Goal: Task Accomplishment & Management: Manage account settings

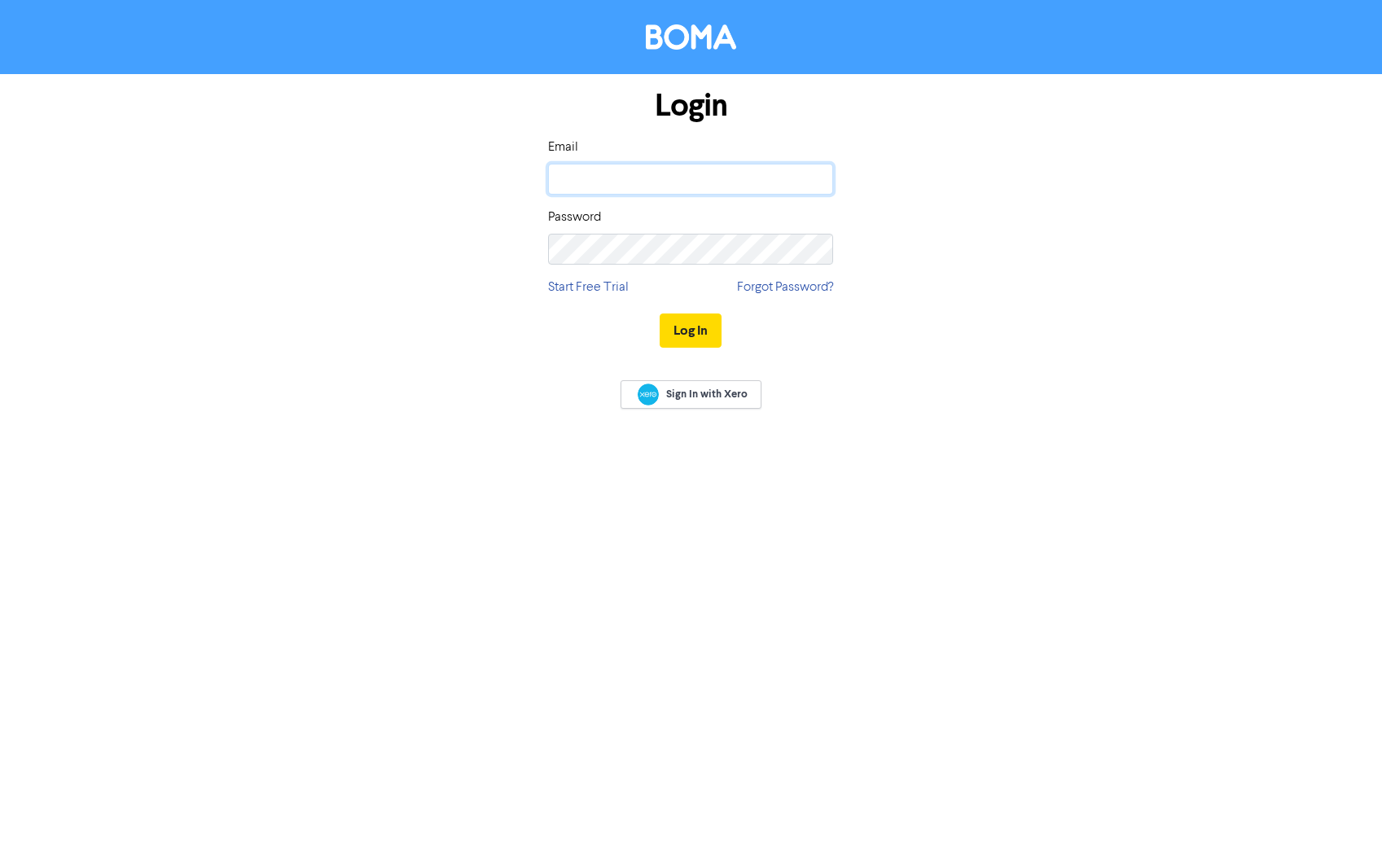
type input "[PERSON_NAME][EMAIL_ADDRESS][DOMAIN_NAME]"
click at [691, 330] on button "Log In" at bounding box center [691, 330] width 62 height 34
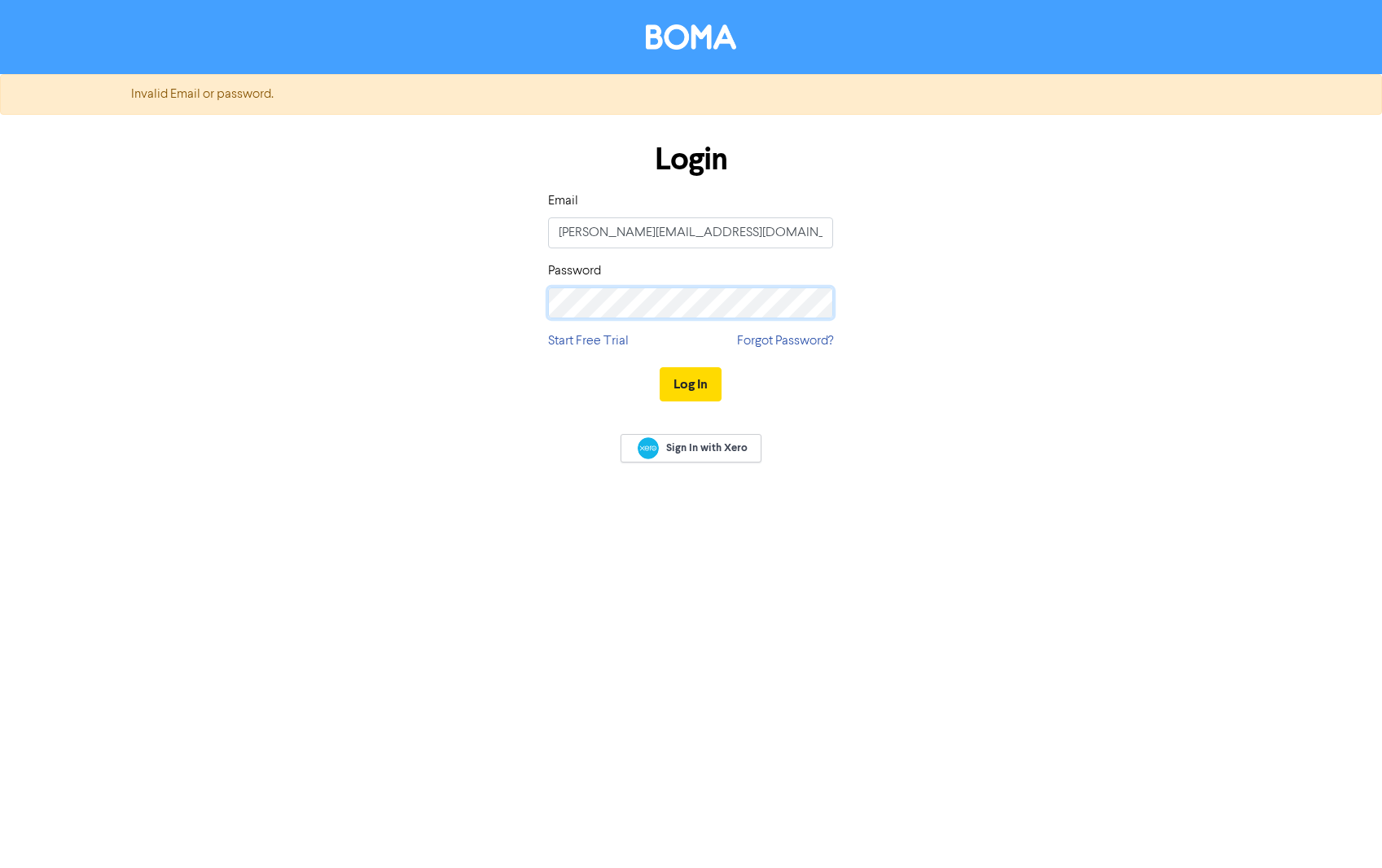
click at [469, 308] on div "Login Email [PERSON_NAME][EMAIL_ADDRESS][DOMAIN_NAME] Password Start Free Trial…" at bounding box center [691, 273] width 928 height 290
click at [691, 384] on button "Log In" at bounding box center [691, 384] width 62 height 34
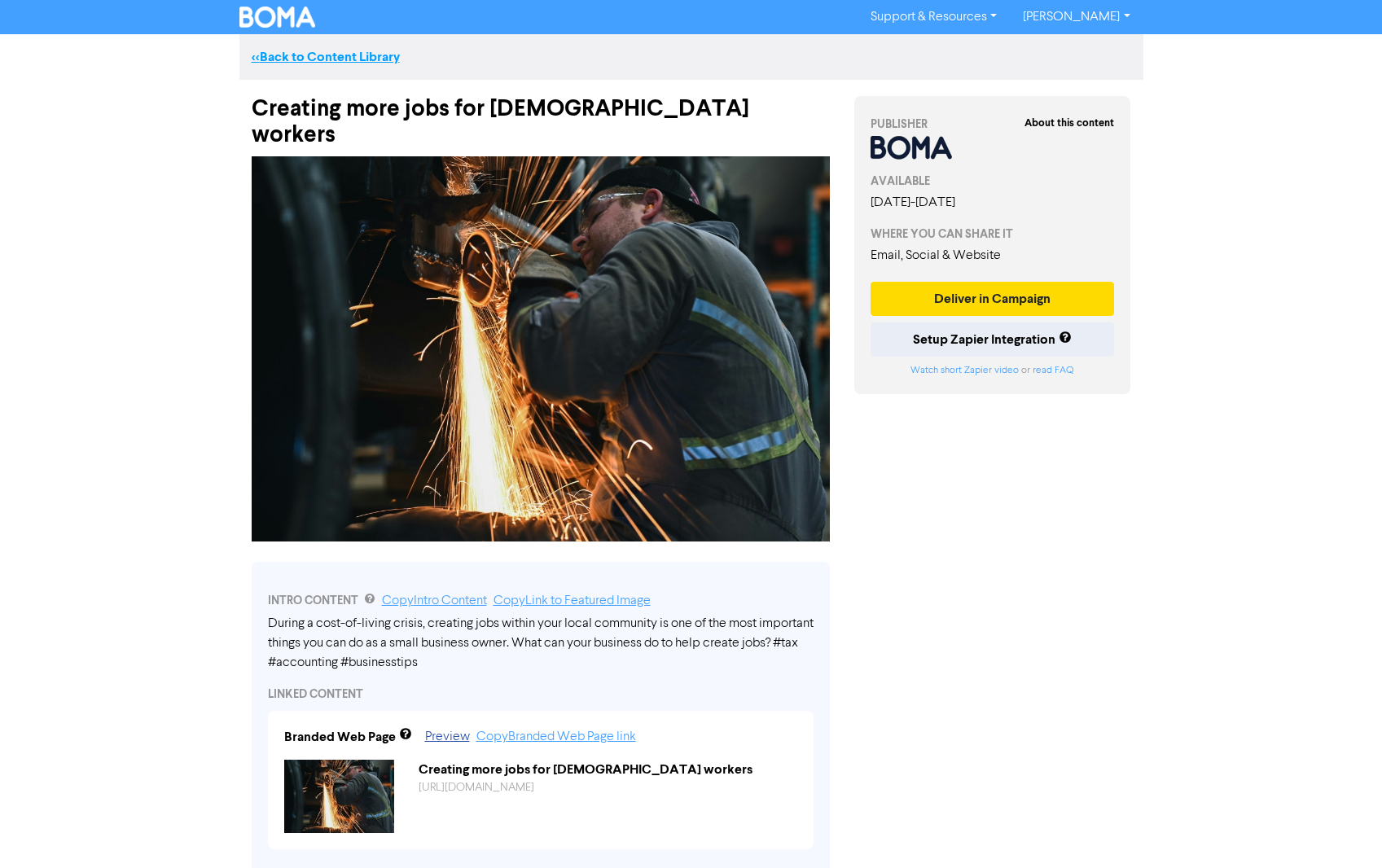
click at [317, 52] on link "<< Back to Content Library" at bounding box center [326, 56] width 149 height 17
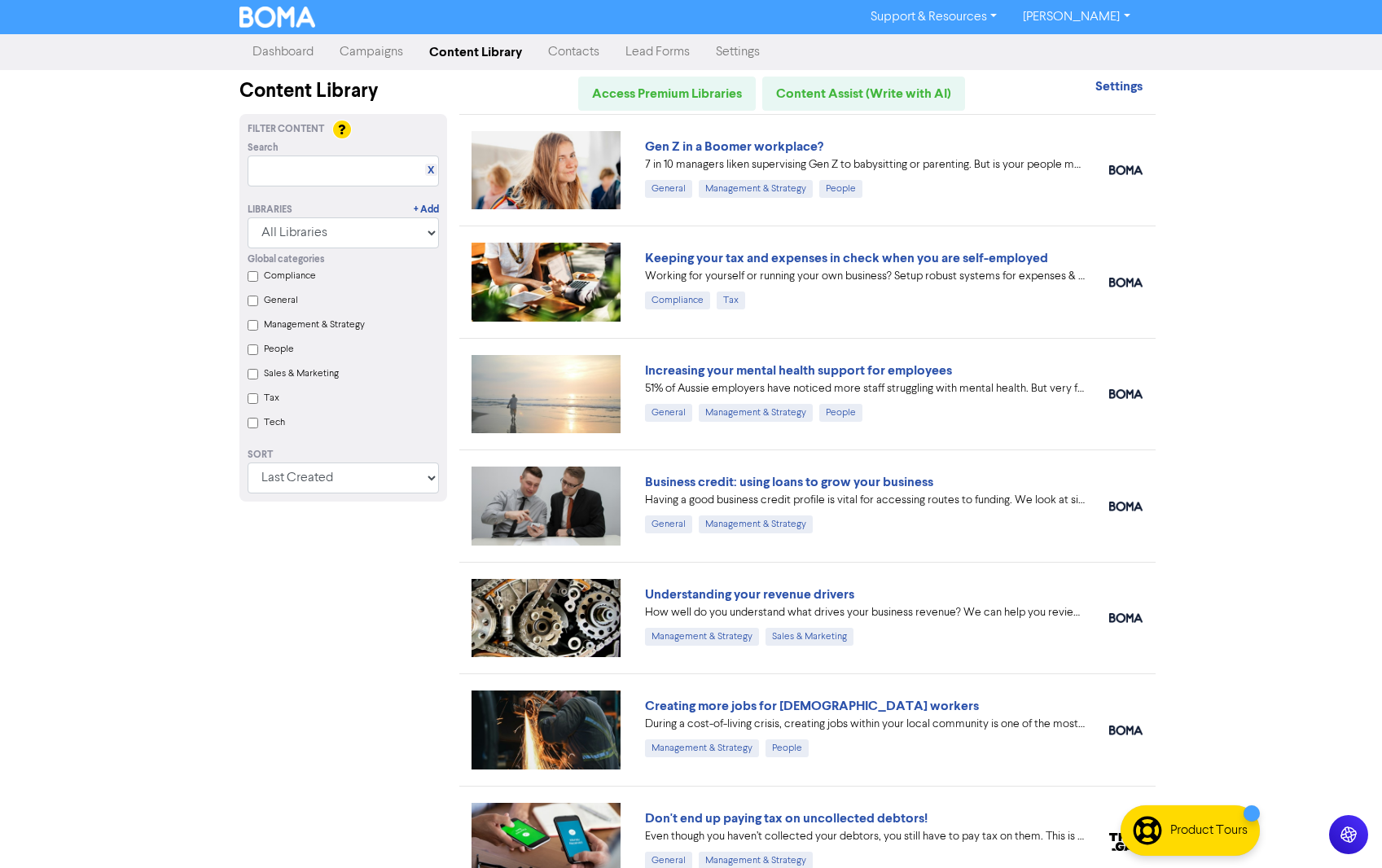
click at [379, 53] on link "Campaigns" at bounding box center [371, 52] width 89 height 33
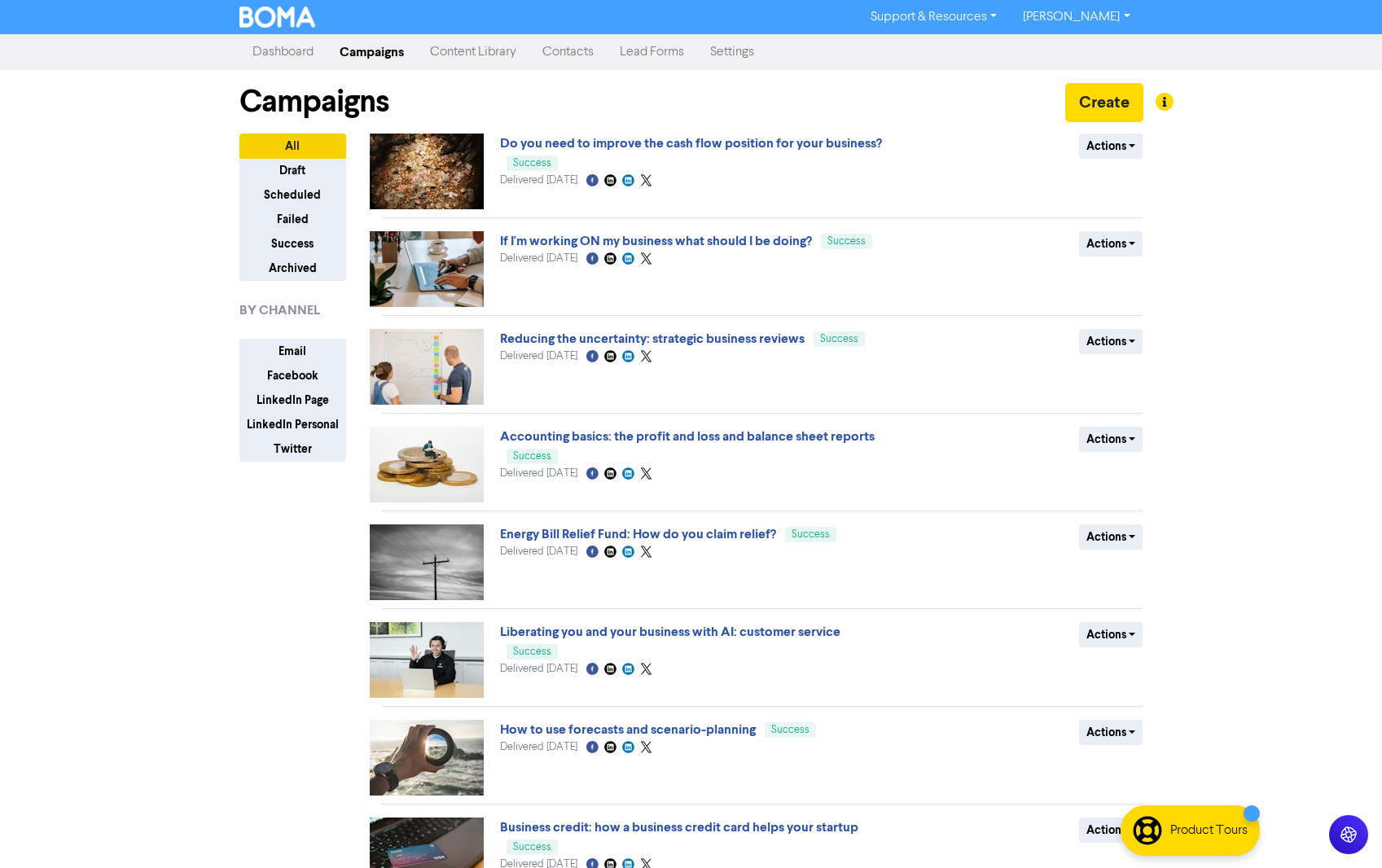
click at [482, 49] on link "Content Library" at bounding box center [473, 52] width 113 height 33
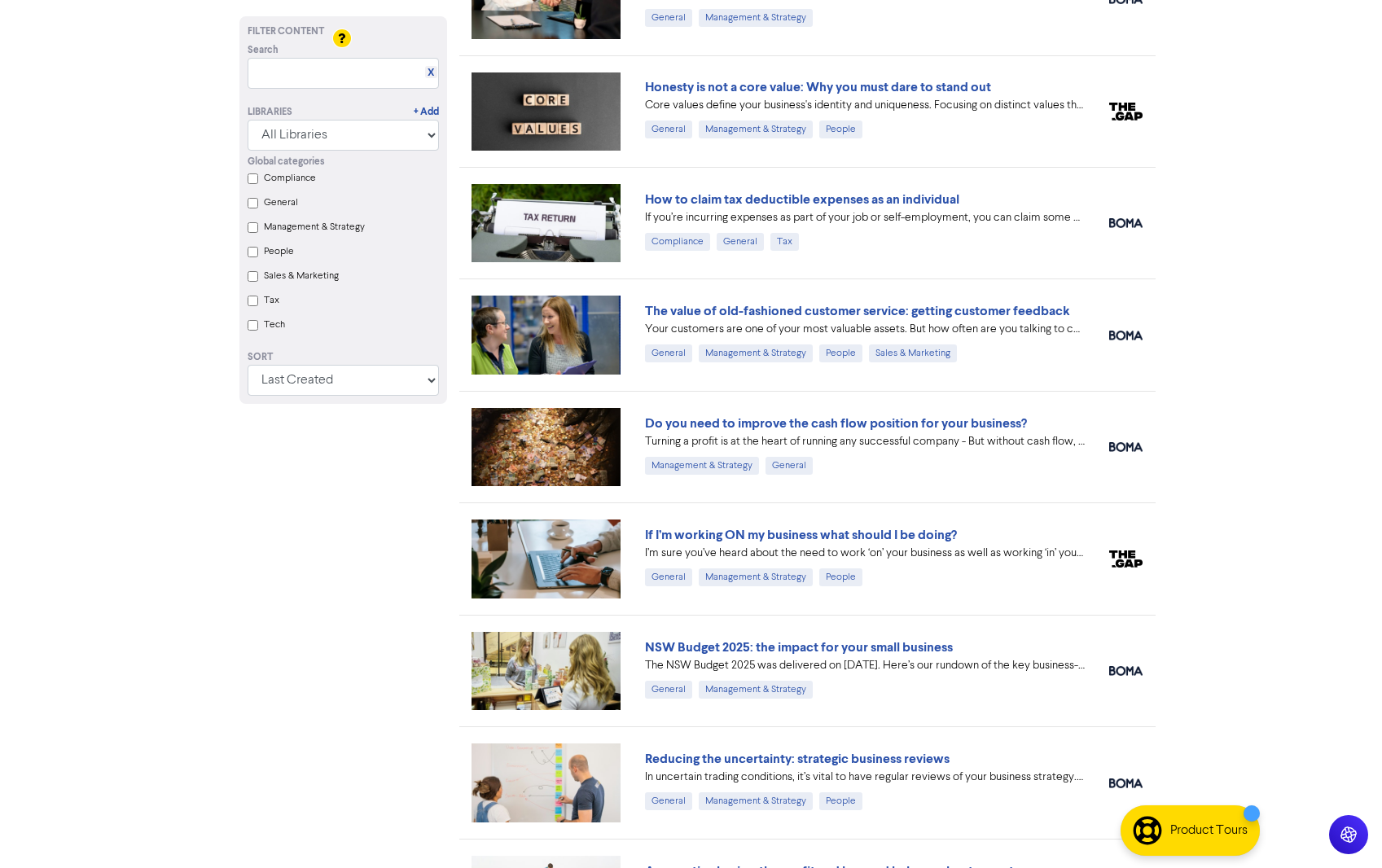
scroll to position [1847, 0]
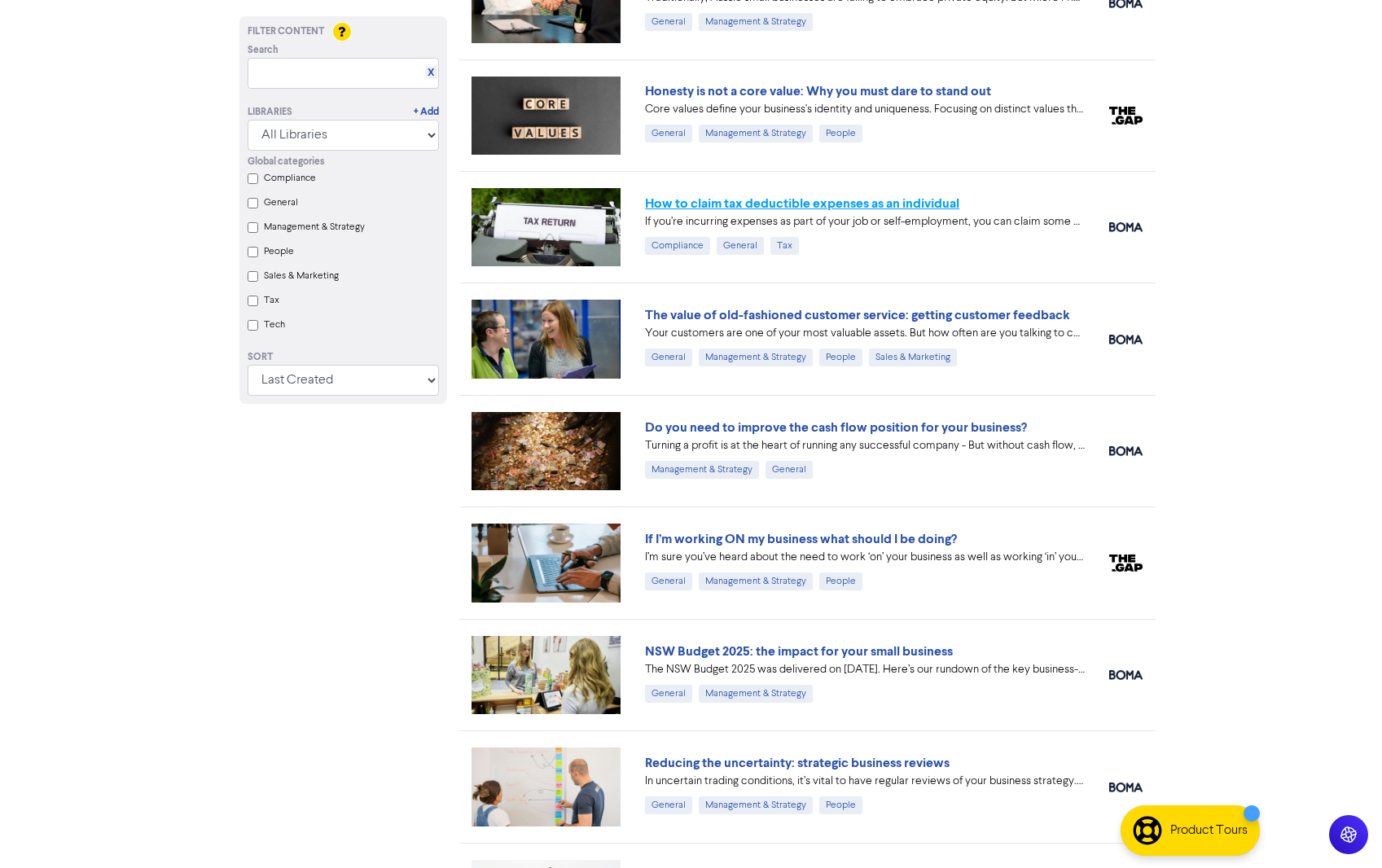
click at [821, 200] on link "How to claim tax deductible expenses as an individual" at bounding box center [802, 203] width 314 height 17
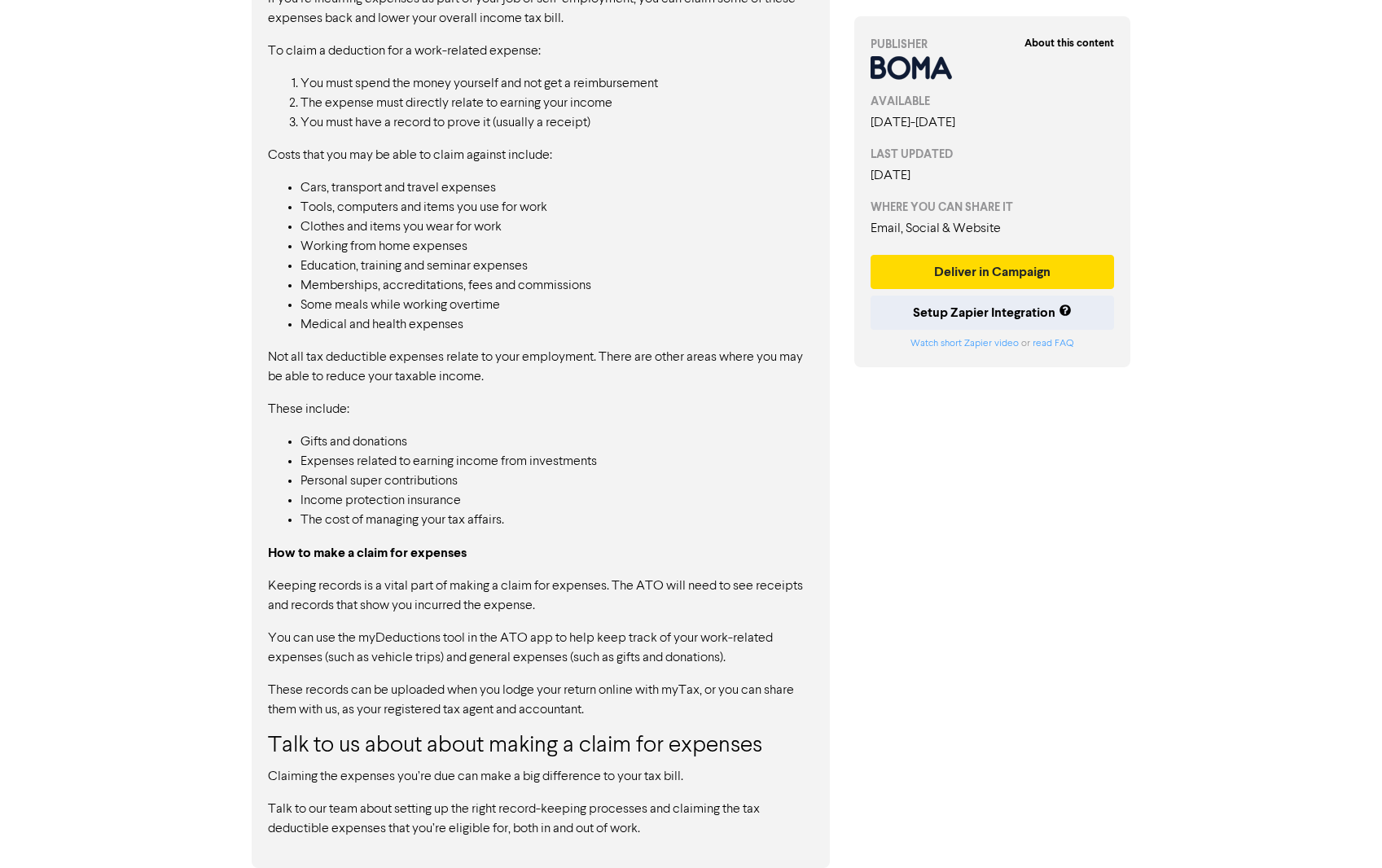
scroll to position [1163, 0]
click at [987, 274] on button "Deliver in Campaign" at bounding box center [992, 271] width 244 height 34
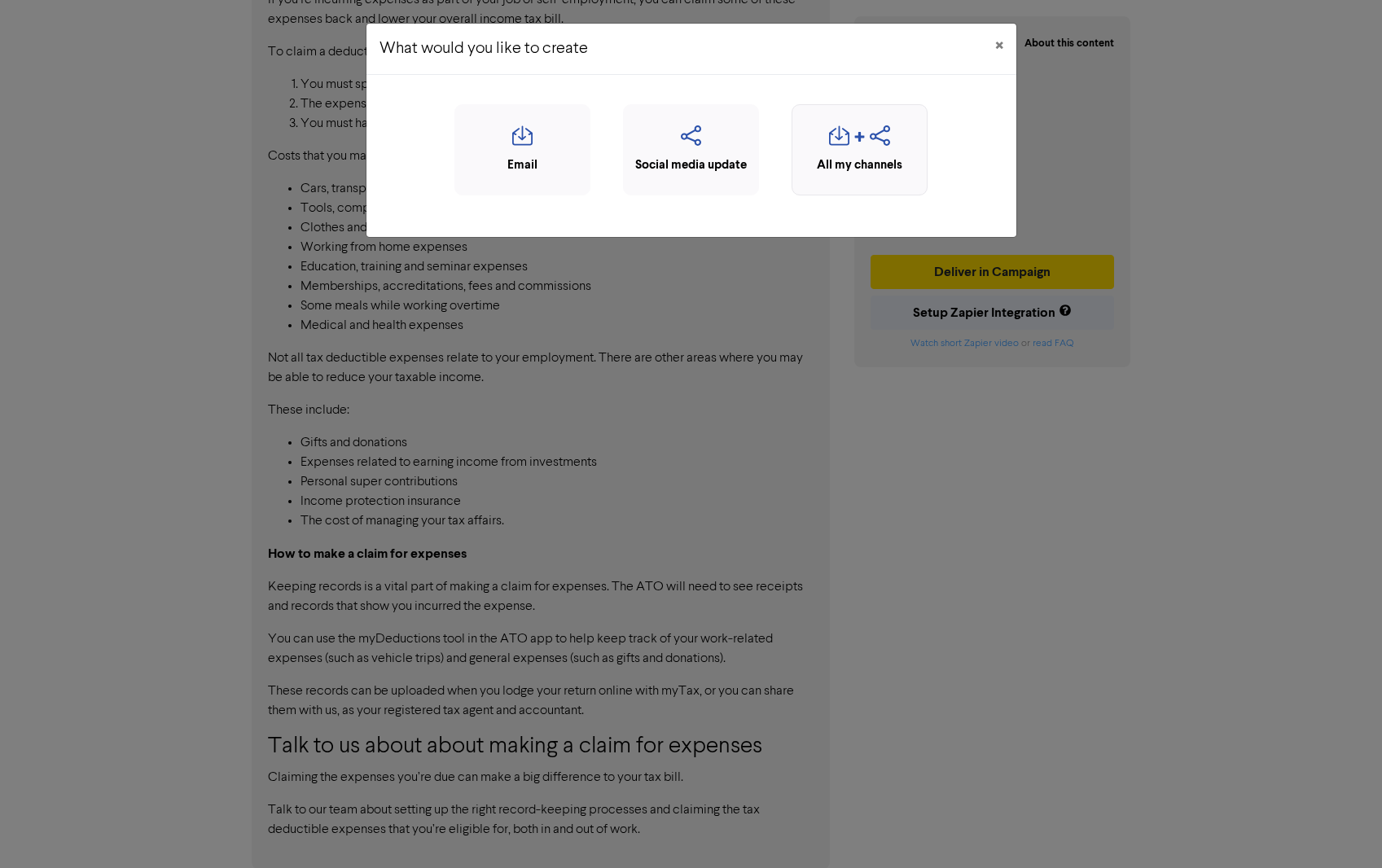
click at [862, 162] on div "All my channels" at bounding box center [860, 165] width 119 height 18
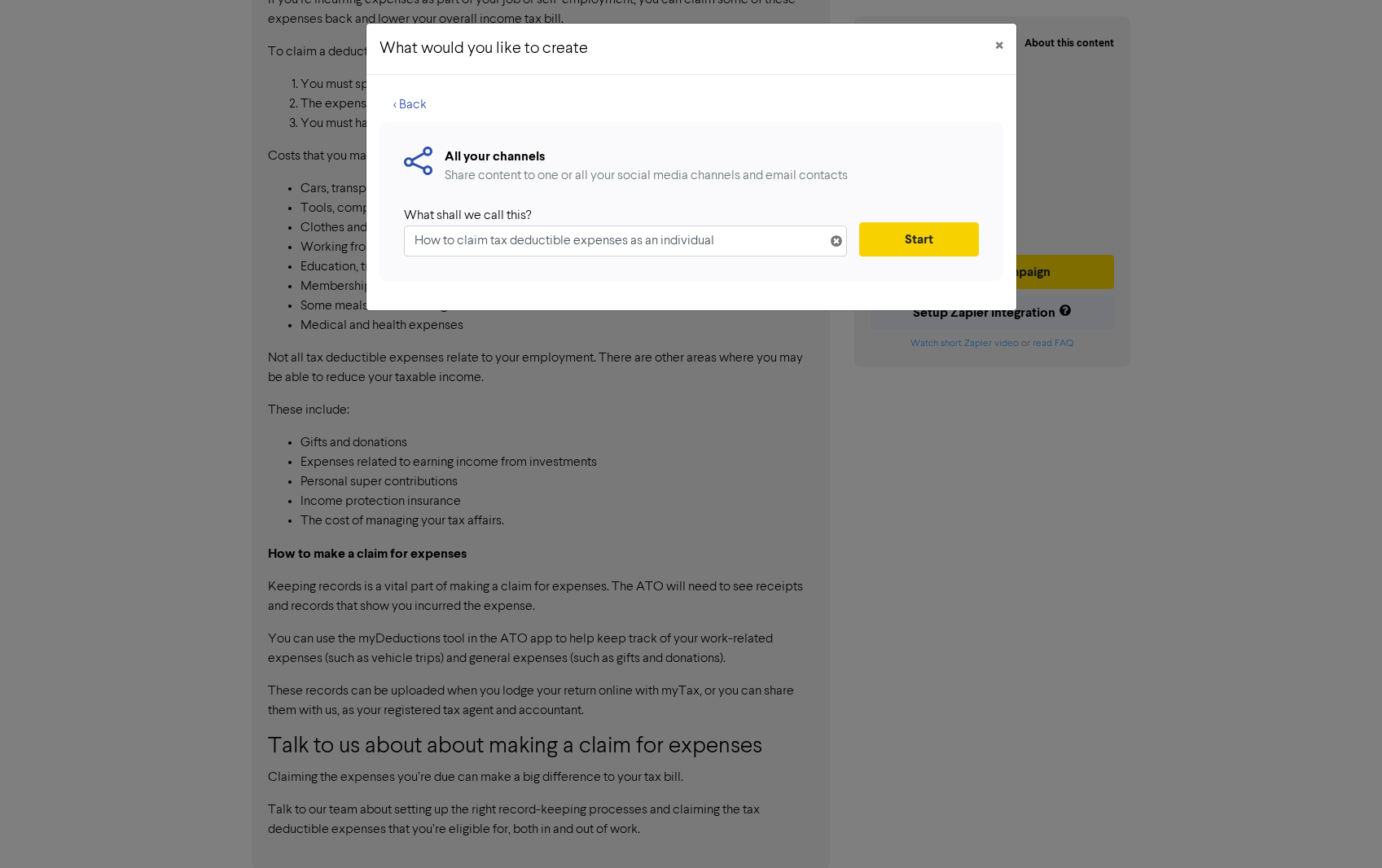
click at [919, 237] on button "Start" at bounding box center [918, 239] width 119 height 34
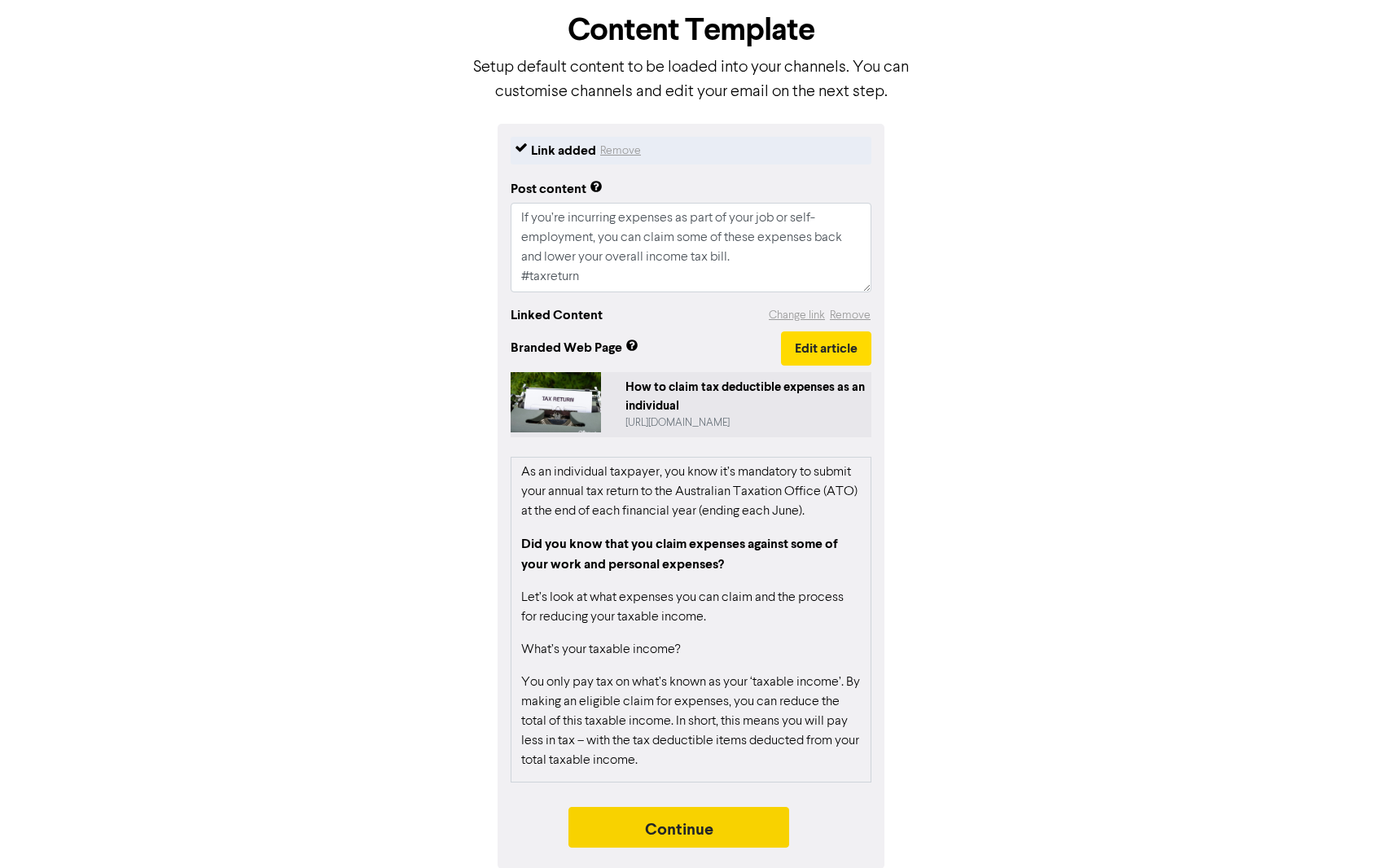
click at [656, 826] on button "Continue" at bounding box center [679, 827] width 222 height 41
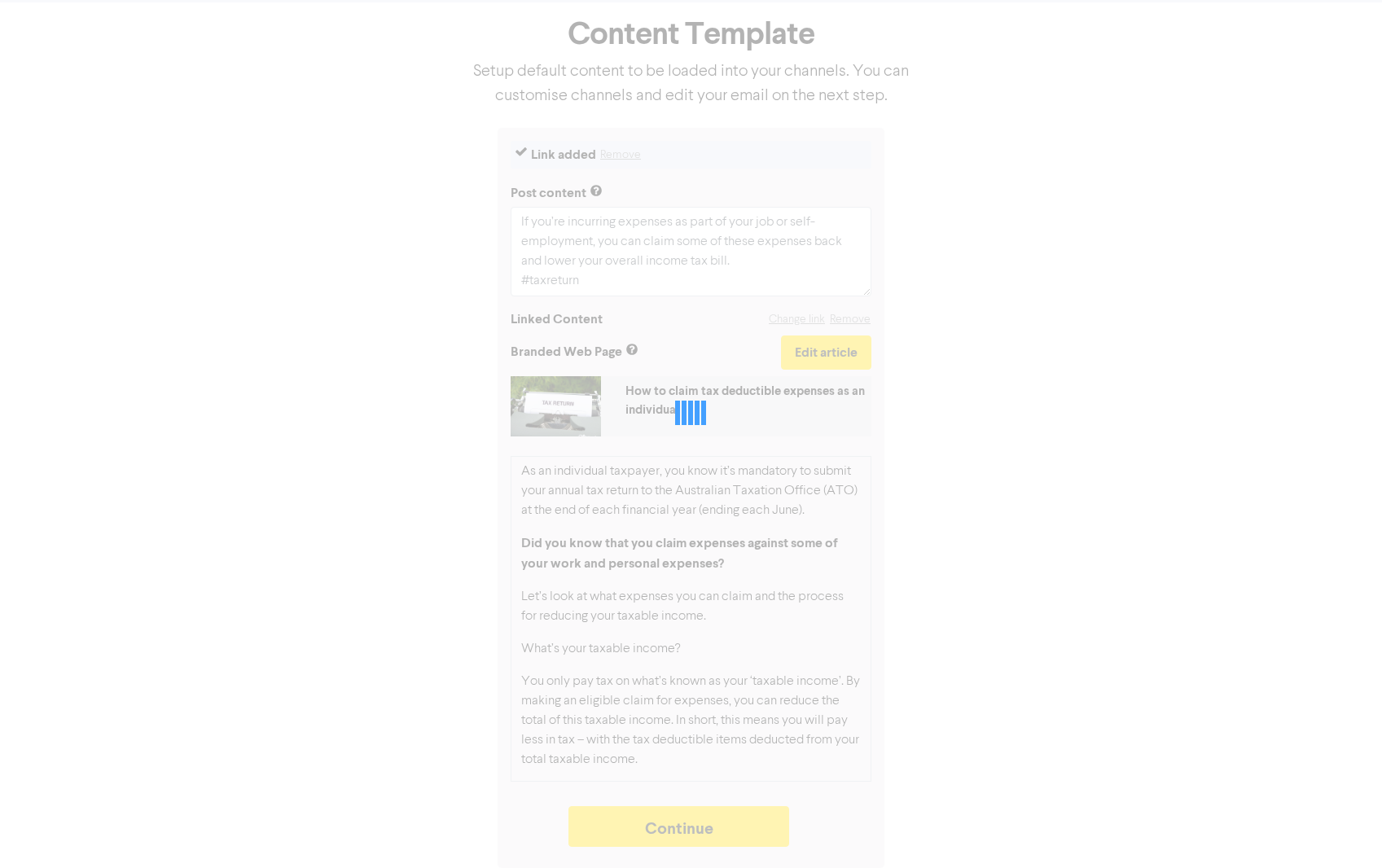
type textarea "x"
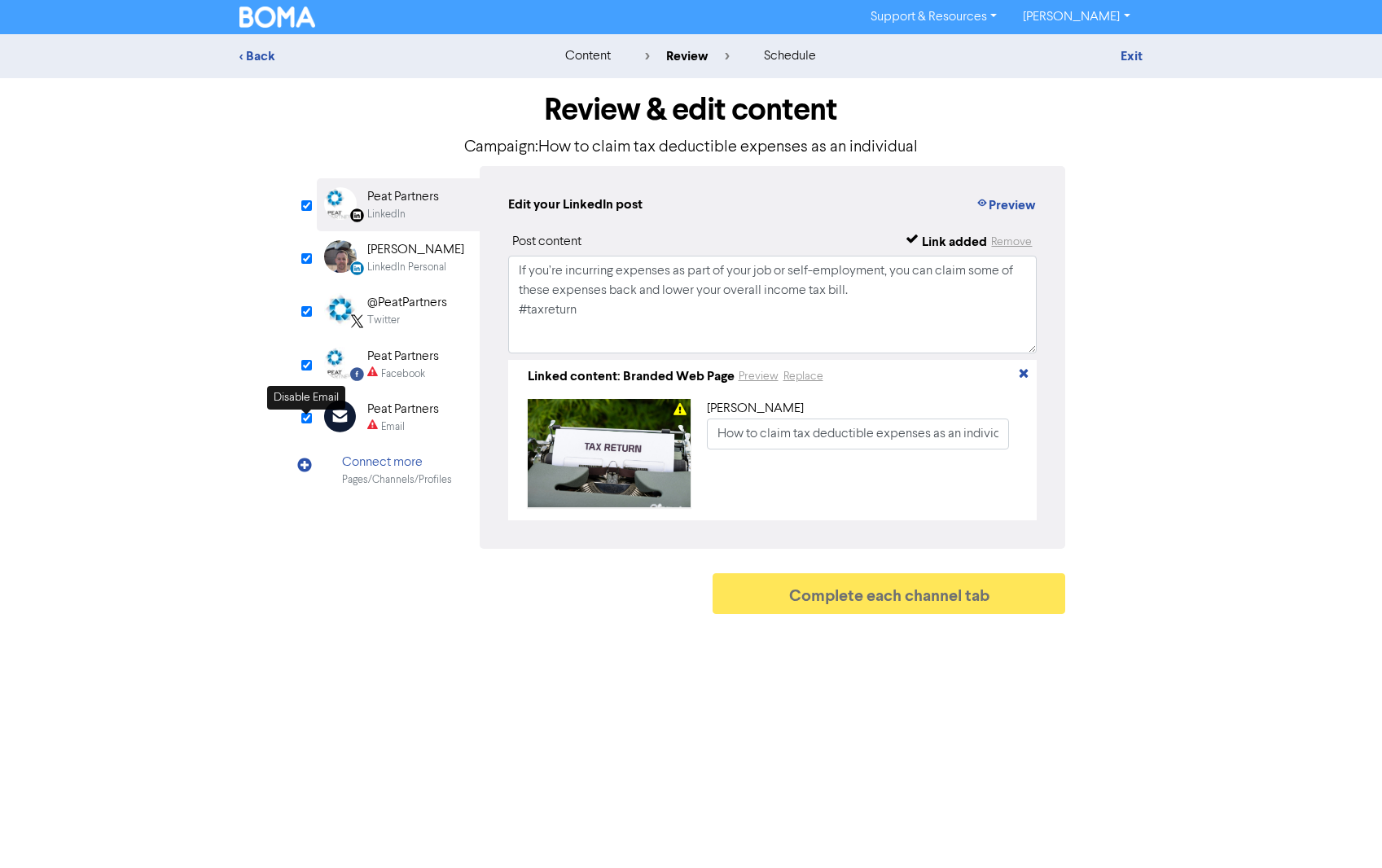
click at [305, 420] on input "checkbox" at bounding box center [306, 418] width 11 height 11
checkbox input "true"
type input "If you’re incurring expenses as part of your job or self-employment, you can cl…"
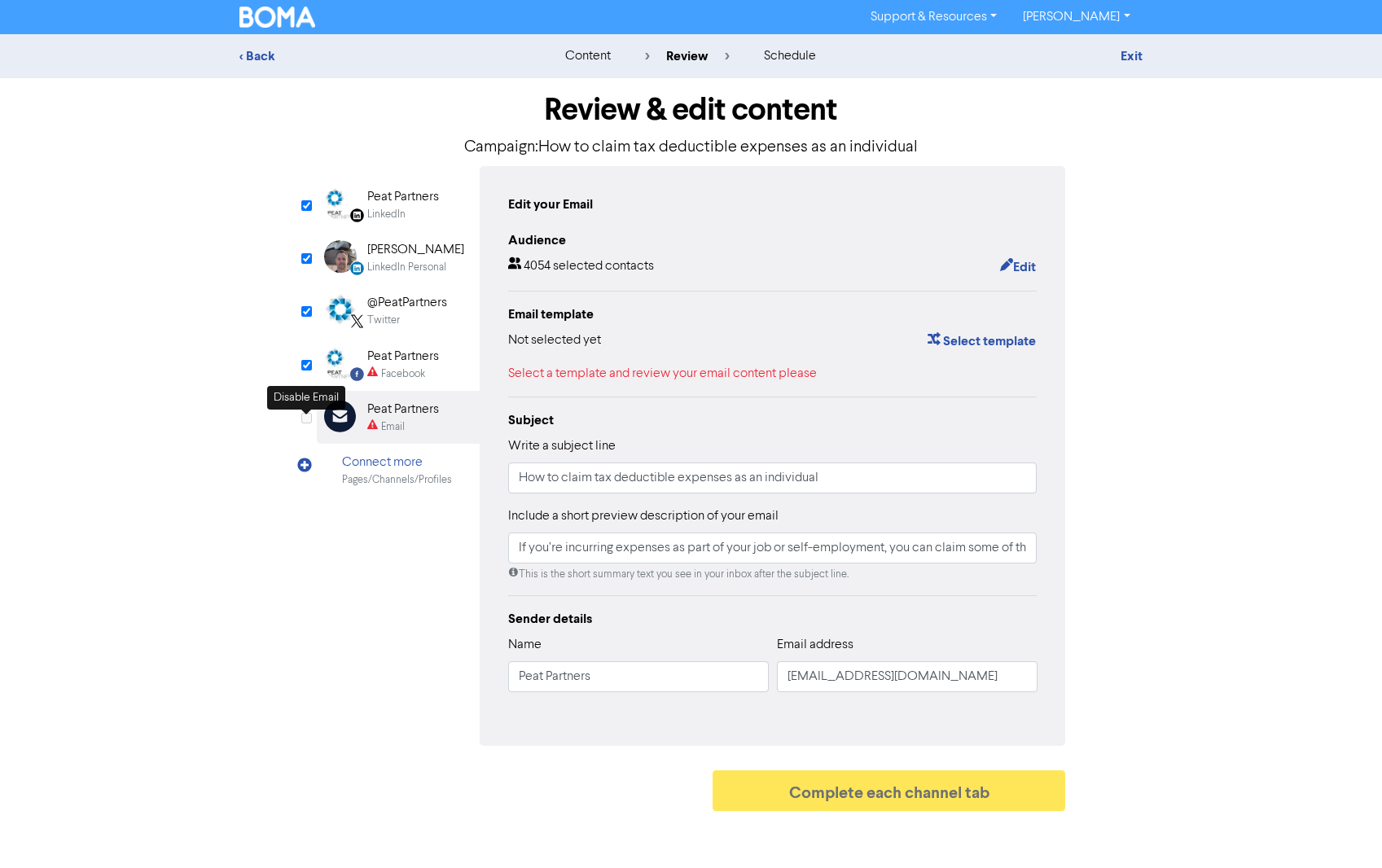
checkbox input "false"
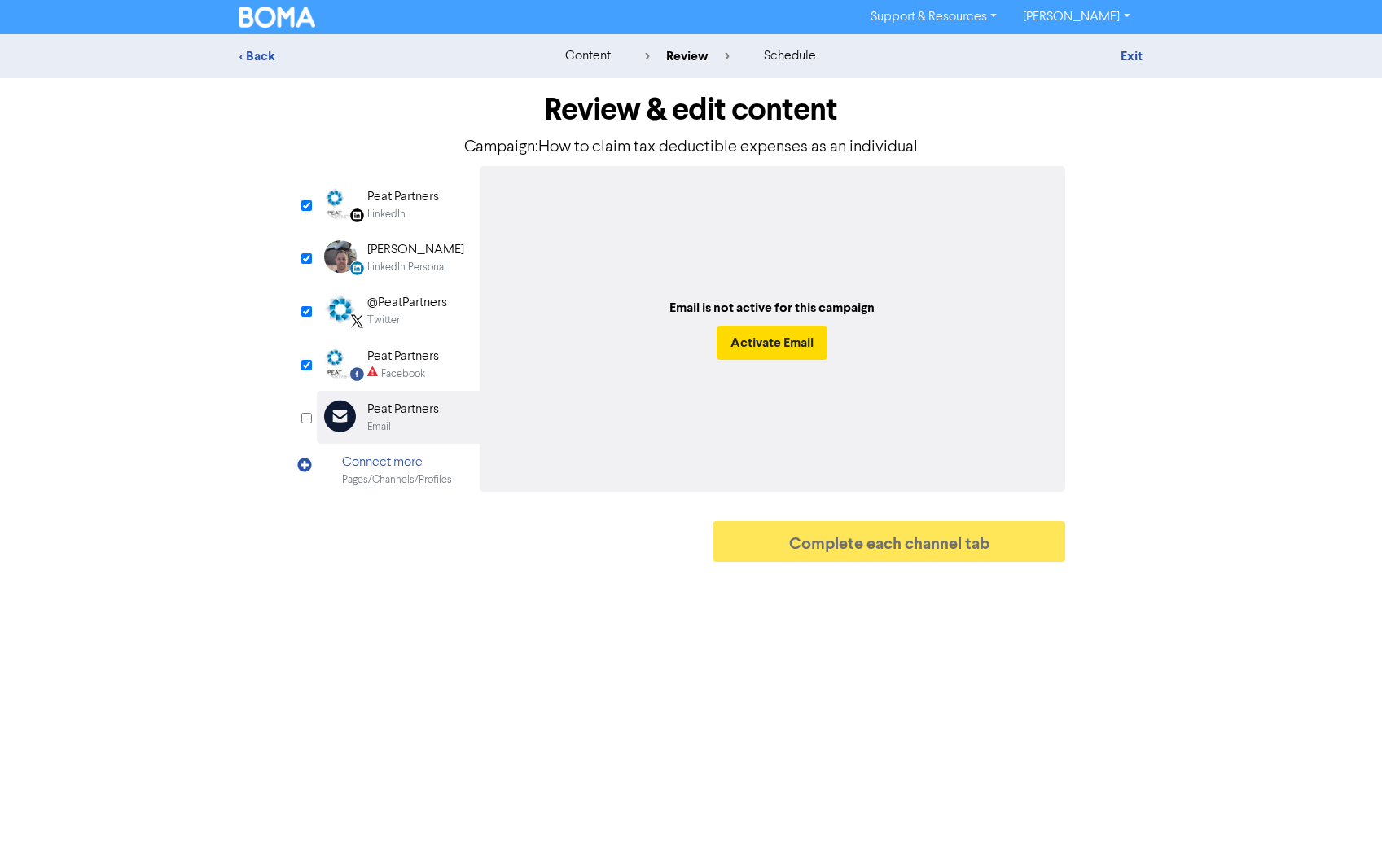
click at [390, 198] on div "Peat Partners" at bounding box center [403, 197] width 72 height 19
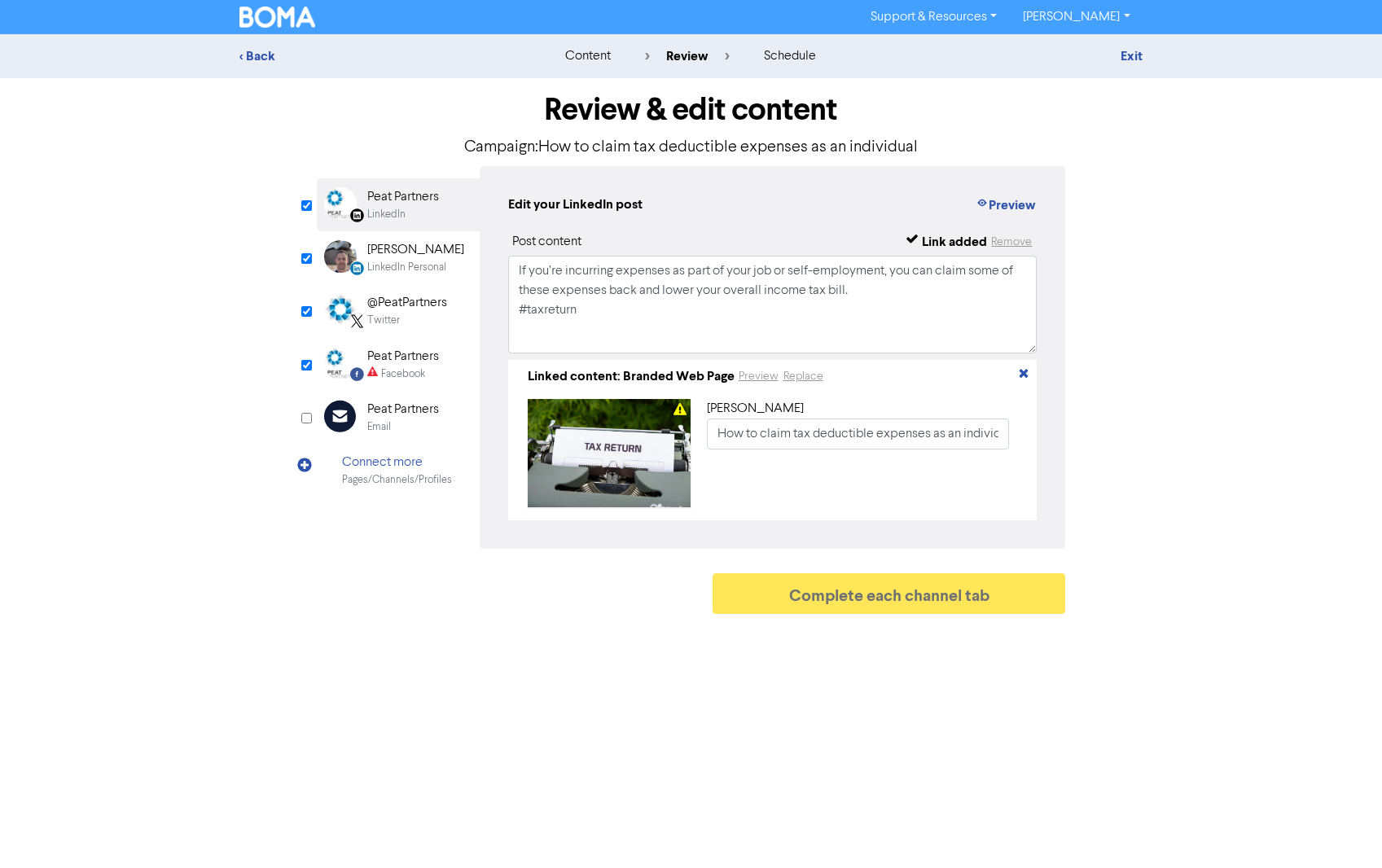
click at [404, 248] on div "[PERSON_NAME]" at bounding box center [416, 250] width 97 height 19
click at [399, 316] on div "Twitter" at bounding box center [384, 321] width 33 height 16
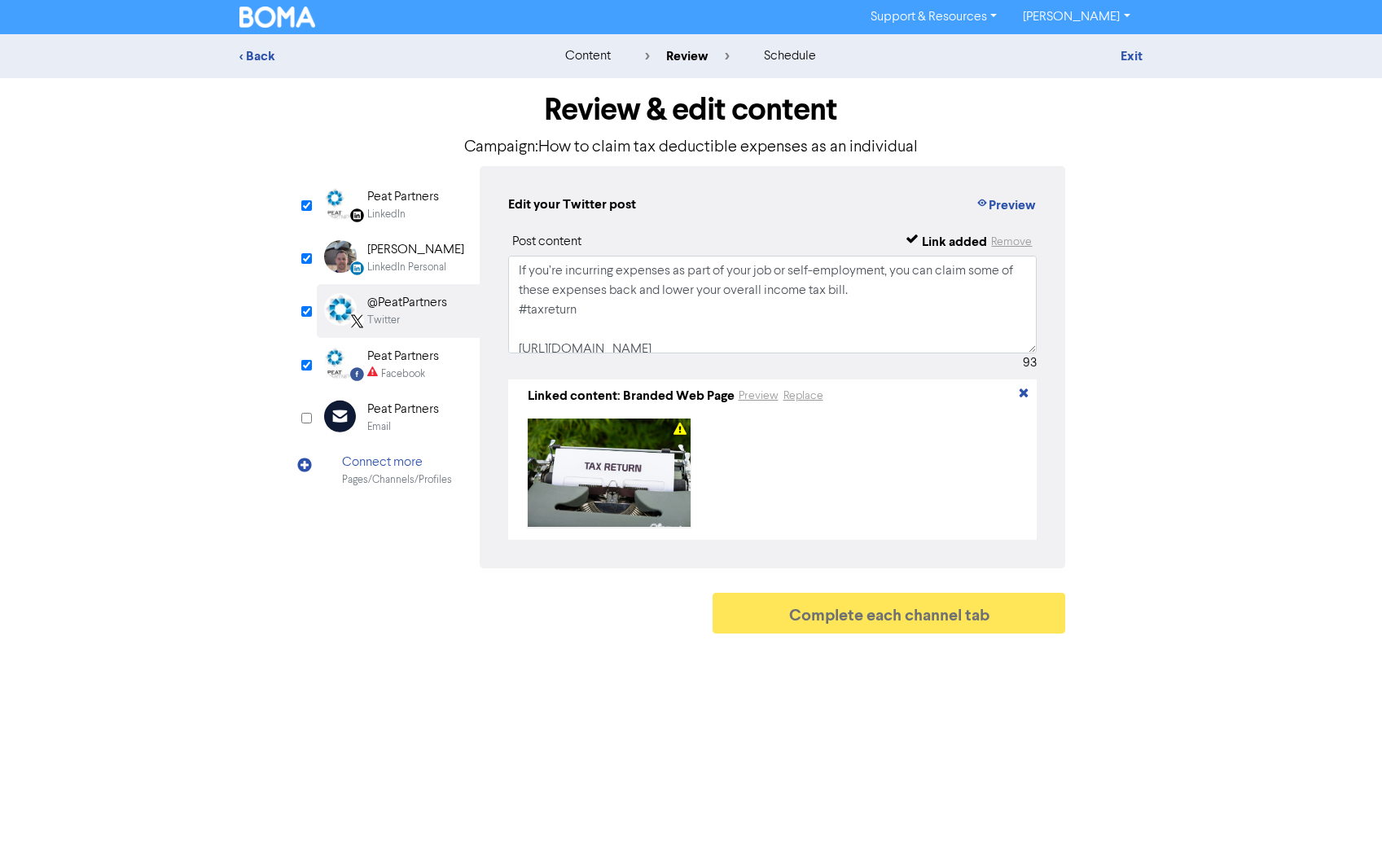
click at [393, 357] on div "Peat Partners" at bounding box center [403, 357] width 72 height 19
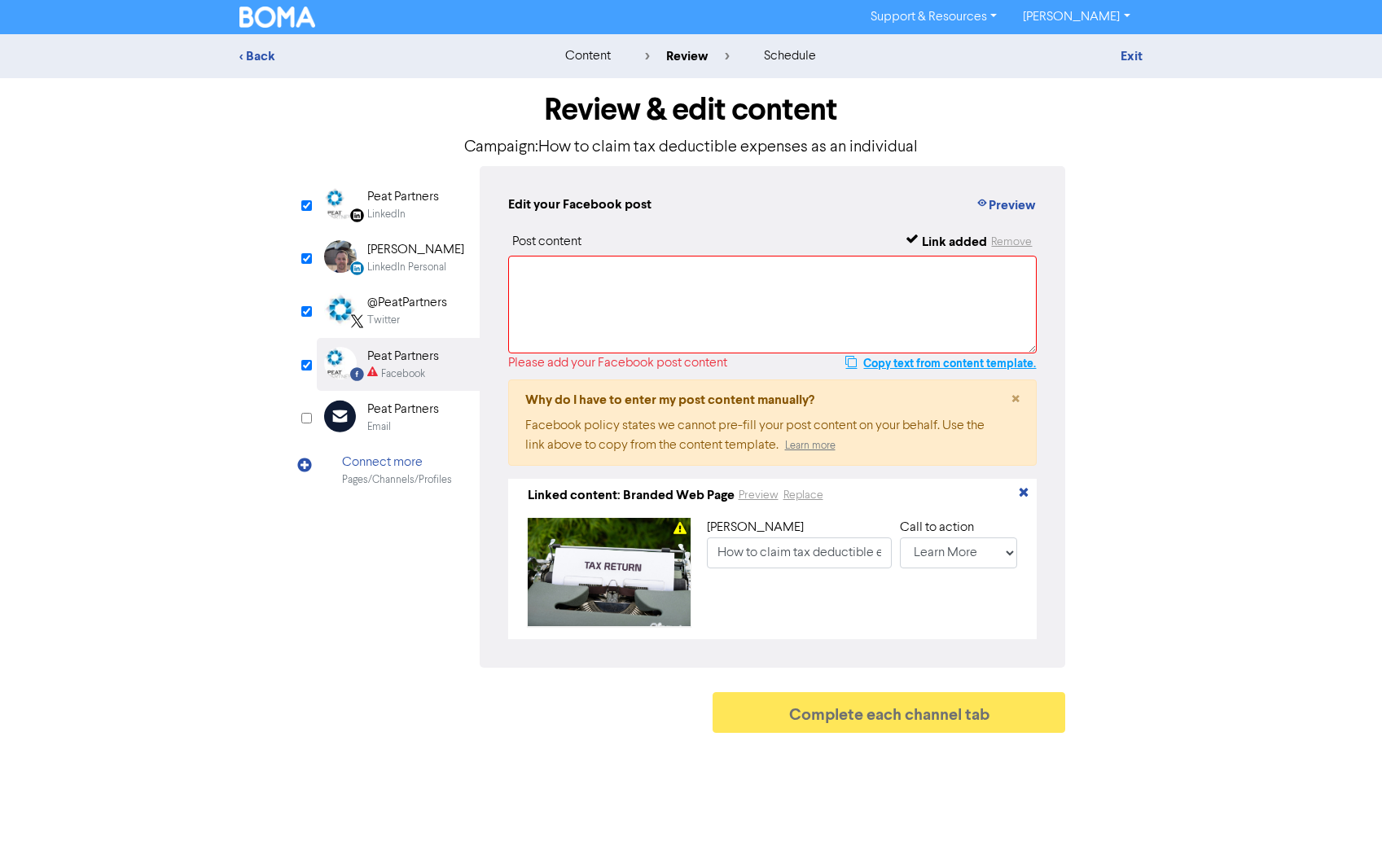
click at [922, 359] on button "Copy text from content template." at bounding box center [941, 364] width 192 height 19
click at [629, 268] on textarea at bounding box center [773, 304] width 530 height 98
paste textarea "If you’re incurring expenses as part of your job or self-employment, you can cl…"
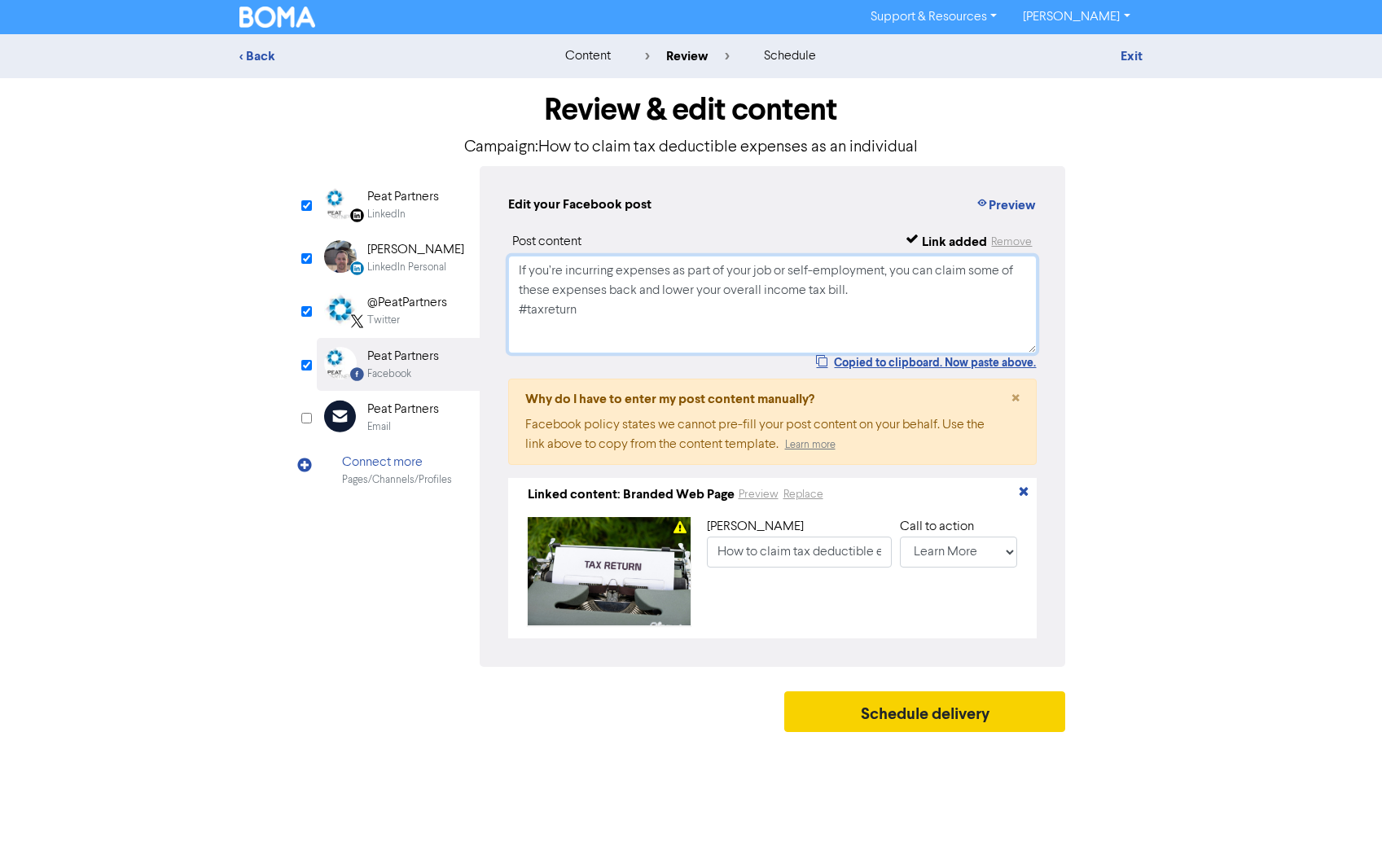
type textarea "If you’re incurring expenses as part of your job or self-employment, you can cl…"
click at [879, 722] on button "Schedule delivery" at bounding box center [925, 712] width 282 height 41
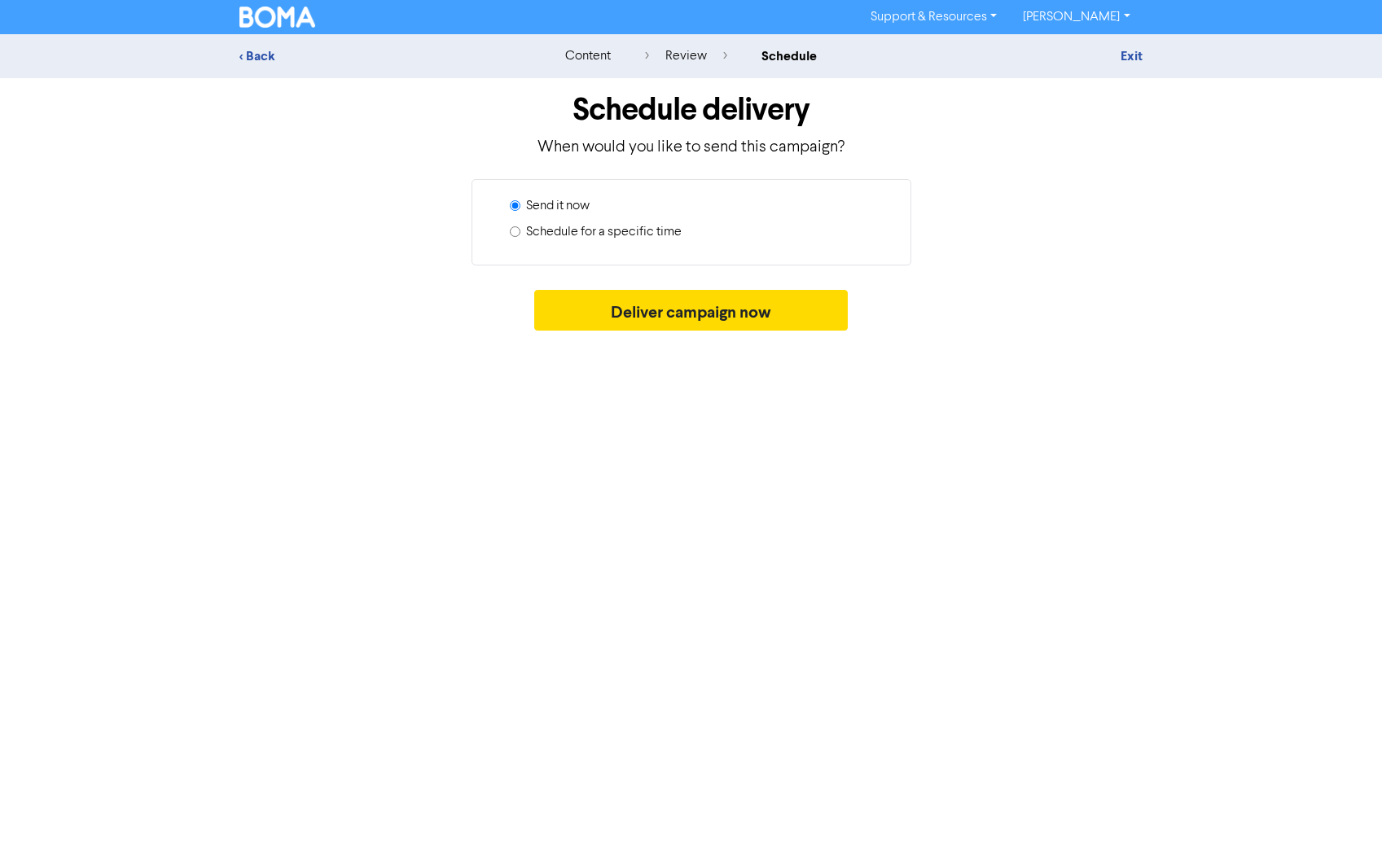
click at [513, 229] on input "Schedule for a specific time" at bounding box center [515, 231] width 11 height 11
radio input "true"
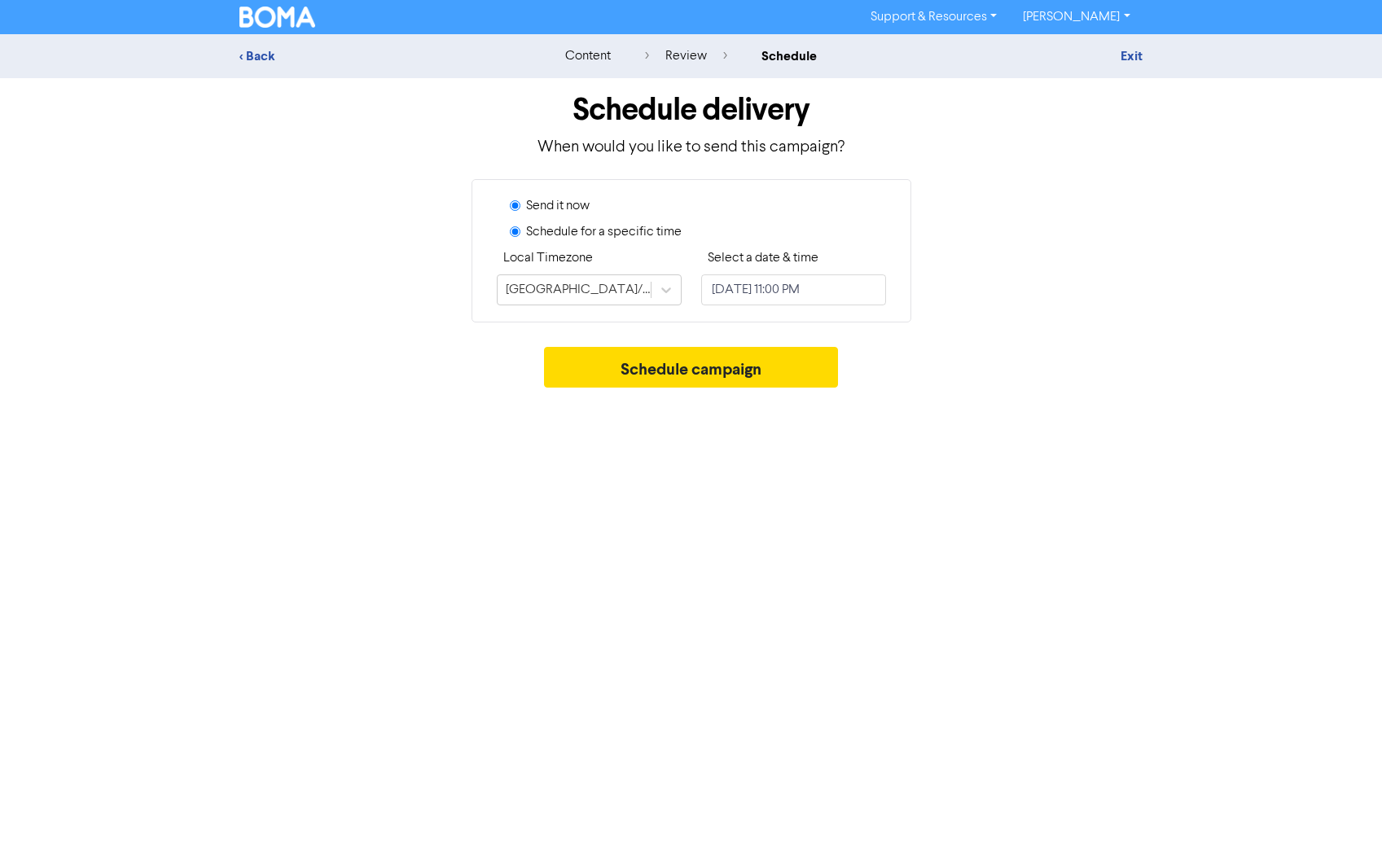
radio input "false"
select select "7"
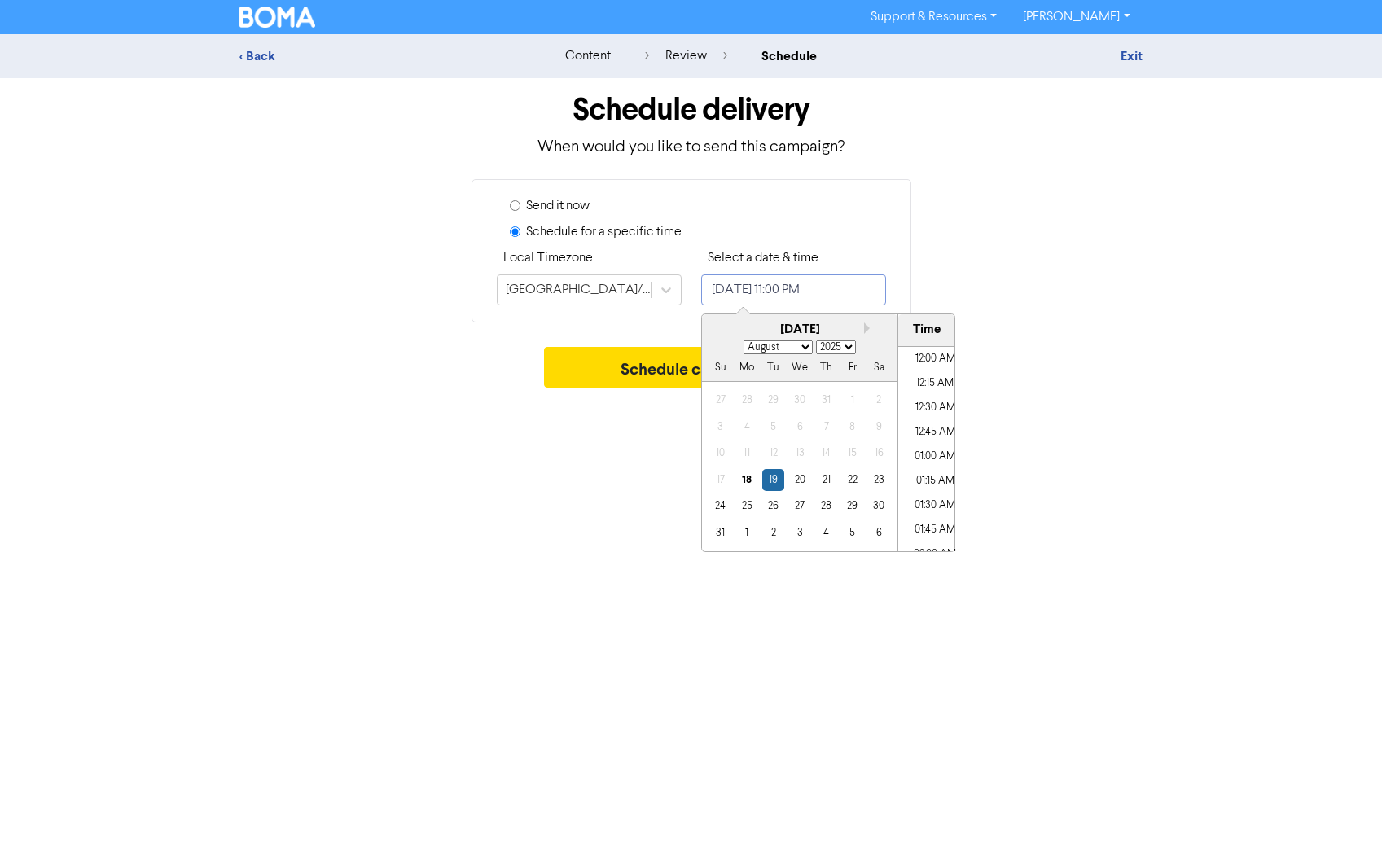
click at [735, 290] on input "[DATE] 11:00 PM" at bounding box center [793, 290] width 185 height 31
click at [802, 472] on div "20" at bounding box center [799, 480] width 22 height 22
click at [931, 371] on li "07:30 PM" at bounding box center [934, 377] width 73 height 24
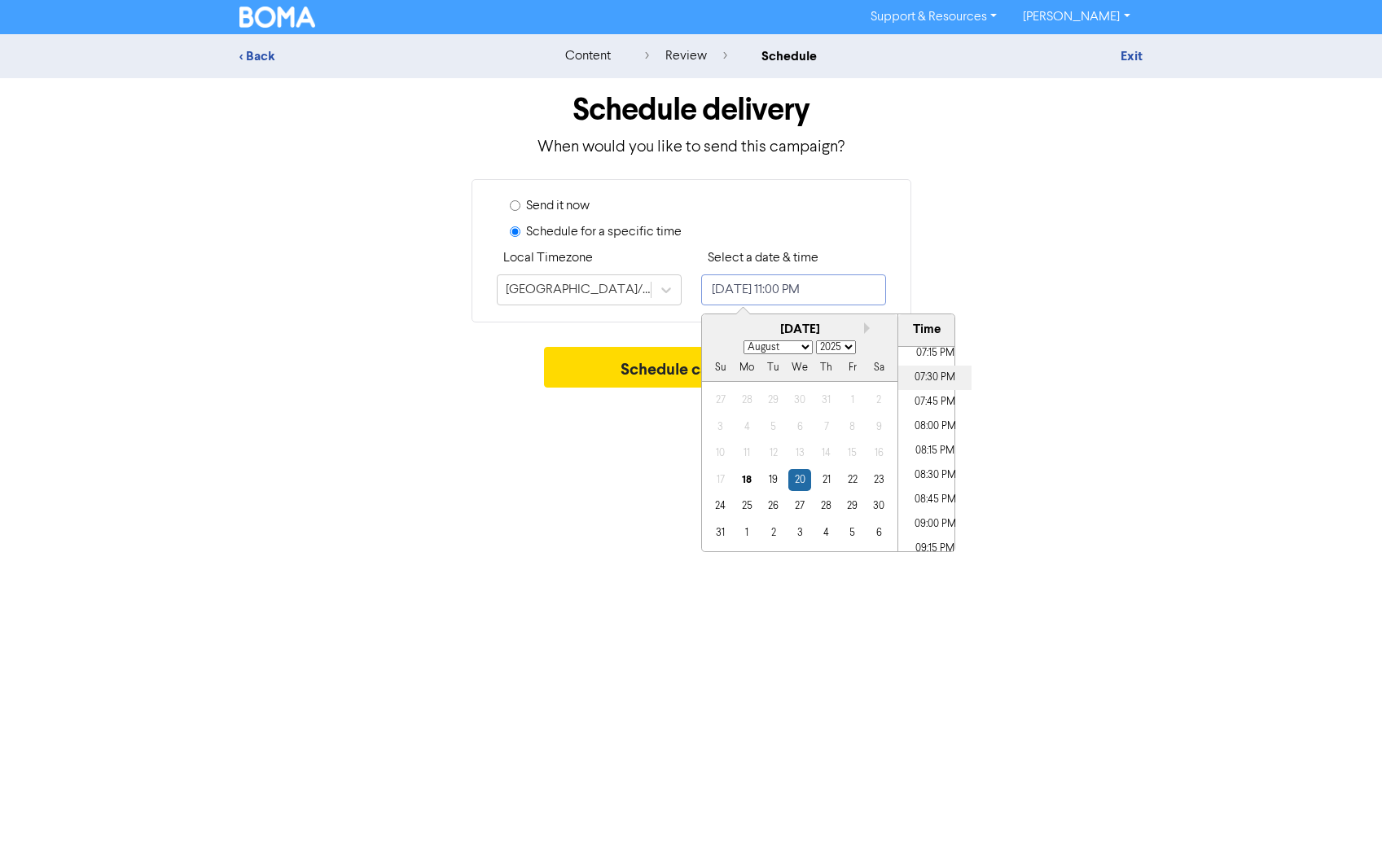
type input "[DATE] 7:30 PM"
click at [536, 454] on div "Support & Resources Video Tutorials FAQ & Guides Marketing Education [PERSON_NA…" at bounding box center [691, 434] width 1382 height 868
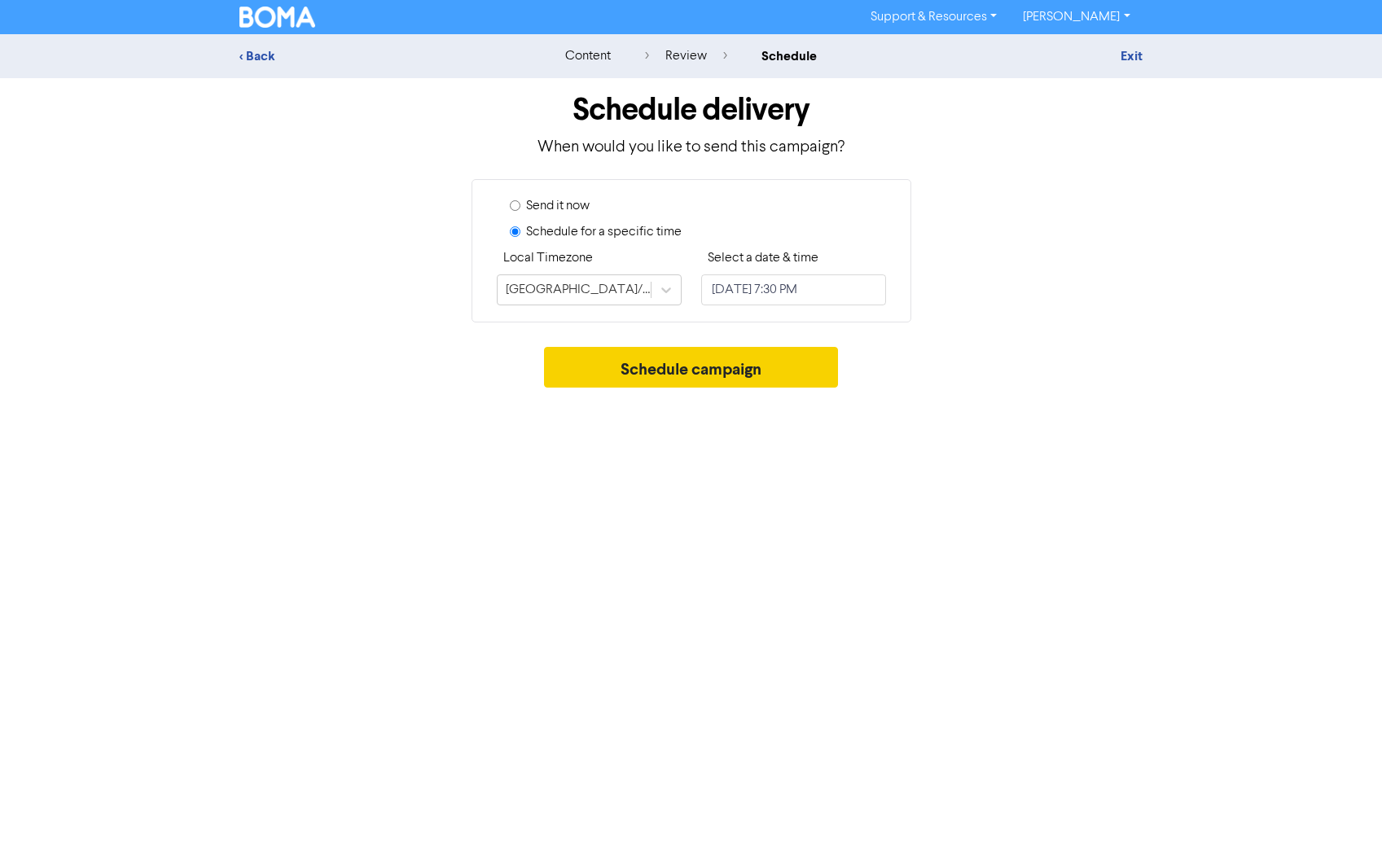
click at [671, 368] on button "Schedule campaign" at bounding box center [691, 367] width 294 height 41
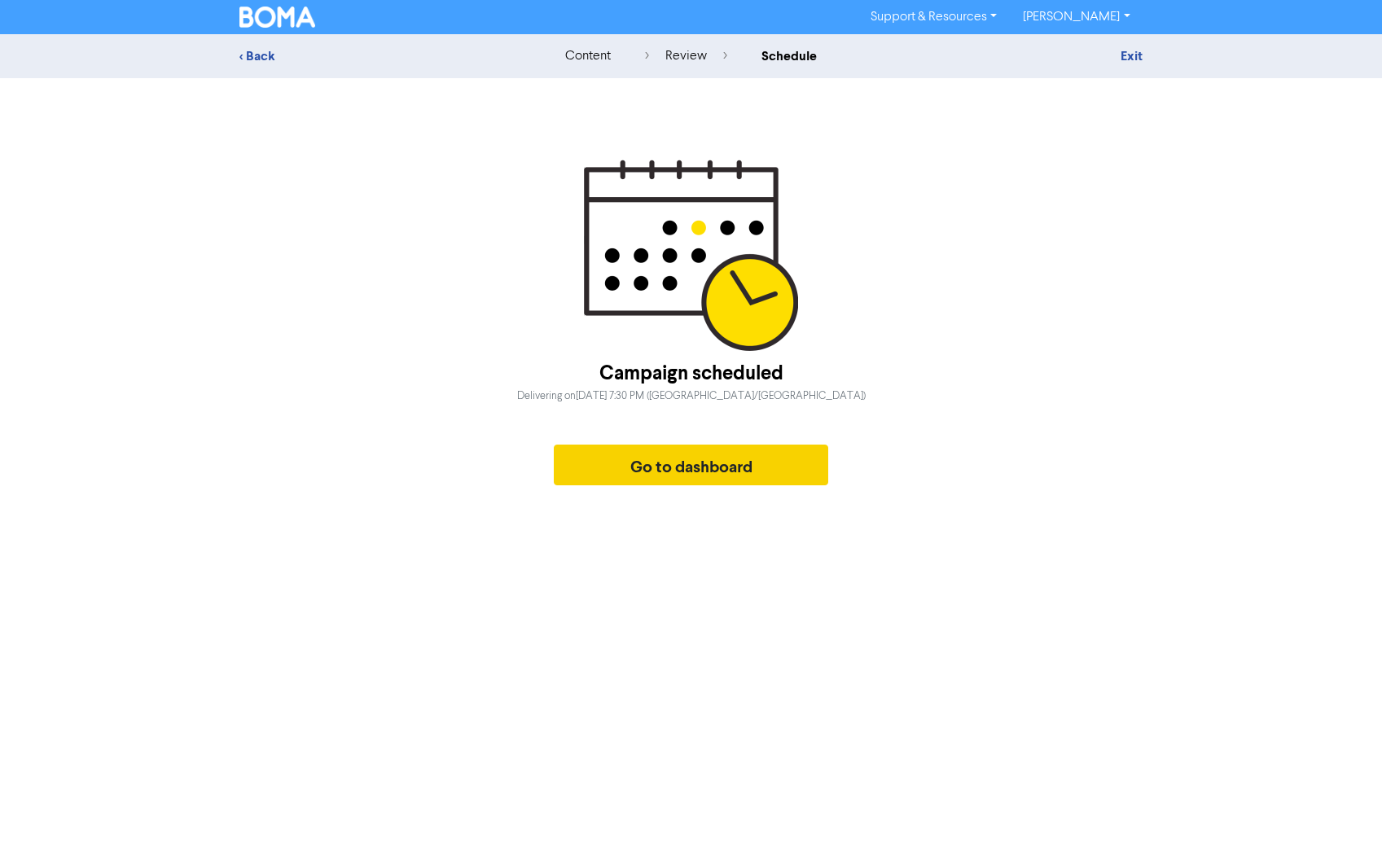
click at [672, 463] on button "Go to dashboard" at bounding box center [691, 466] width 275 height 41
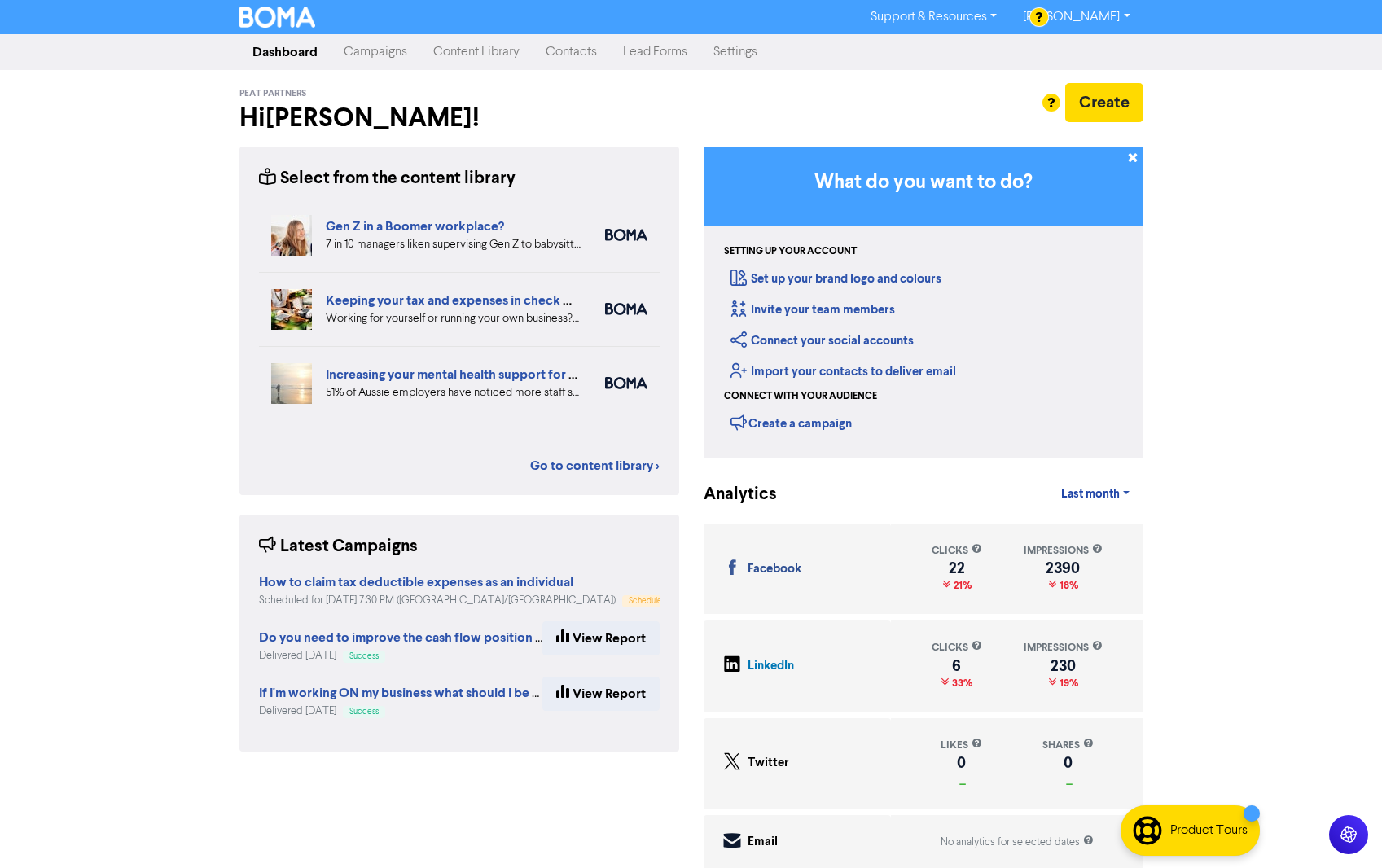
click at [379, 55] on link "Campaigns" at bounding box center [375, 52] width 89 height 33
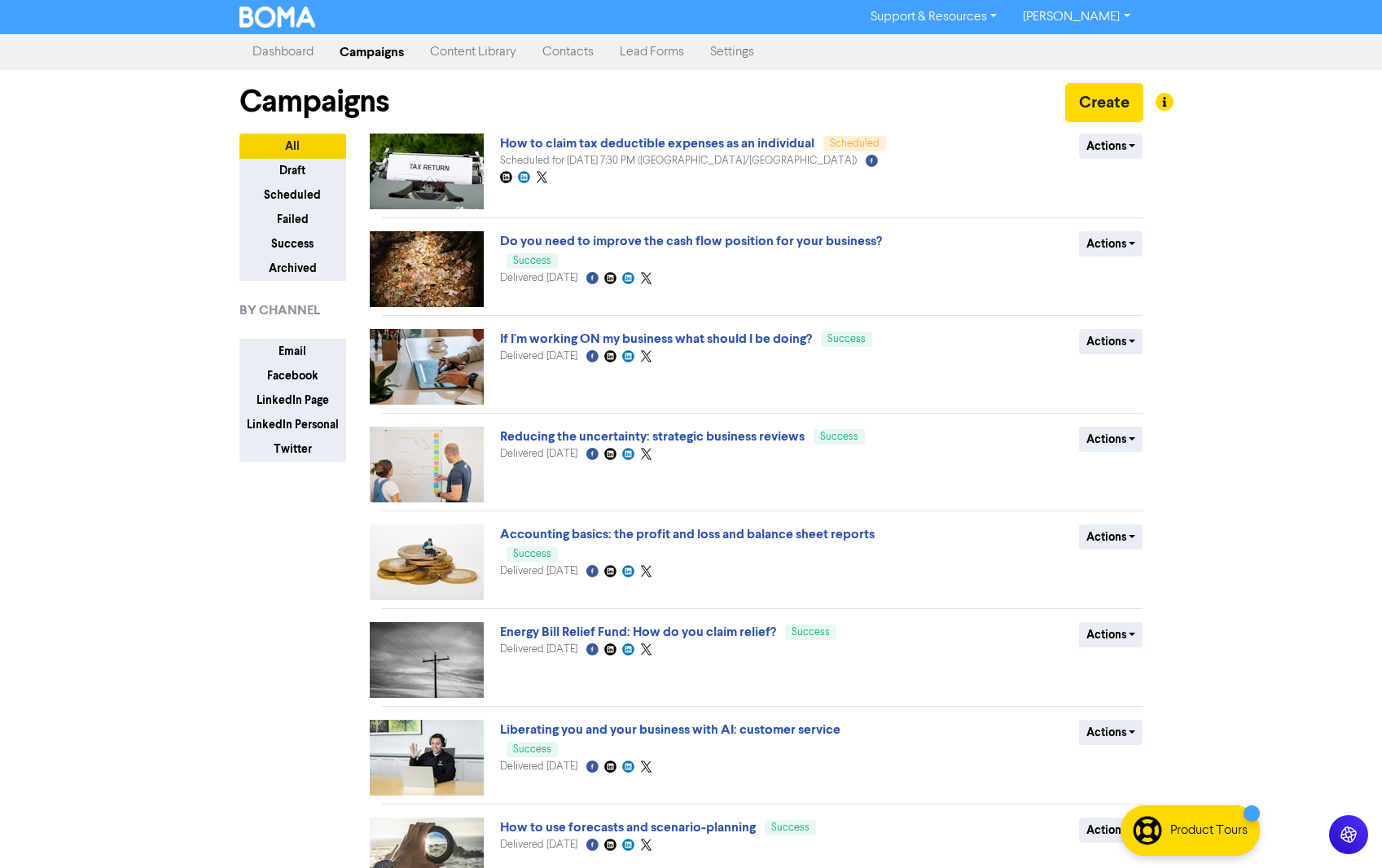
click at [452, 52] on link "Content Library" at bounding box center [473, 52] width 113 height 33
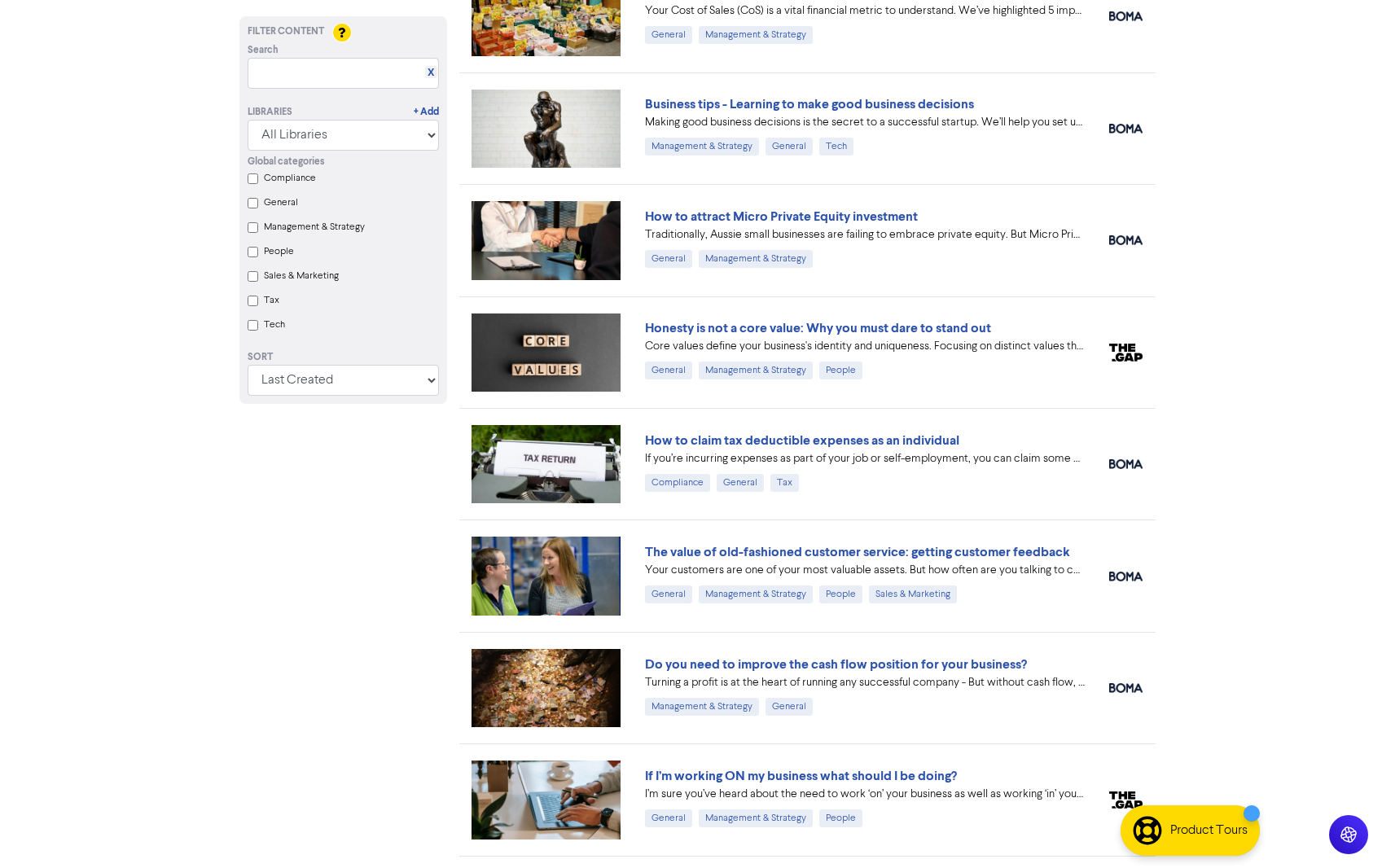
scroll to position [1611, 0]
click at [776, 555] on link "The value of old-fashioned customer service: getting customer feedback" at bounding box center [857, 551] width 425 height 17
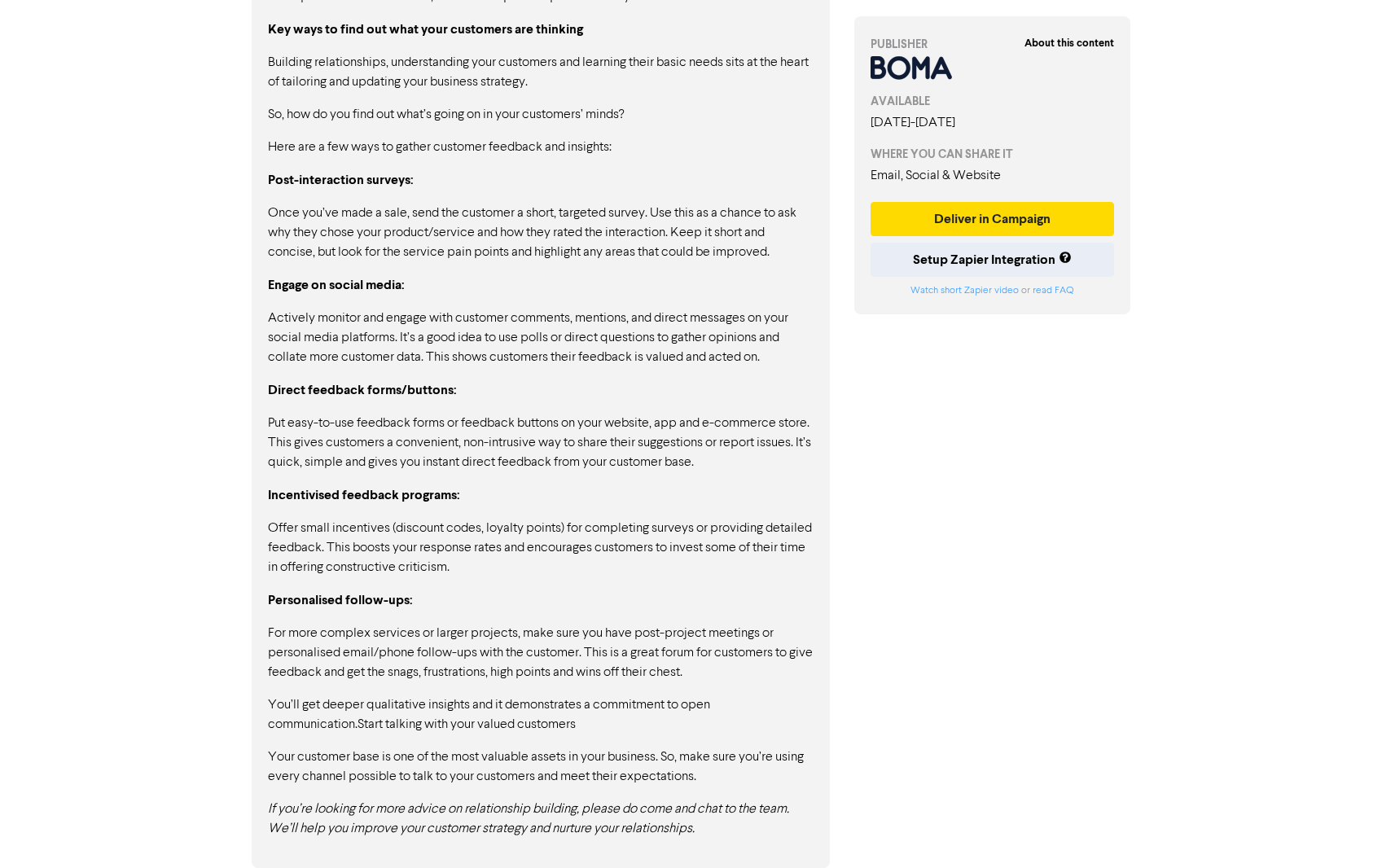
scroll to position [1596, 0]
click at [979, 224] on button "Deliver in Campaign" at bounding box center [992, 219] width 244 height 34
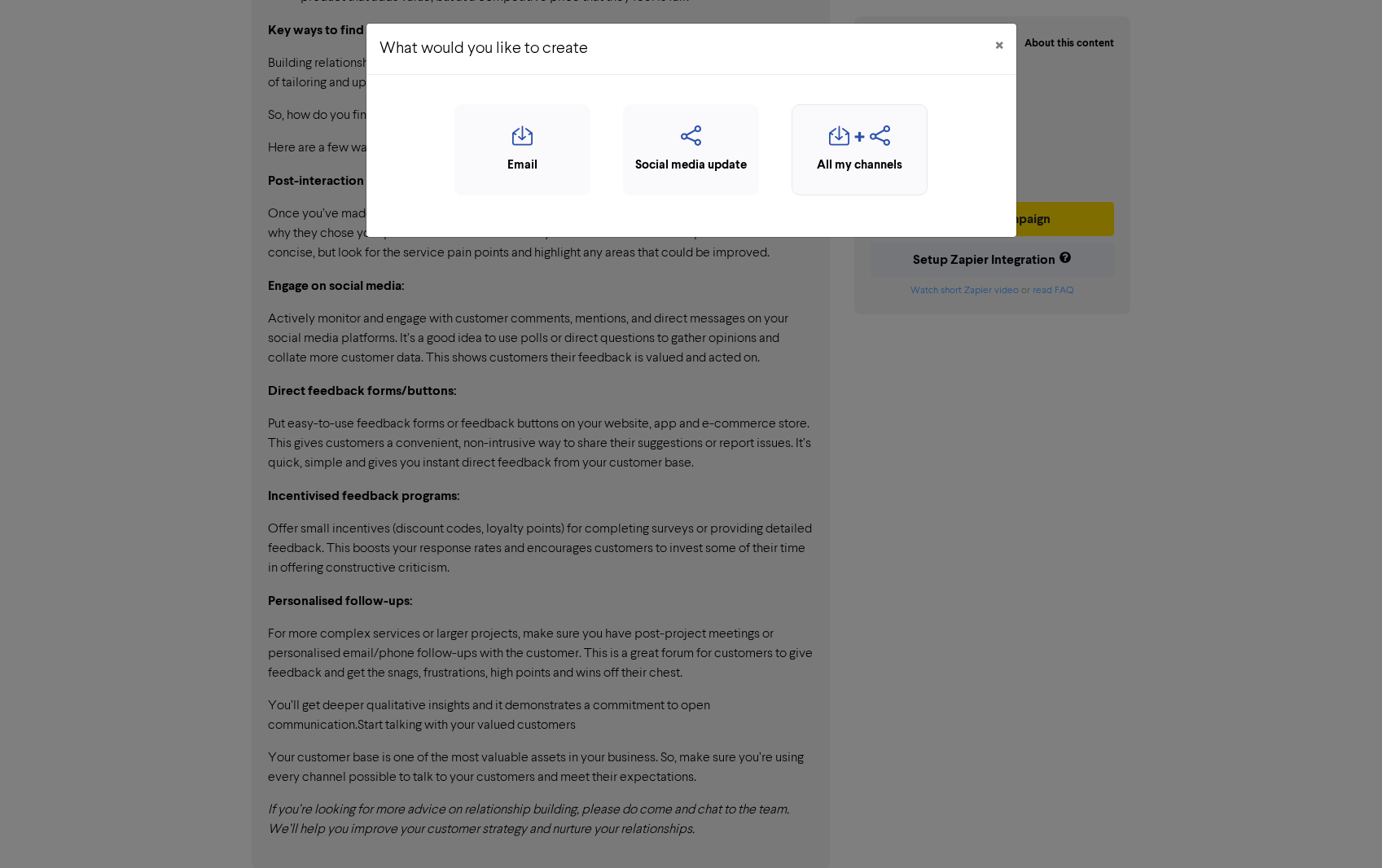
click at [860, 145] on icon "button" at bounding box center [859, 141] width 13 height 19
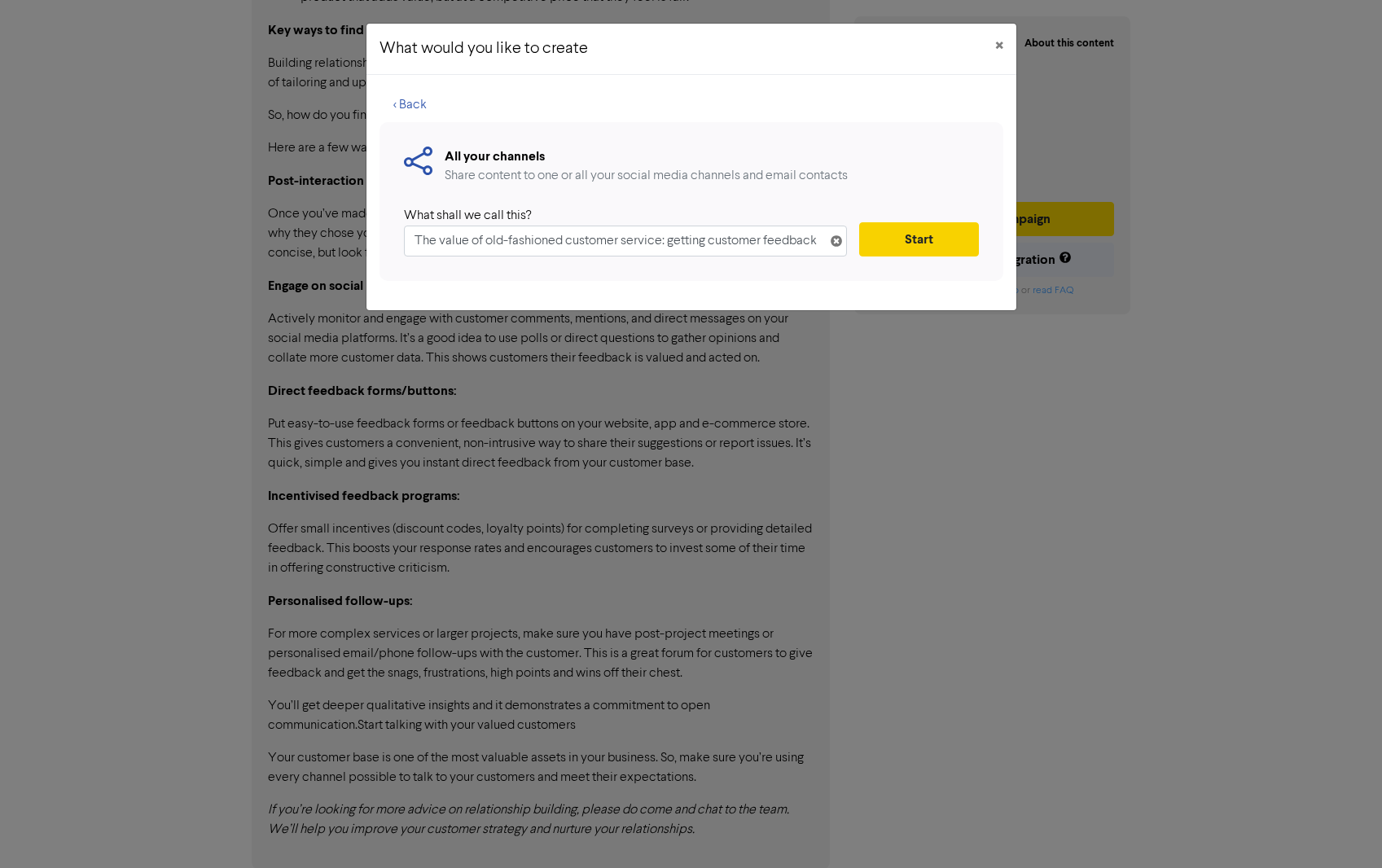
click at [940, 245] on button "Start" at bounding box center [918, 239] width 119 height 34
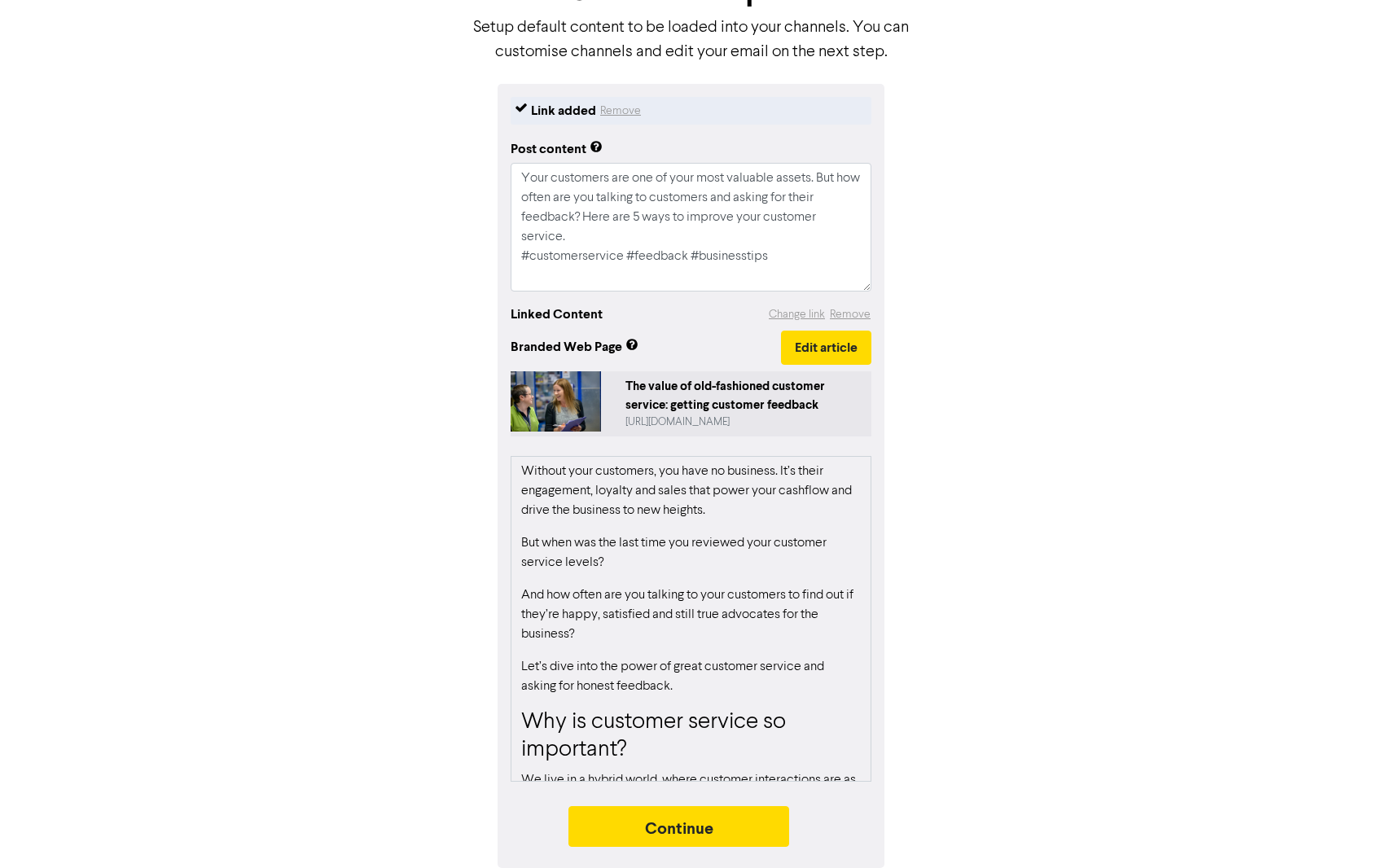
scroll to position [119, 0]
click at [668, 830] on button "Continue" at bounding box center [679, 827] width 222 height 41
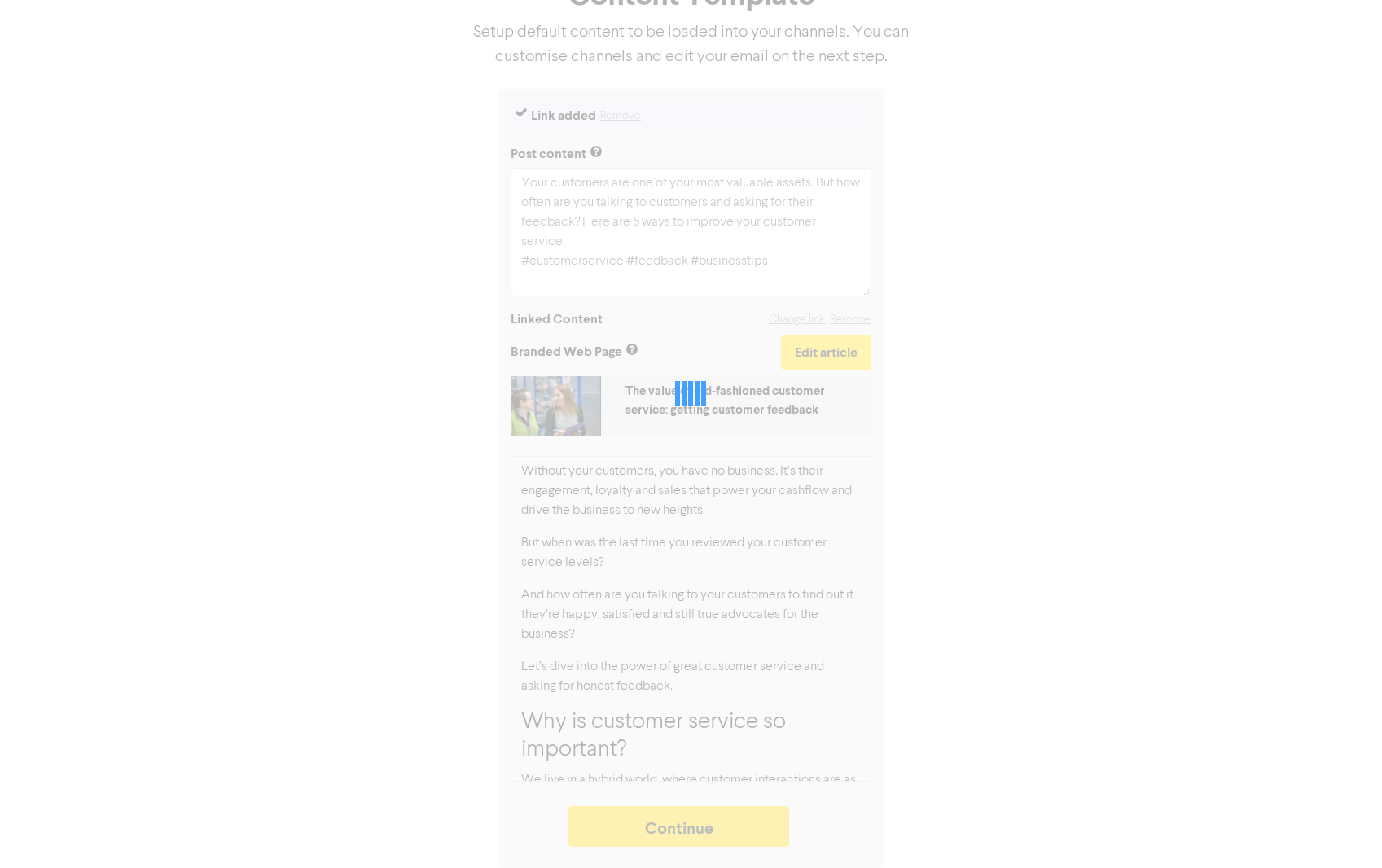
scroll to position [115, 0]
type textarea "x"
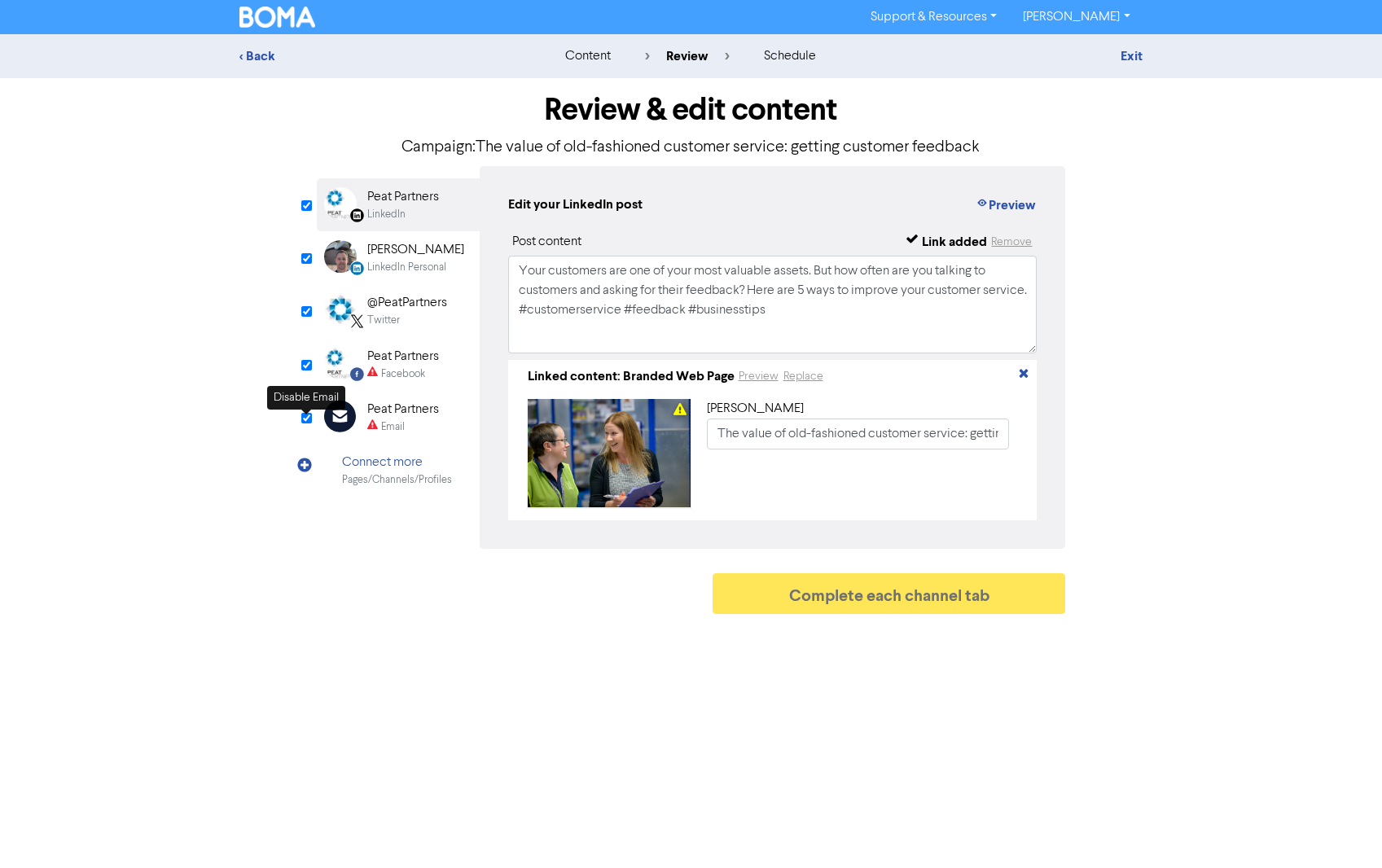
click at [304, 420] on input "checkbox" at bounding box center [306, 418] width 11 height 11
checkbox input "true"
type input "Your customers are one of your most valuable assets. But how often are you talk…"
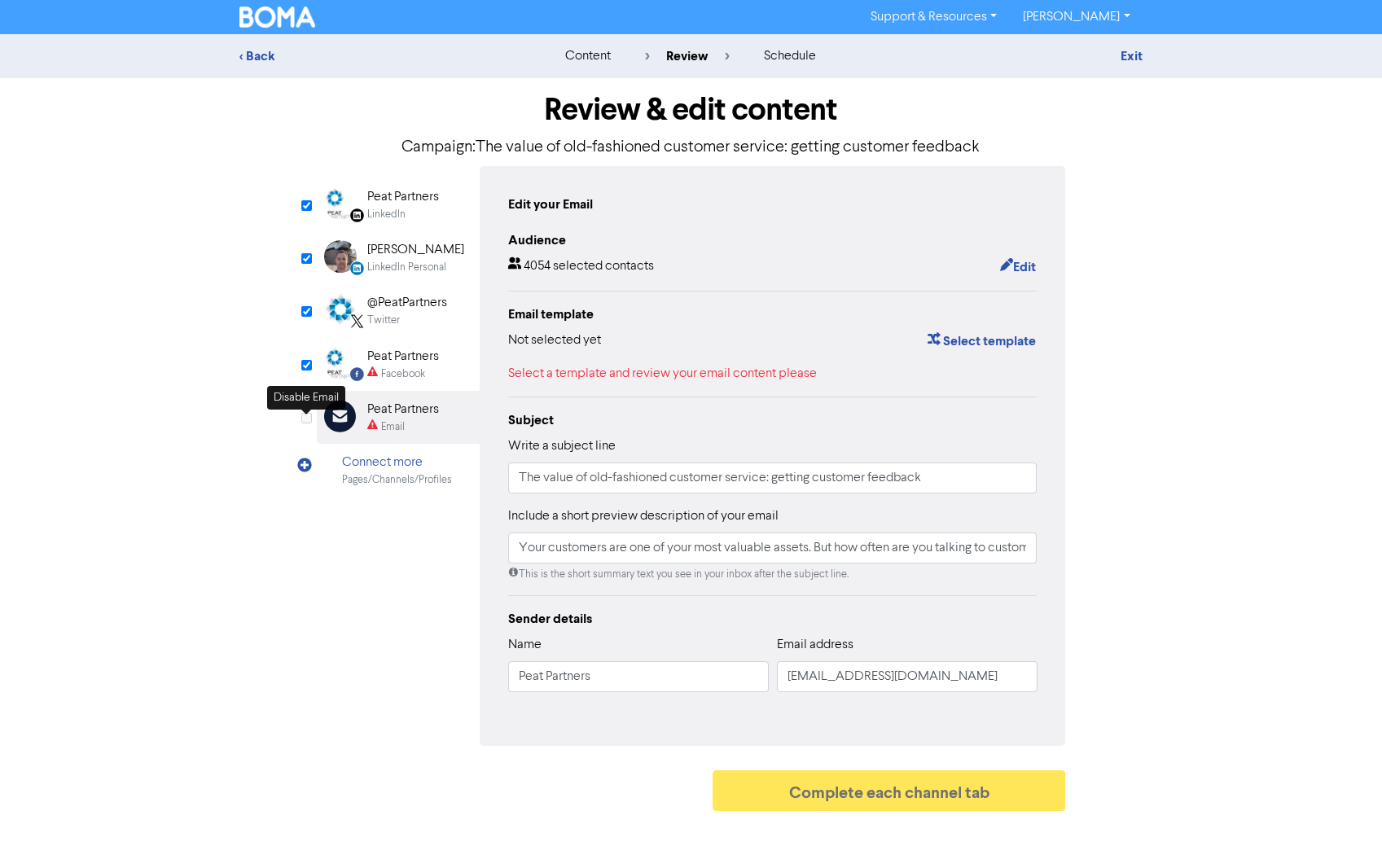
checkbox input "false"
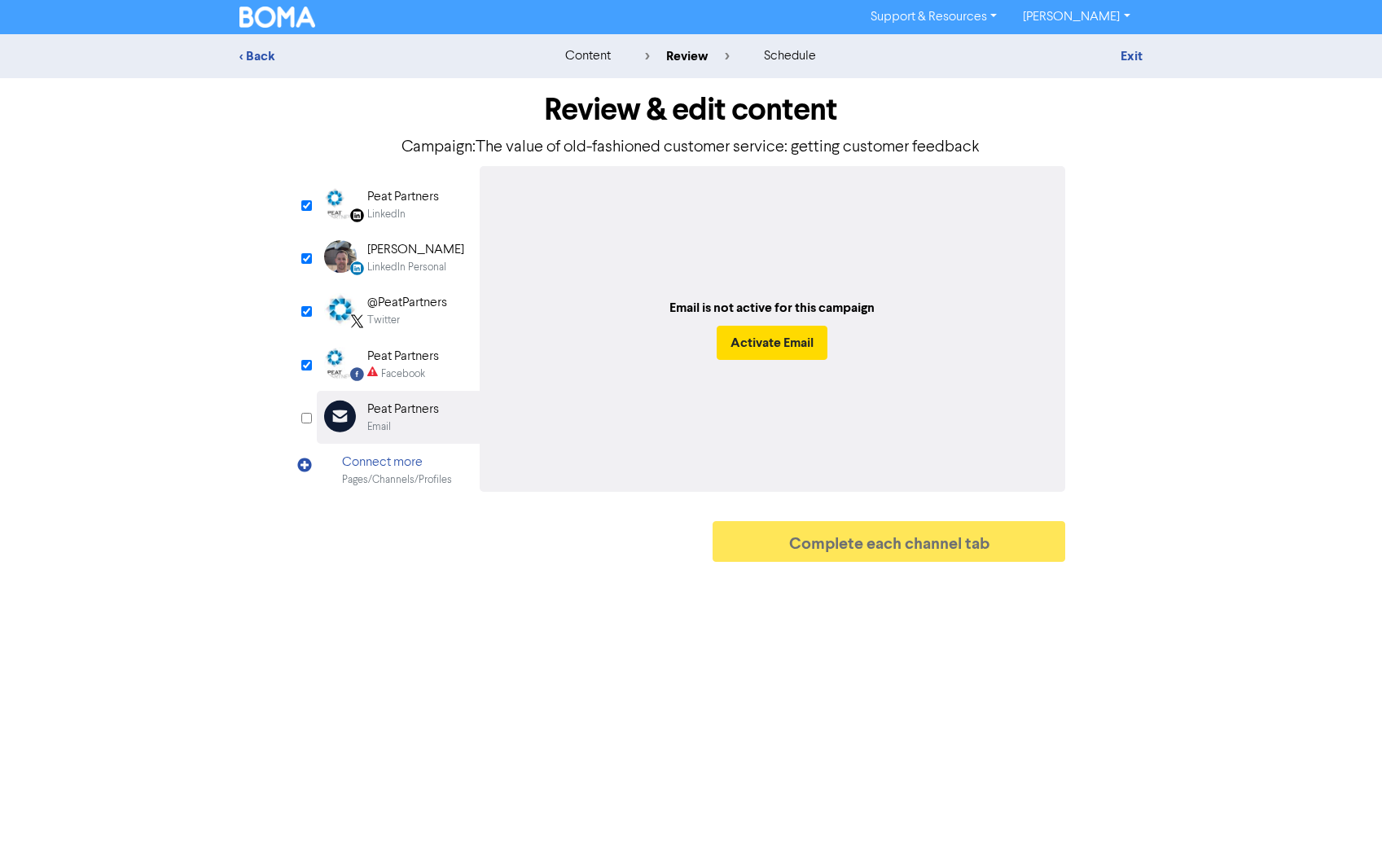
click at [393, 202] on div "Peat Partners" at bounding box center [403, 197] width 72 height 19
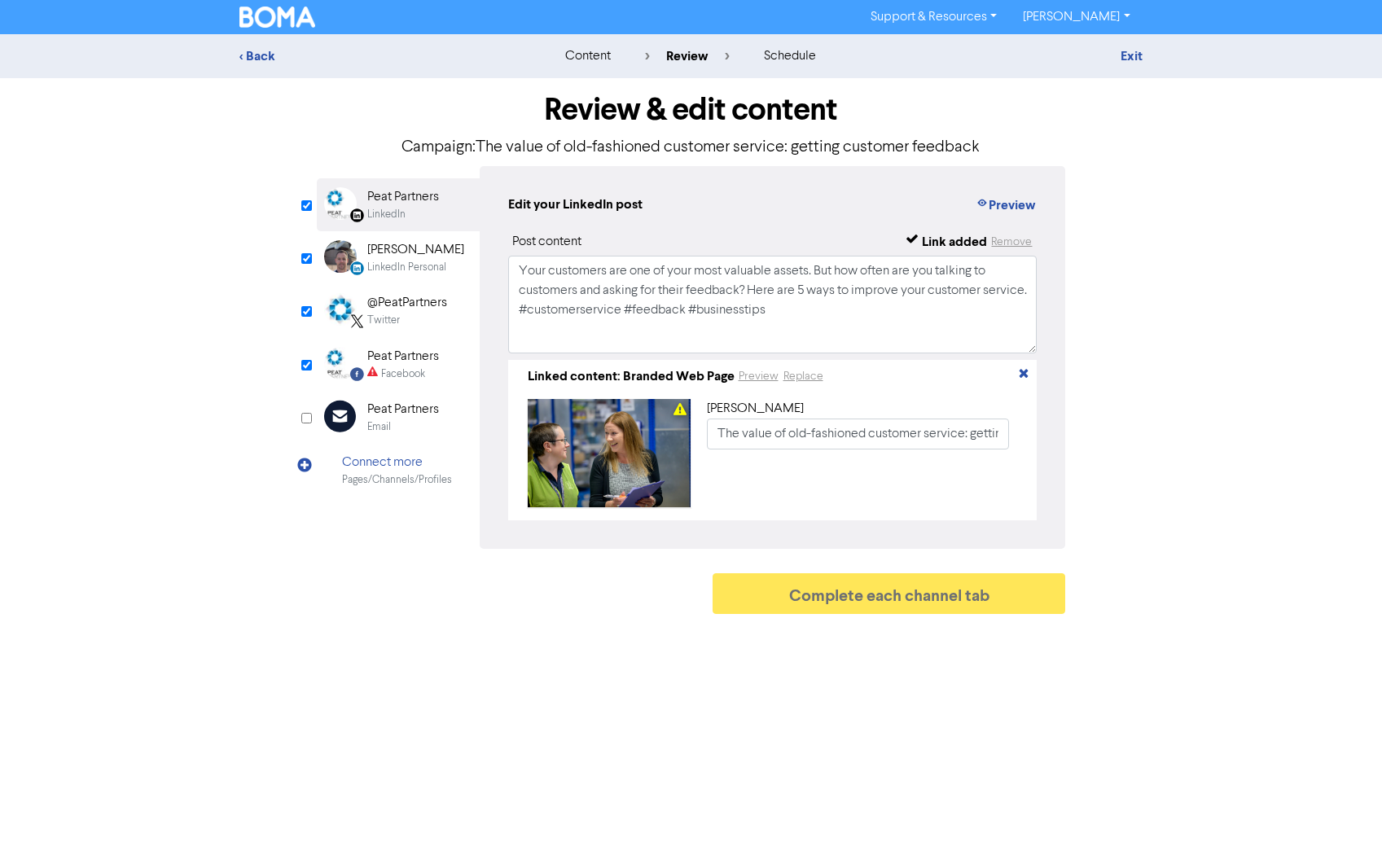
click at [391, 259] on div "[PERSON_NAME]" at bounding box center [416, 250] width 97 height 19
click at [390, 308] on div "@PeatPartners" at bounding box center [407, 303] width 80 height 19
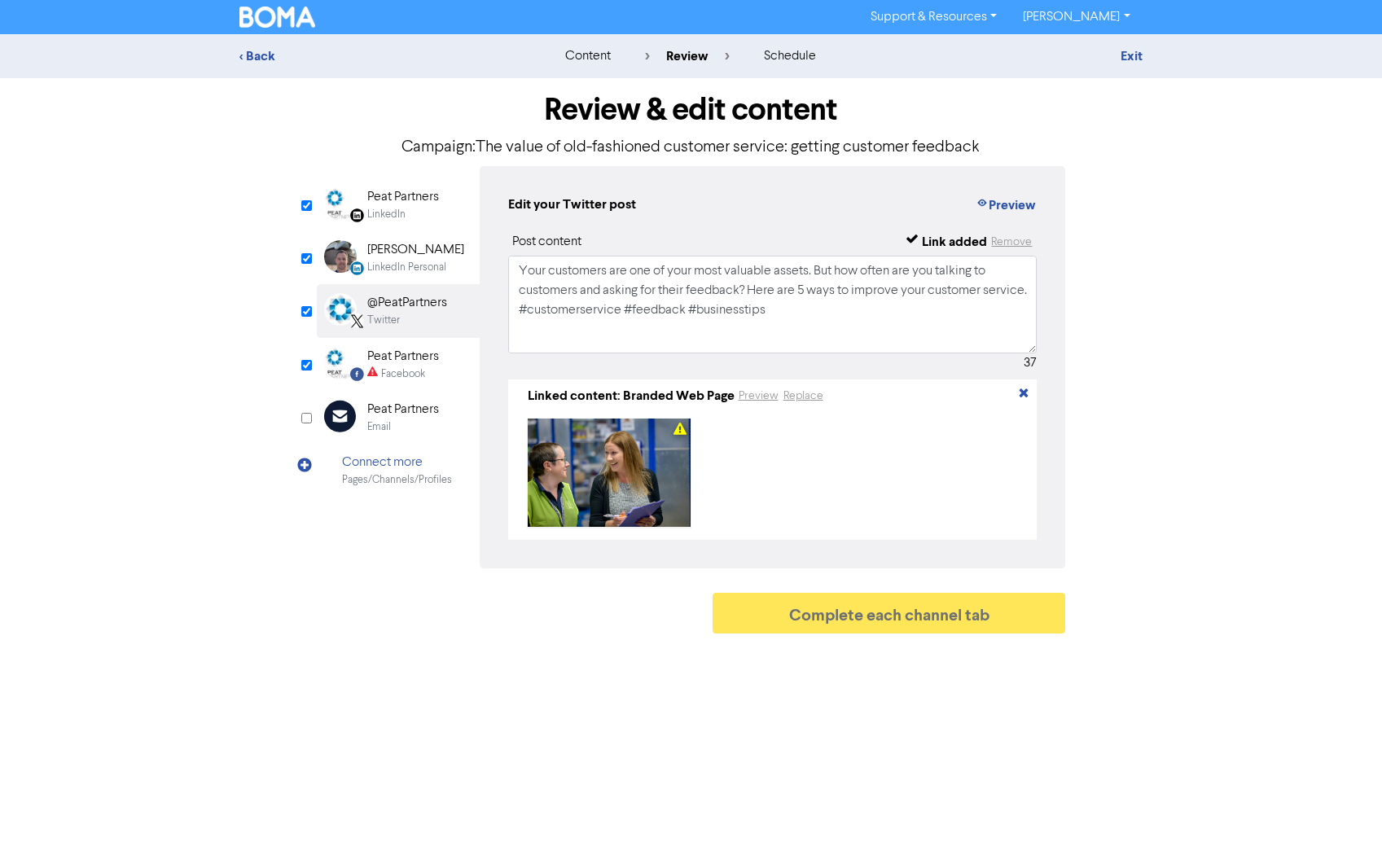
click at [394, 364] on div "Peat Partners" at bounding box center [403, 357] width 72 height 19
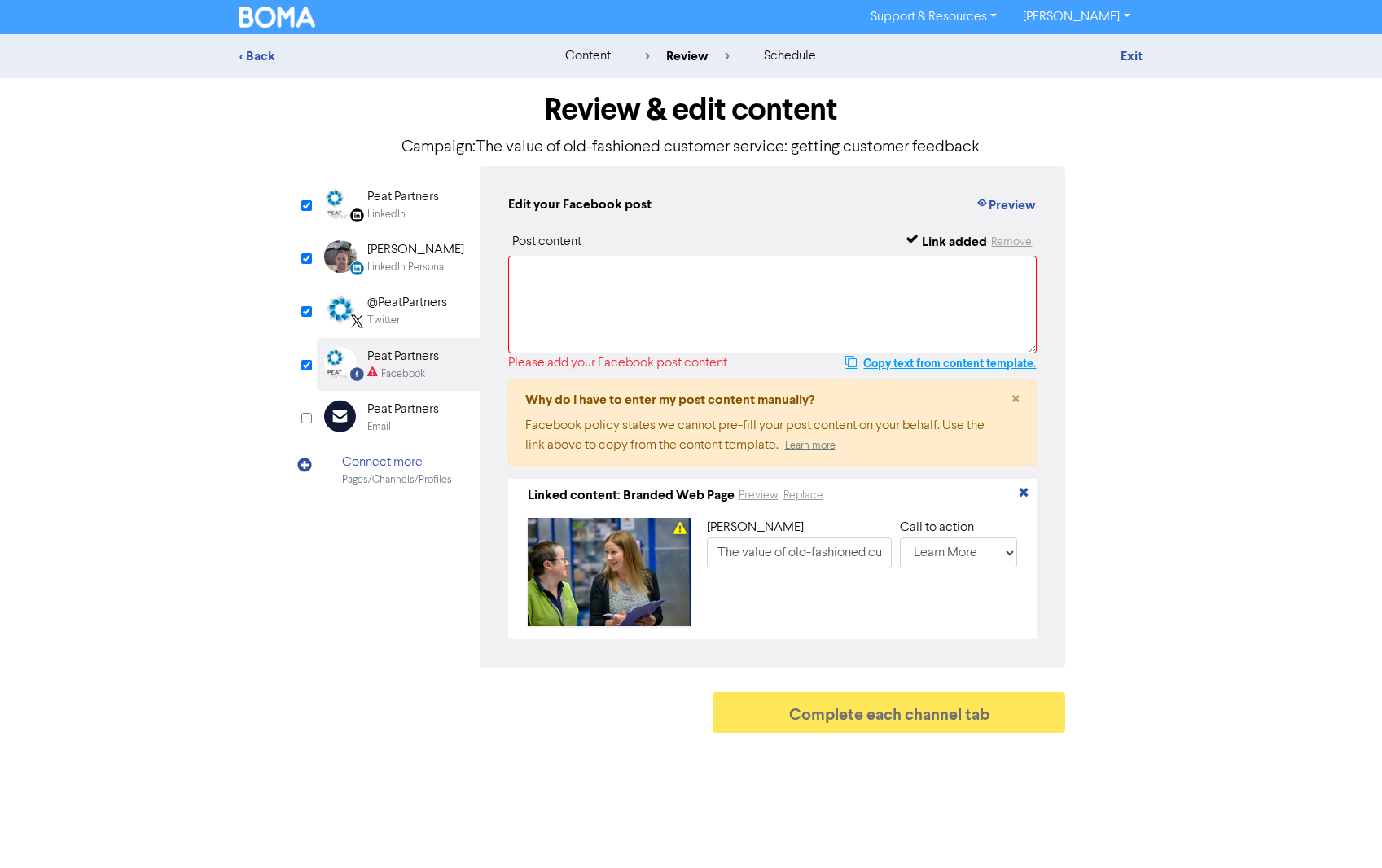
click at [880, 363] on button "Copy text from content template." at bounding box center [941, 364] width 192 height 19
click at [536, 284] on textarea at bounding box center [773, 304] width 530 height 98
paste textarea "Your customers are one of your most valuable assets. But how often are you talk…"
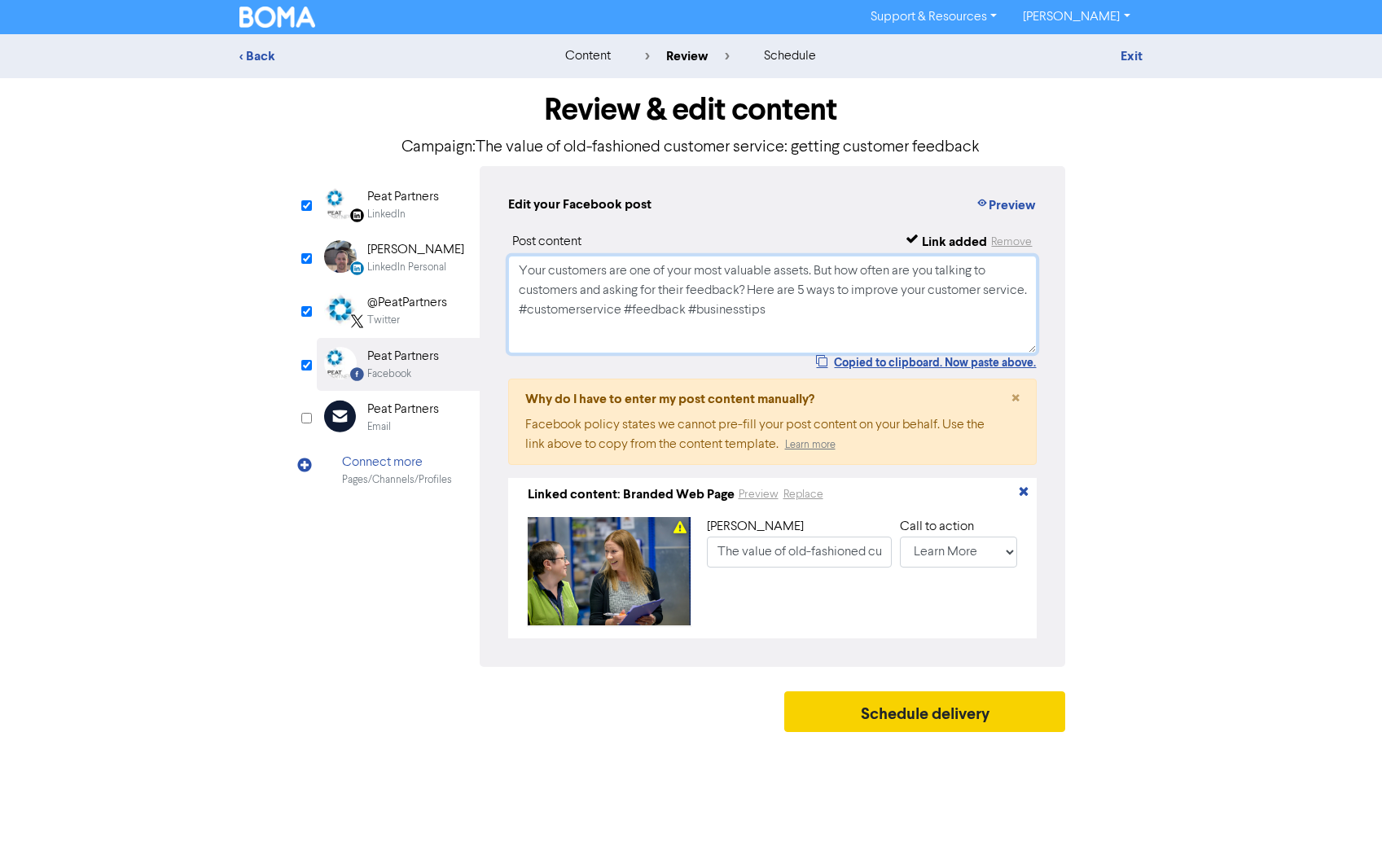
type textarea "Your customers are one of your most valuable assets. But how often are you talk…"
click at [896, 715] on button "Schedule delivery" at bounding box center [925, 712] width 282 height 41
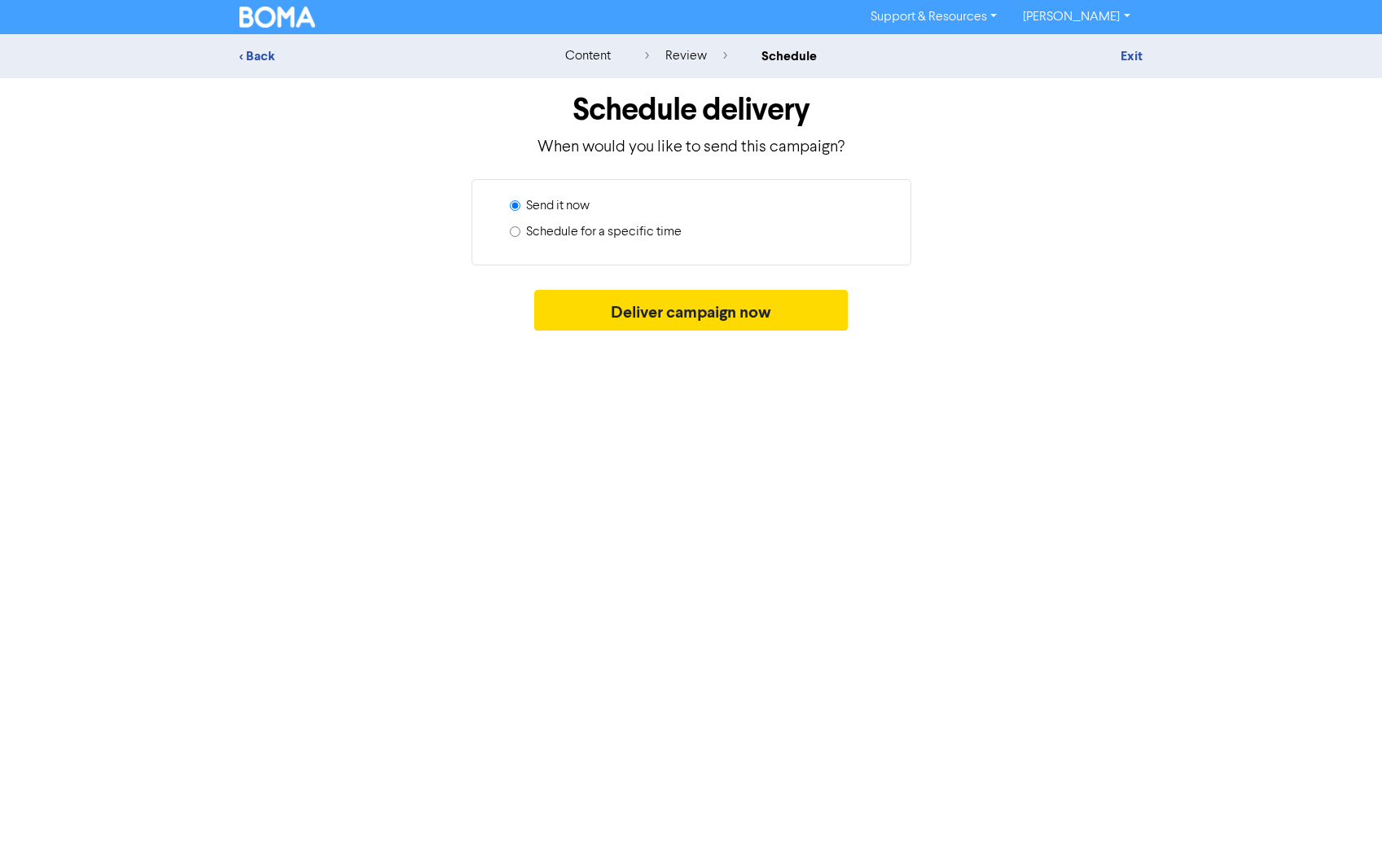
click at [626, 228] on label "Schedule for a specific time" at bounding box center [604, 232] width 155 height 19
click at [520, 228] on input "Schedule for a specific time" at bounding box center [515, 231] width 11 height 11
radio input "true"
radio input "false"
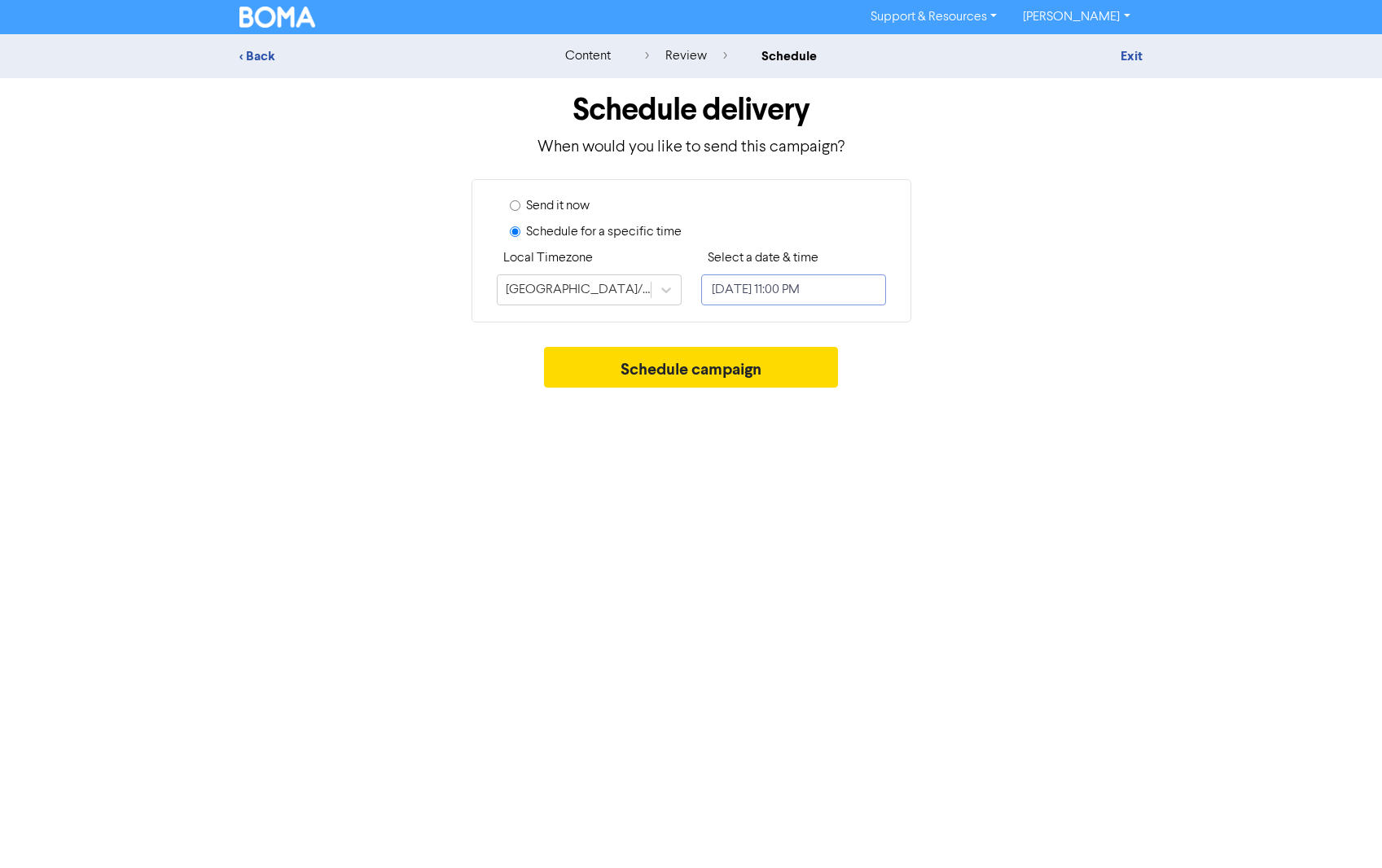
click at [772, 287] on input "[DATE] 11:00 PM" at bounding box center [793, 290] width 185 height 31
select select "7"
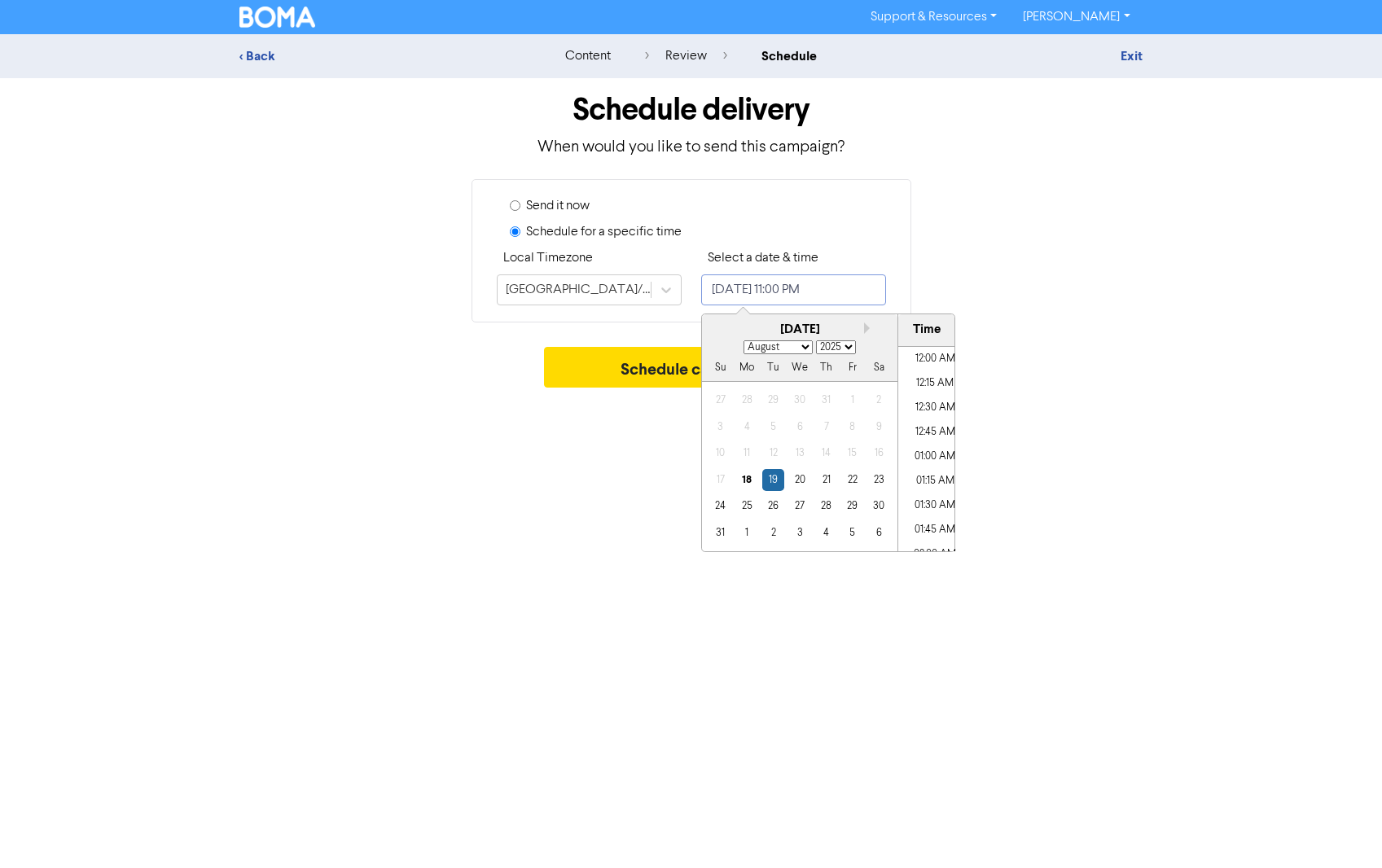
scroll to position [2141, 0]
click at [852, 476] on div "22" at bounding box center [852, 480] width 22 height 22
click at [877, 475] on div "23" at bounding box center [878, 480] width 22 height 22
click at [925, 477] on li "01:30 PM" at bounding box center [934, 481] width 73 height 24
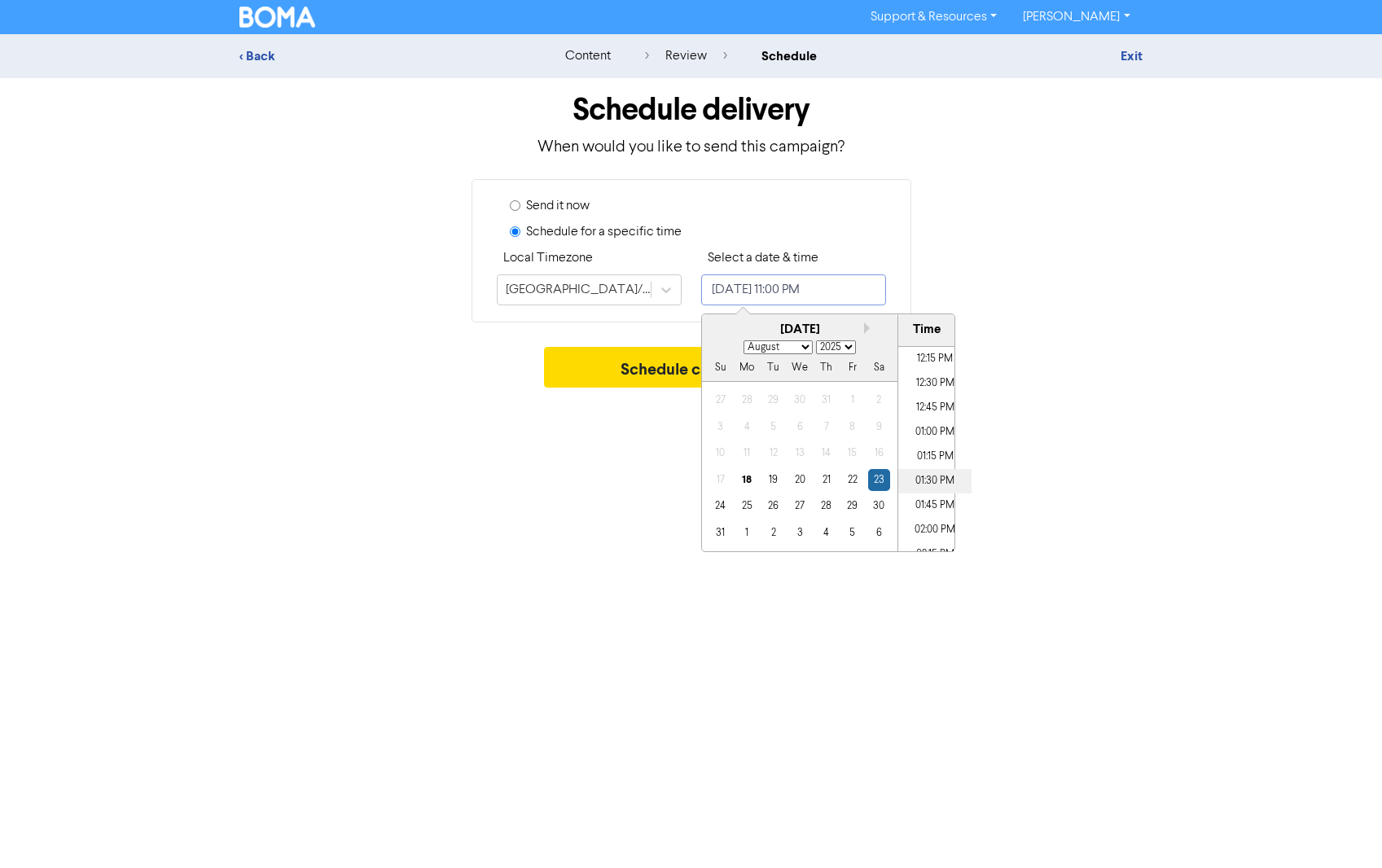
type input "[DATE] 1:30 PM"
click at [627, 509] on div "Support & Resources Video Tutorials FAQ & Guides Marketing Education [PERSON_NA…" at bounding box center [691, 434] width 1382 height 868
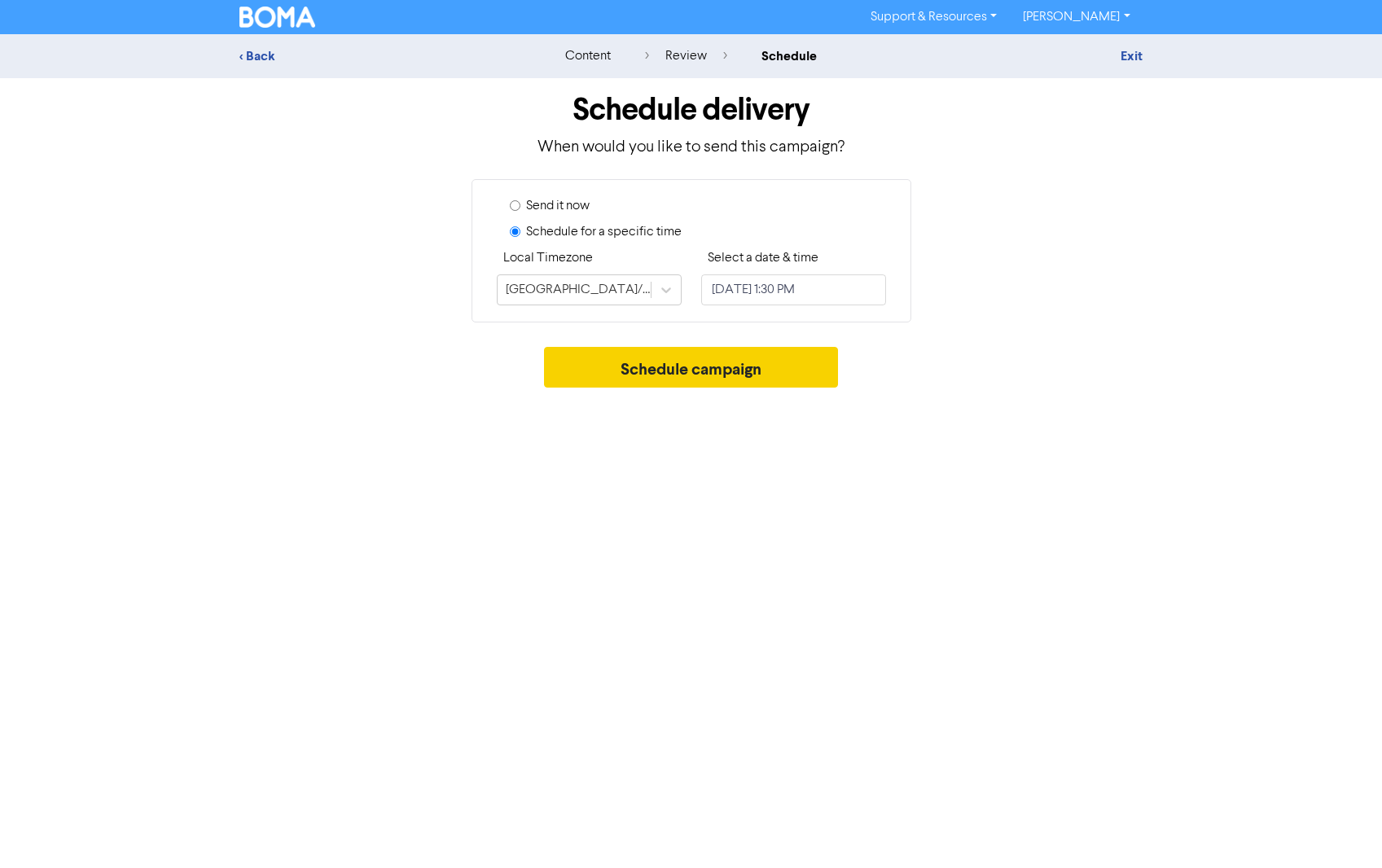
click at [679, 374] on button "Schedule campaign" at bounding box center [691, 367] width 294 height 41
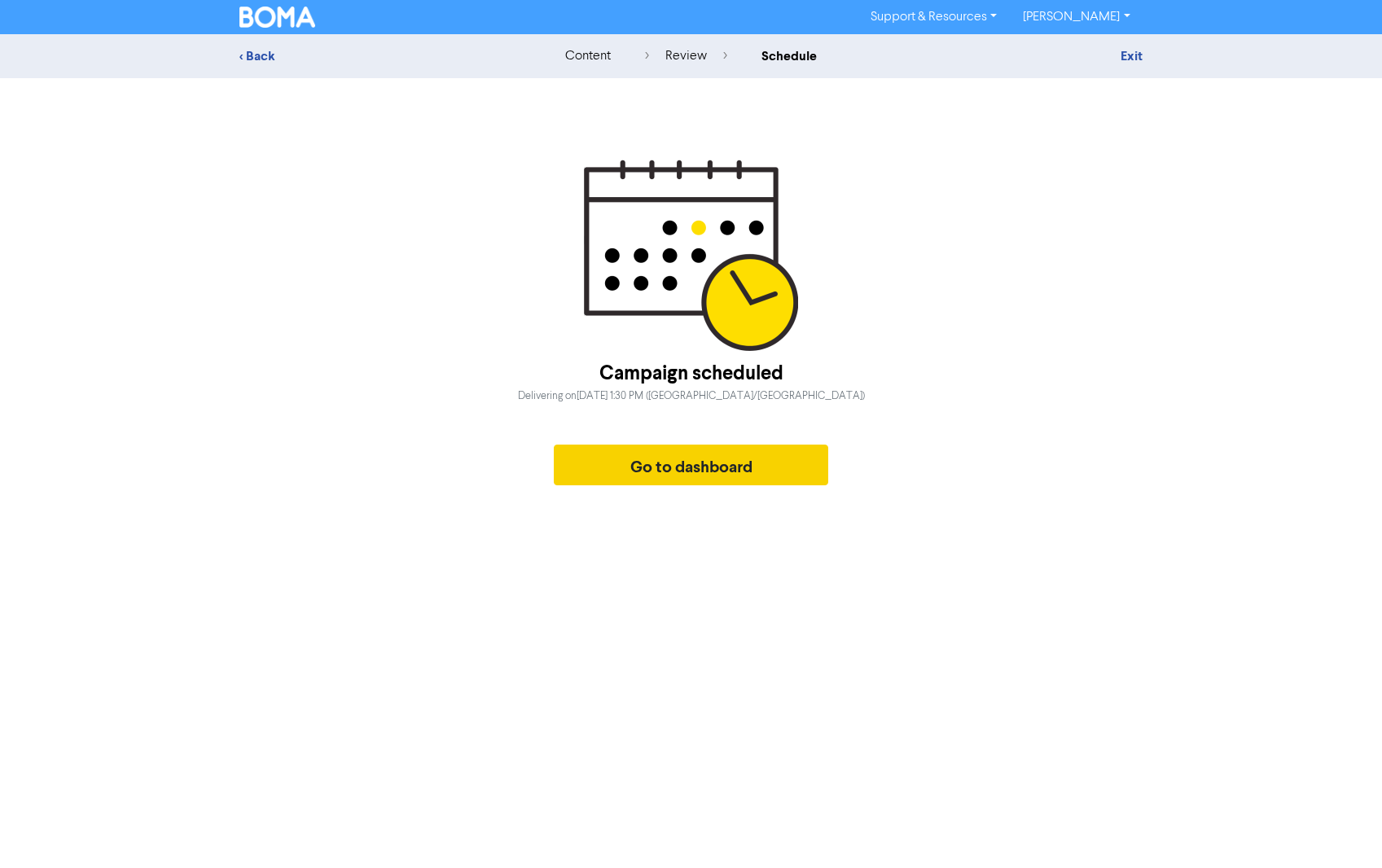
click at [686, 472] on button "Go to dashboard" at bounding box center [691, 466] width 275 height 41
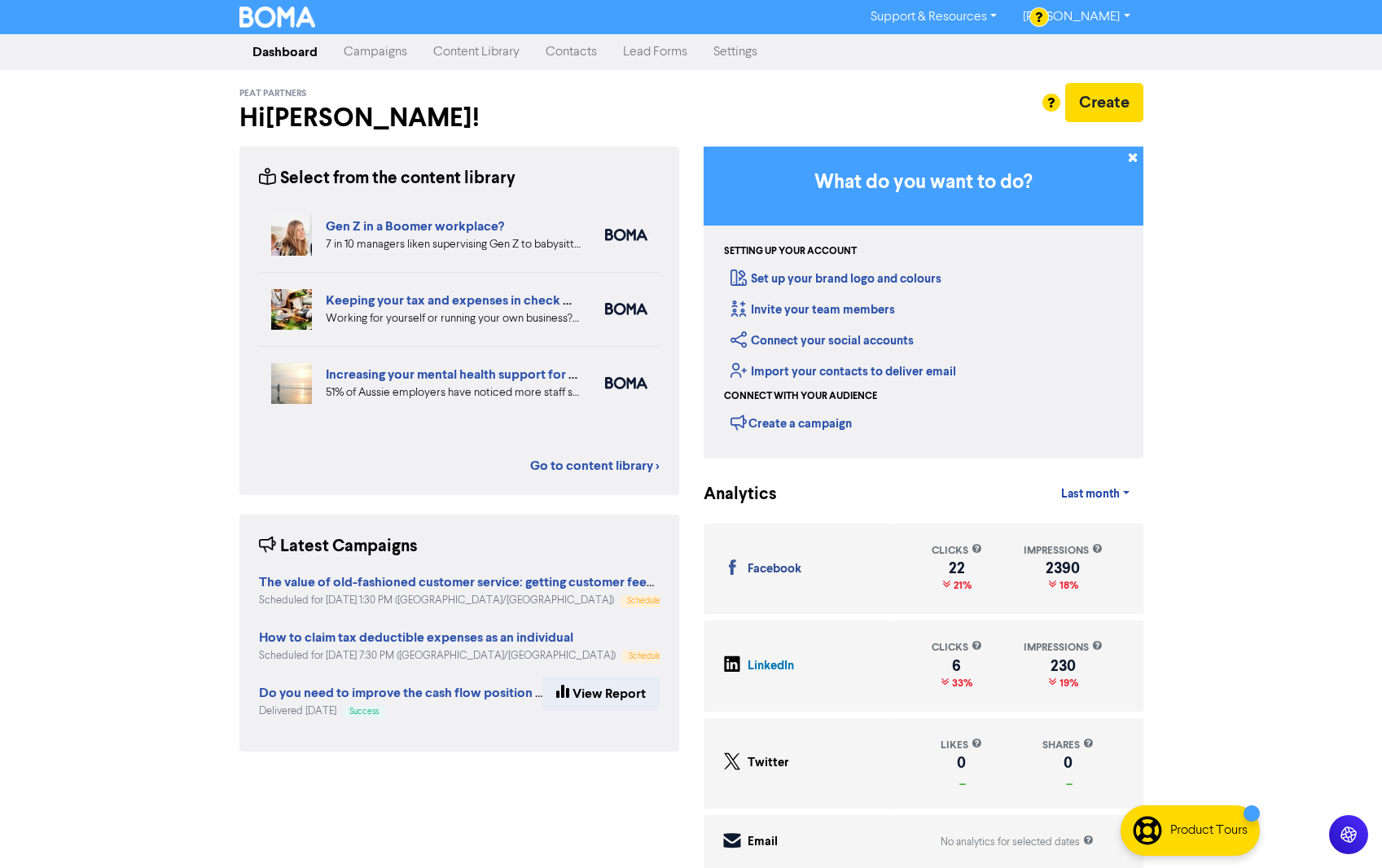
click at [375, 53] on link "Campaigns" at bounding box center [375, 52] width 89 height 33
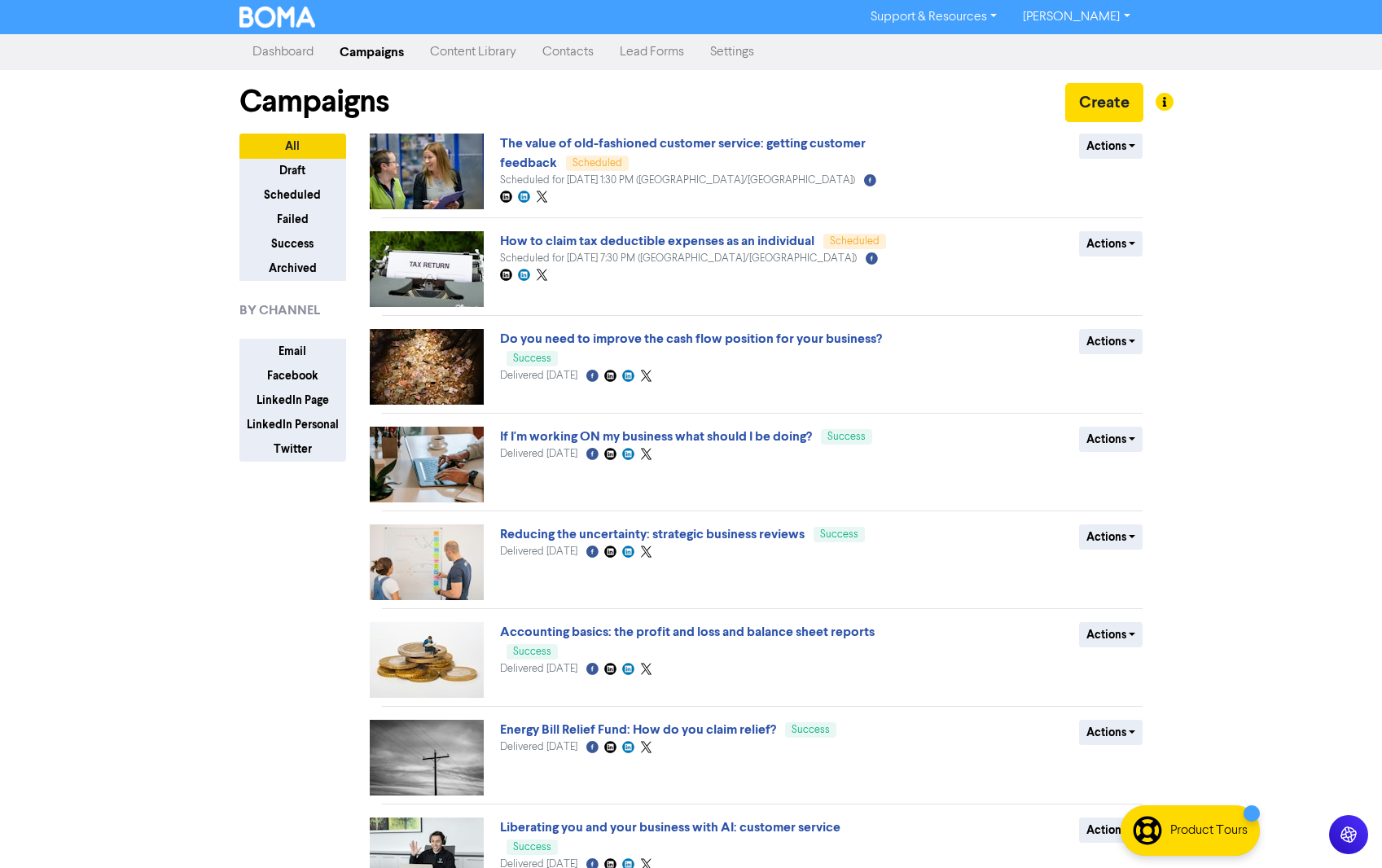
click at [469, 52] on link "Content Library" at bounding box center [473, 52] width 113 height 33
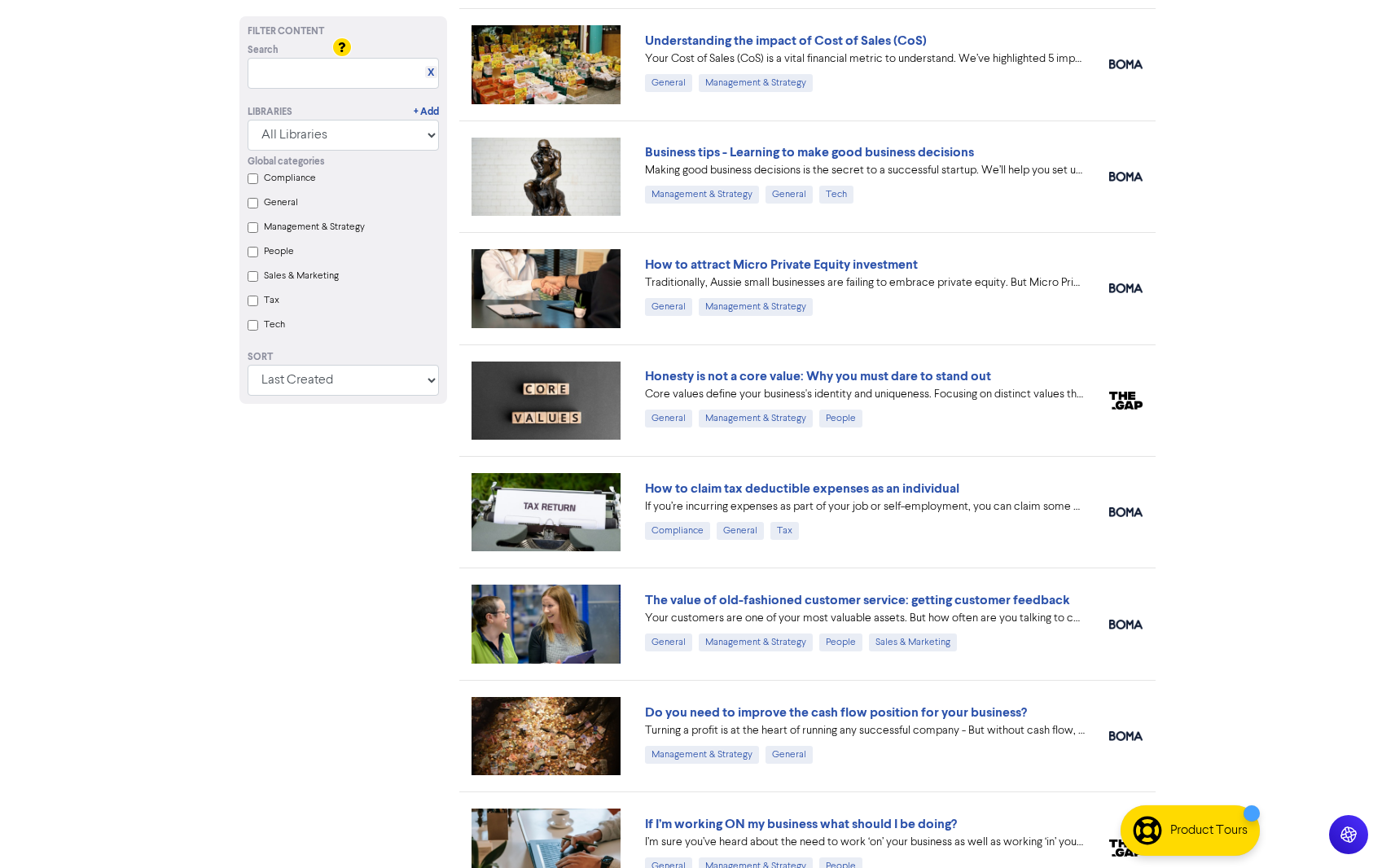
scroll to position [1556, 0]
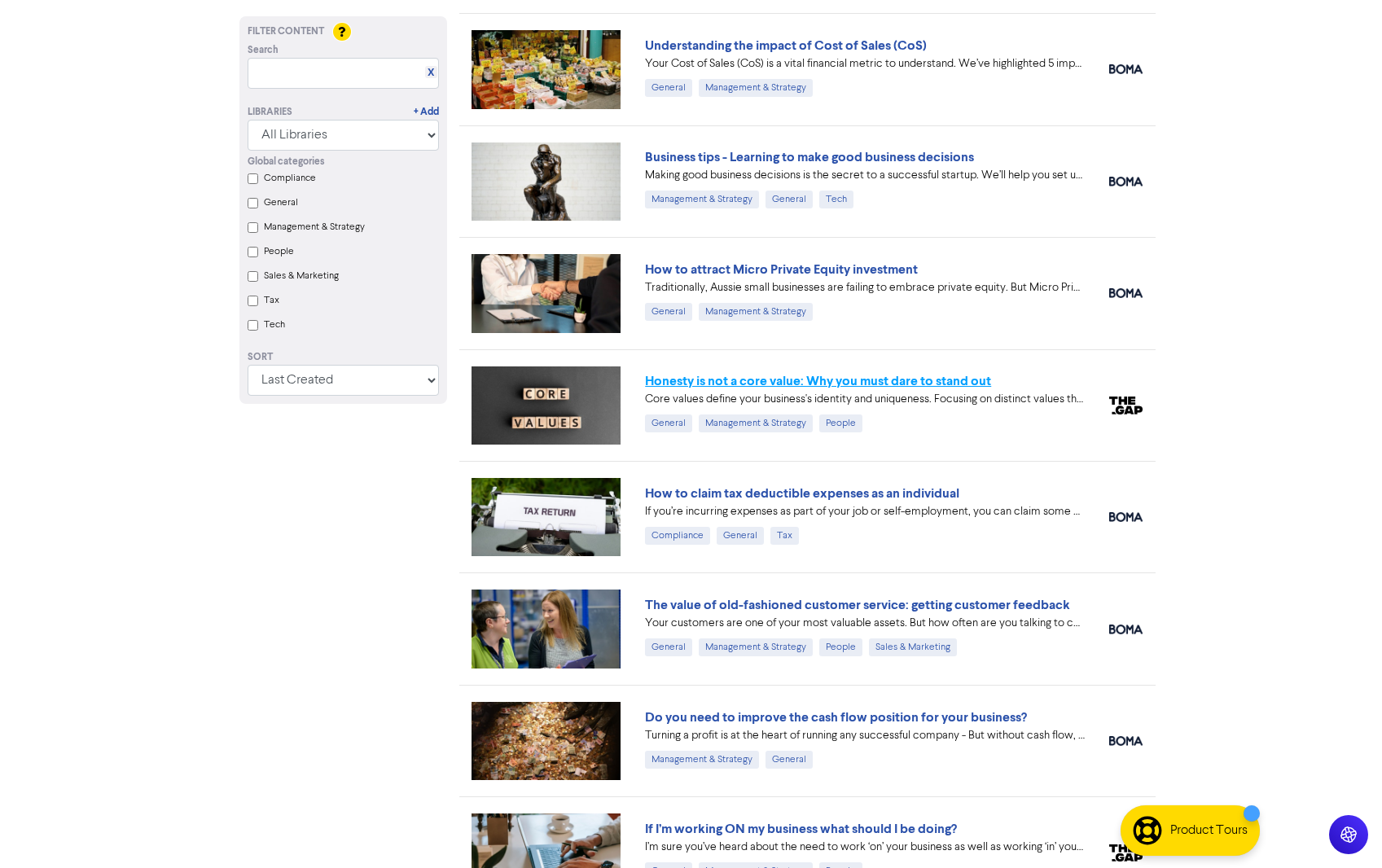
click at [759, 385] on link "Honesty is not a core value: Why you must dare to stand out" at bounding box center [818, 381] width 346 height 17
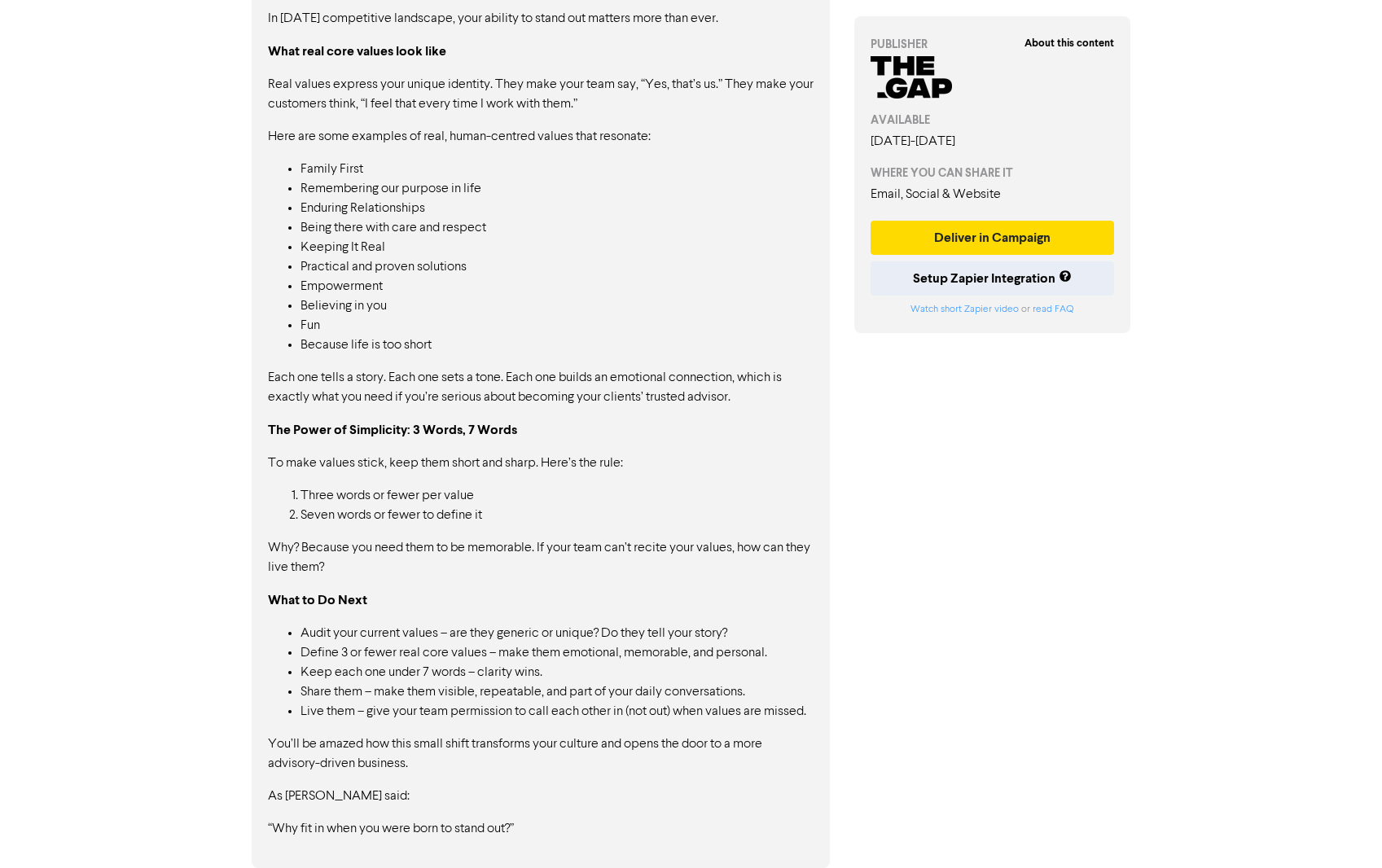
scroll to position [1103, 0]
click at [979, 234] on button "Deliver in Campaign" at bounding box center [992, 237] width 244 height 34
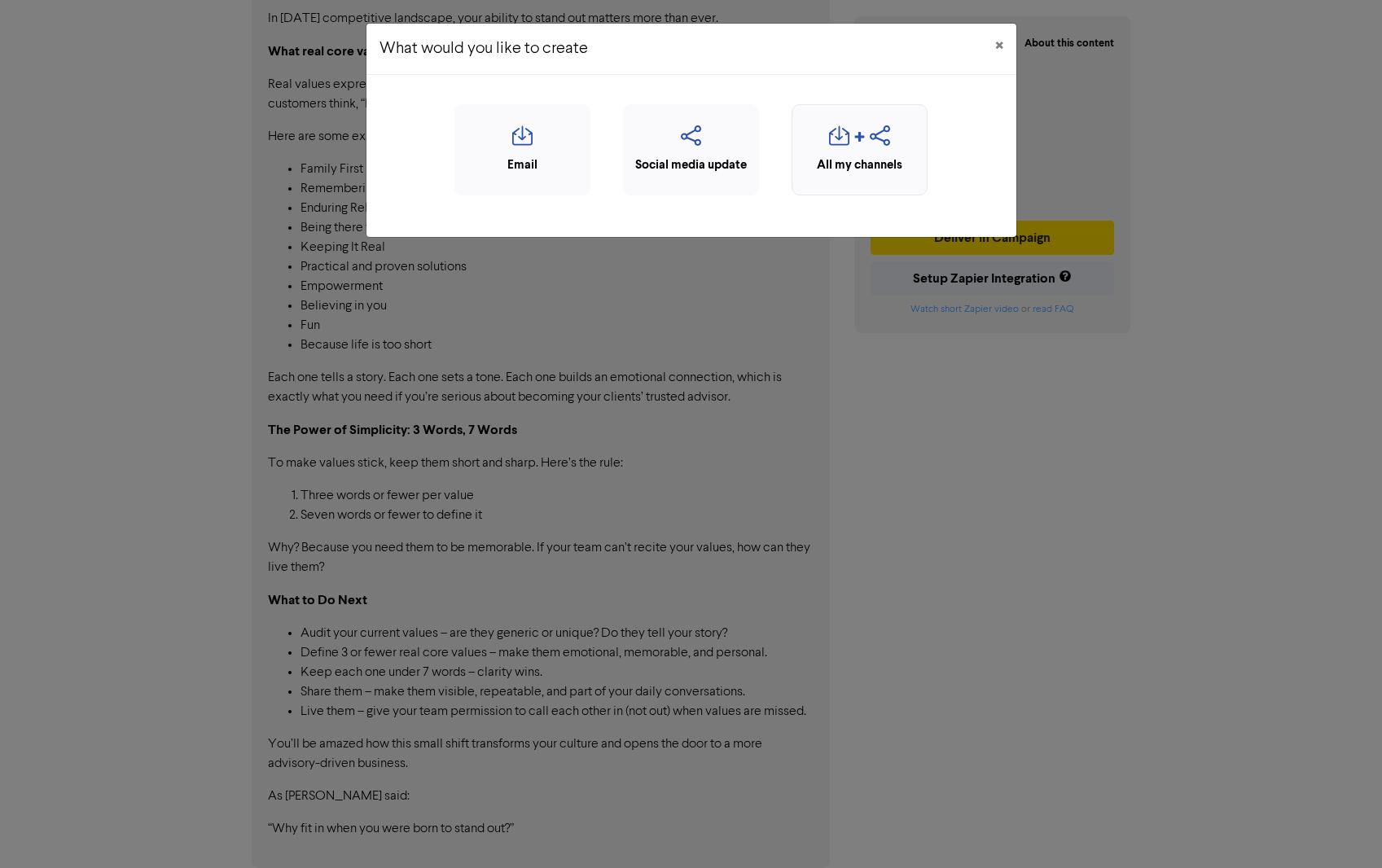
click at [872, 156] on div "All my channels" at bounding box center [860, 165] width 119 height 18
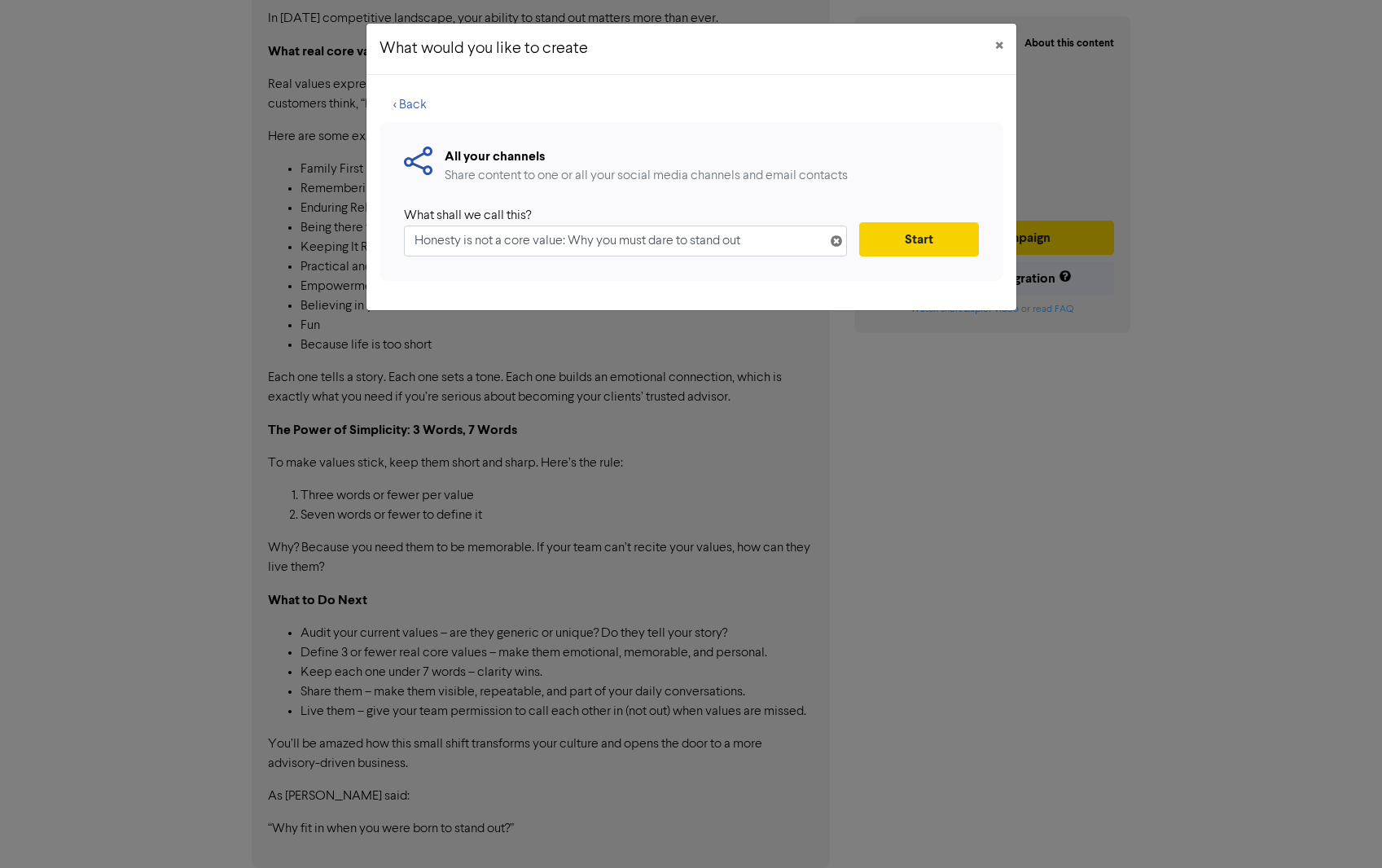
click at [873, 247] on button "Start" at bounding box center [918, 239] width 119 height 34
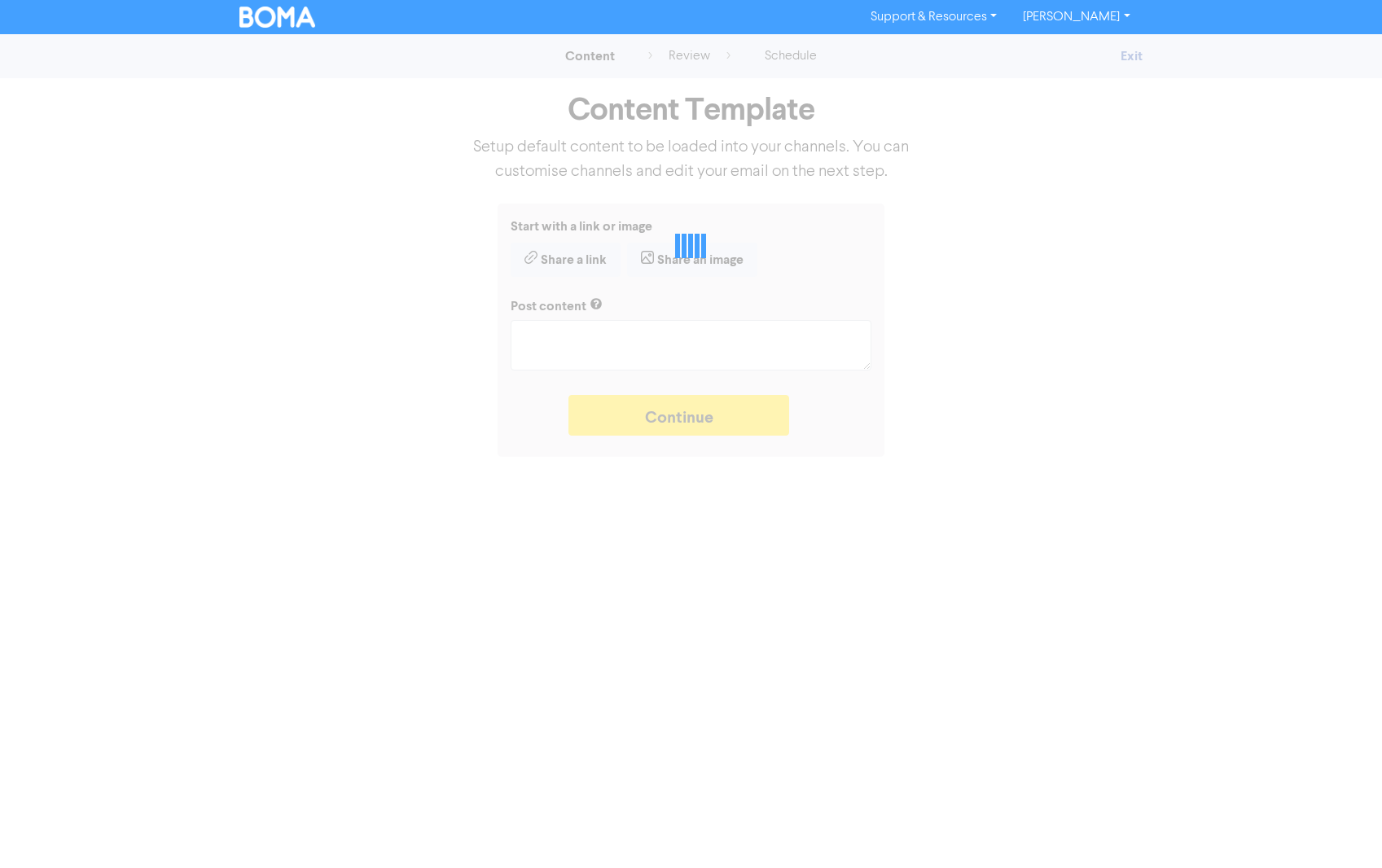
type textarea "x"
type textarea "Core values define your business's identity and uniqueness. Focusing on distinc…"
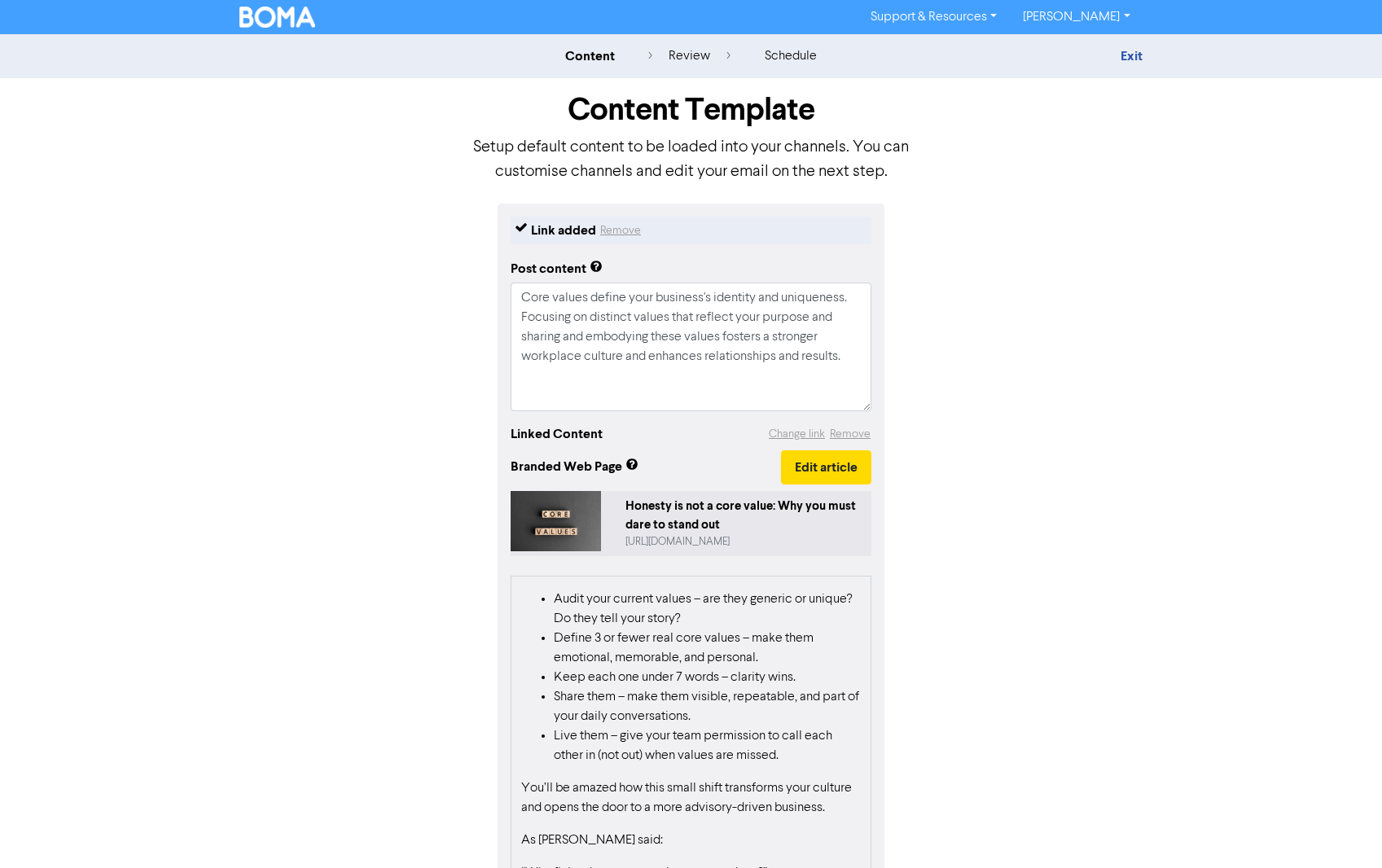
scroll to position [932, 0]
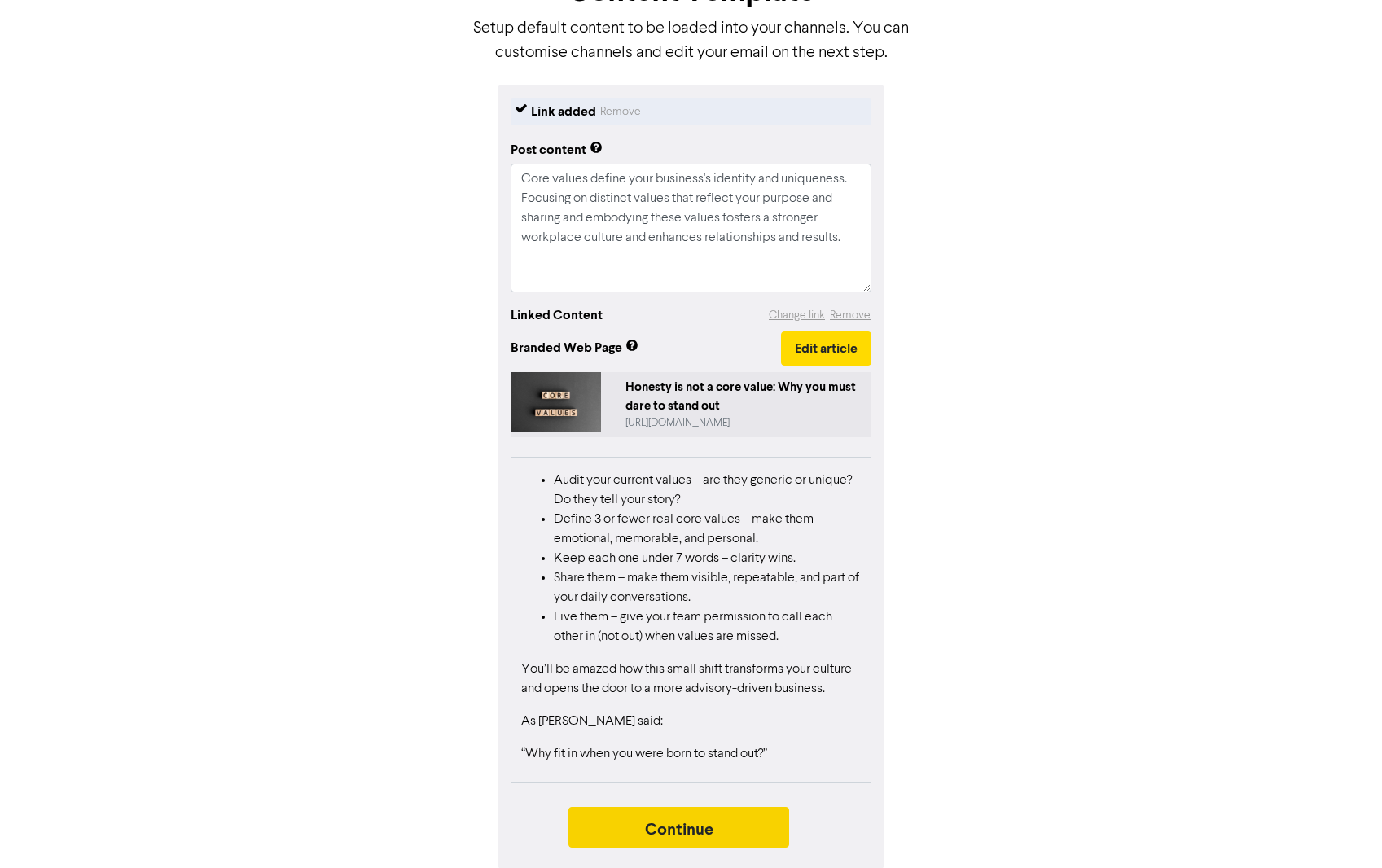
click at [691, 827] on button "Continue" at bounding box center [679, 827] width 222 height 41
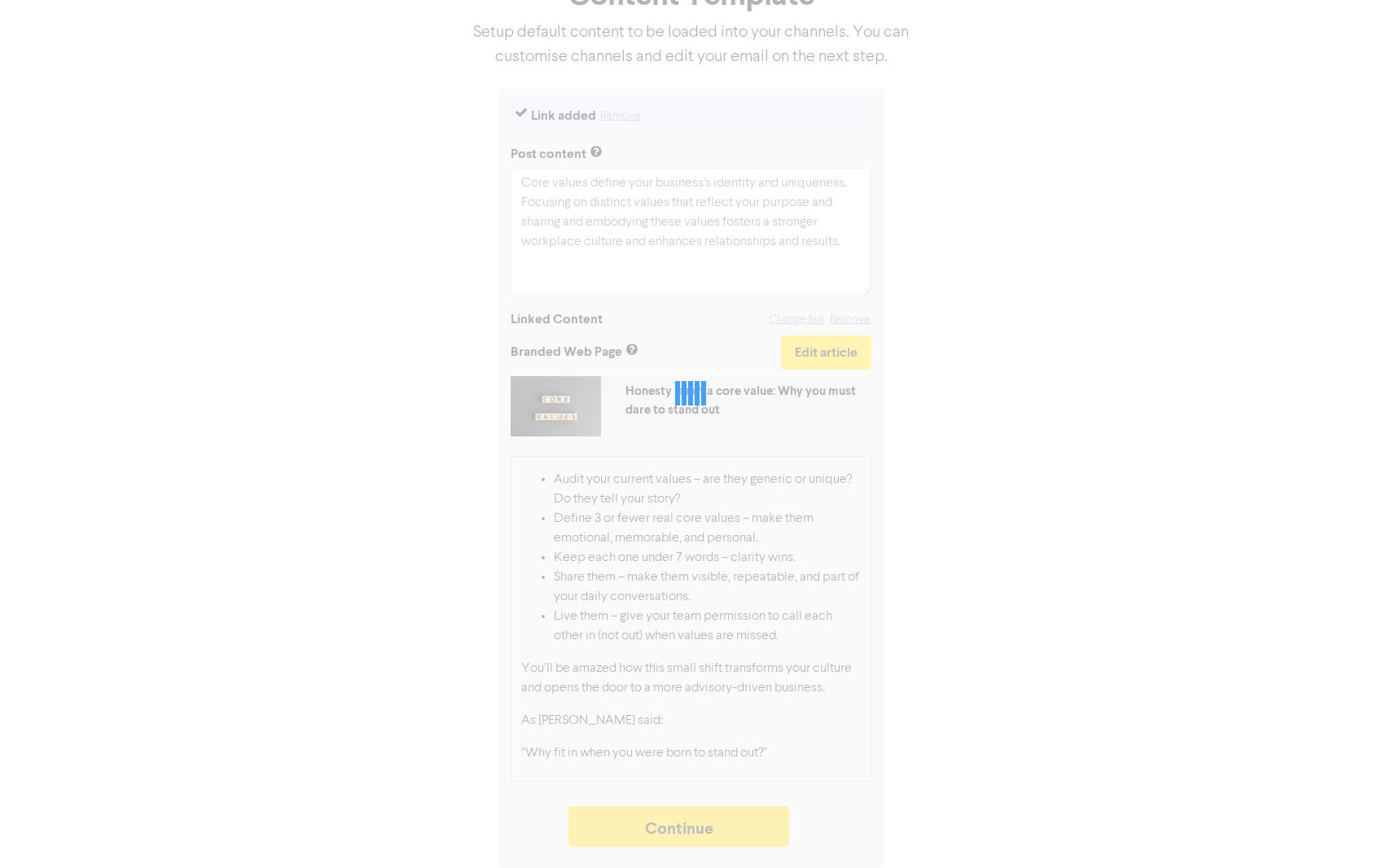
scroll to position [115, 0]
type textarea "x"
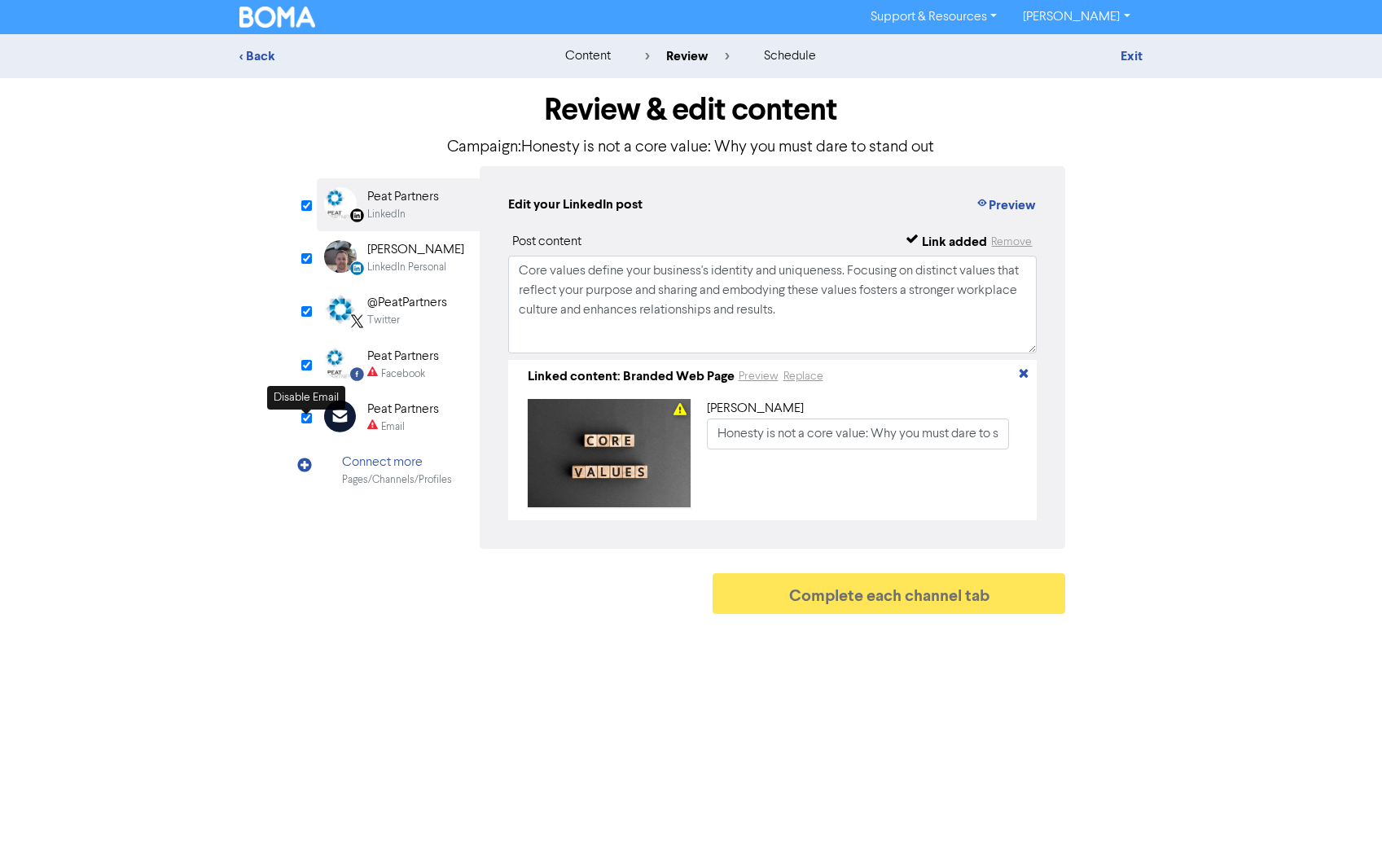
click at [301, 420] on input "checkbox" at bounding box center [306, 418] width 11 height 11
checkbox input "true"
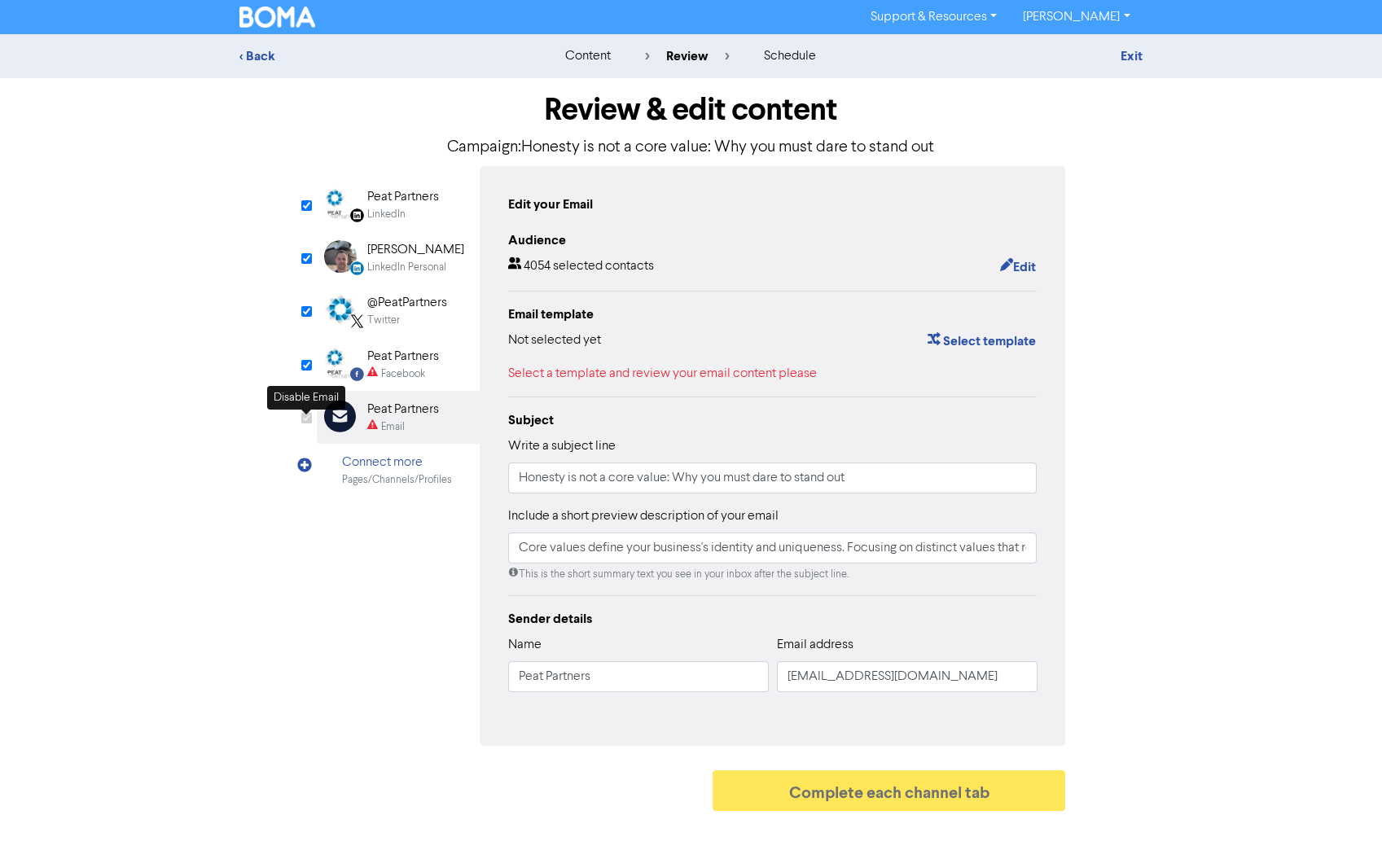
type input "Core values define your business's identity and uniqueness. Focusing on distinc…"
checkbox input "false"
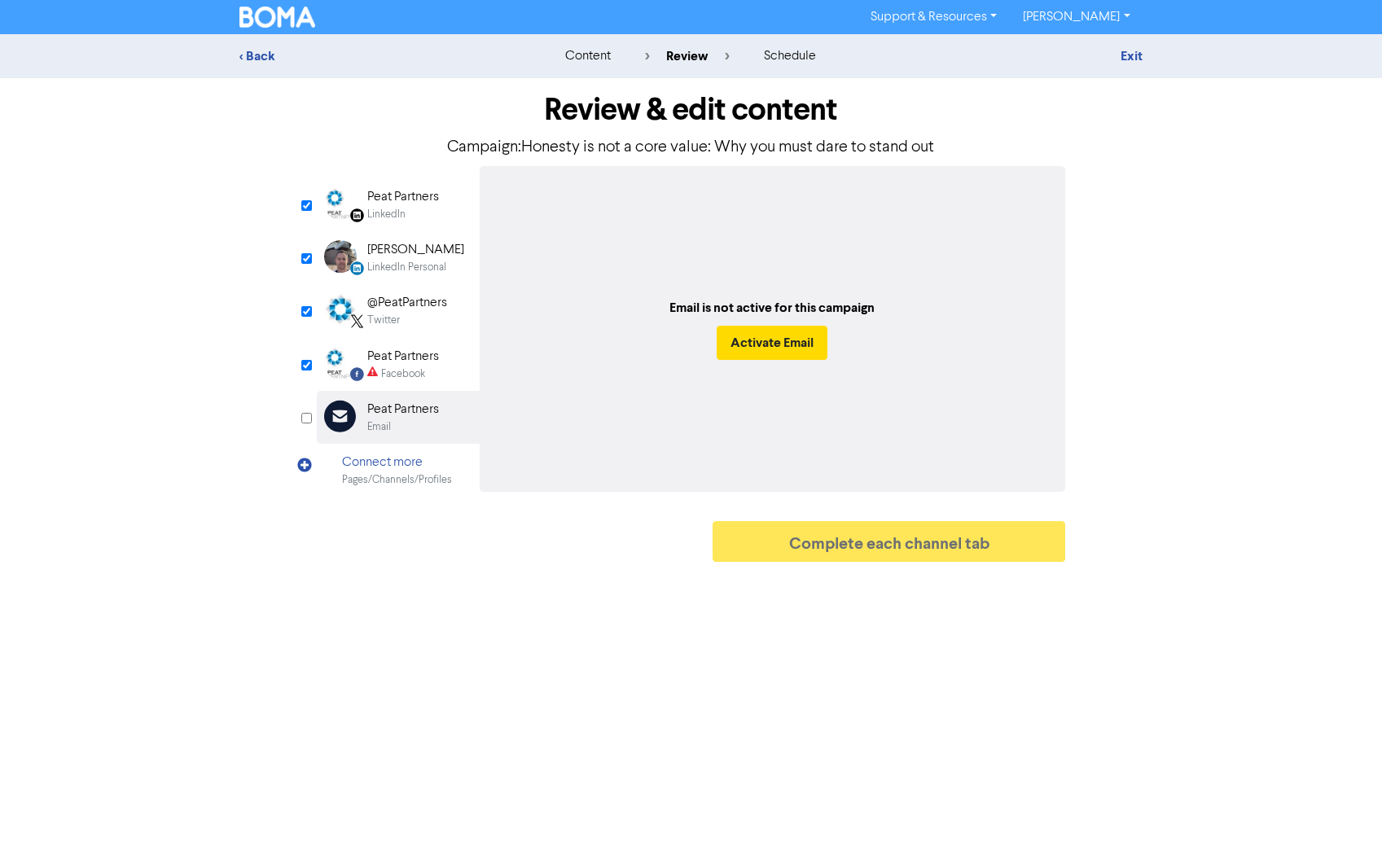
click at [390, 197] on div "Peat Partners" at bounding box center [403, 197] width 72 height 19
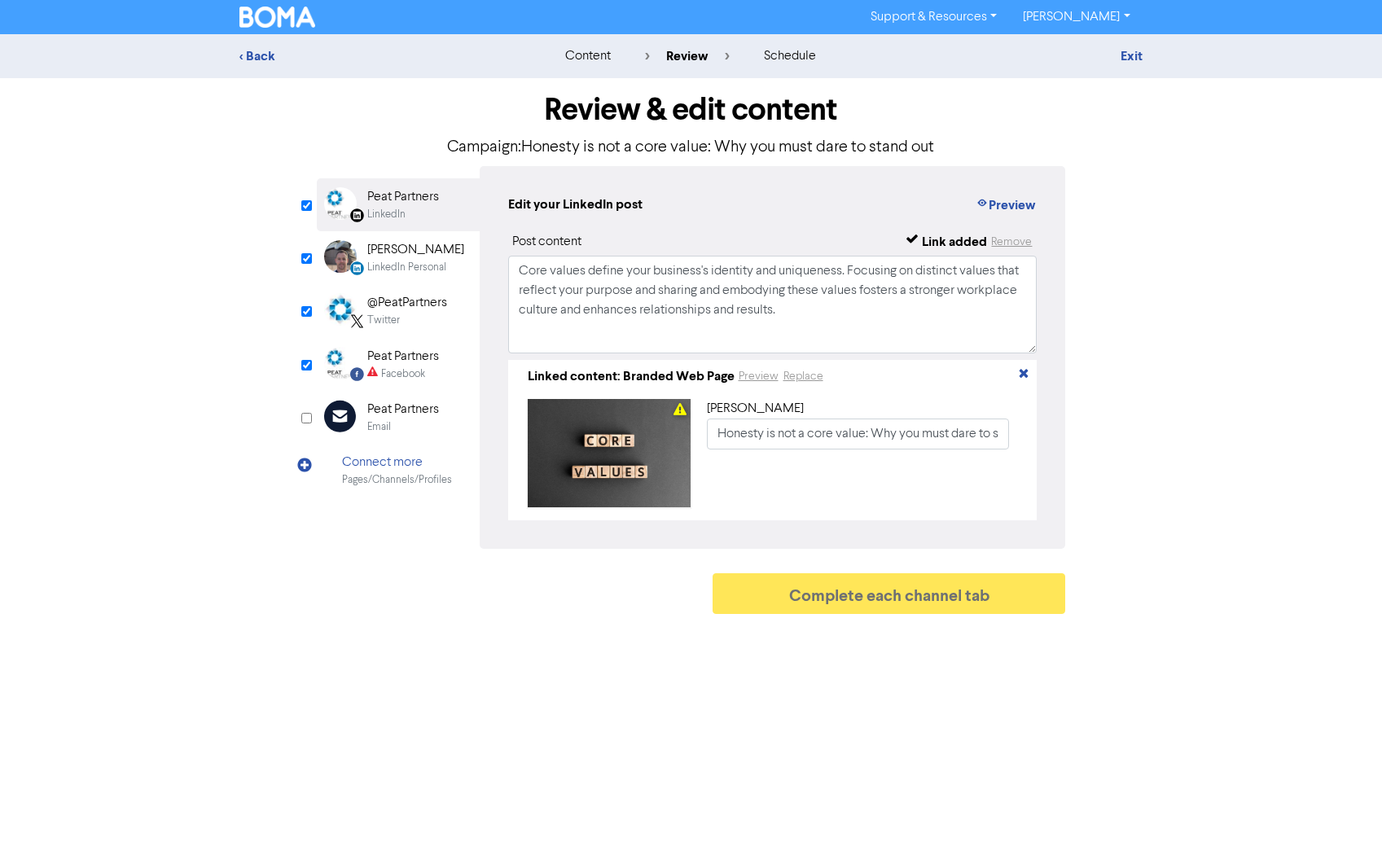
click at [392, 242] on div "[PERSON_NAME]" at bounding box center [416, 250] width 97 height 19
click at [385, 304] on div "@PeatPartners" at bounding box center [407, 303] width 80 height 19
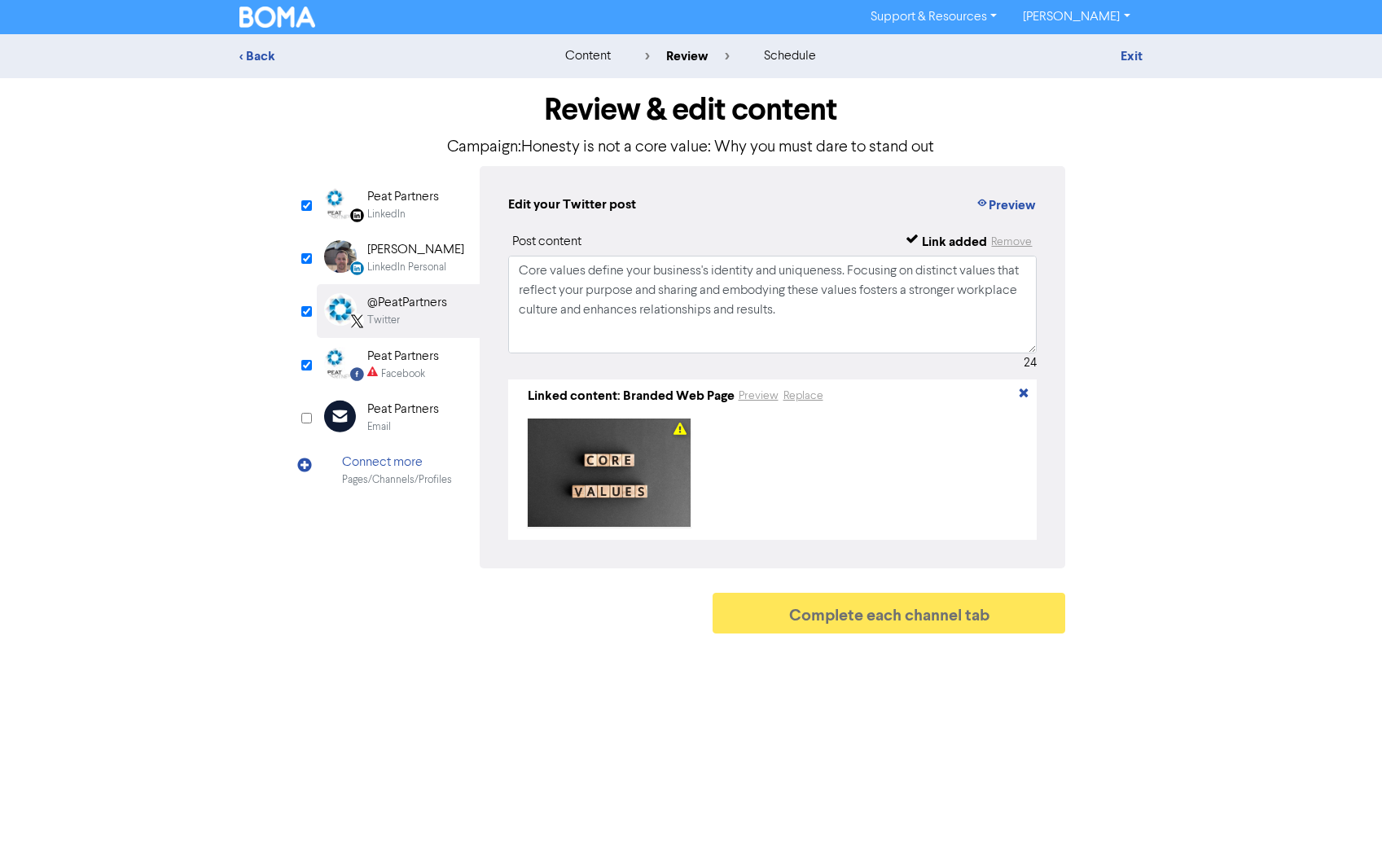
click at [390, 351] on div "Peat Partners" at bounding box center [403, 357] width 72 height 19
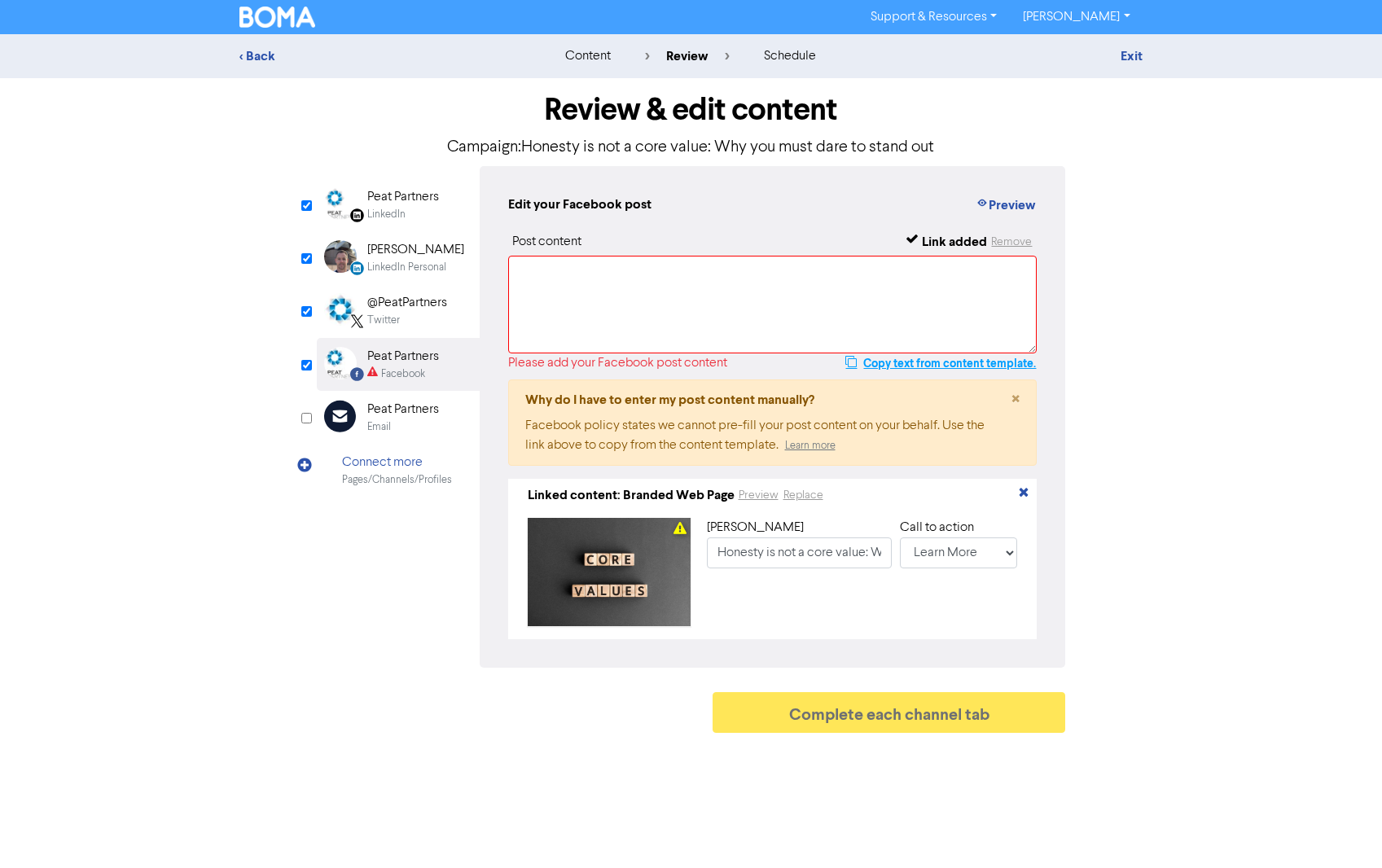
click at [887, 360] on button "Copy text from content template." at bounding box center [941, 364] width 192 height 19
click at [586, 294] on textarea at bounding box center [773, 304] width 530 height 98
paste textarea "Core values define your business's identity and uniqueness. Focusing on distinc…"
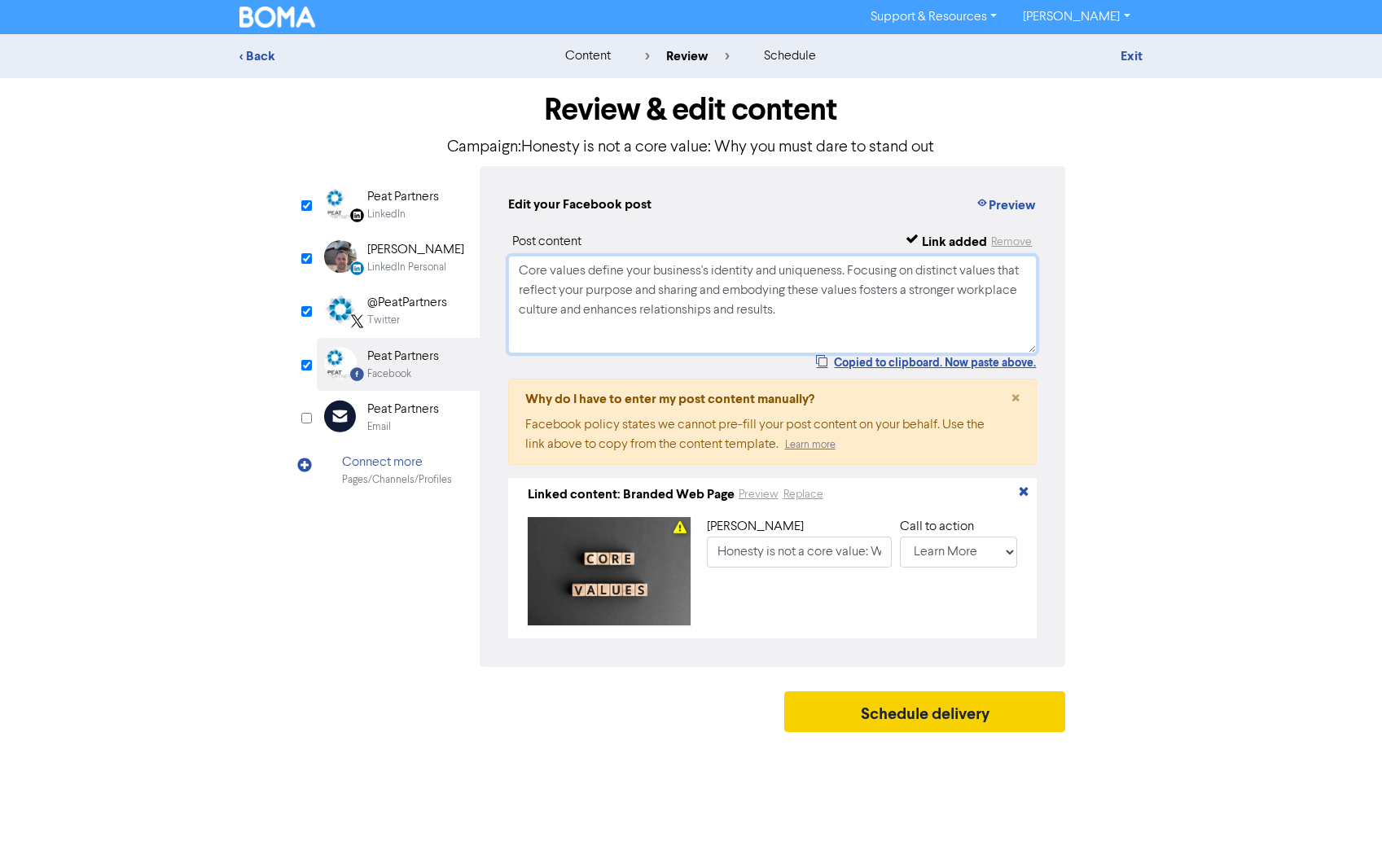
type textarea "Core values define your business's identity and uniqueness. Focusing on distinc…"
click at [907, 720] on button "Schedule delivery" at bounding box center [925, 712] width 282 height 41
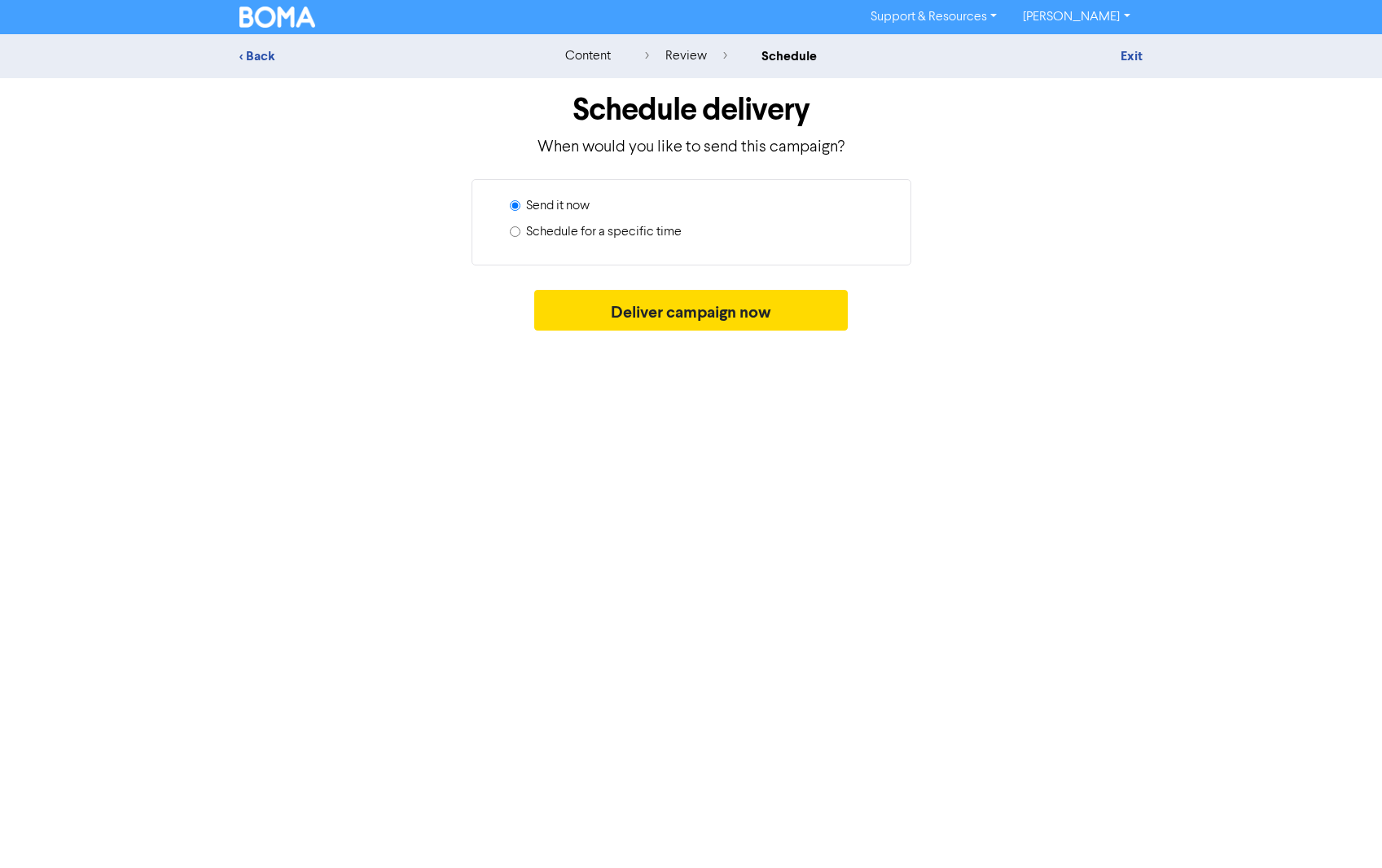
click at [578, 240] on label "Schedule for a specific time" at bounding box center [604, 232] width 155 height 19
click at [520, 237] on input "Schedule for a specific time" at bounding box center [515, 231] width 11 height 11
radio input "true"
radio input "false"
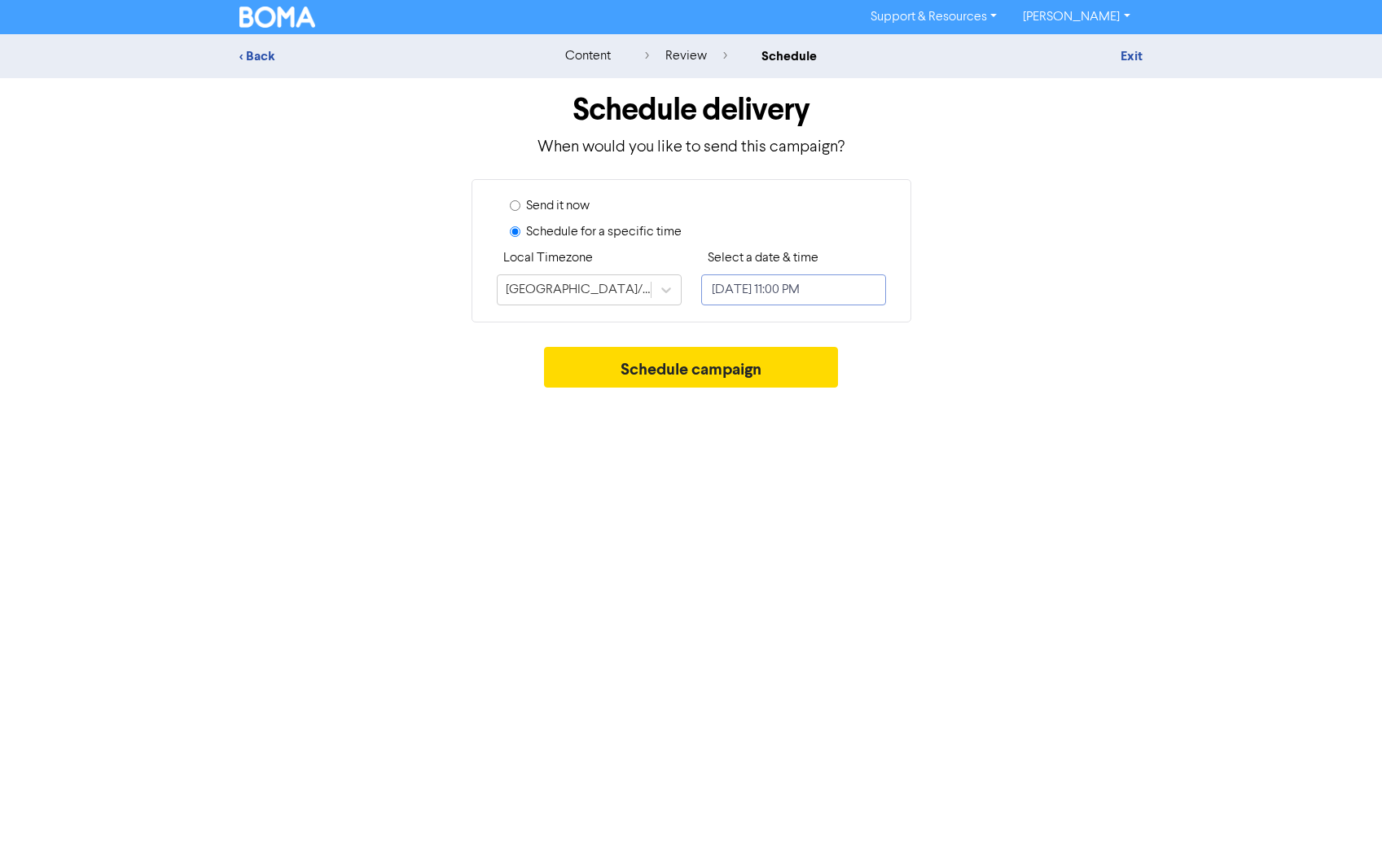
select select "7"
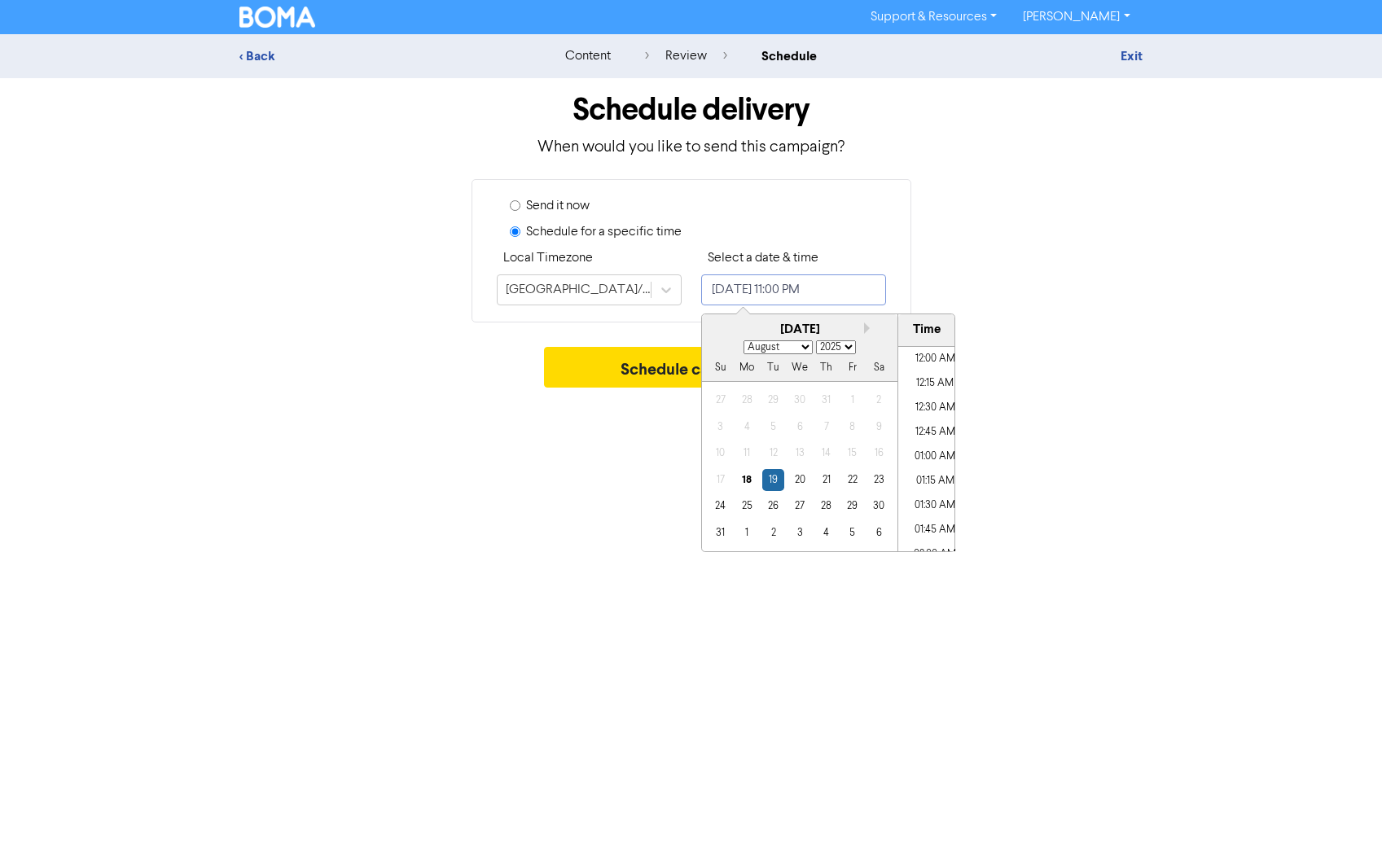
click at [731, 279] on input "[DATE] 11:00 PM" at bounding box center [793, 290] width 185 height 31
click at [744, 503] on div "25" at bounding box center [746, 505] width 22 height 22
click at [924, 520] on li "08:00 PM" at bounding box center [934, 527] width 73 height 24
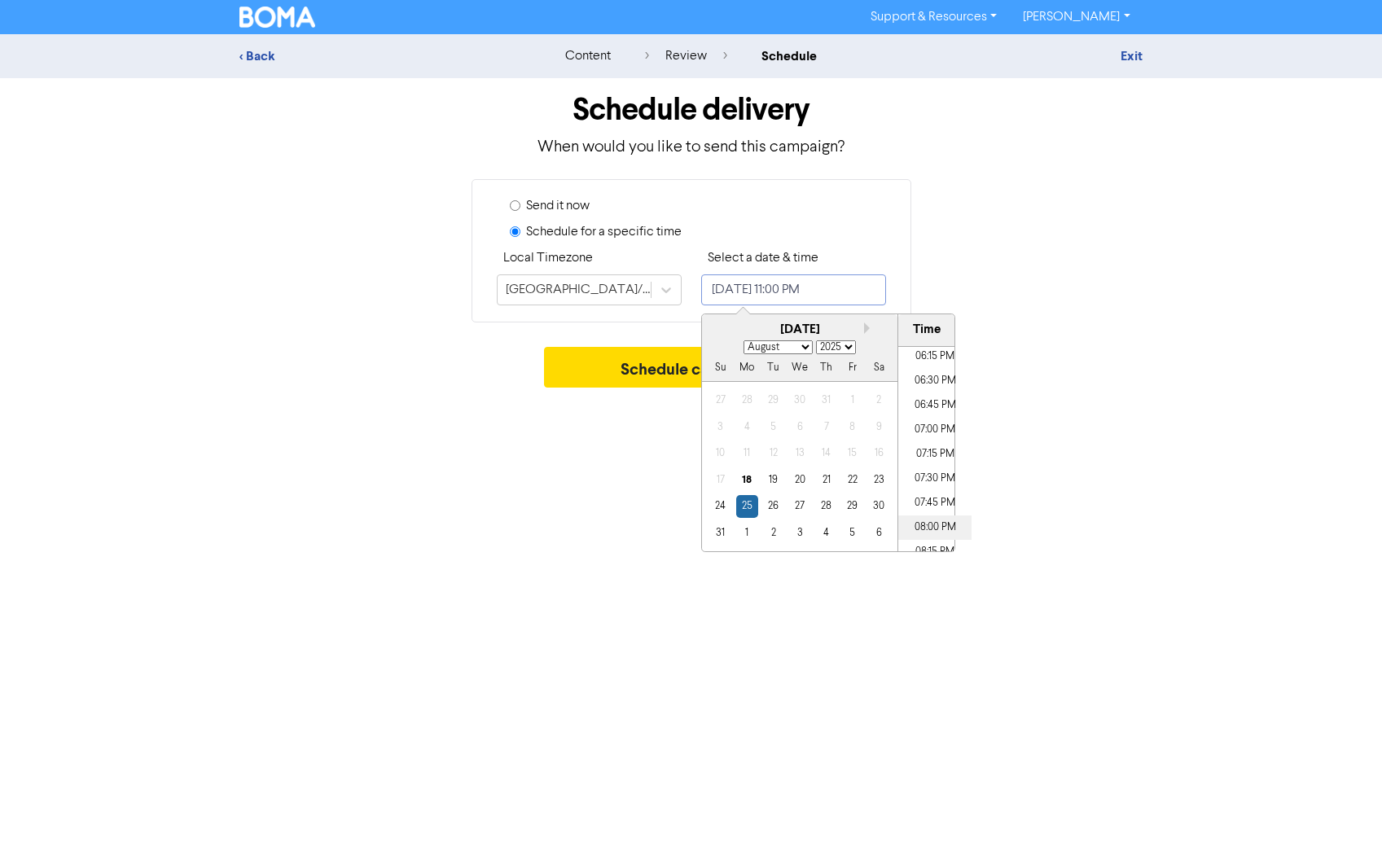
type input "[DATE] 8:00 PM"
click at [613, 450] on div "Support & Resources Video Tutorials FAQ & Guides Marketing Education [PERSON_NA…" at bounding box center [691, 434] width 1382 height 868
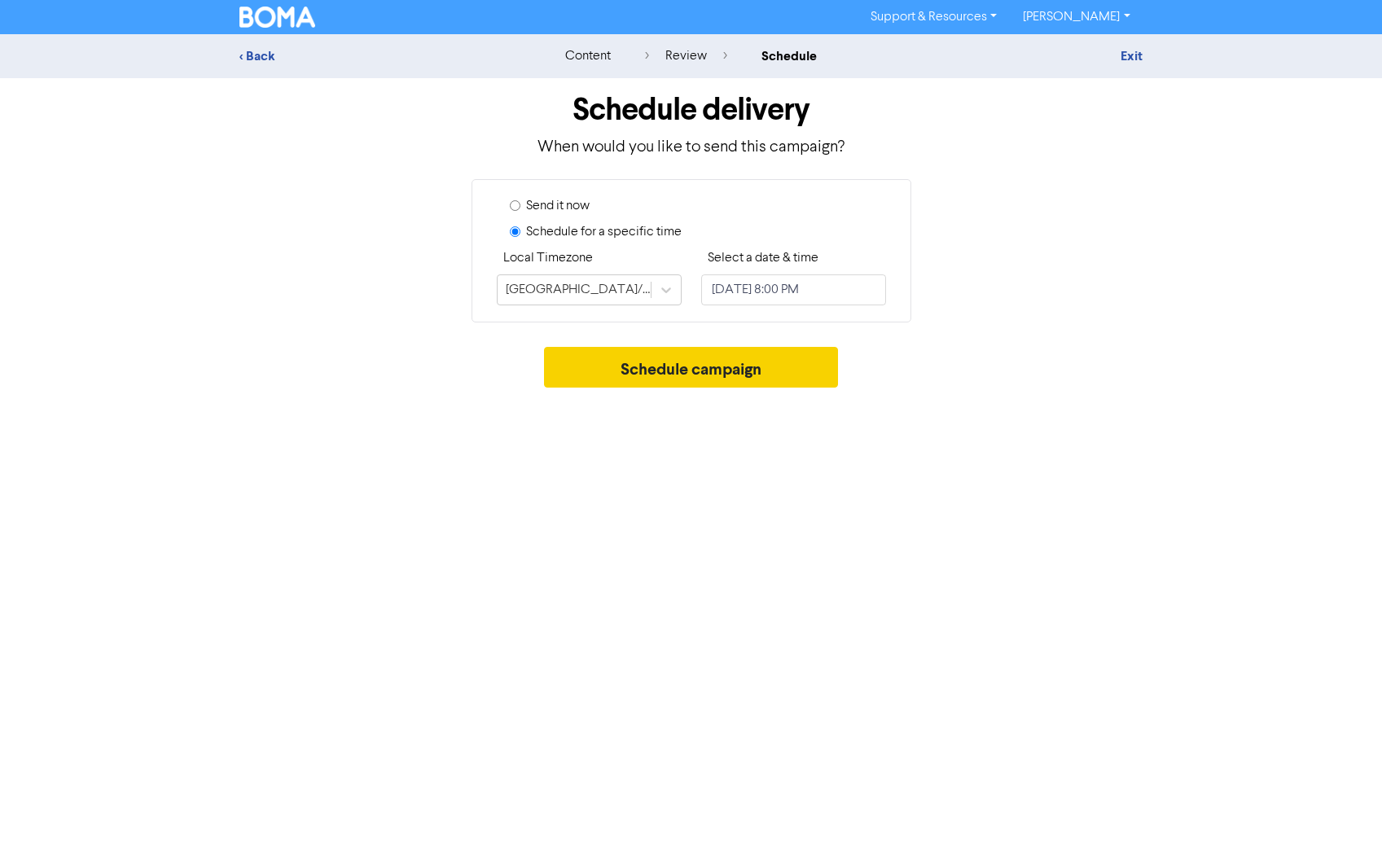
click at [681, 374] on button "Schedule campaign" at bounding box center [691, 367] width 294 height 41
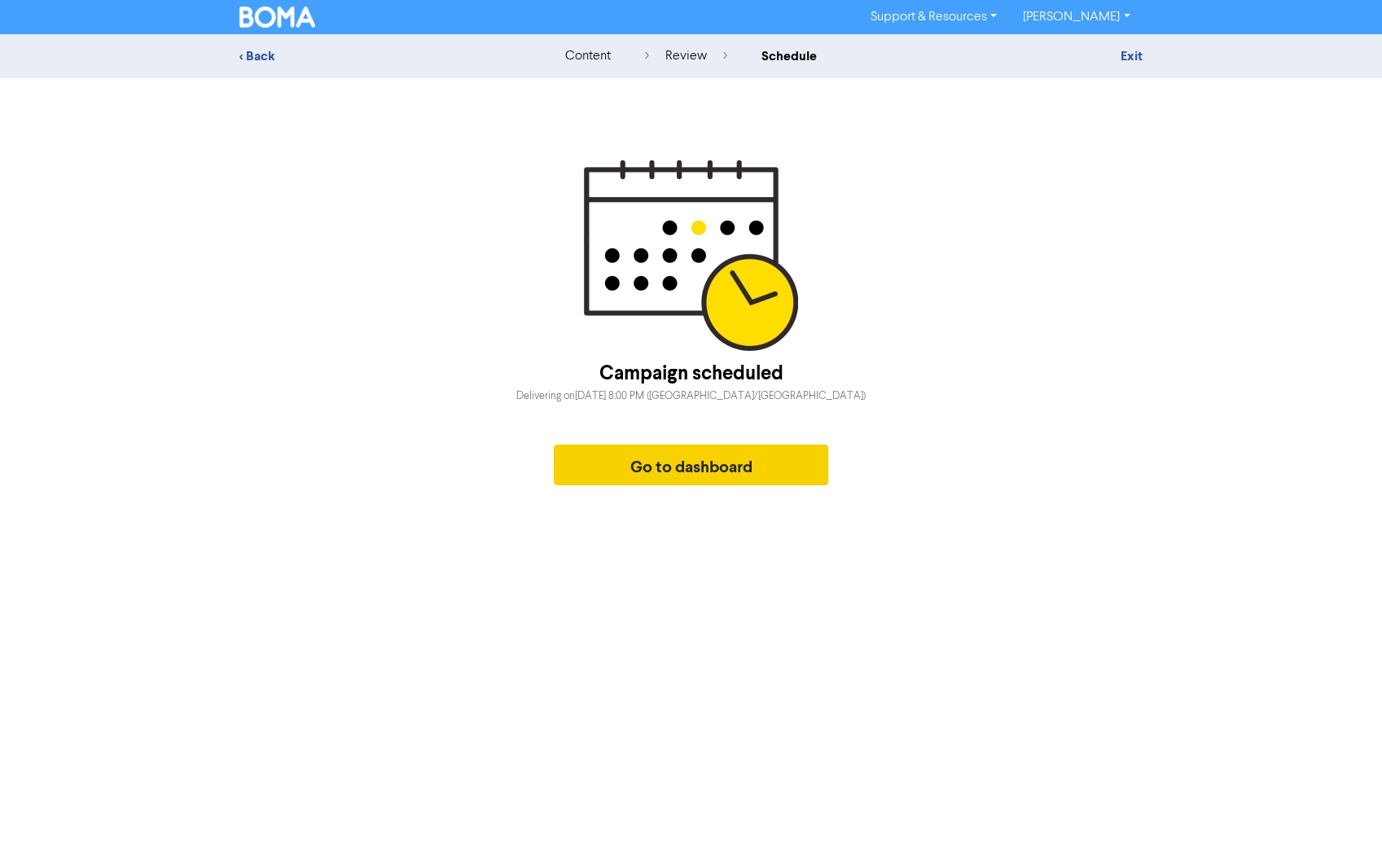
click at [664, 469] on button "Go to dashboard" at bounding box center [691, 466] width 275 height 41
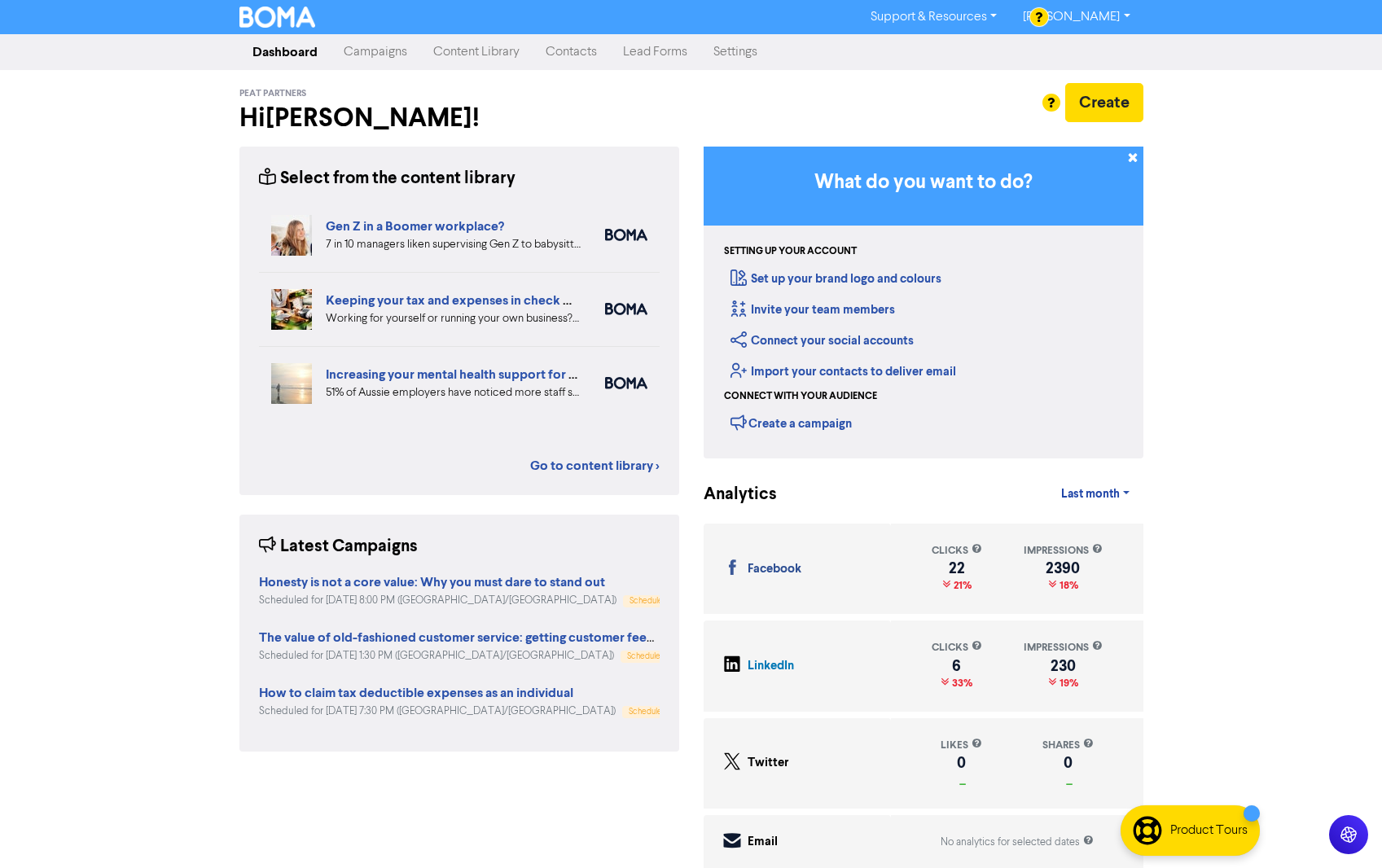
click at [363, 56] on link "Campaigns" at bounding box center [375, 52] width 89 height 33
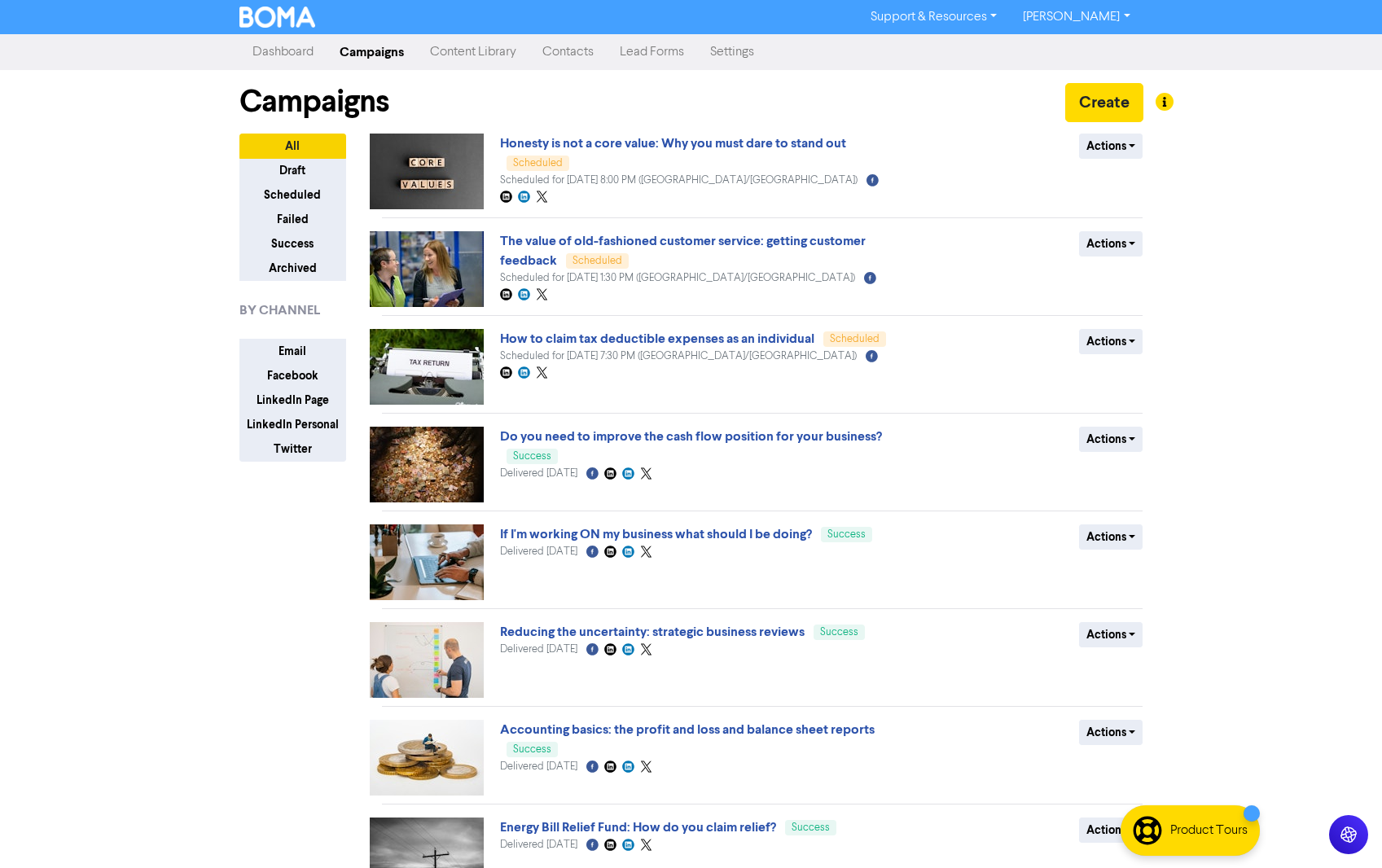
click at [467, 52] on link "Content Library" at bounding box center [473, 52] width 113 height 33
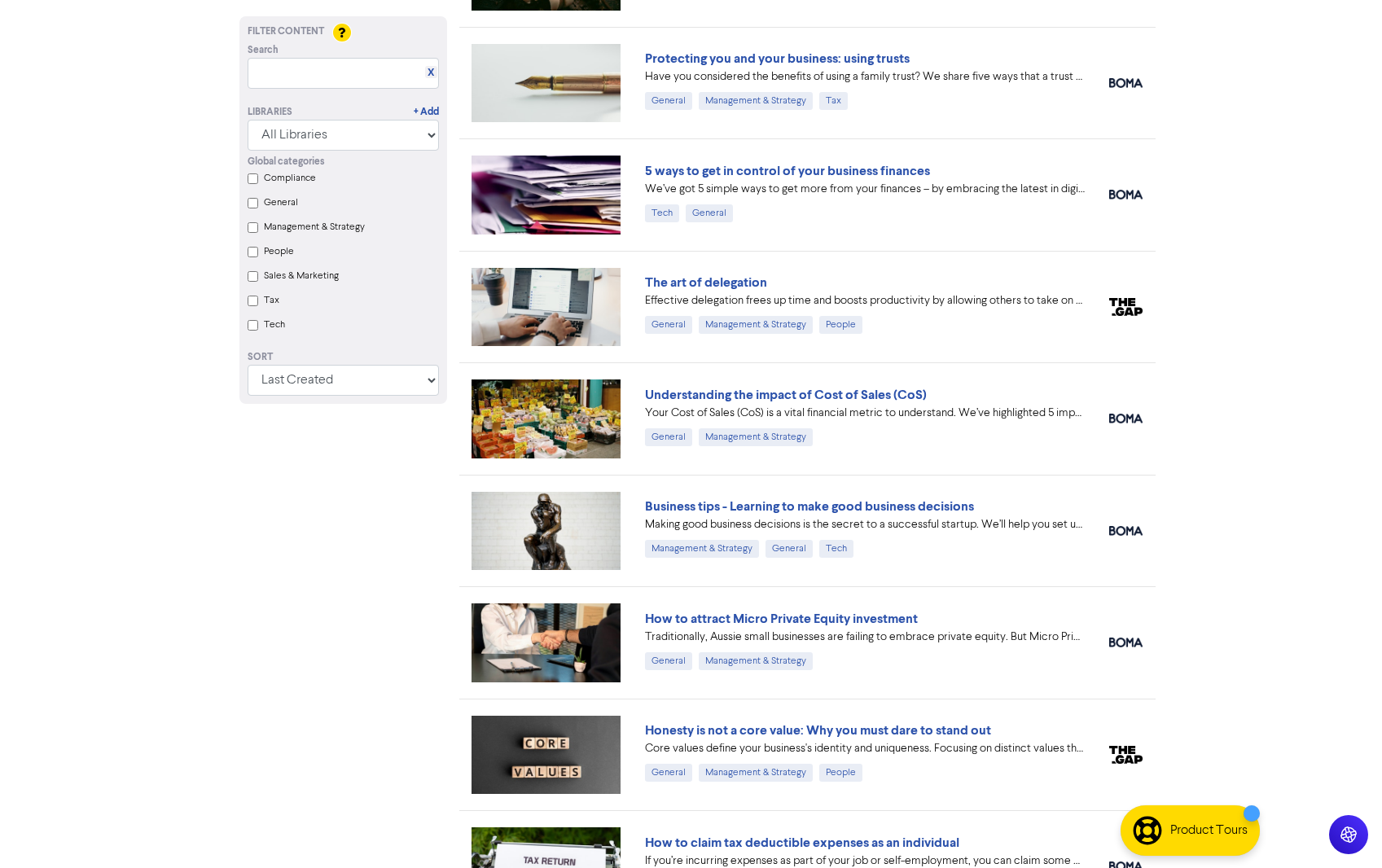
scroll to position [1208, 0]
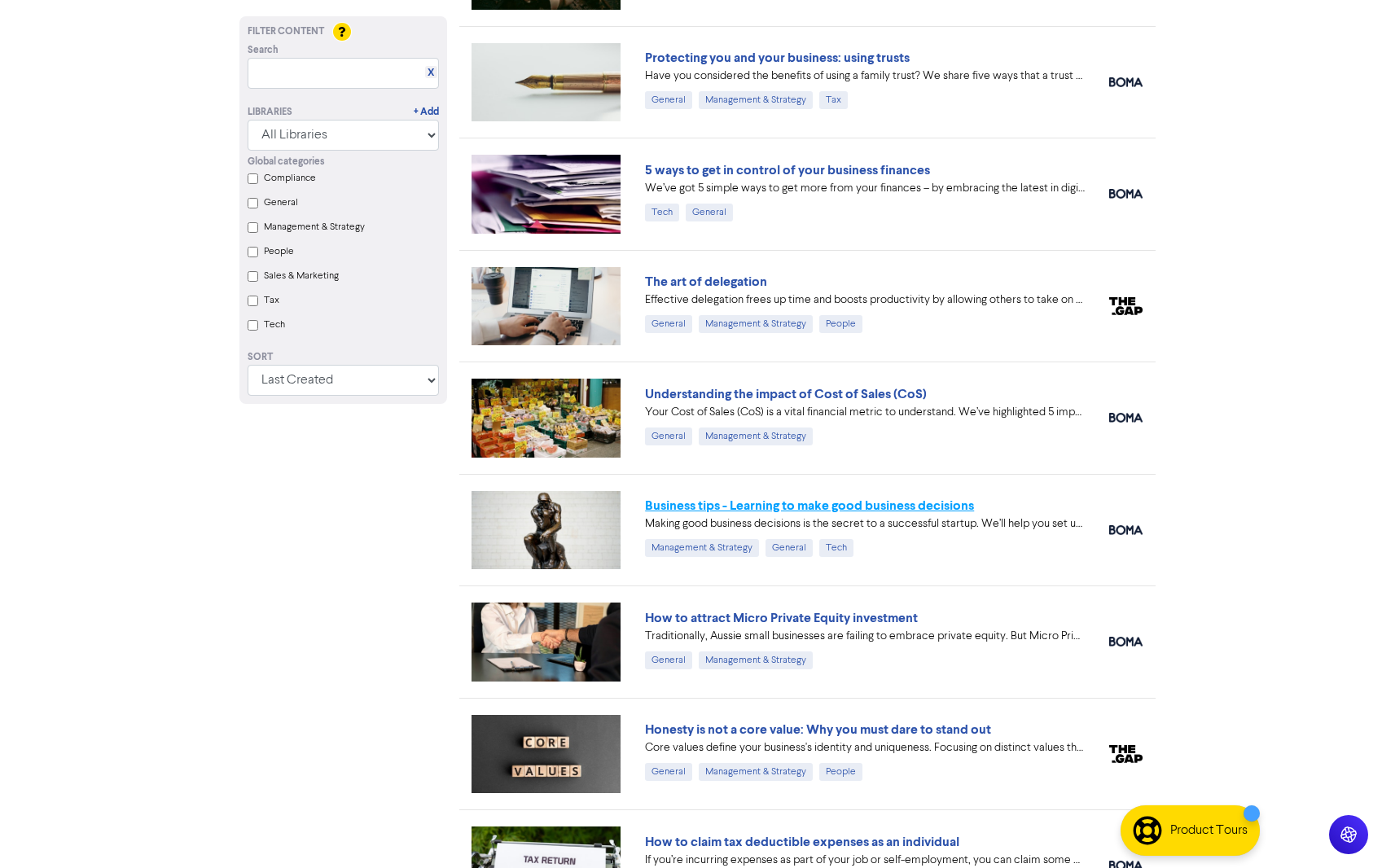
click at [851, 508] on link "Business tips - Learning to make good business decisions" at bounding box center [810, 505] width 329 height 17
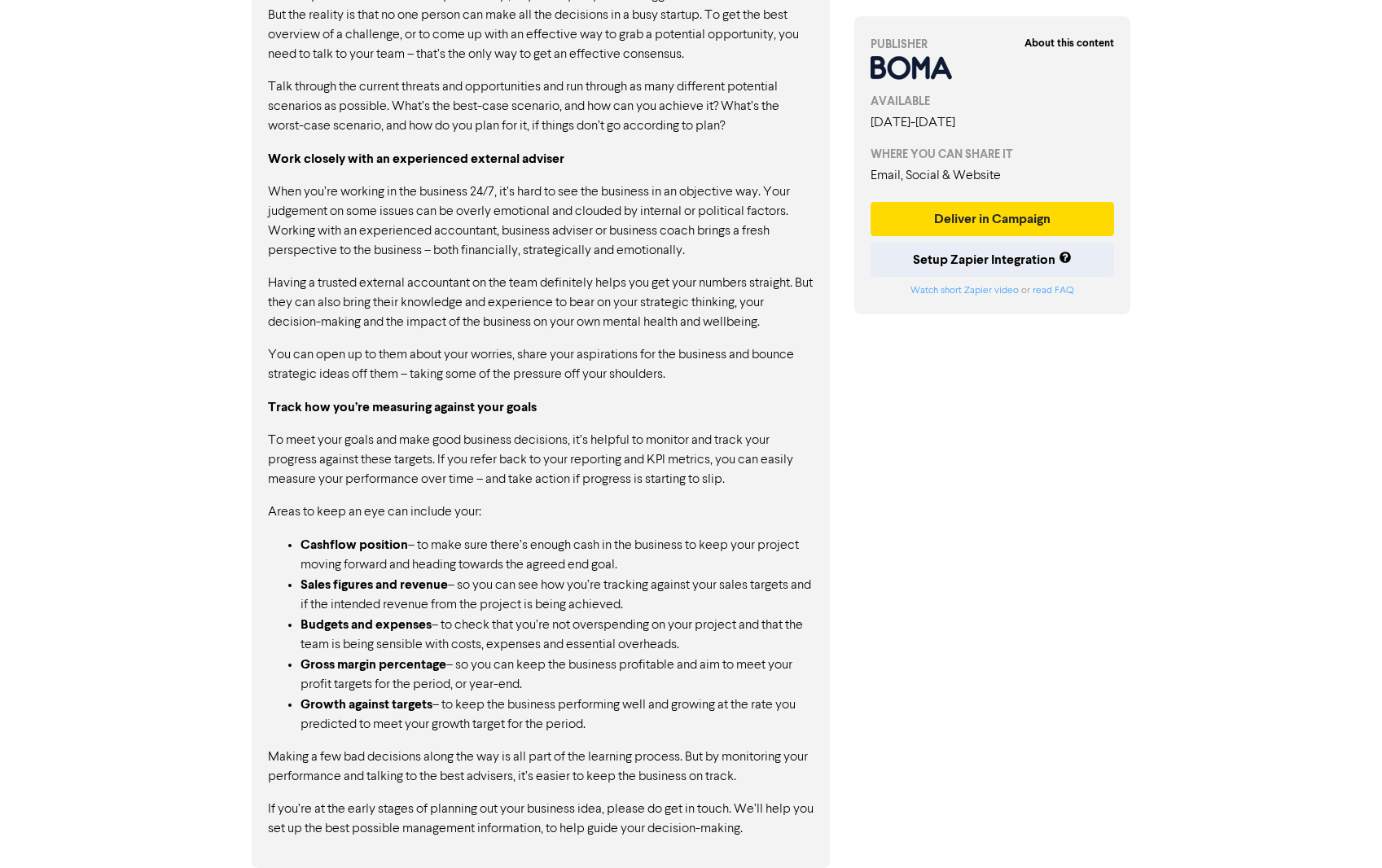
scroll to position [1597, 0]
click at [963, 204] on button "Deliver in Campaign" at bounding box center [992, 219] width 244 height 34
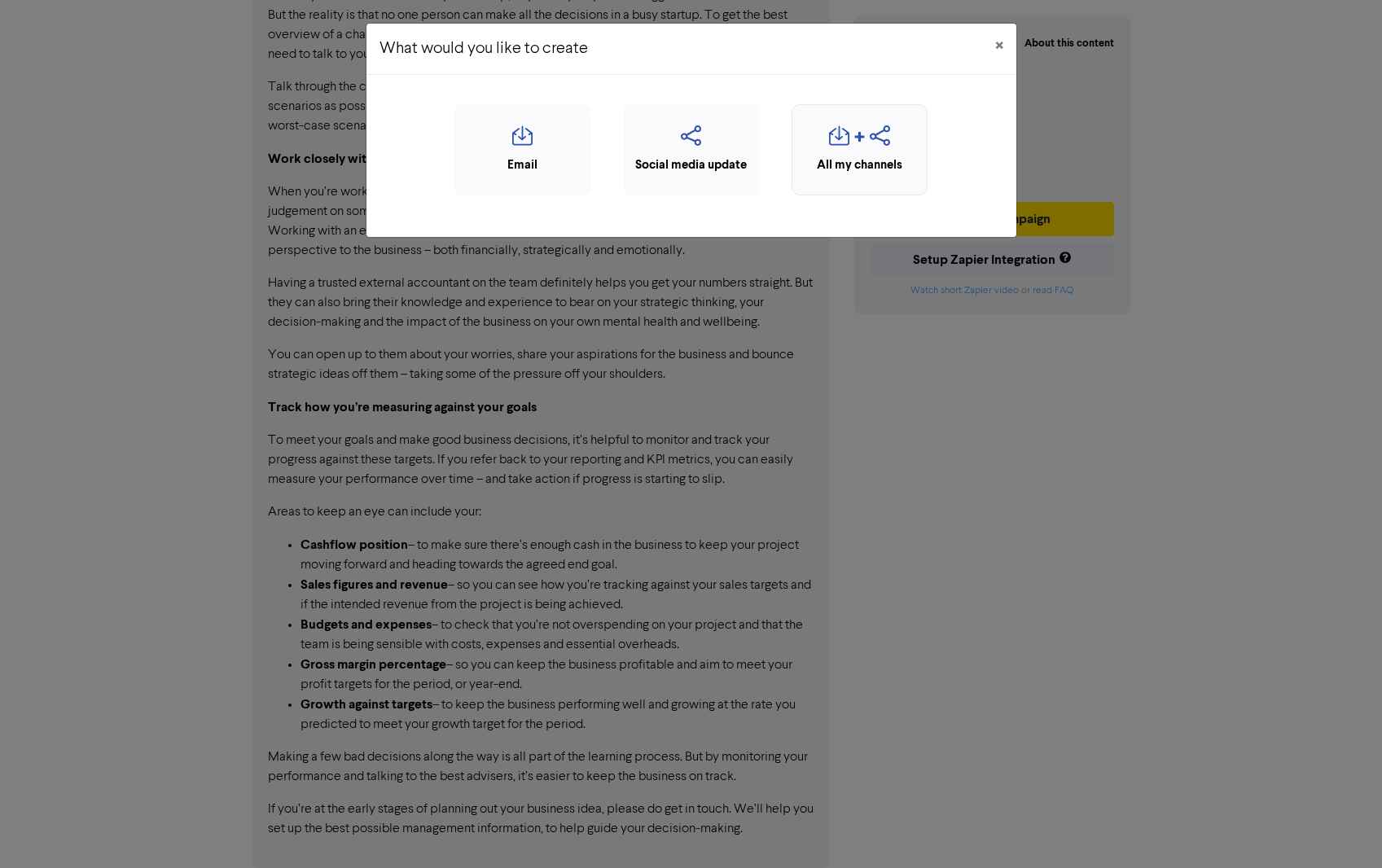
click at [861, 143] on icon "button" at bounding box center [859, 141] width 13 height 19
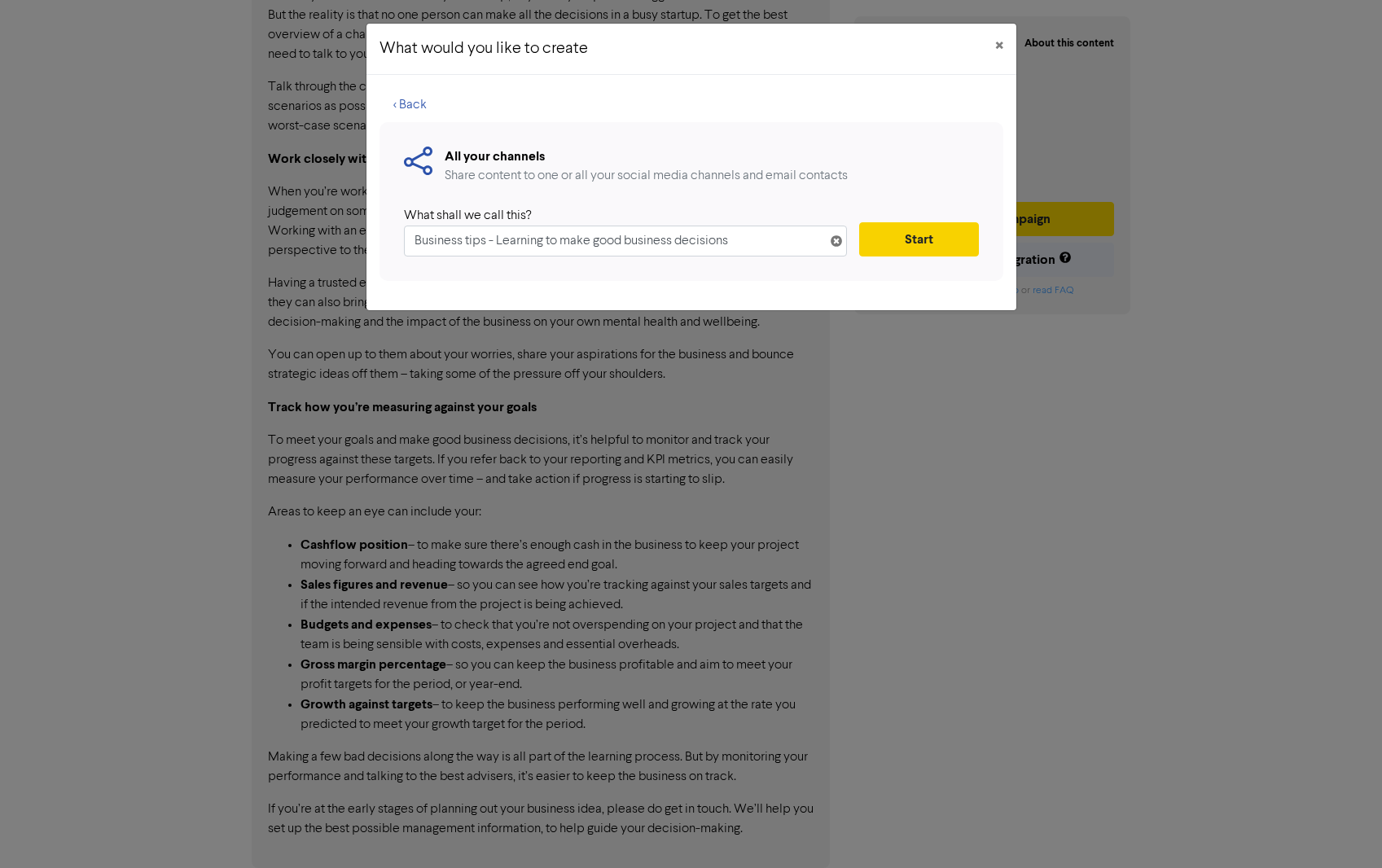
click at [914, 249] on button "Start" at bounding box center [918, 239] width 119 height 34
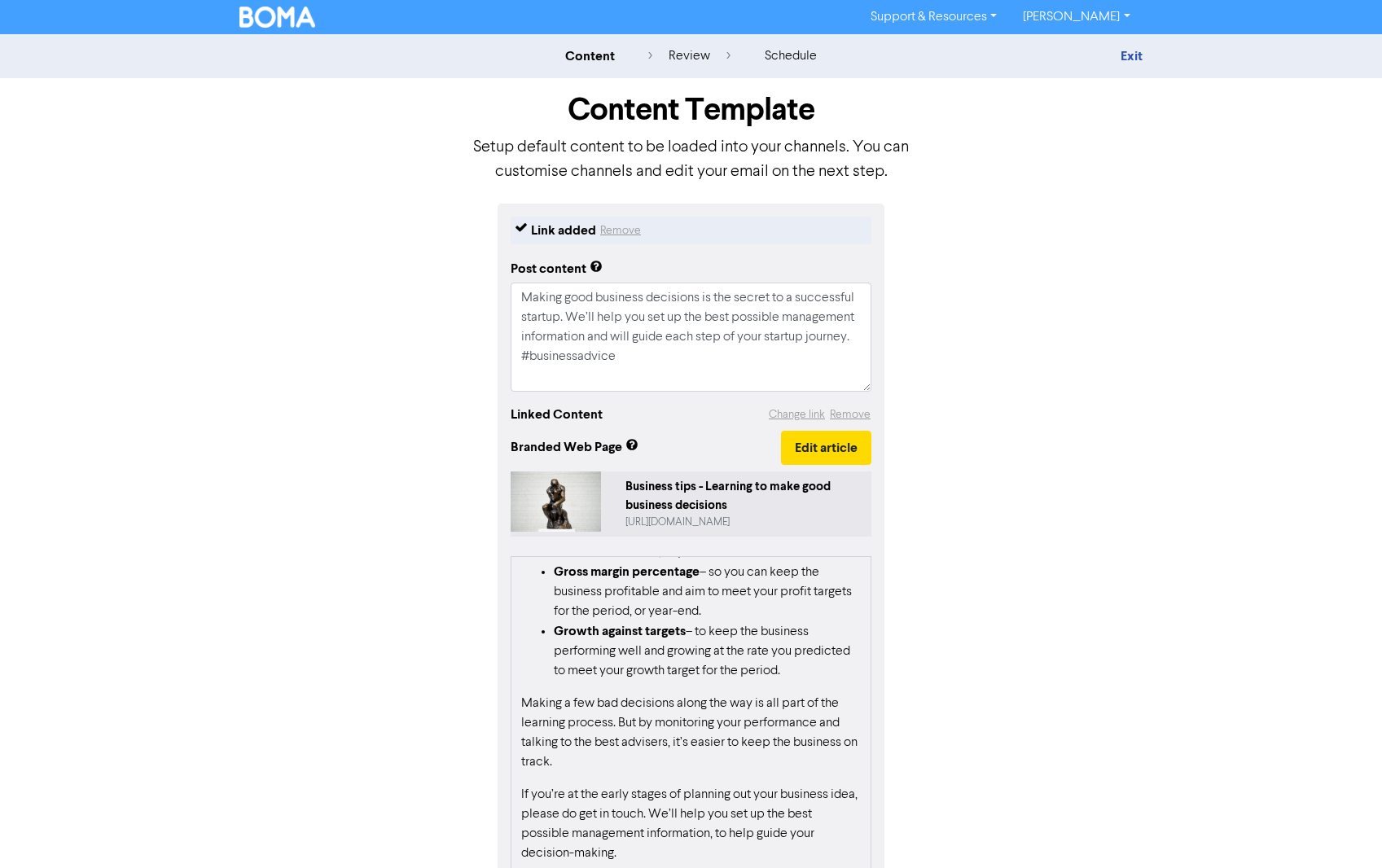
scroll to position [1976, 0]
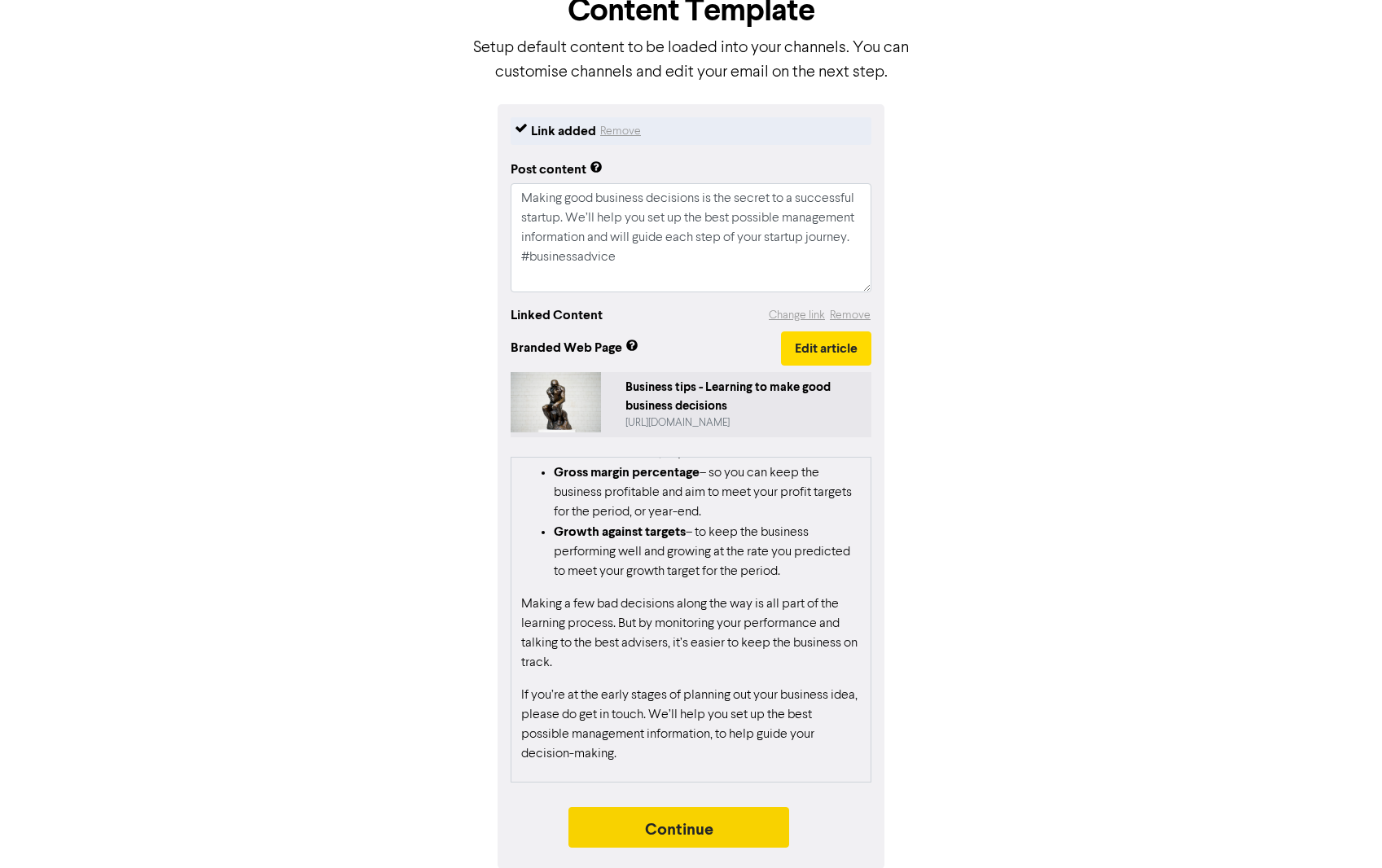
click at [690, 828] on button "Continue" at bounding box center [679, 827] width 222 height 41
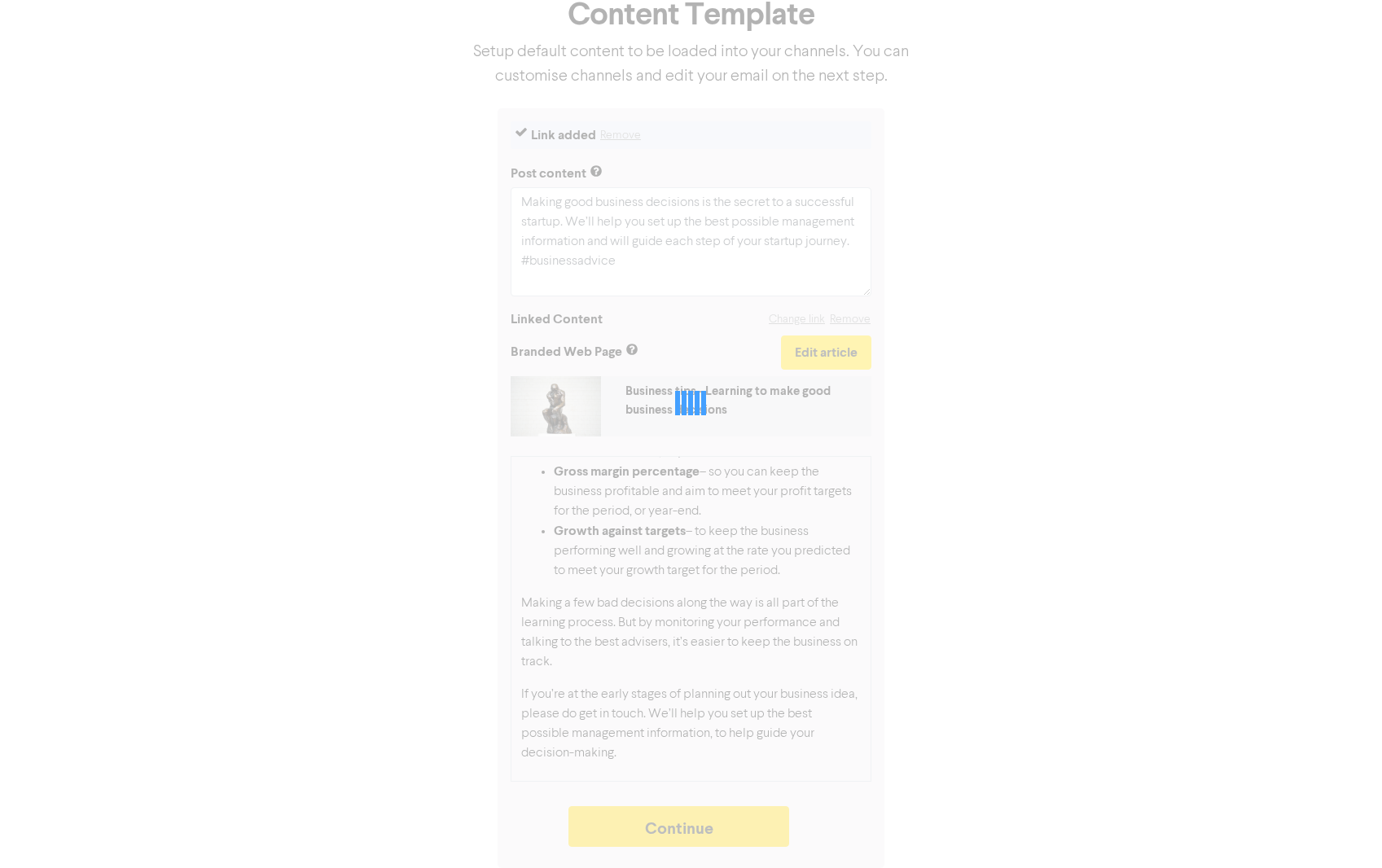
scroll to position [95, 0]
type textarea "x"
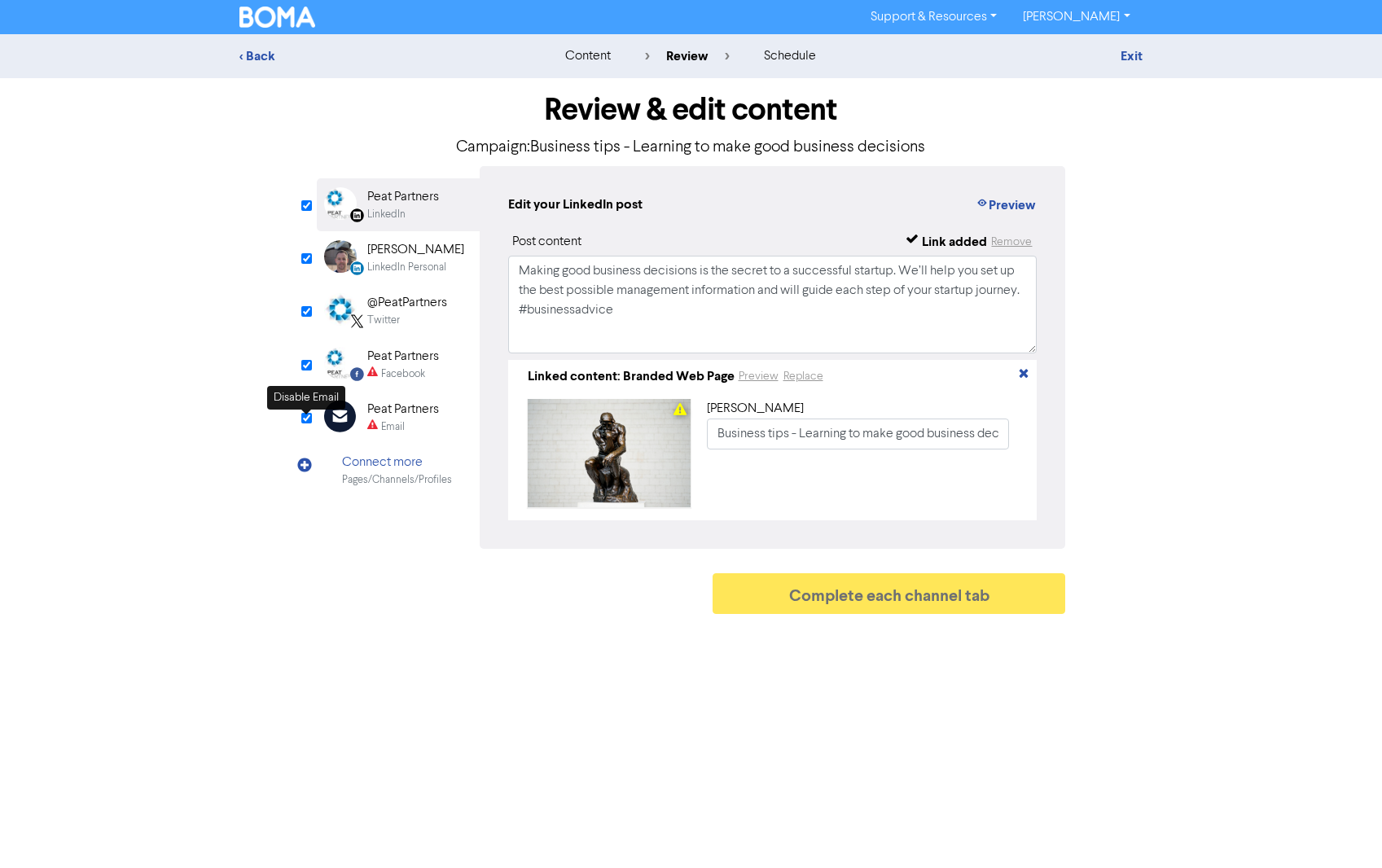
click at [304, 423] on input "checkbox" at bounding box center [306, 418] width 11 height 11
checkbox input "true"
type input "Making good business decisions is the secret to a successful startup. We’ll hel…"
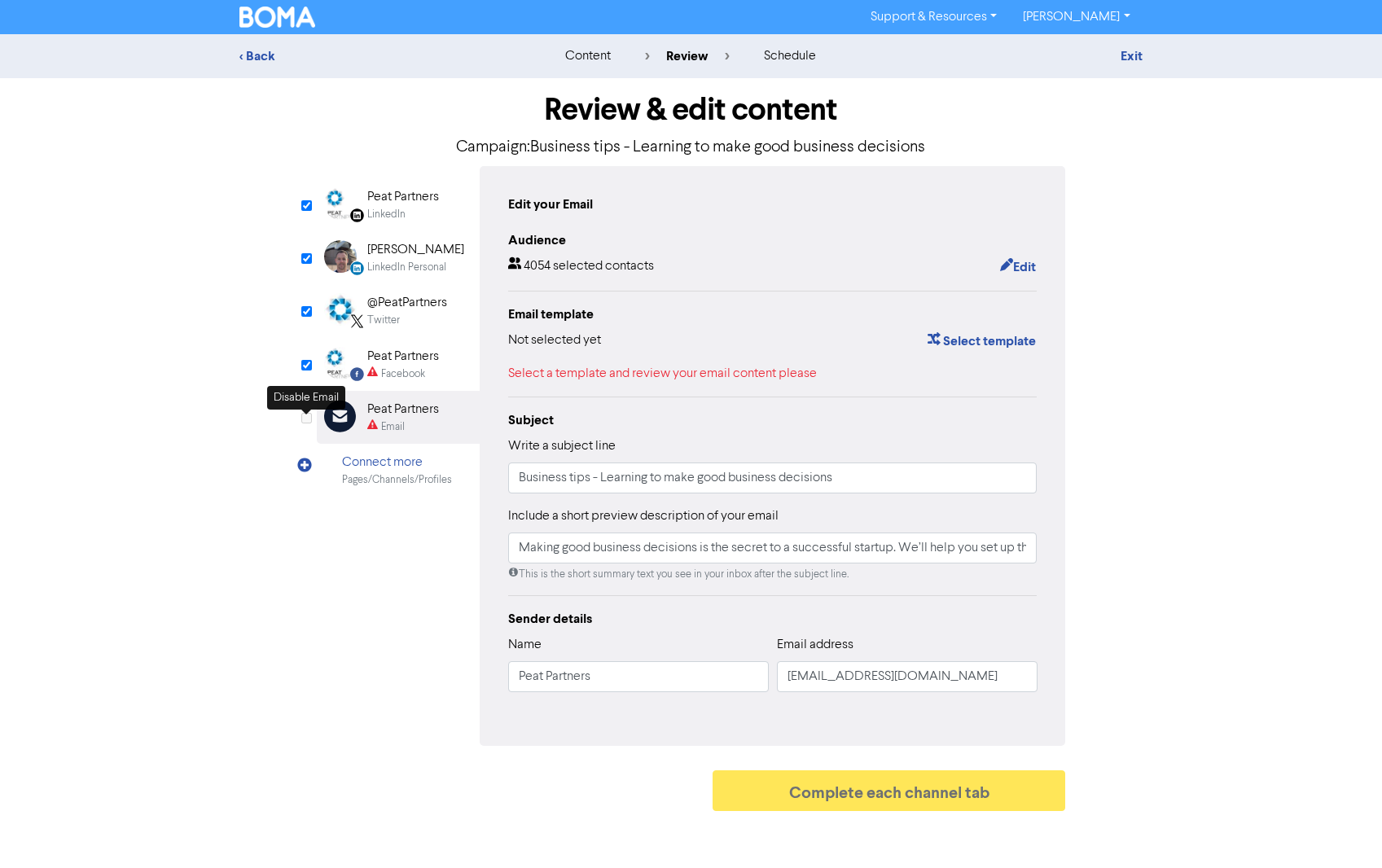
checkbox input "false"
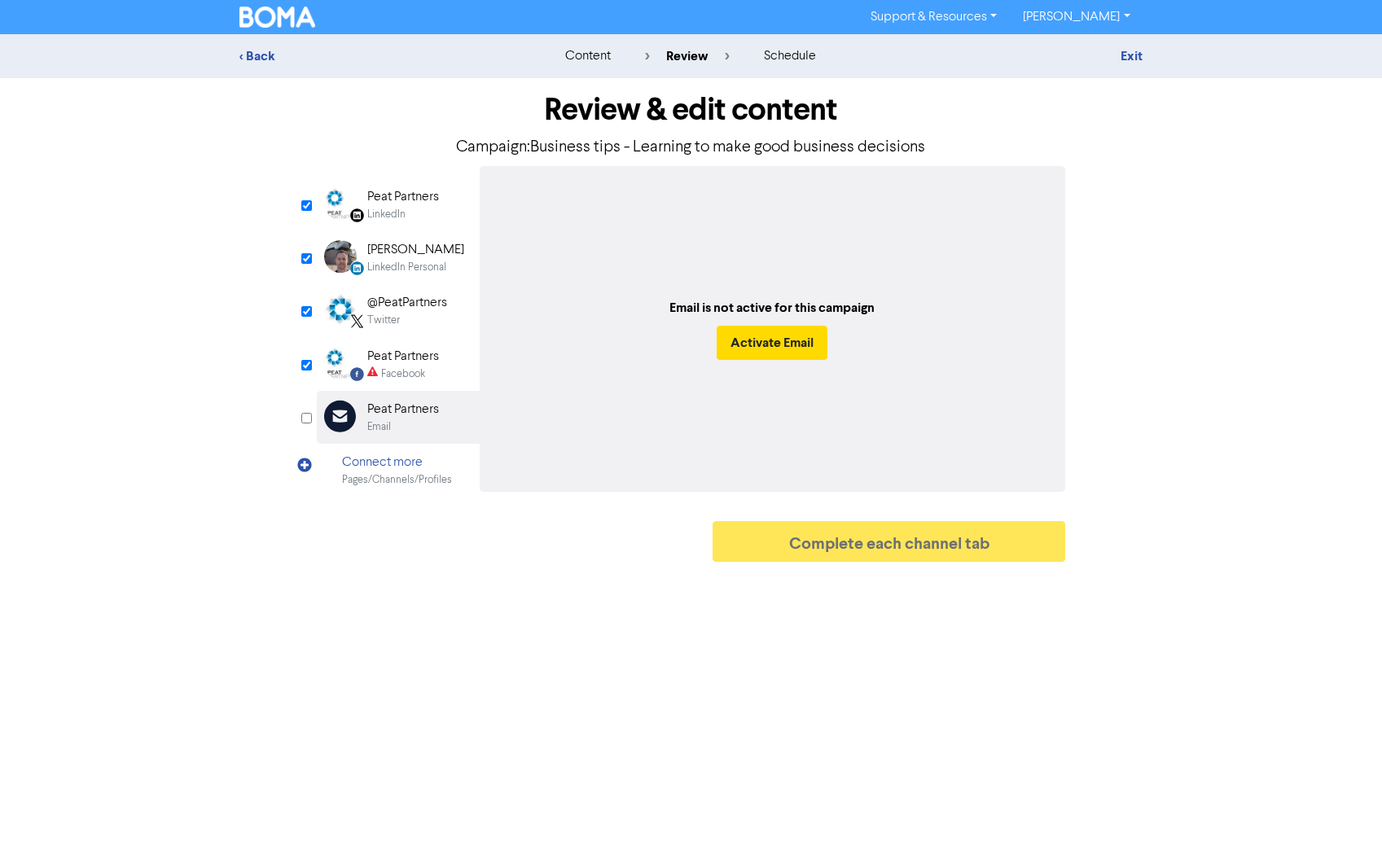
click at [393, 203] on div "Peat Partners" at bounding box center [403, 197] width 72 height 19
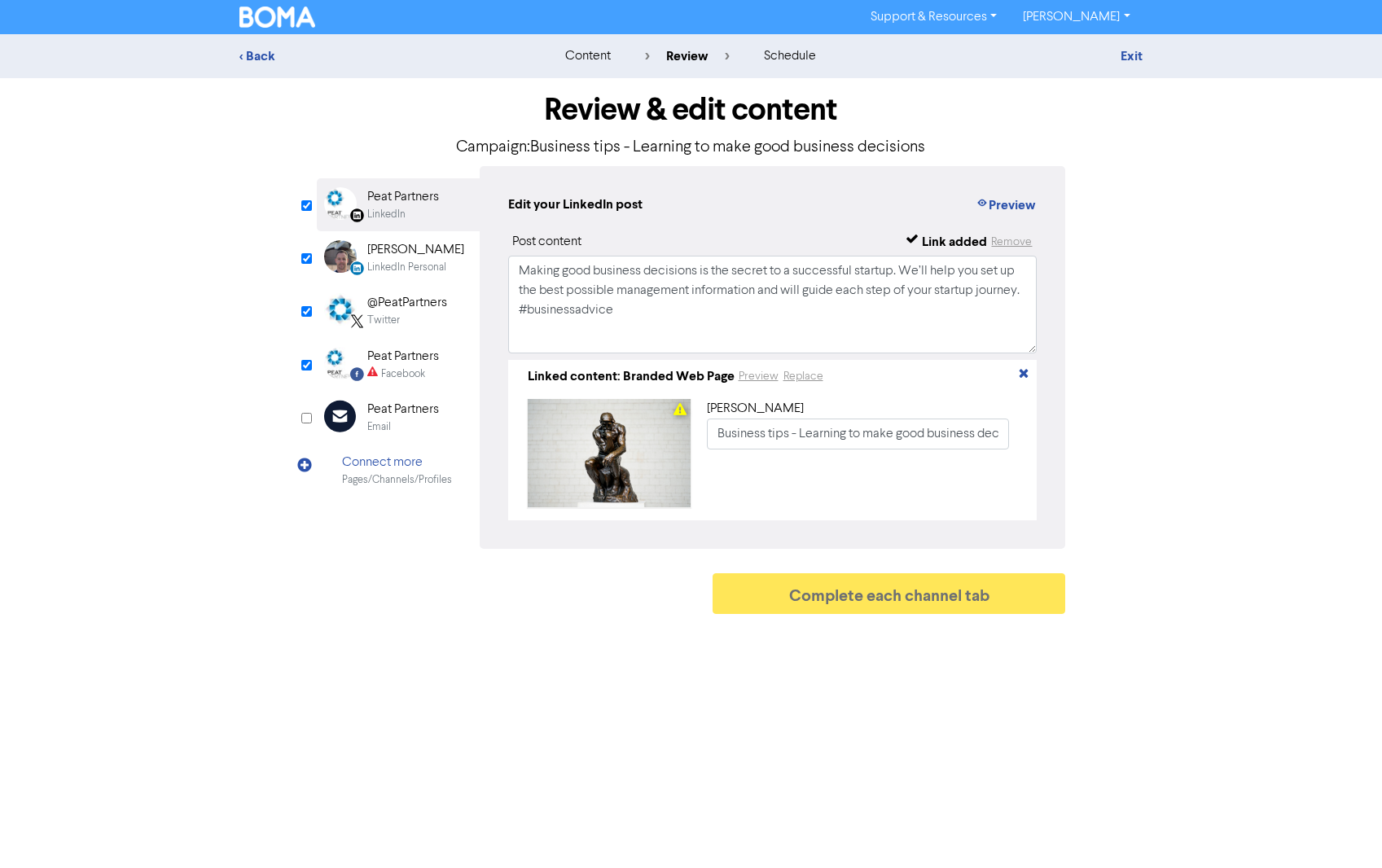
click at [392, 253] on div "[PERSON_NAME]" at bounding box center [416, 250] width 97 height 19
click at [389, 315] on div "Twitter" at bounding box center [384, 321] width 33 height 16
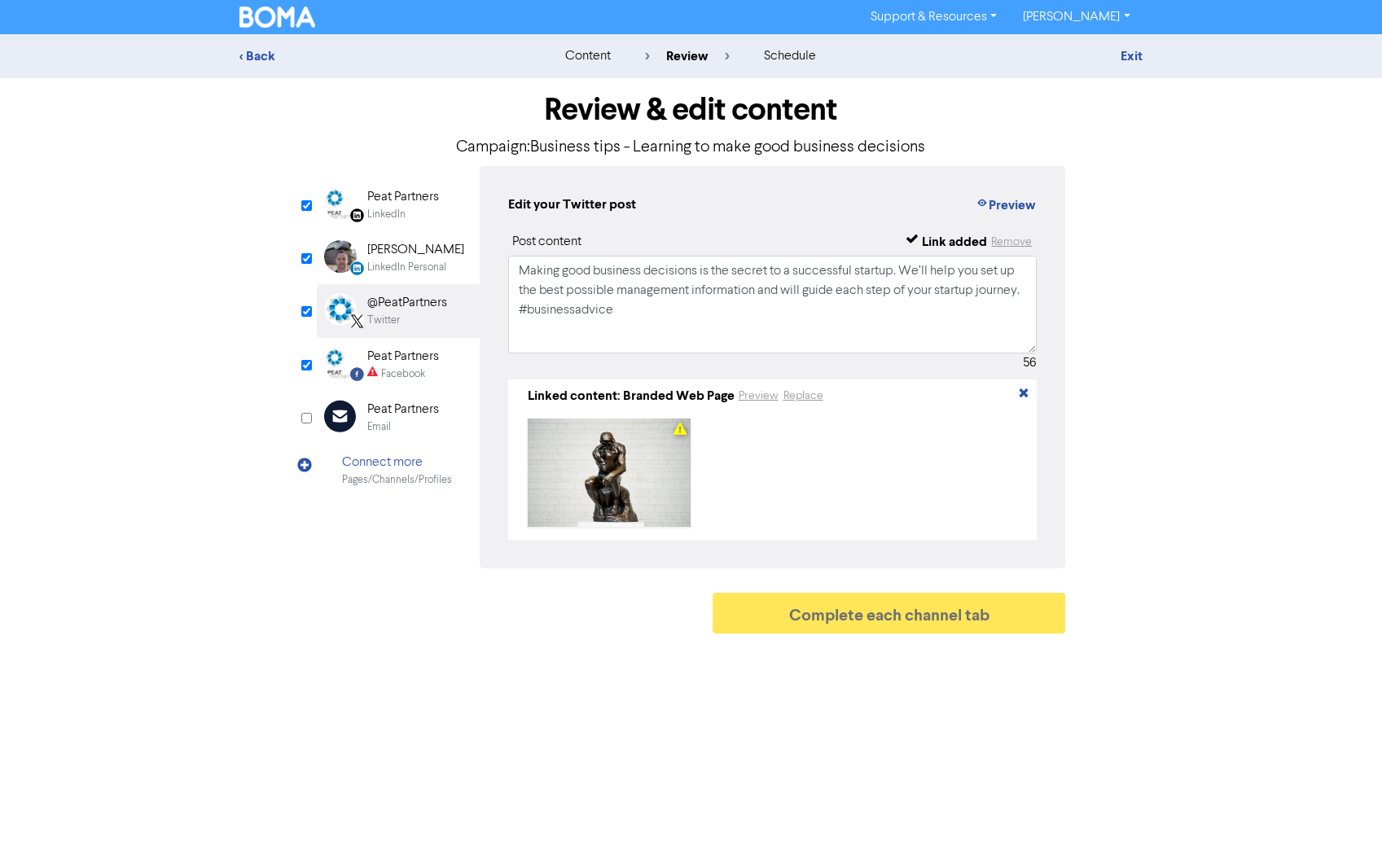
click at [390, 360] on div "Peat Partners" at bounding box center [403, 357] width 72 height 19
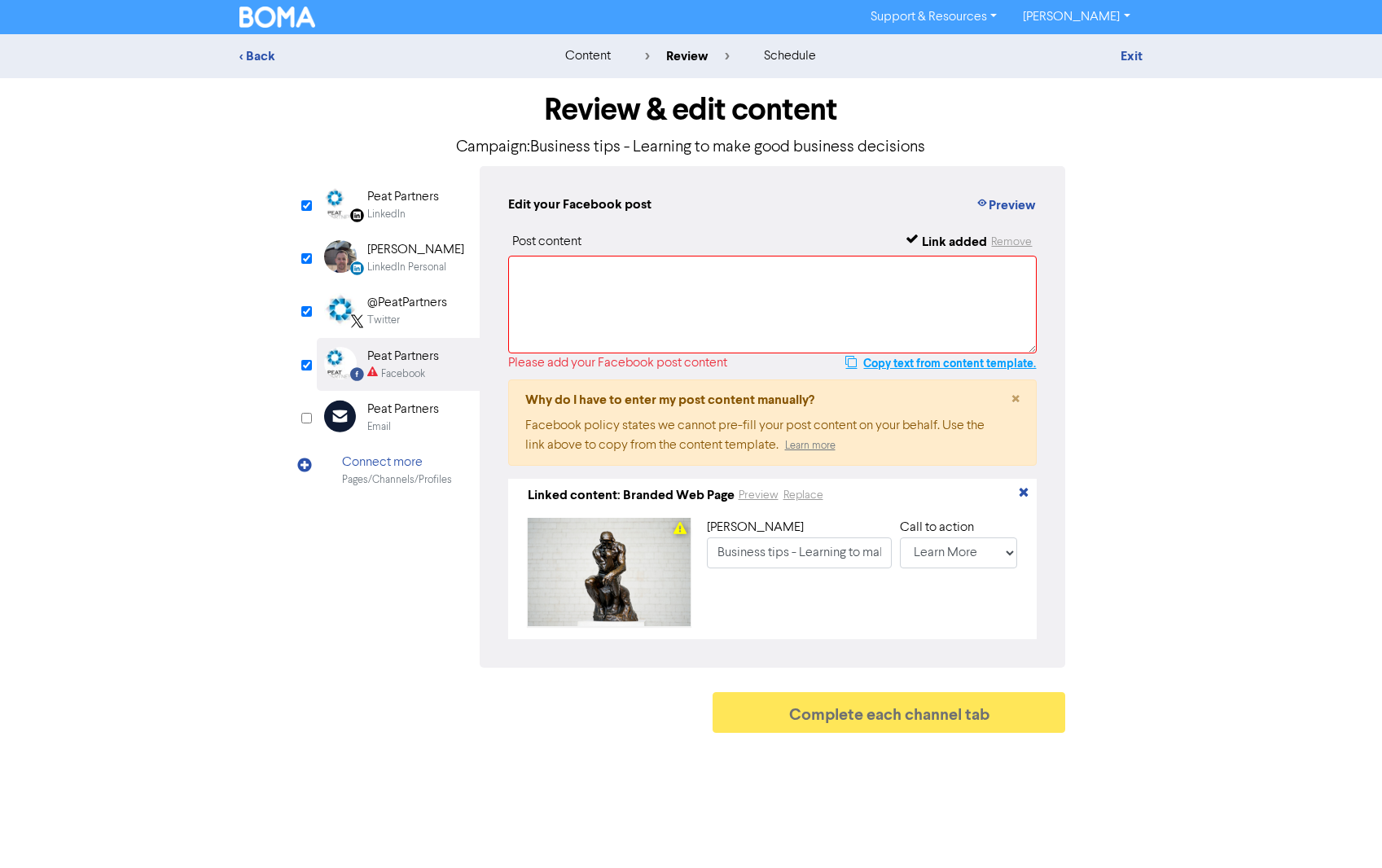
click at [892, 365] on button "Copy text from content template." at bounding box center [941, 364] width 192 height 19
click at [560, 271] on textarea at bounding box center [773, 304] width 530 height 98
paste textarea "Making good business decisions is the secret to a successful startup. We’ll hel…"
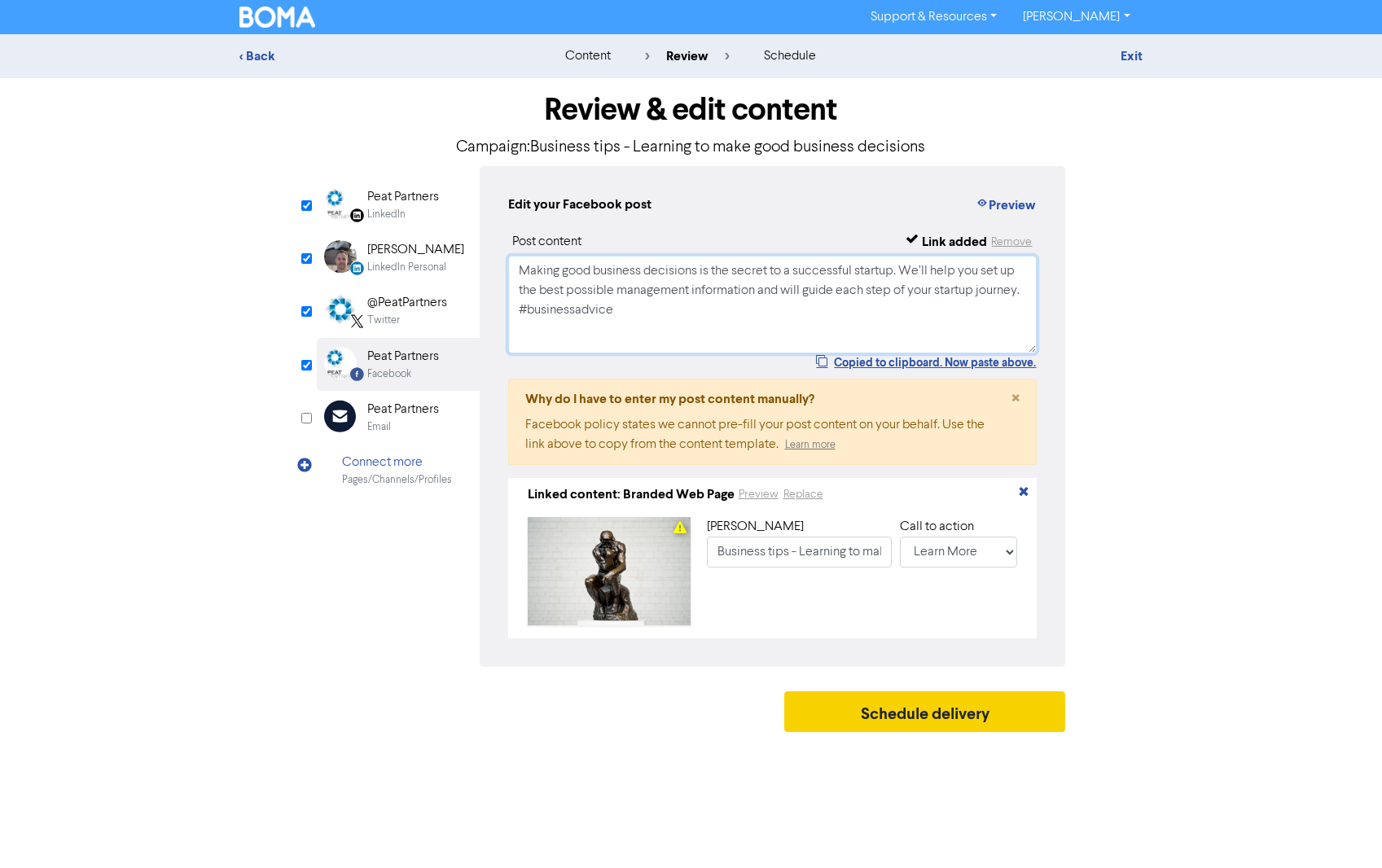
type textarea "Making good business decisions is the secret to a successful startup. We’ll hel…"
click at [921, 718] on button "Schedule delivery" at bounding box center [925, 712] width 282 height 41
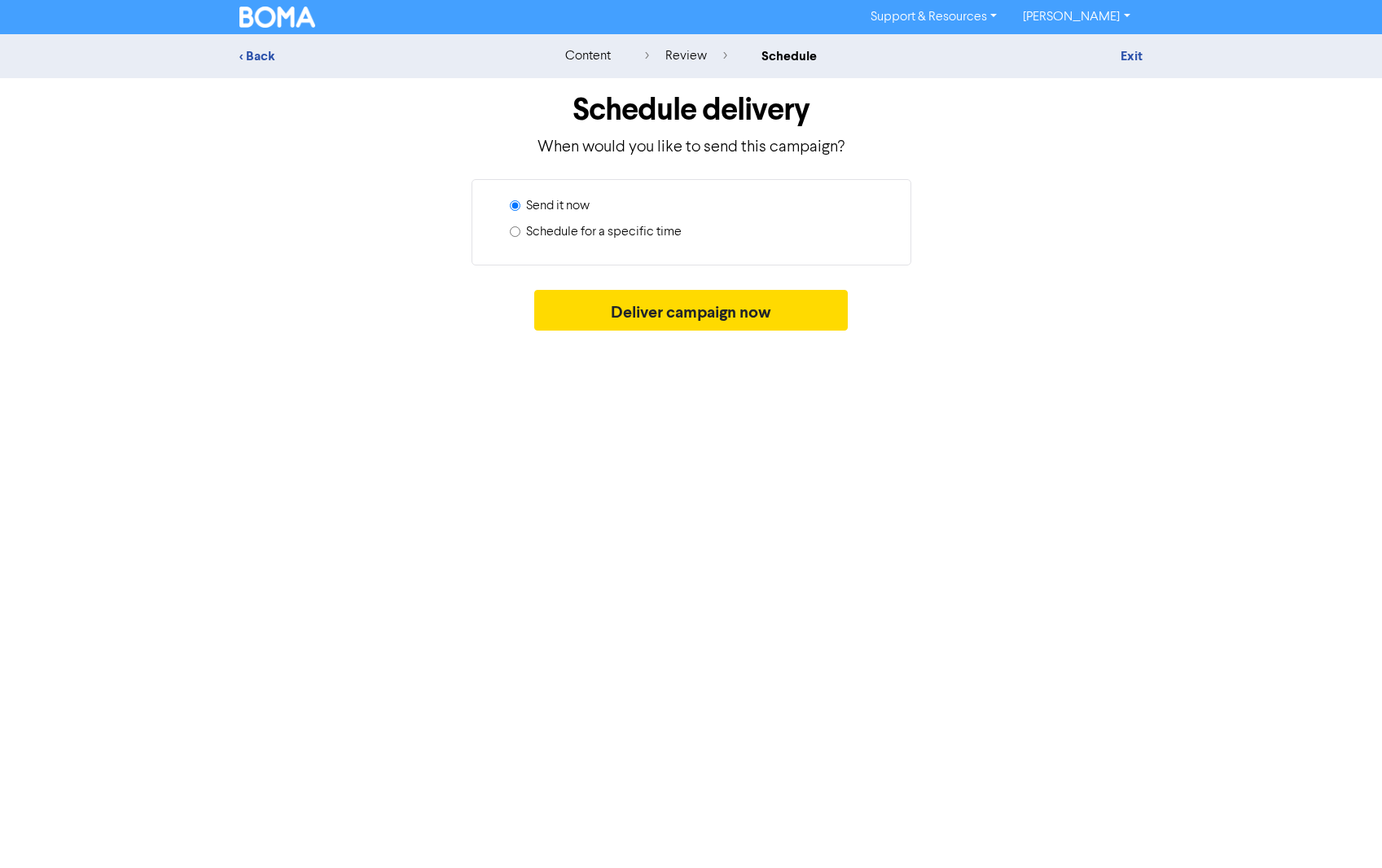
click at [573, 233] on label "Schedule for a specific time" at bounding box center [604, 232] width 155 height 19
click at [520, 233] on input "Schedule for a specific time" at bounding box center [515, 231] width 11 height 11
radio input "true"
radio input "false"
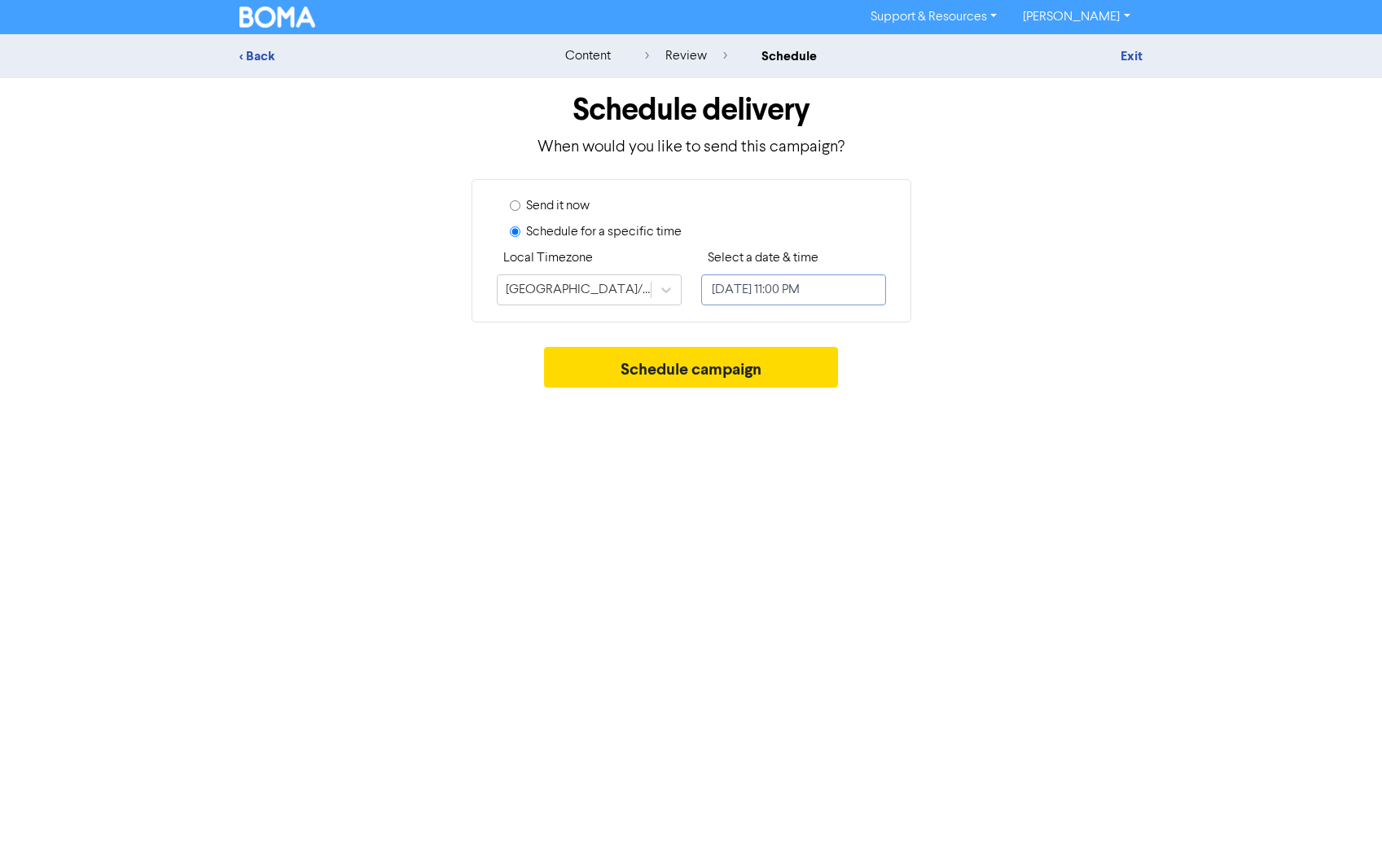
click at [755, 294] on input "[DATE] 11:00 PM" at bounding box center [793, 290] width 185 height 31
select select "7"
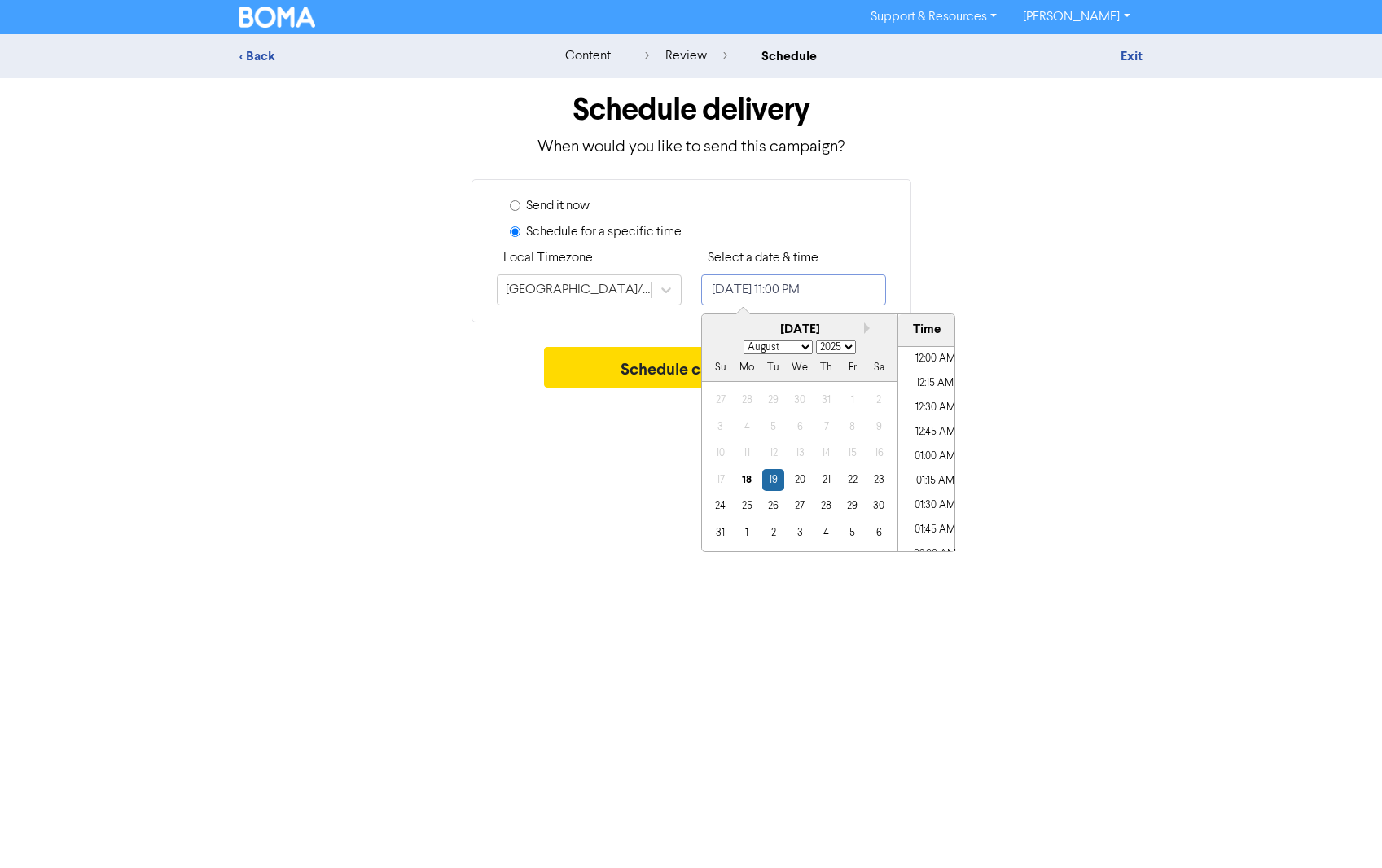
scroll to position [2141, 0]
click at [798, 502] on div "27" at bounding box center [799, 505] width 22 height 22
click at [932, 444] on li "07:00 PM" at bounding box center [934, 444] width 73 height 24
type input "[DATE] 7:00 PM"
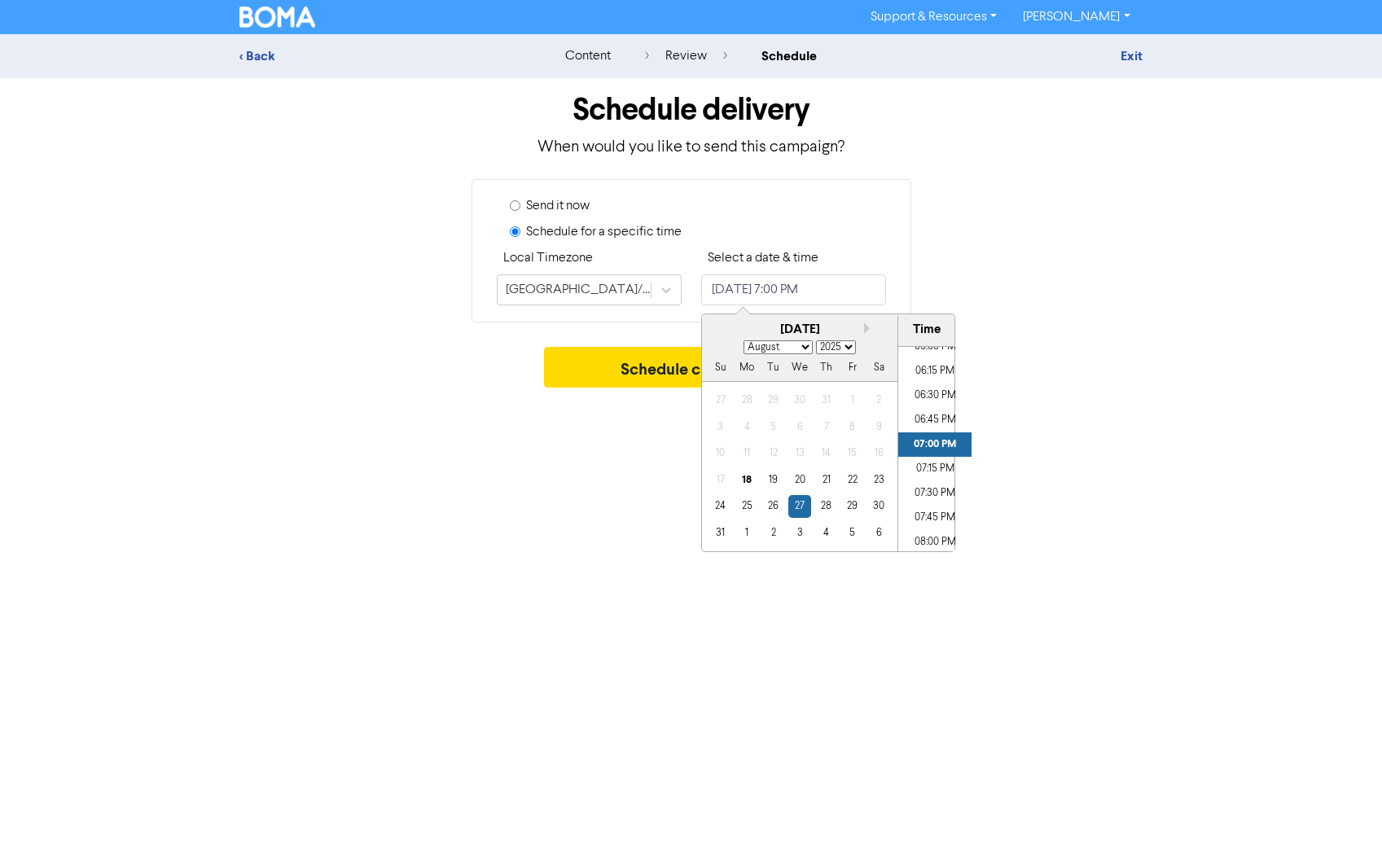
click at [612, 476] on div "Support & Resources Video Tutorials FAQ & Guides Marketing Education [PERSON_NA…" at bounding box center [691, 434] width 1382 height 868
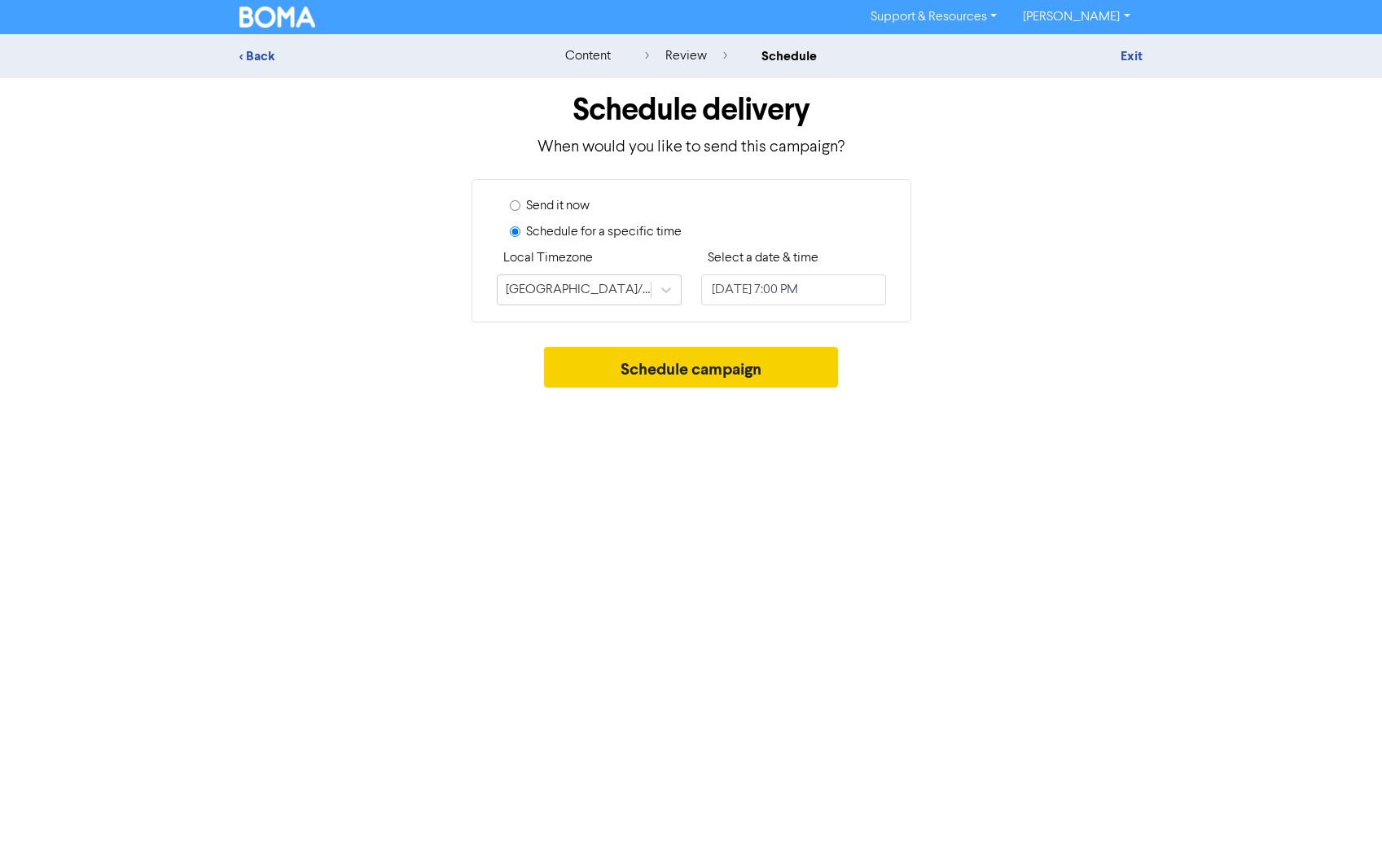
click at [675, 373] on button "Schedule campaign" at bounding box center [691, 367] width 294 height 41
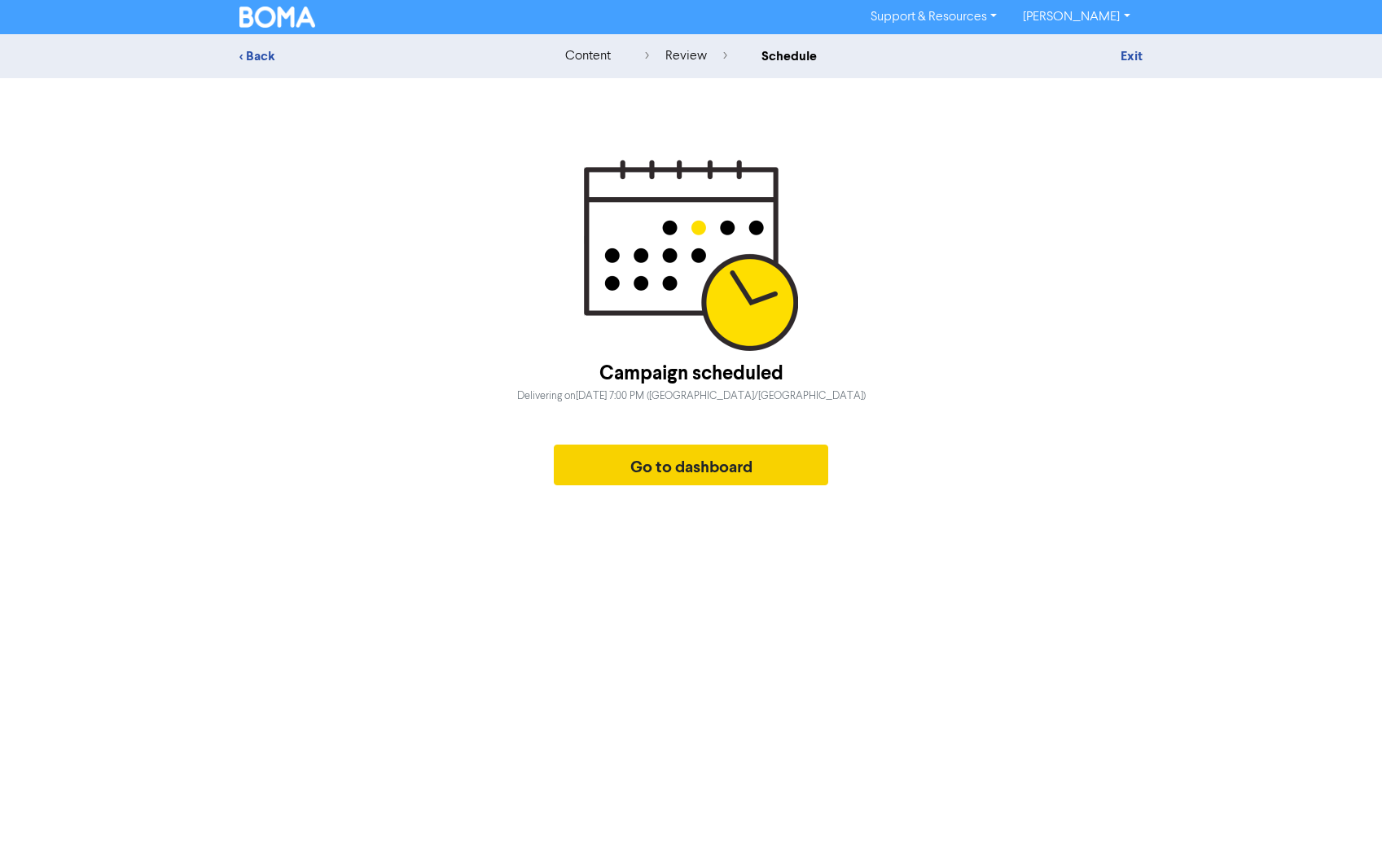
click at [677, 470] on button "Go to dashboard" at bounding box center [691, 466] width 275 height 41
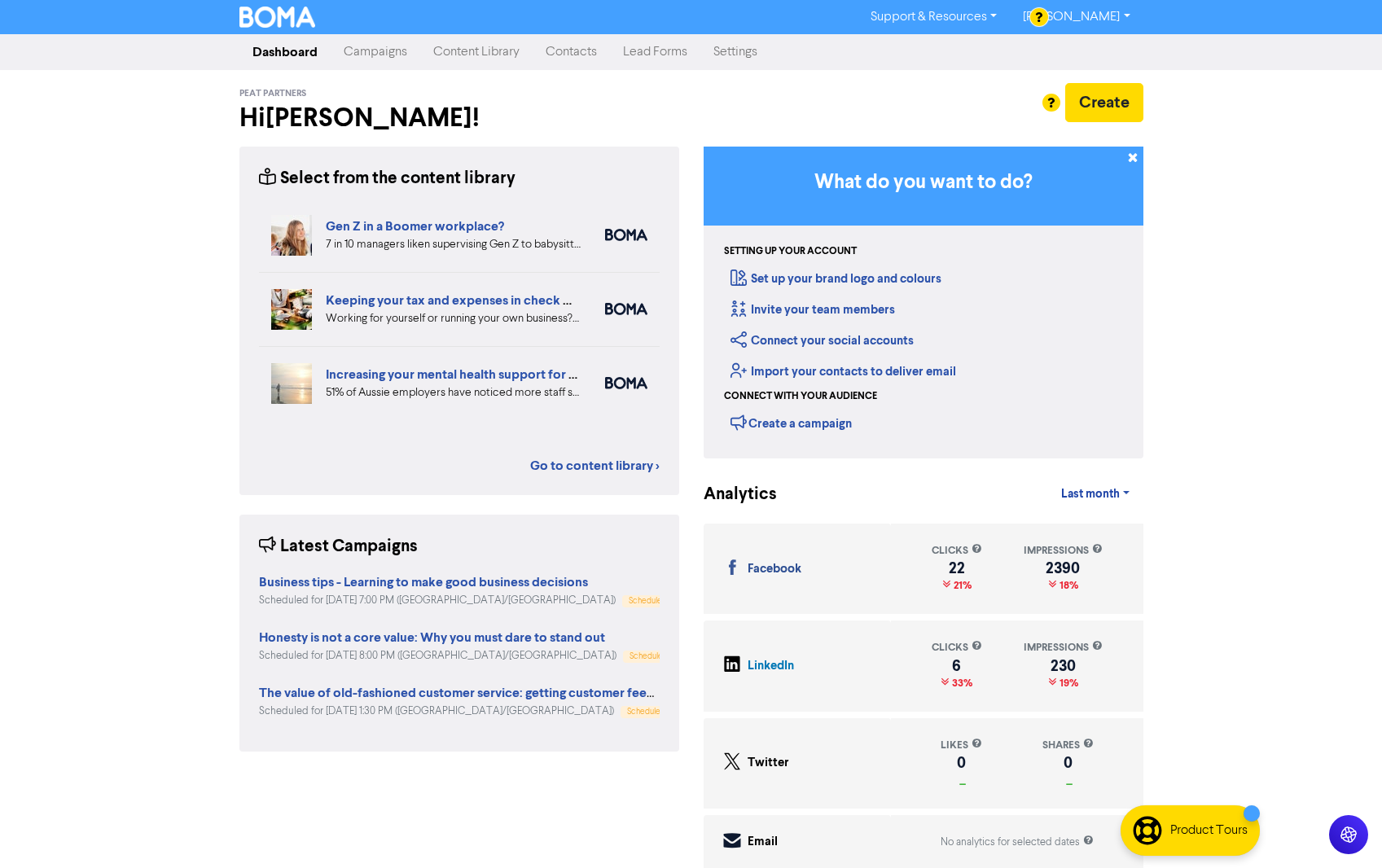
click at [360, 46] on link "Campaigns" at bounding box center [375, 52] width 89 height 33
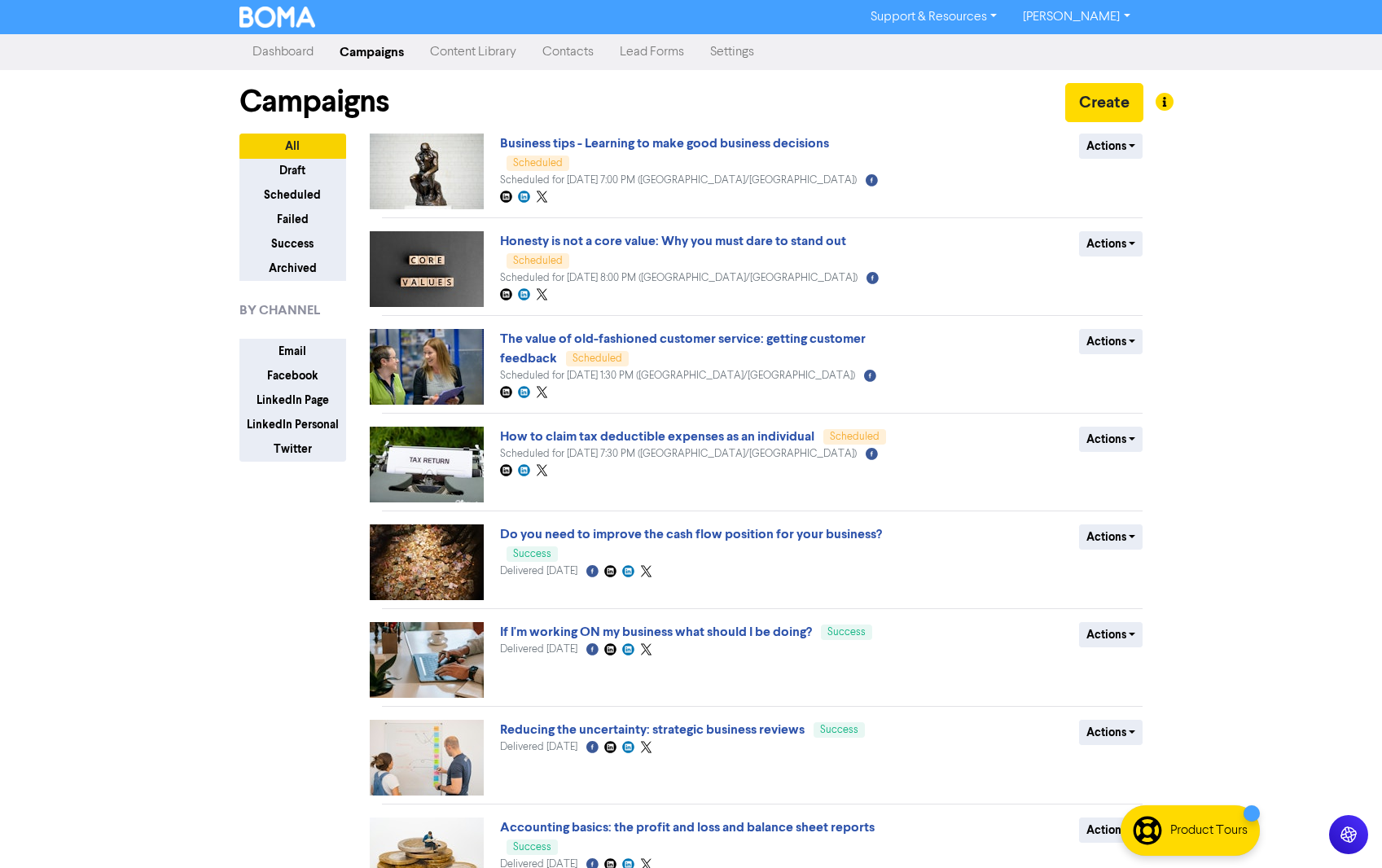
click at [492, 51] on link "Content Library" at bounding box center [473, 52] width 113 height 33
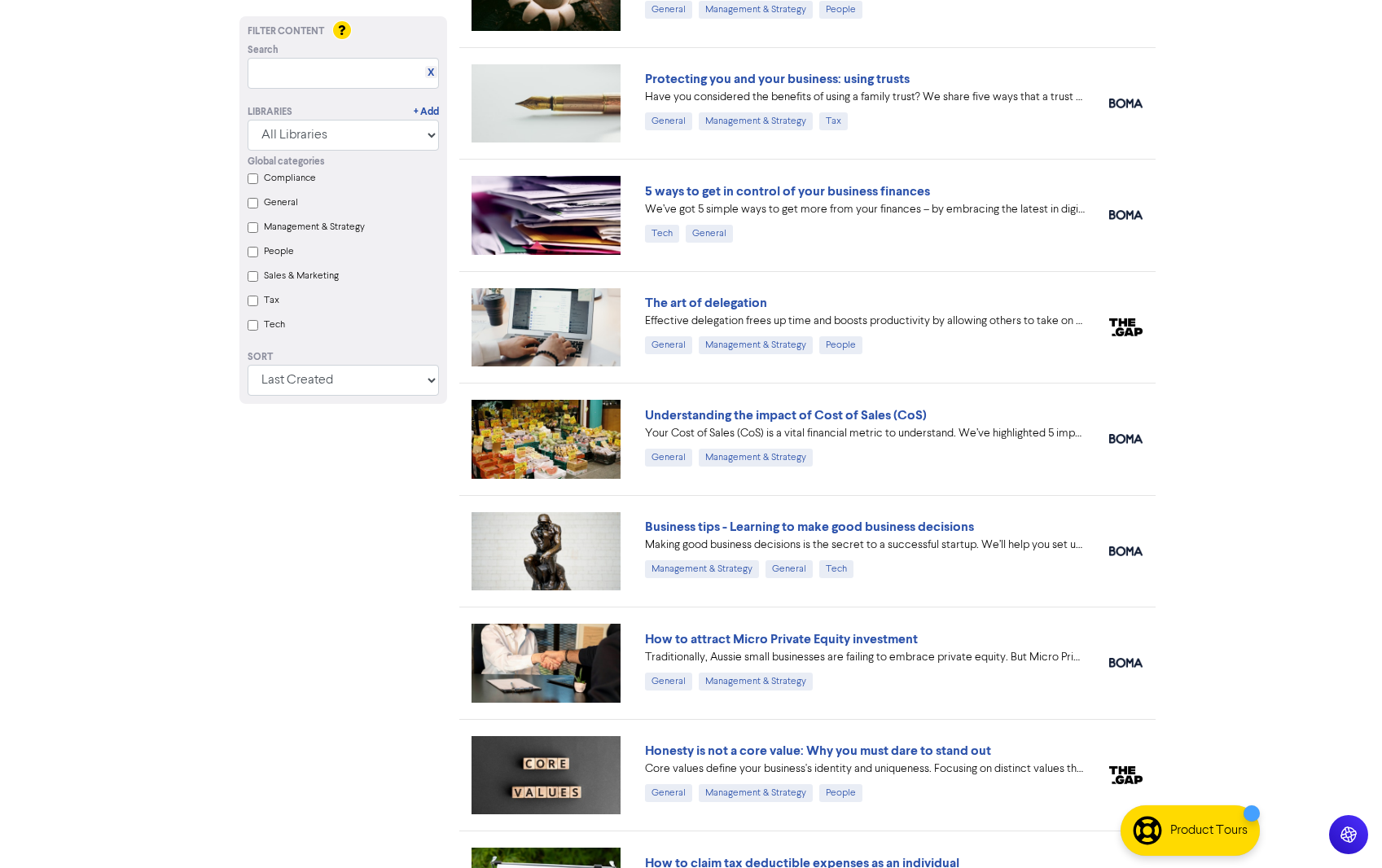
scroll to position [1193, 0]
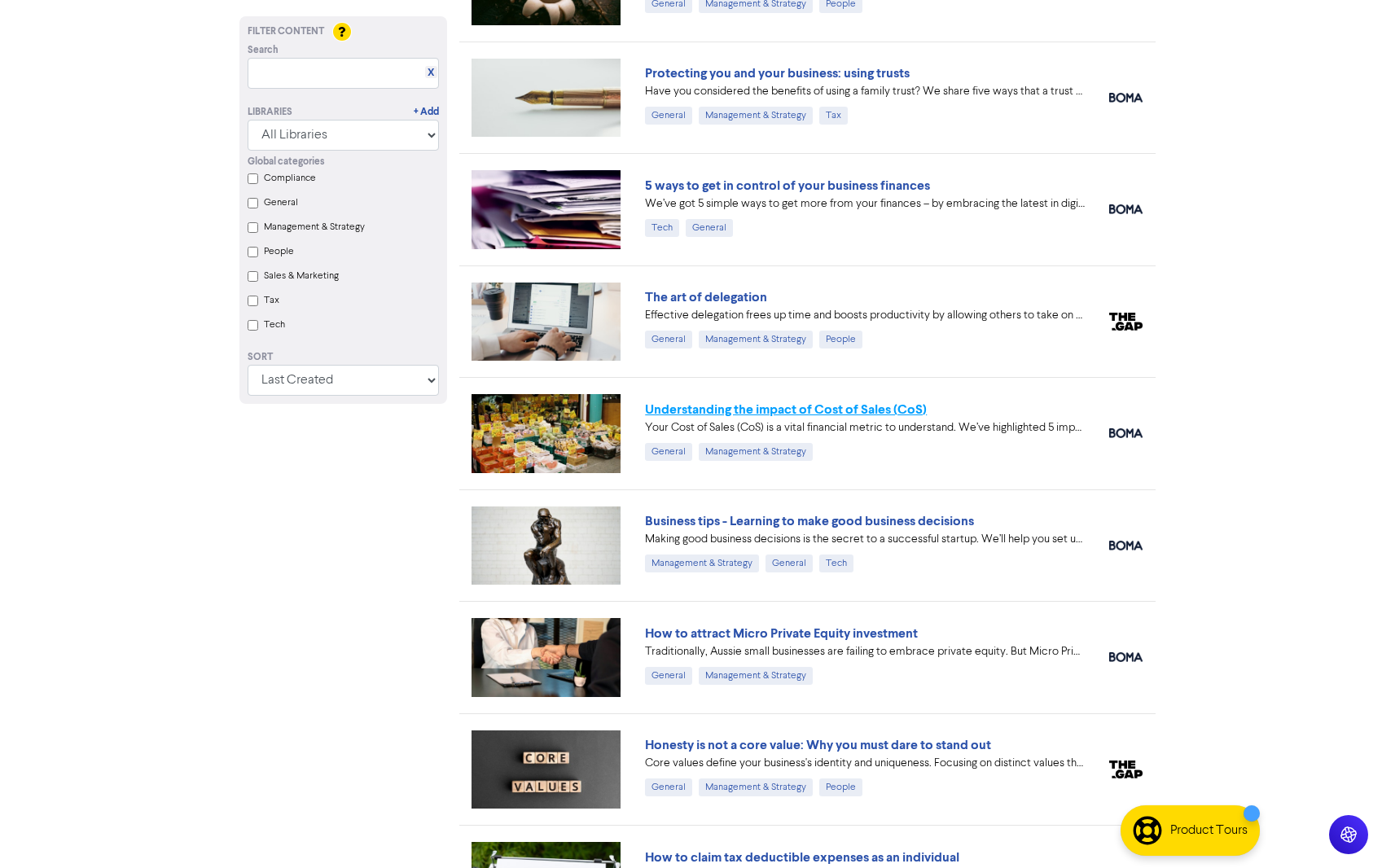
click at [811, 410] on link "Understanding the impact of Cost of Sales (CoS)" at bounding box center [786, 409] width 282 height 17
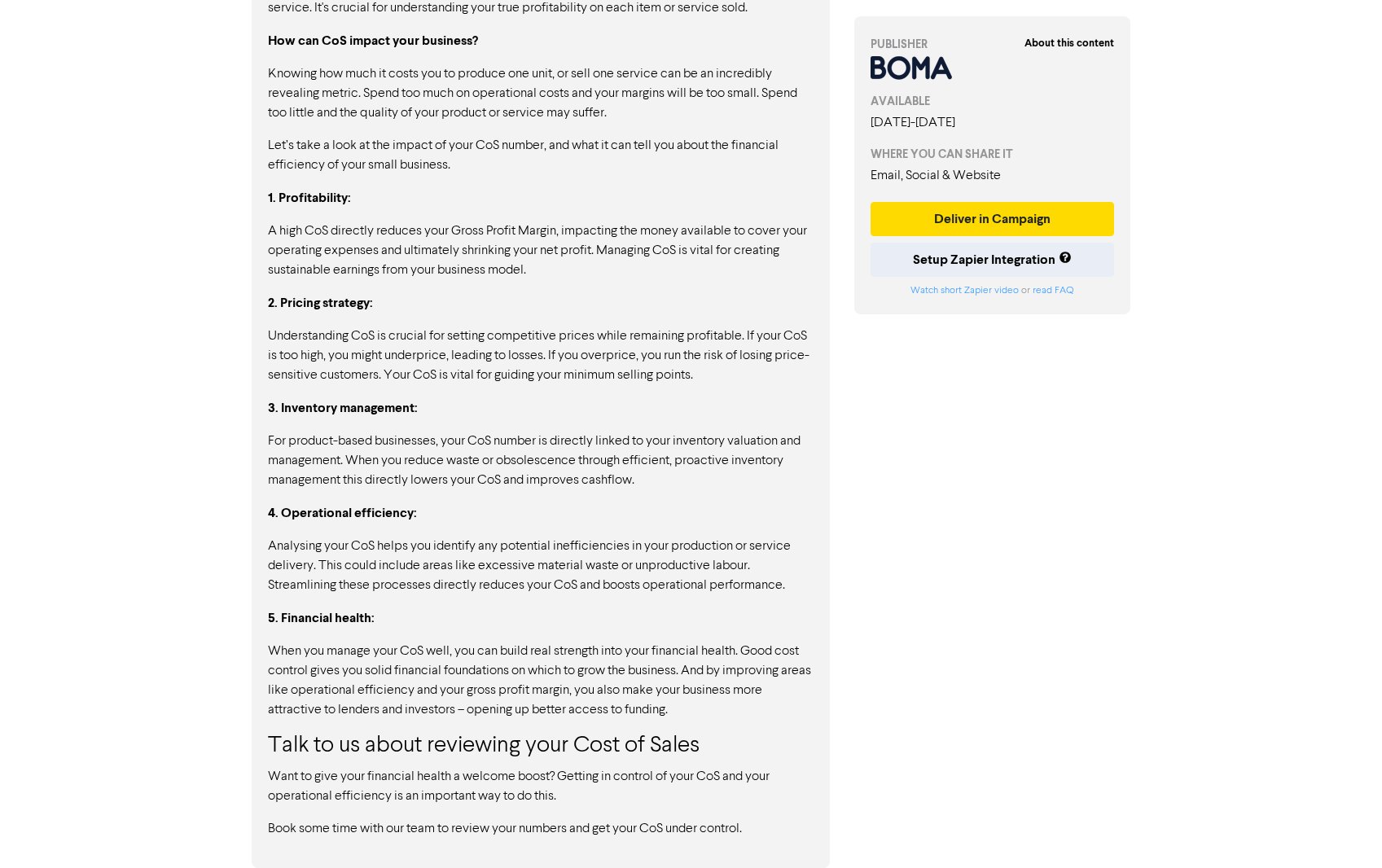
scroll to position [1211, 0]
click at [994, 216] on button "Deliver in Campaign" at bounding box center [992, 219] width 244 height 34
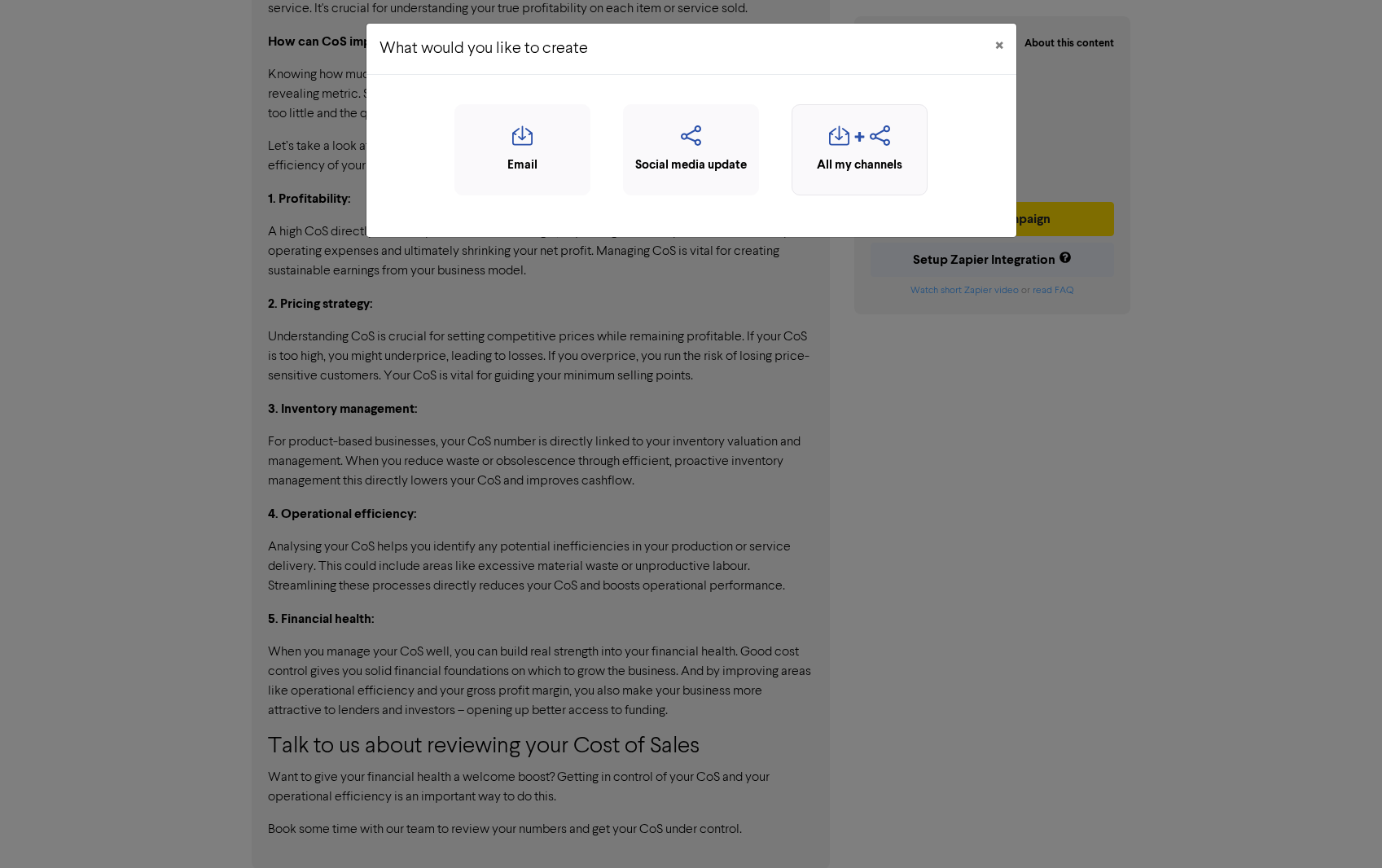
click at [846, 148] on icon "button" at bounding box center [839, 141] width 20 height 31
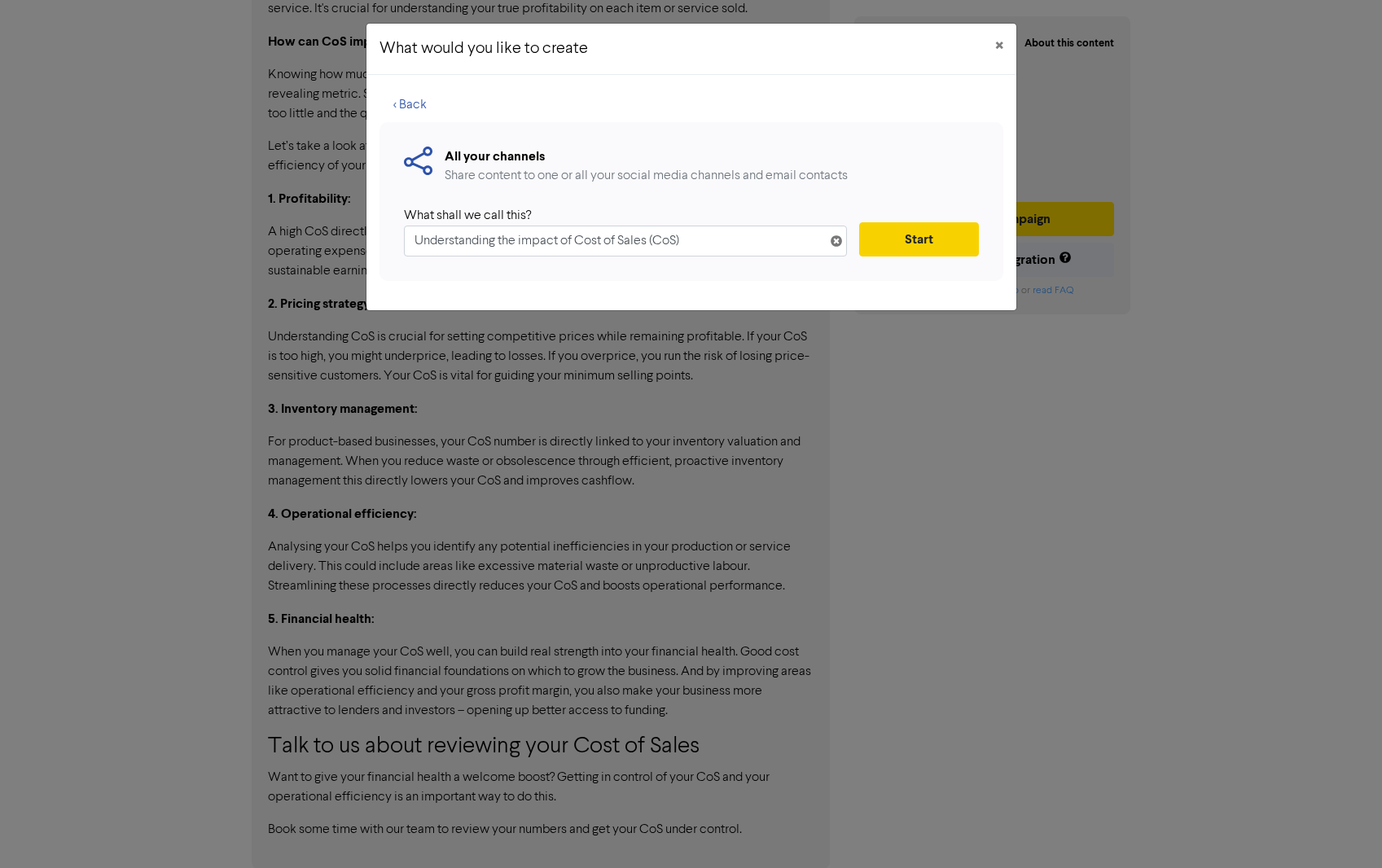
click at [898, 244] on button "Start" at bounding box center [918, 239] width 119 height 34
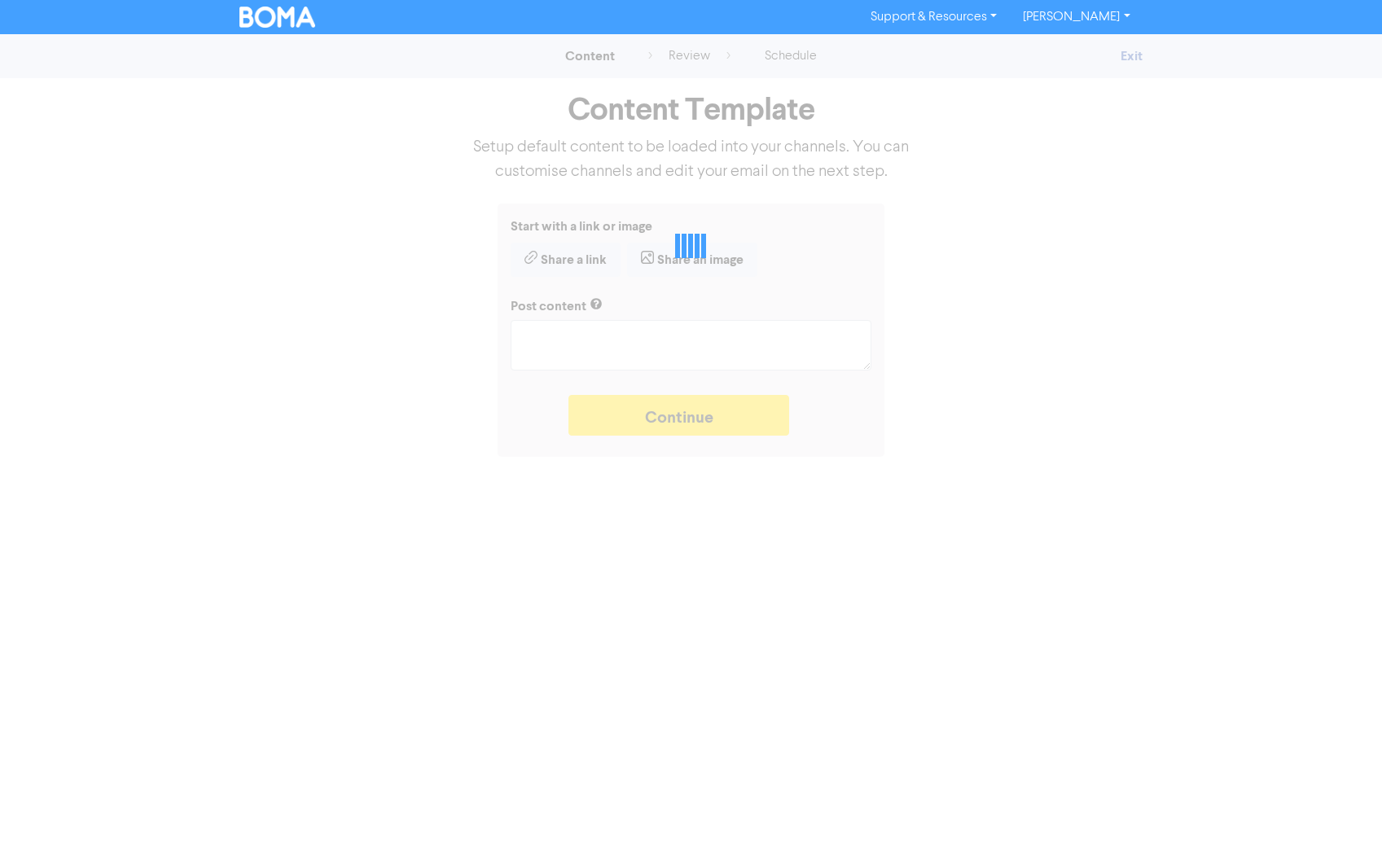
type textarea "x"
type textarea "Your Cost of Sales (CoS) is a vital financial metric to understand. We’ve highl…"
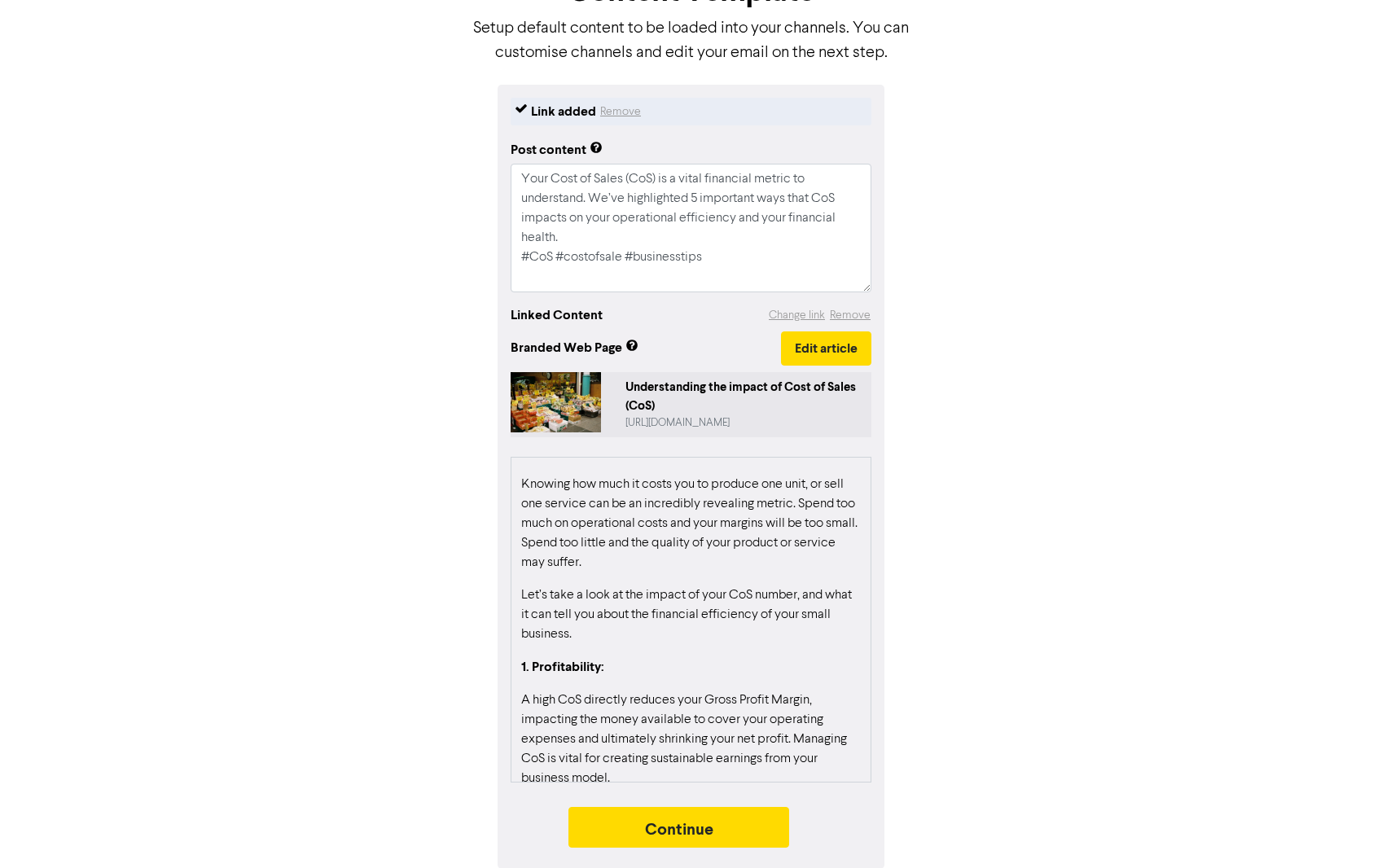
scroll to position [576, 0]
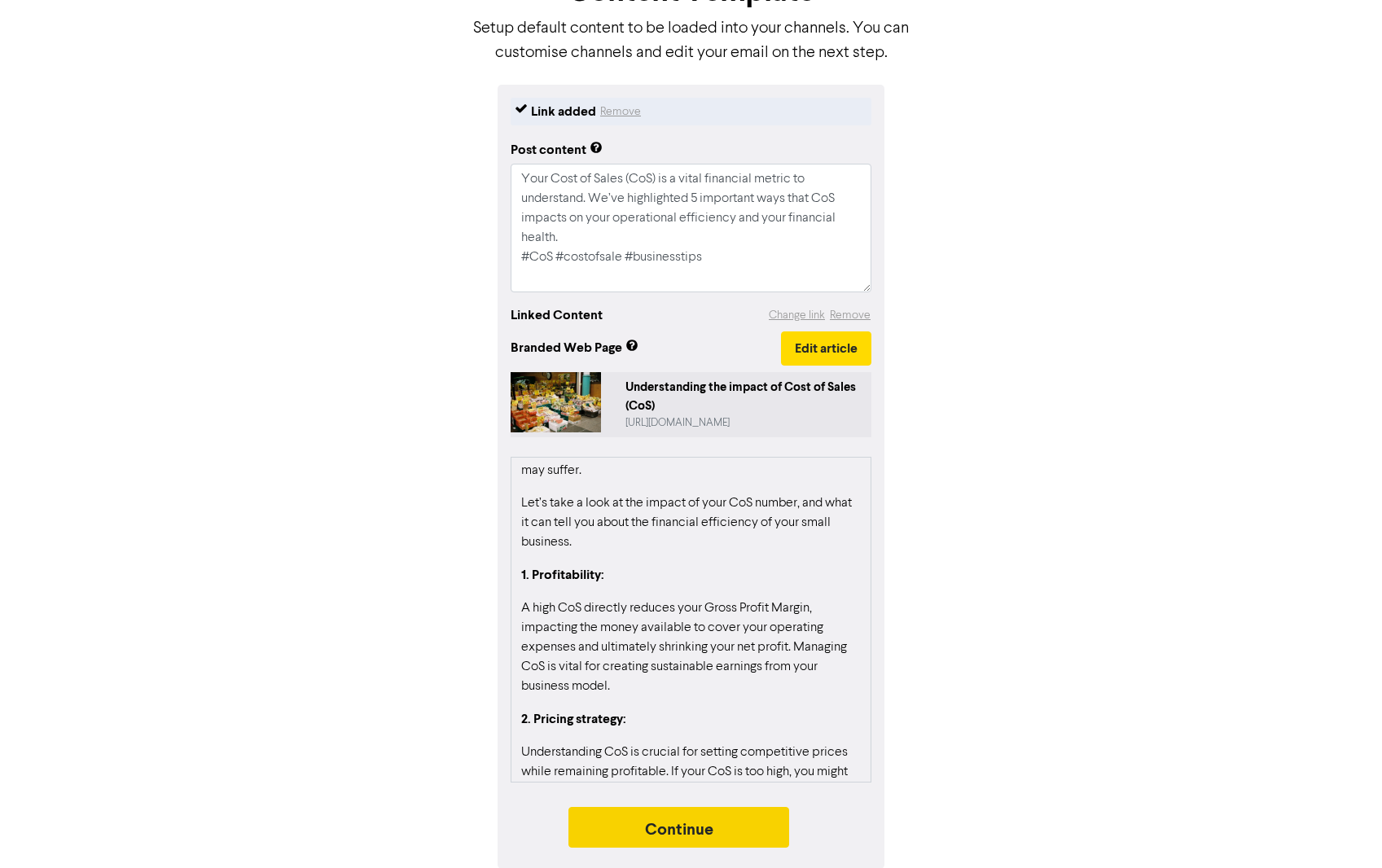
click at [665, 827] on button "Continue" at bounding box center [679, 827] width 222 height 41
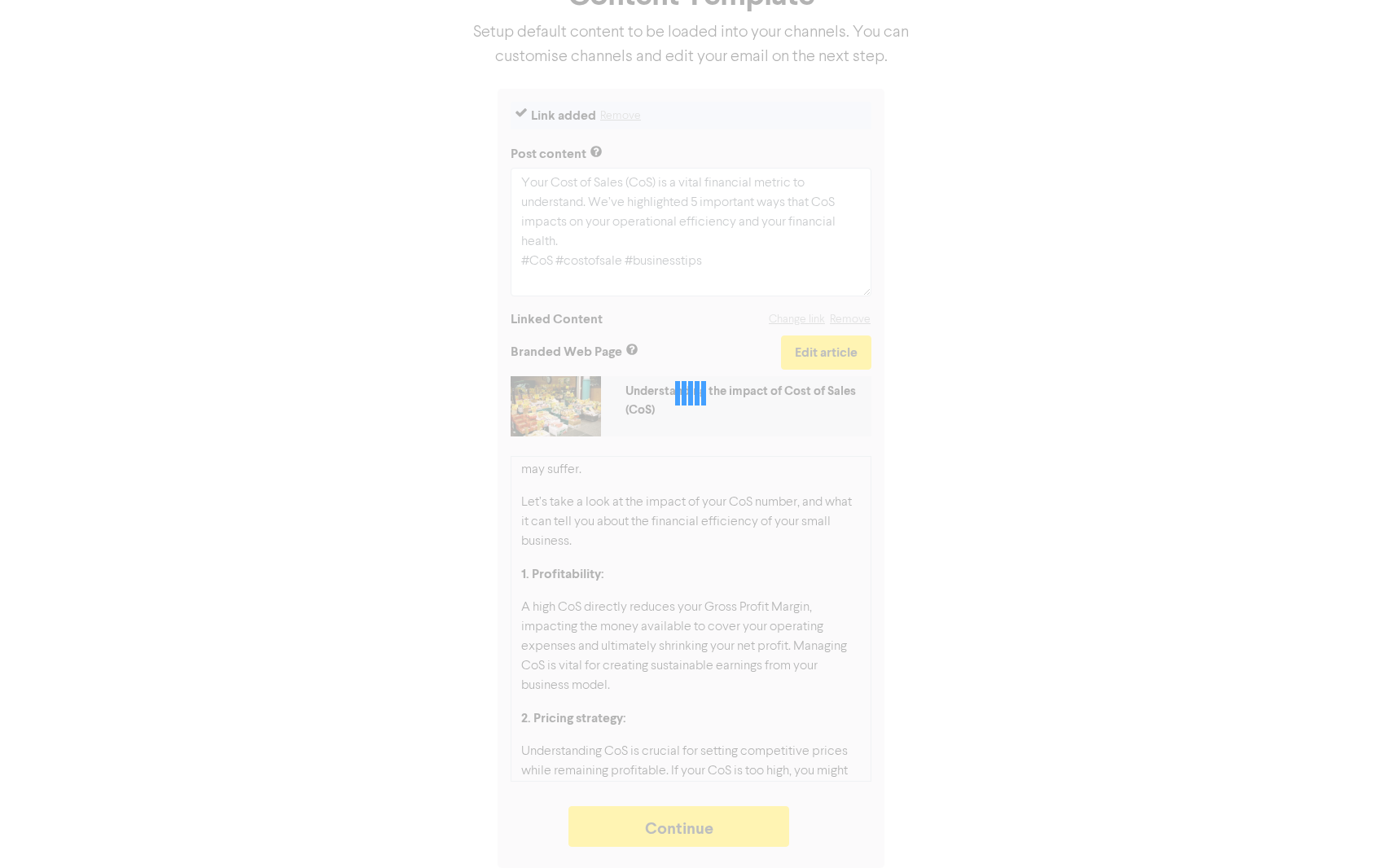
type textarea "x"
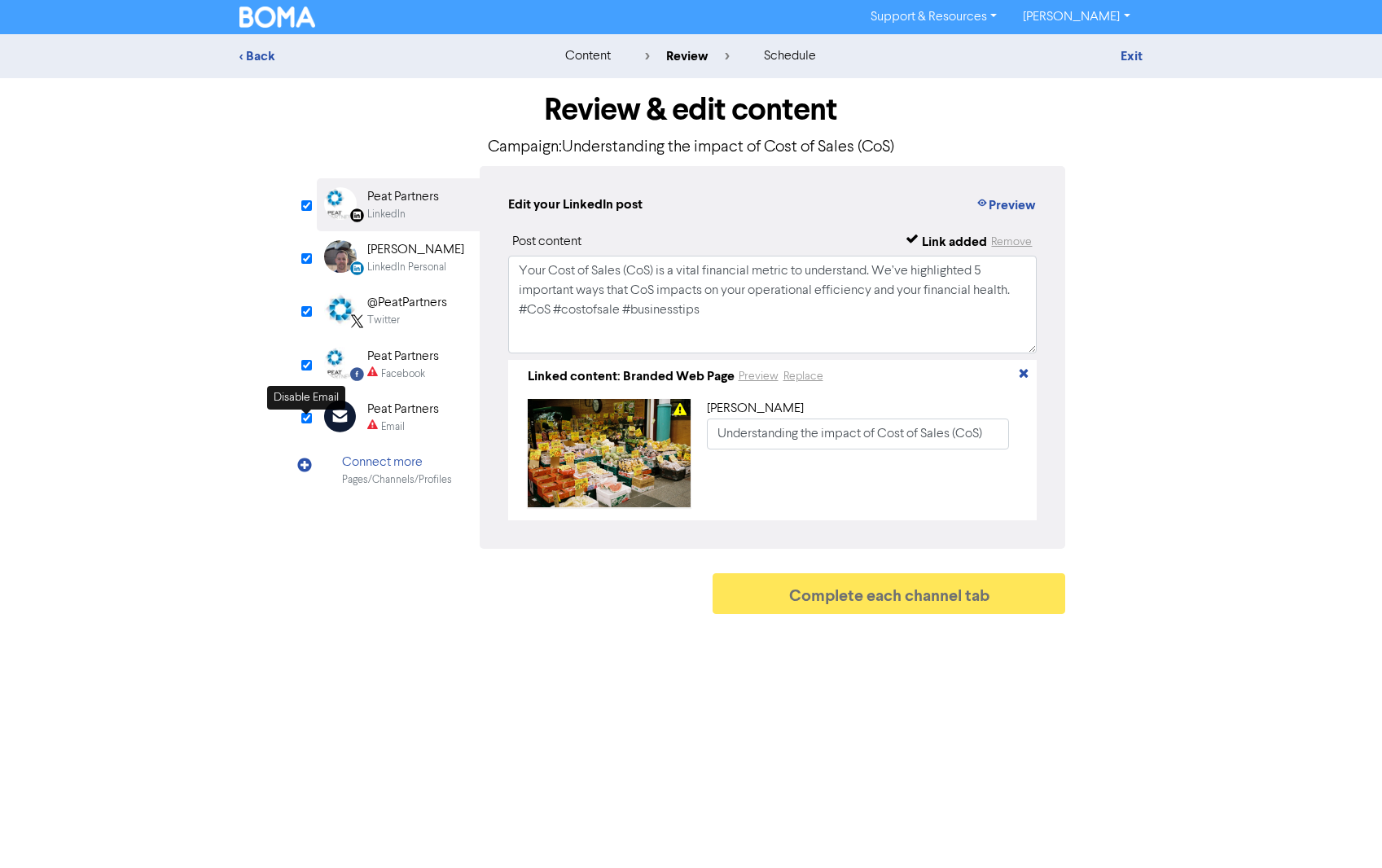
click at [305, 422] on input "checkbox" at bounding box center [306, 418] width 11 height 11
checkbox input "true"
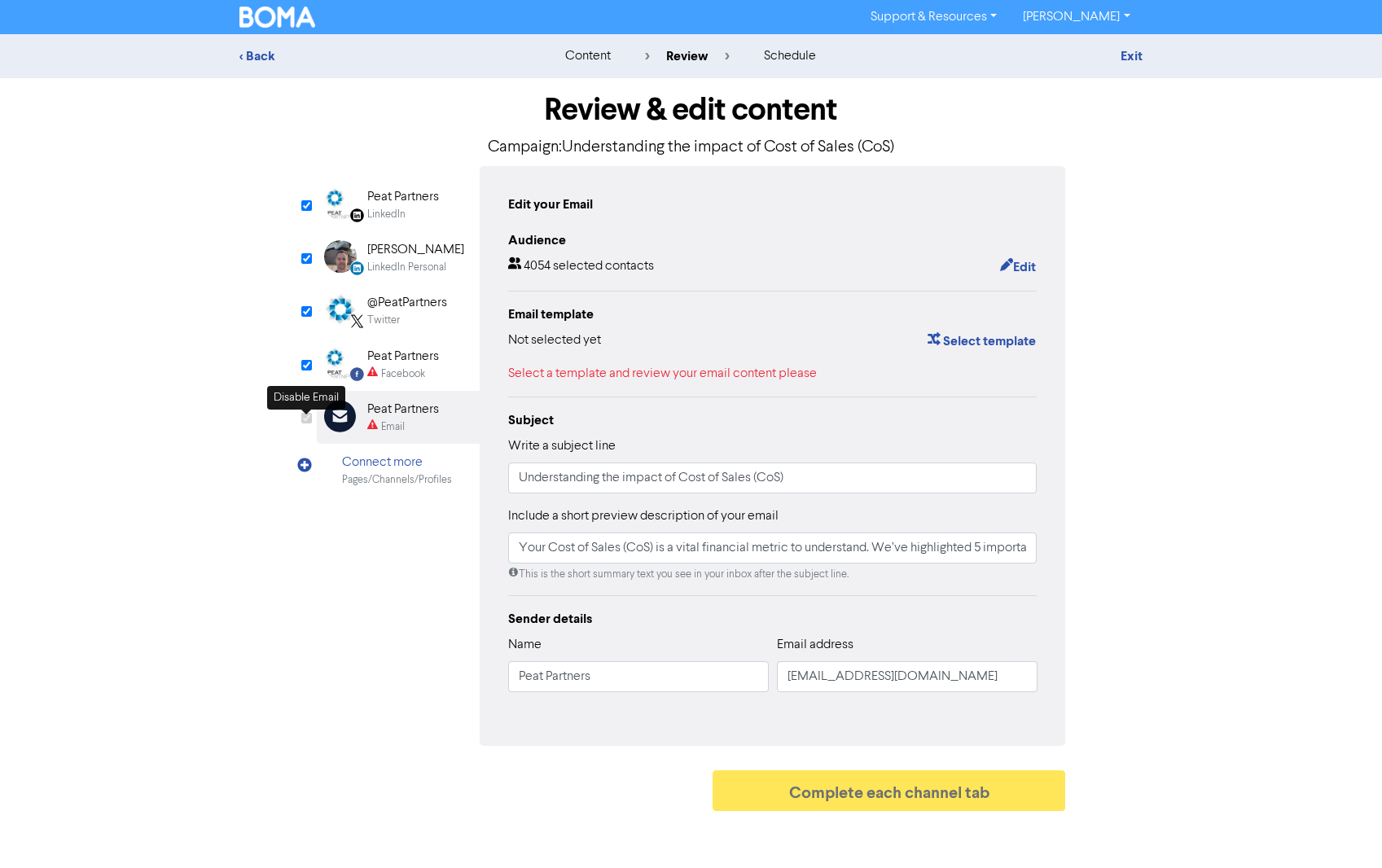
type input "Your Cost of Sales (CoS) is a vital financial metric to understand. We’ve highl…"
checkbox input "false"
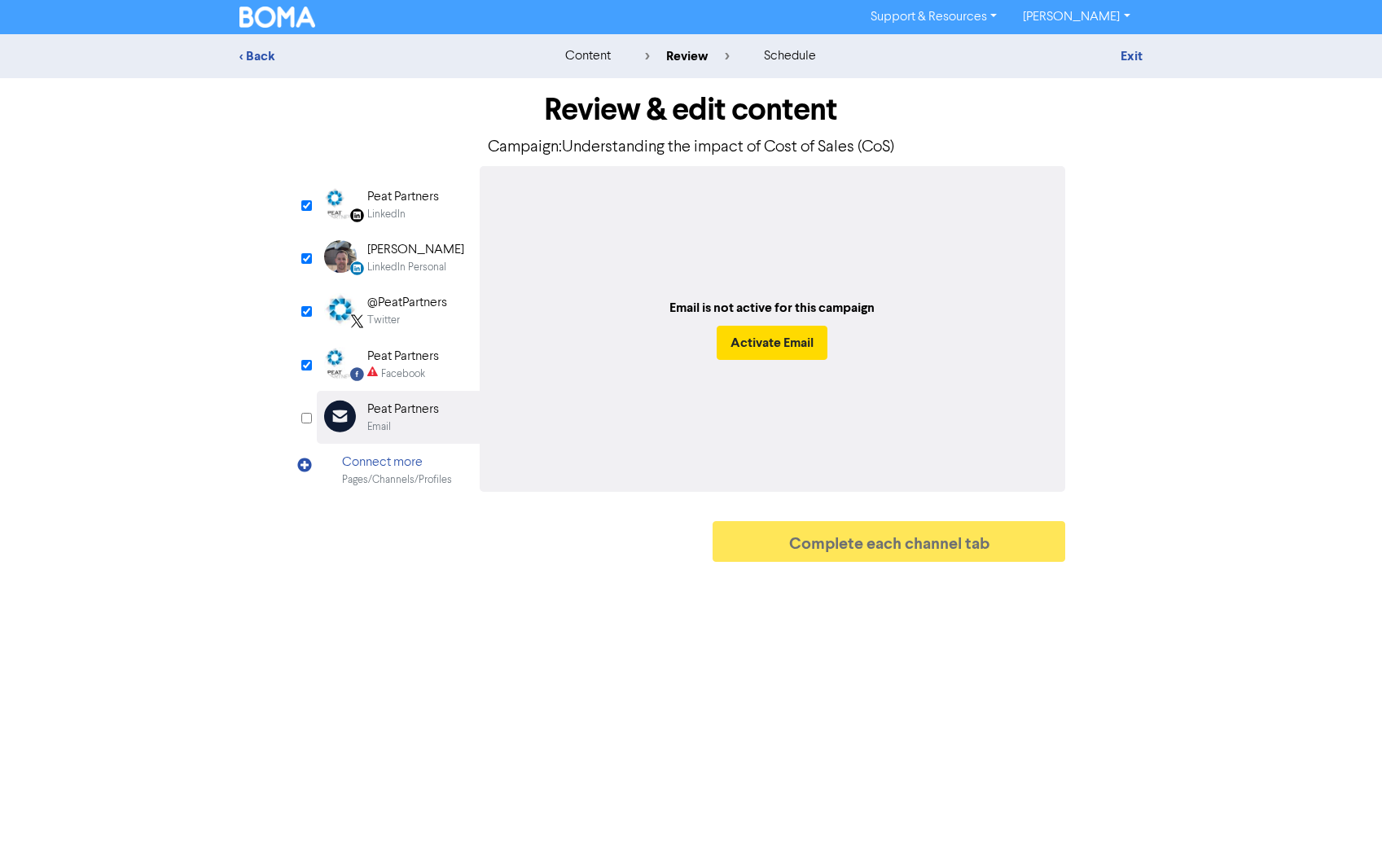
click at [383, 198] on div "Peat Partners" at bounding box center [403, 197] width 72 height 19
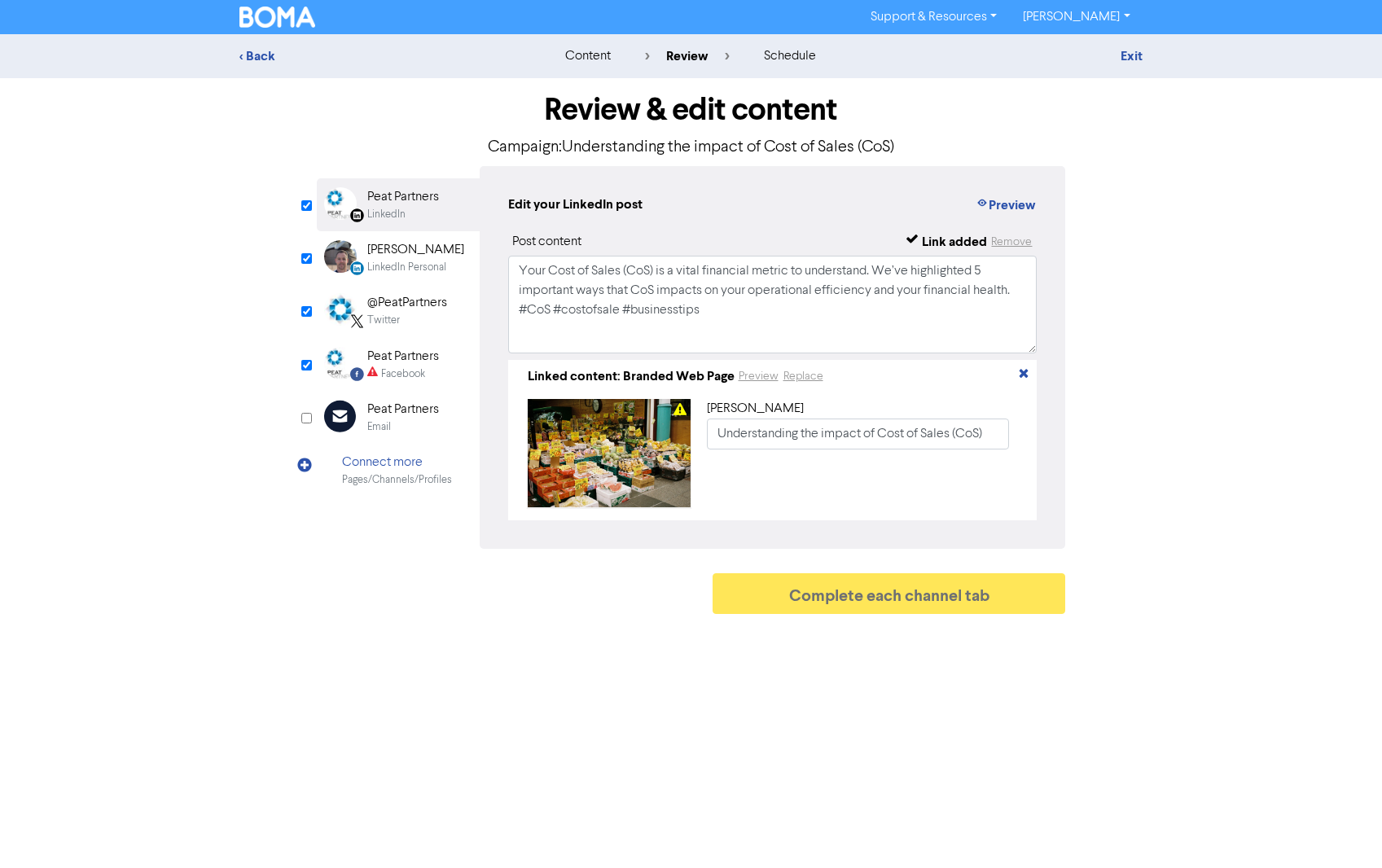
click at [385, 249] on div "[PERSON_NAME]" at bounding box center [416, 250] width 97 height 19
click at [385, 305] on div "@PeatPartners" at bounding box center [407, 303] width 80 height 19
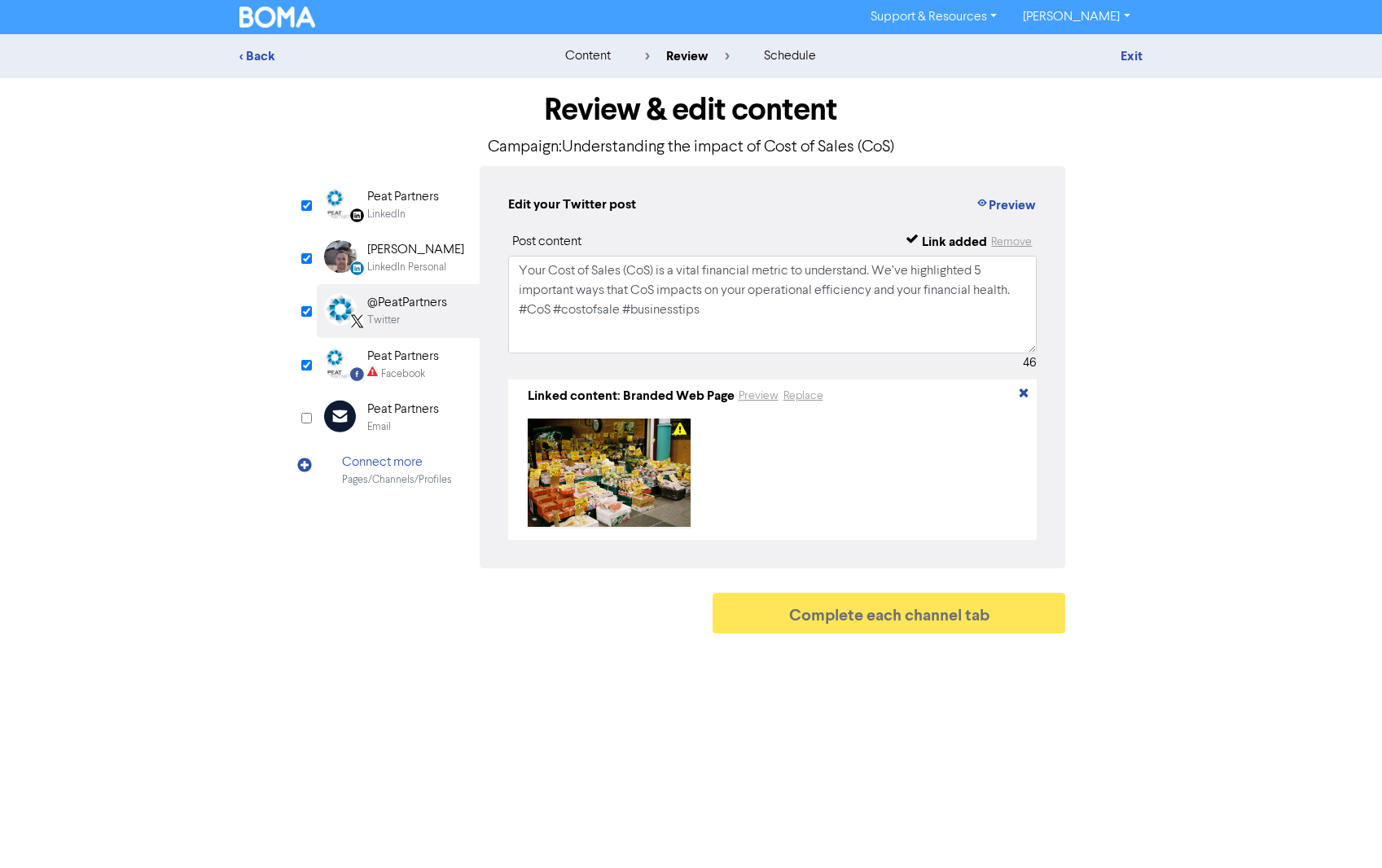
click at [390, 355] on div "Peat Partners" at bounding box center [403, 357] width 72 height 19
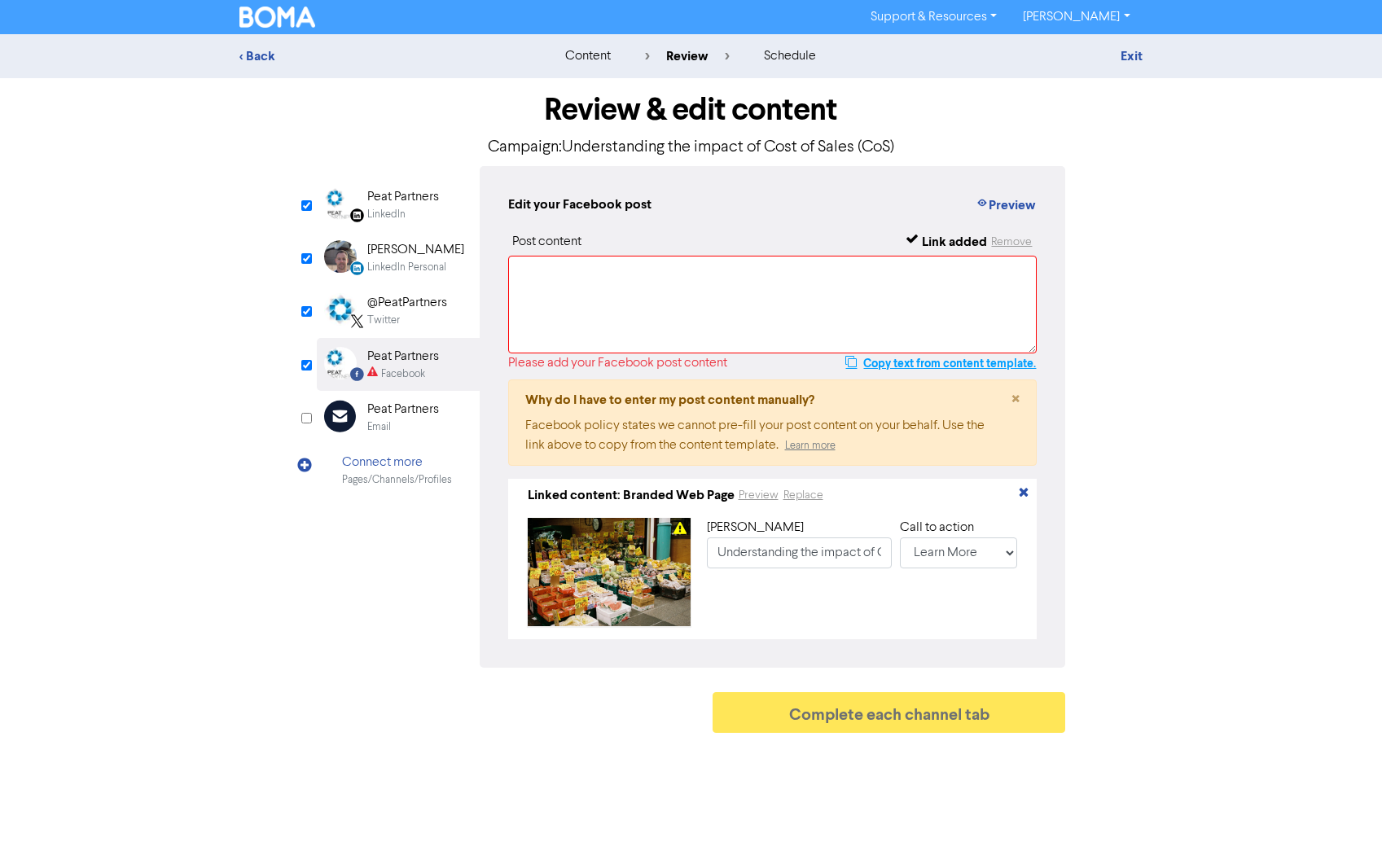
click at [879, 360] on button "Copy text from content template." at bounding box center [941, 364] width 192 height 19
click at [586, 278] on textarea at bounding box center [773, 304] width 530 height 98
paste textarea "Your Cost of Sales (CoS) is a vital financial metric to understand. We’ve highl…"
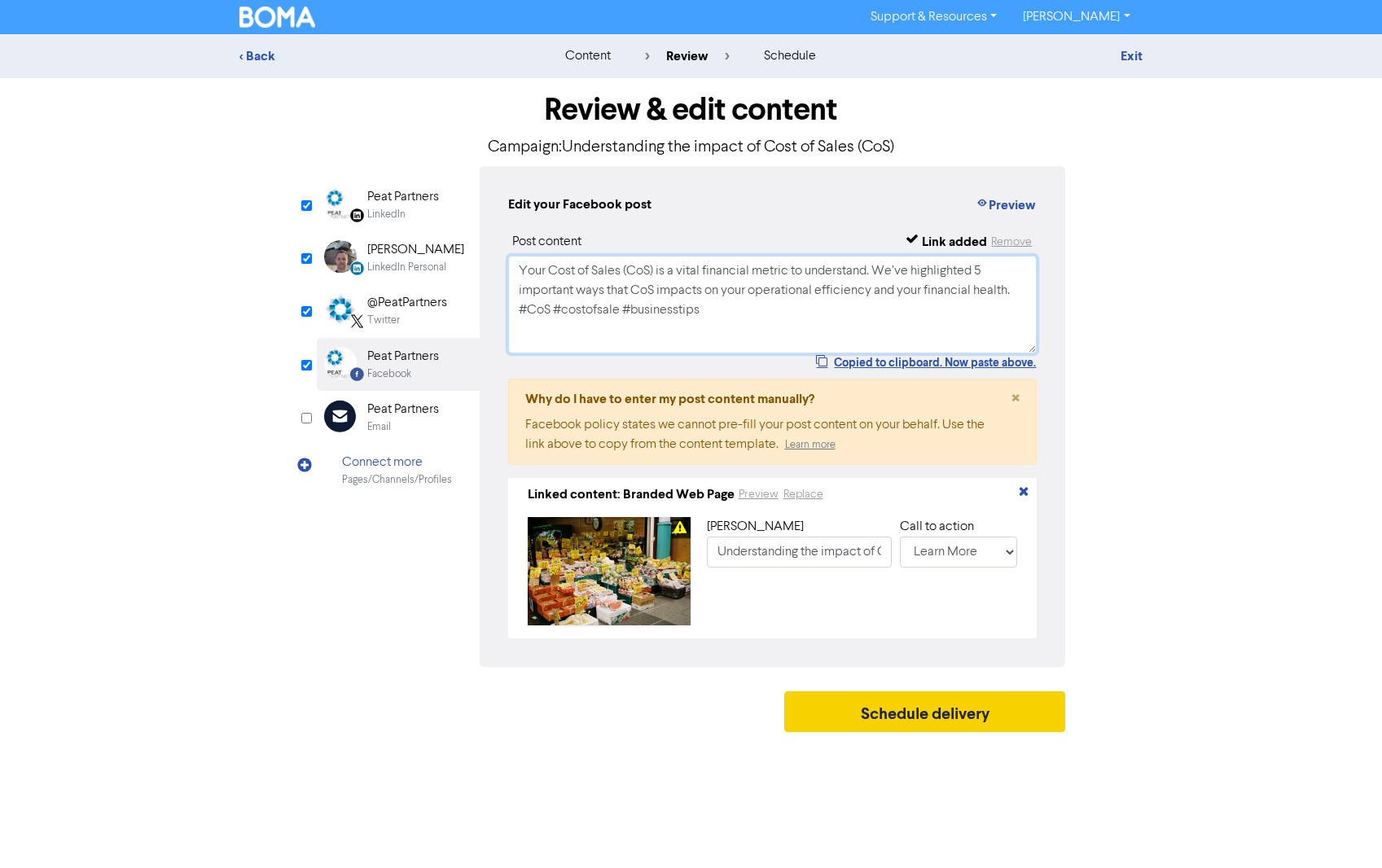
type textarea "Your Cost of Sales (CoS) is a vital financial metric to understand. We’ve highl…"
click at [912, 716] on button "Schedule delivery" at bounding box center [925, 712] width 282 height 41
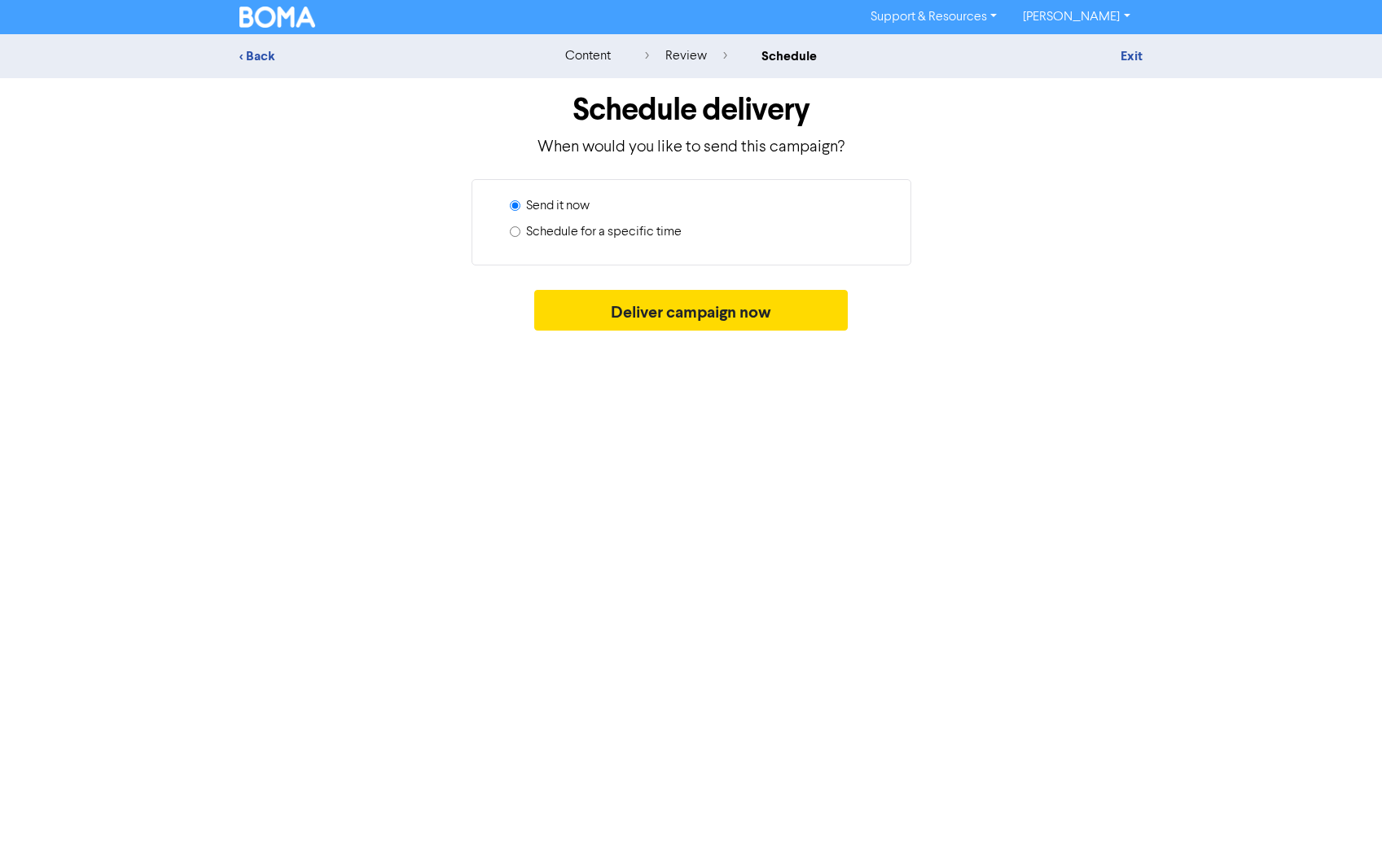
click at [652, 229] on label "Schedule for a specific time" at bounding box center [604, 232] width 155 height 19
click at [520, 229] on input "Schedule for a specific time" at bounding box center [515, 231] width 11 height 11
radio input "true"
radio input "false"
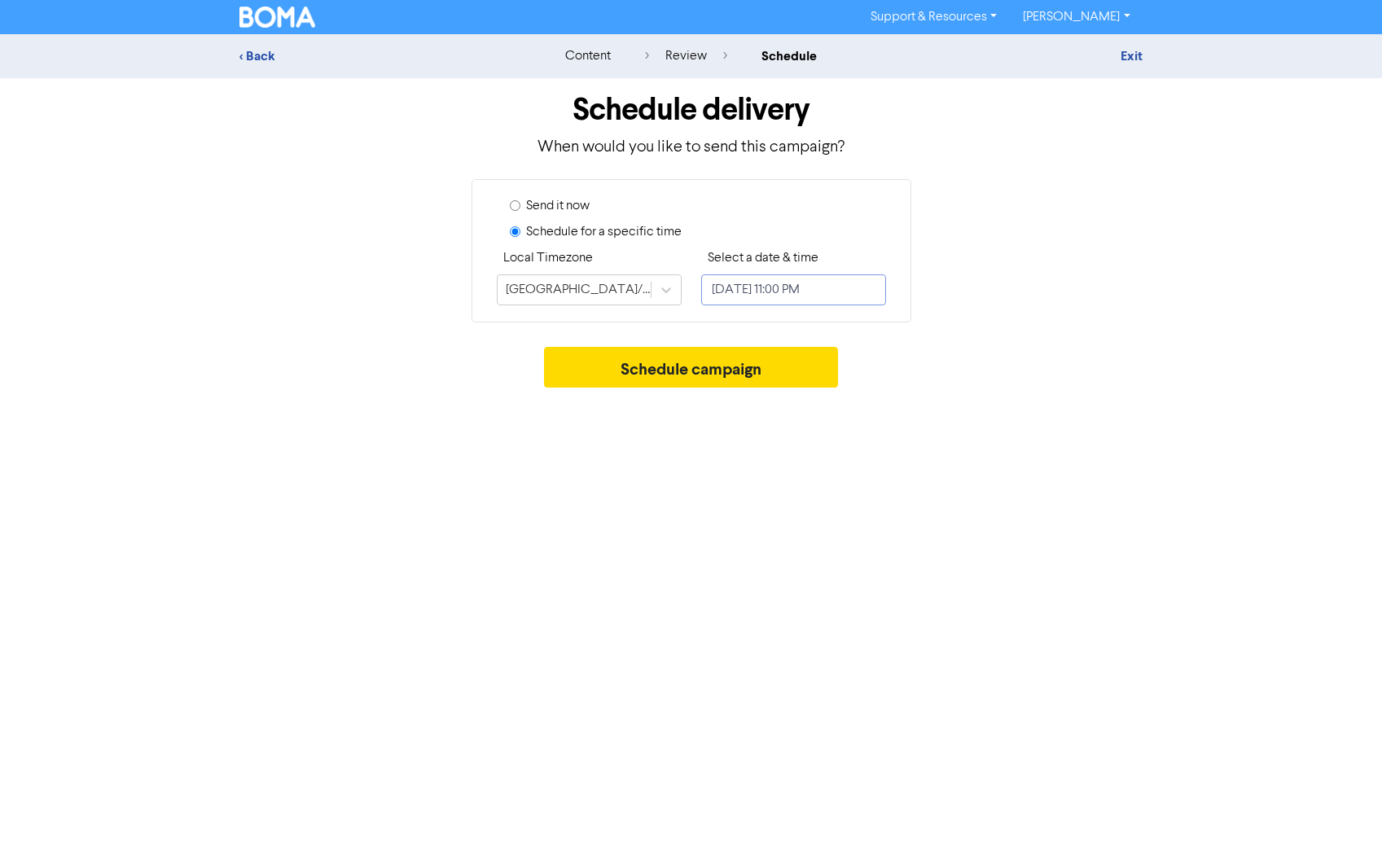
click at [746, 295] on input "[DATE] 11:00 PM" at bounding box center [793, 290] width 185 height 31
select select "7"
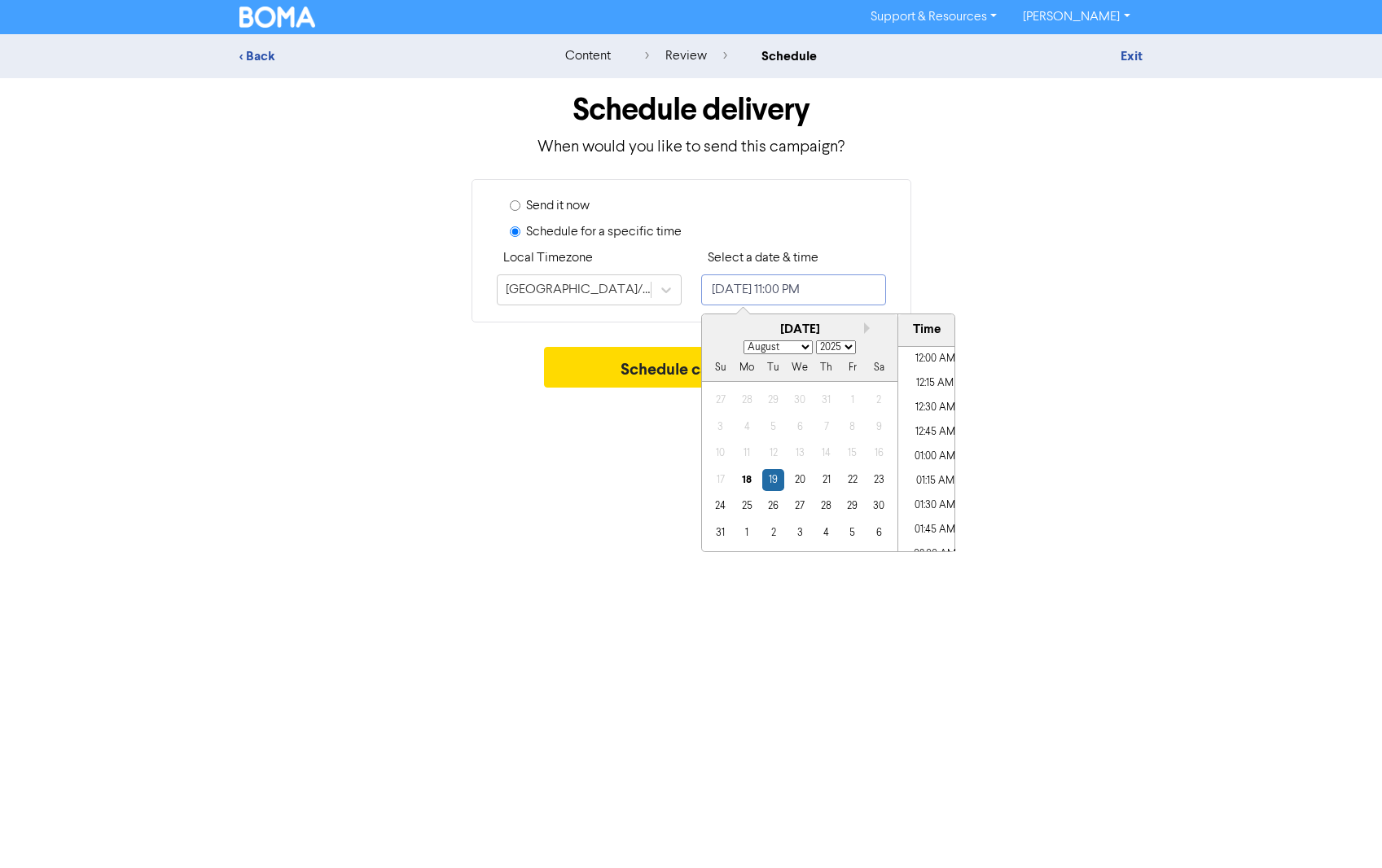
scroll to position [2141, 0]
click at [827, 503] on div "28" at bounding box center [825, 505] width 22 height 22
click at [929, 479] on li "06:30 PM" at bounding box center [934, 481] width 73 height 24
type input "[DATE] 6:30 PM"
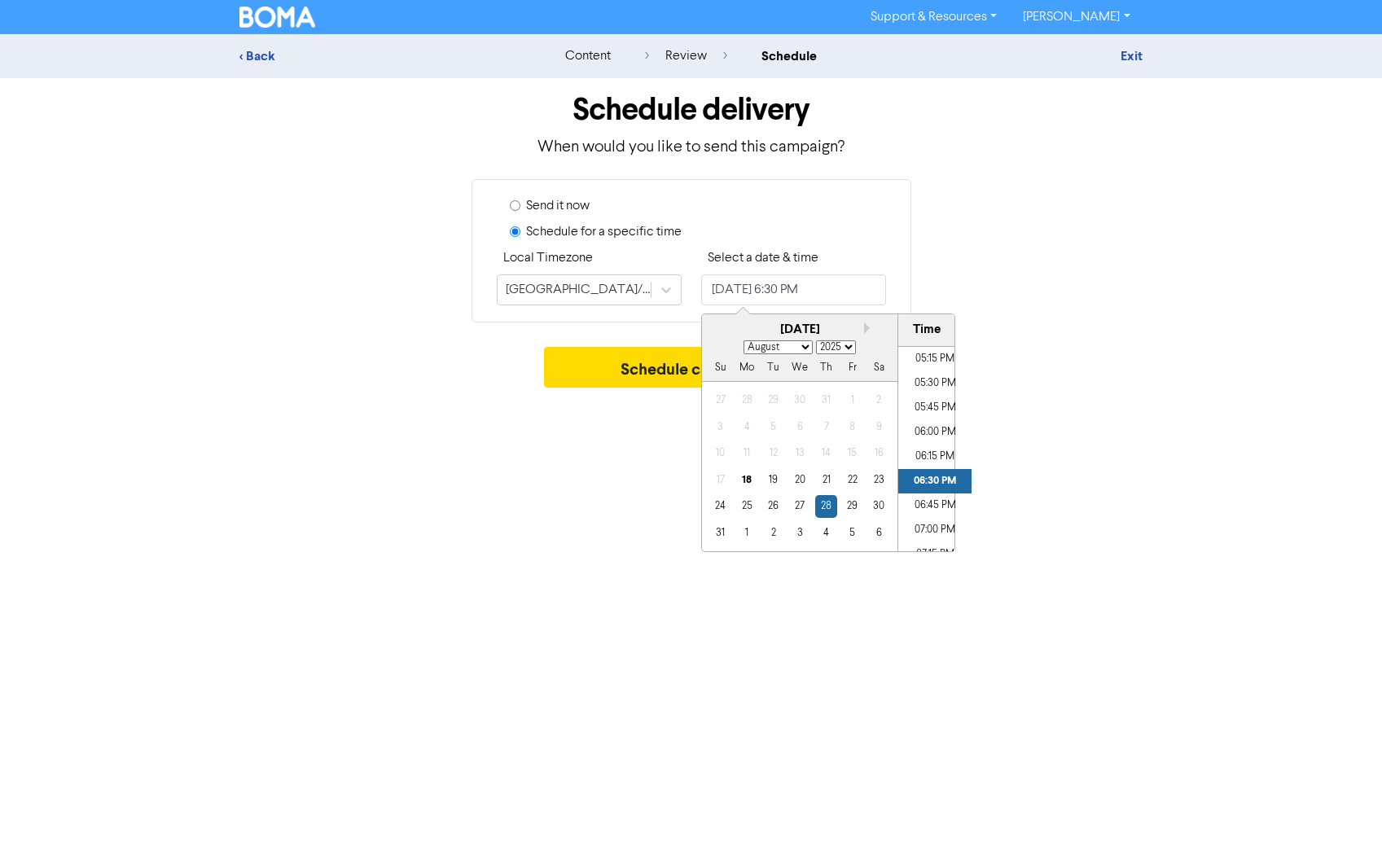
click at [600, 443] on div "Support & Resources Video Tutorials FAQ & Guides Marketing Education [PERSON_NA…" at bounding box center [691, 434] width 1382 height 868
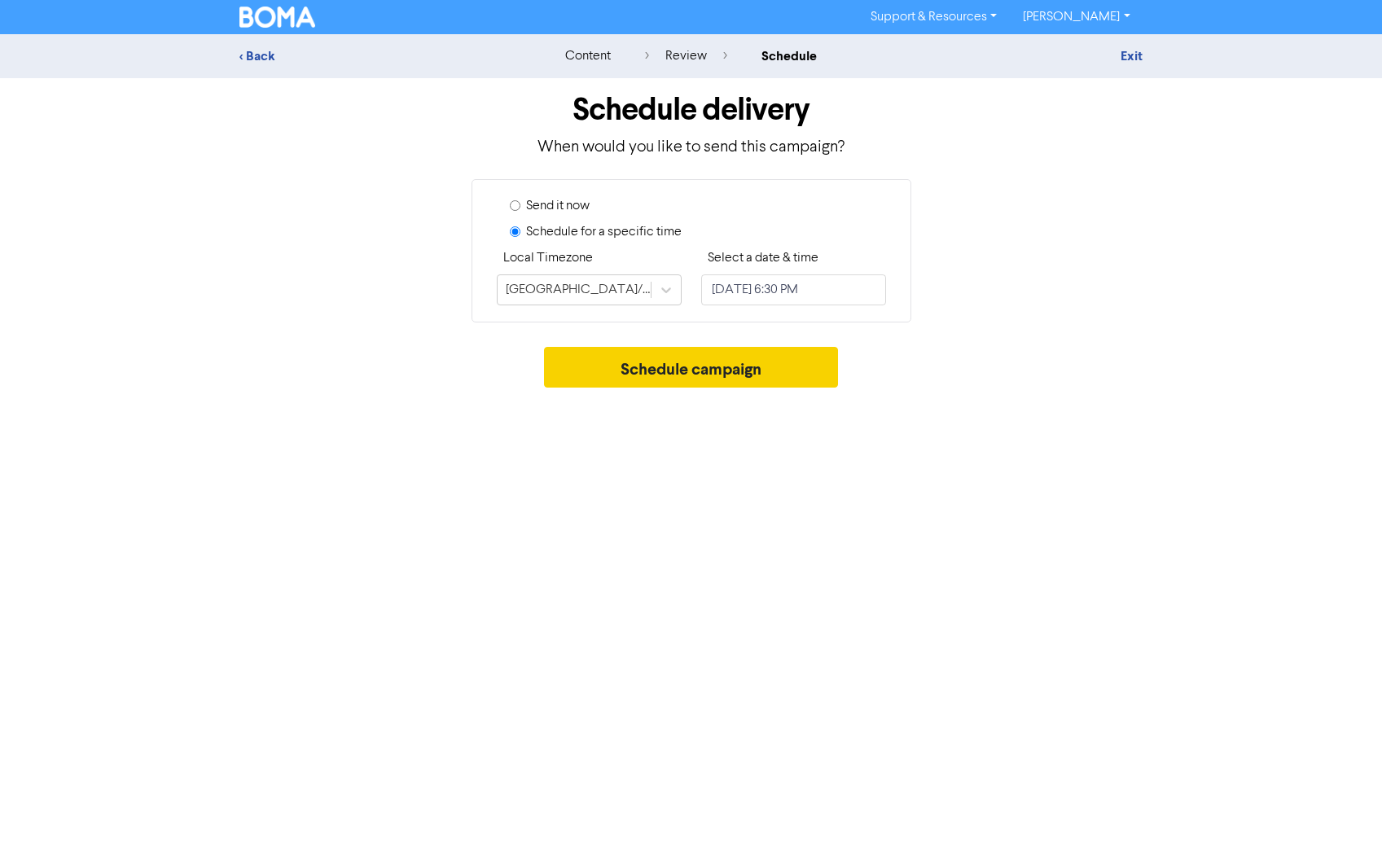
click at [669, 373] on button "Schedule campaign" at bounding box center [691, 367] width 294 height 41
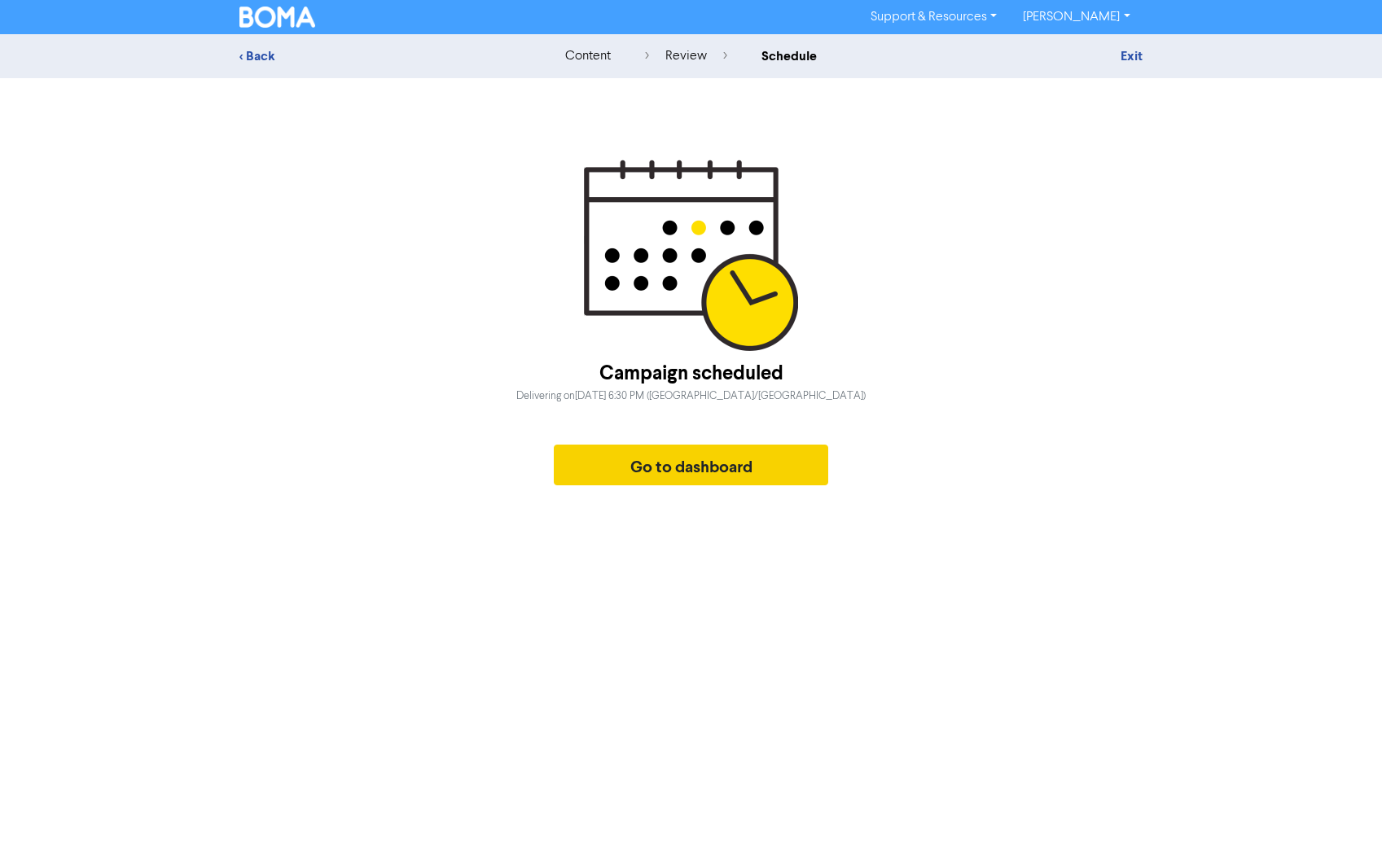
click at [676, 477] on button "Go to dashboard" at bounding box center [691, 466] width 275 height 41
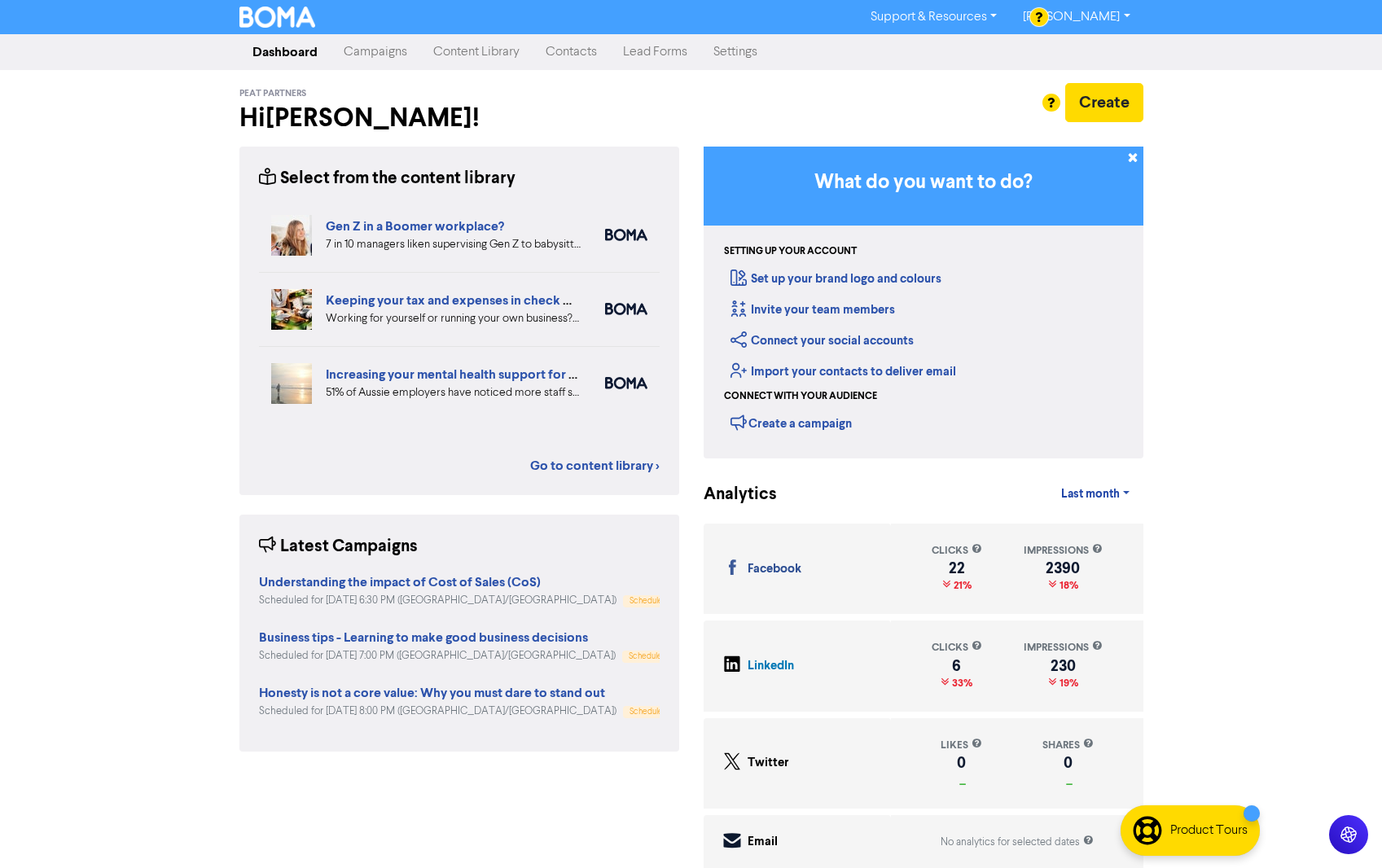
click at [368, 54] on link "Campaigns" at bounding box center [375, 52] width 89 height 33
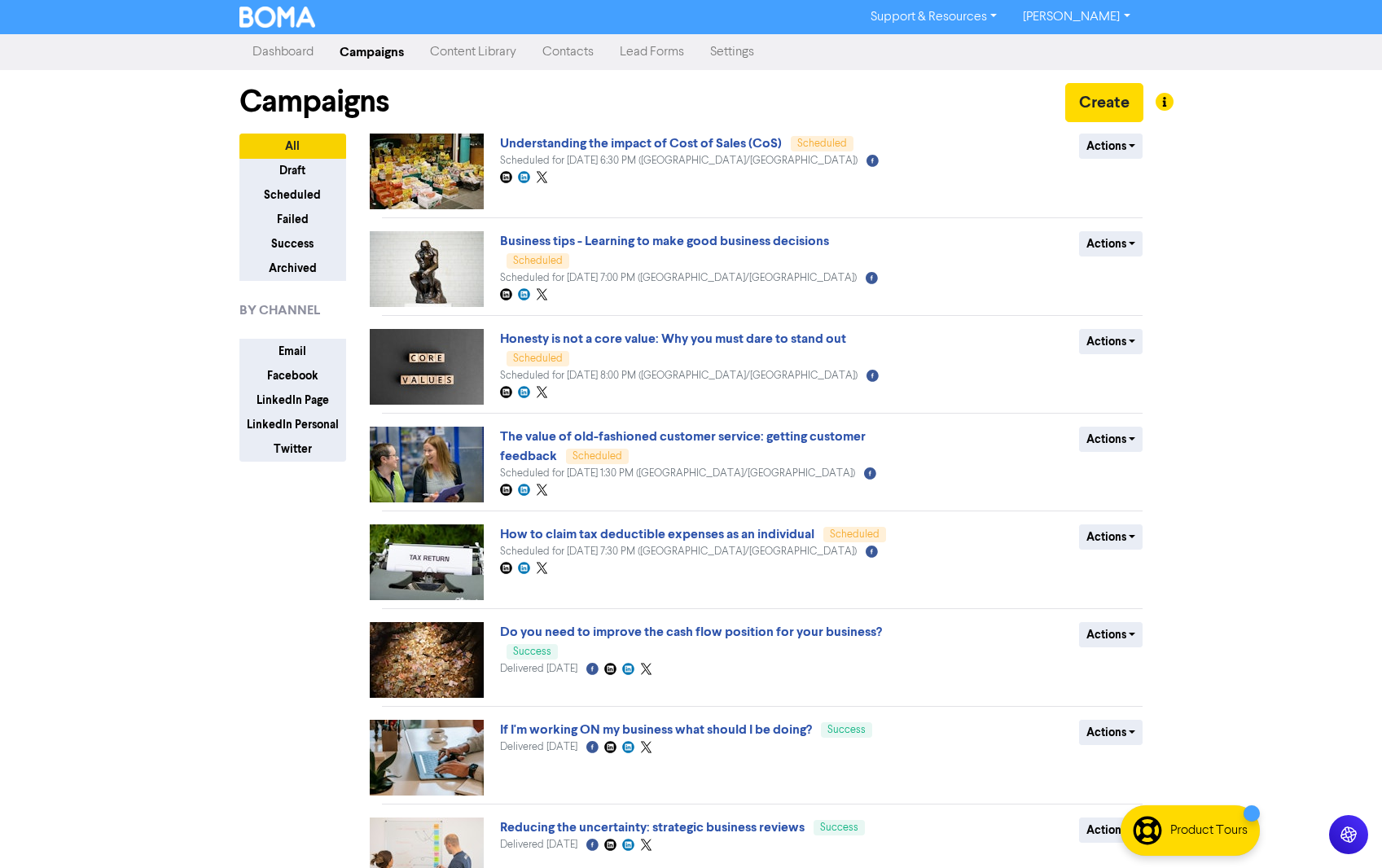
click at [464, 53] on link "Content Library" at bounding box center [473, 52] width 113 height 33
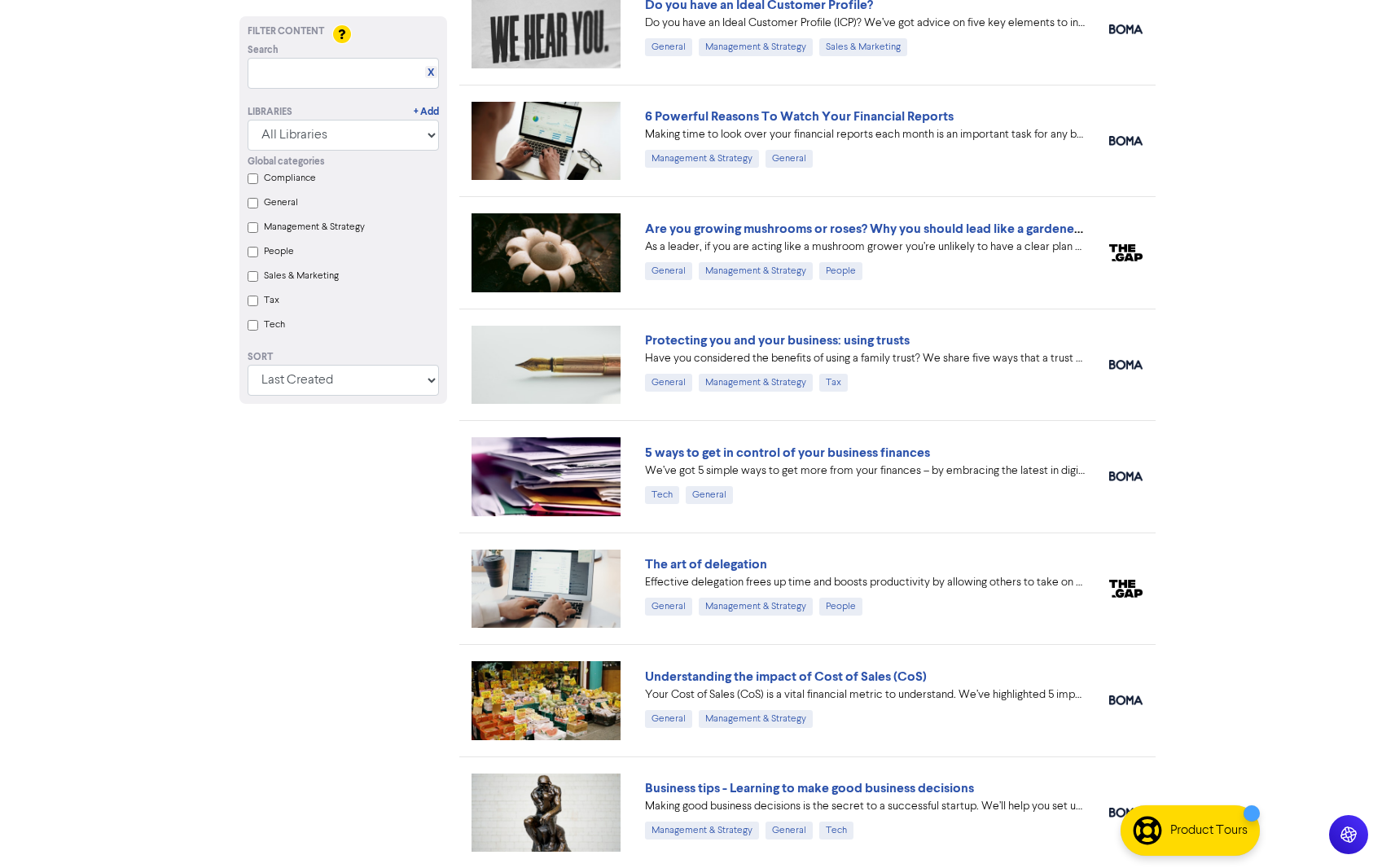
scroll to position [938, 0]
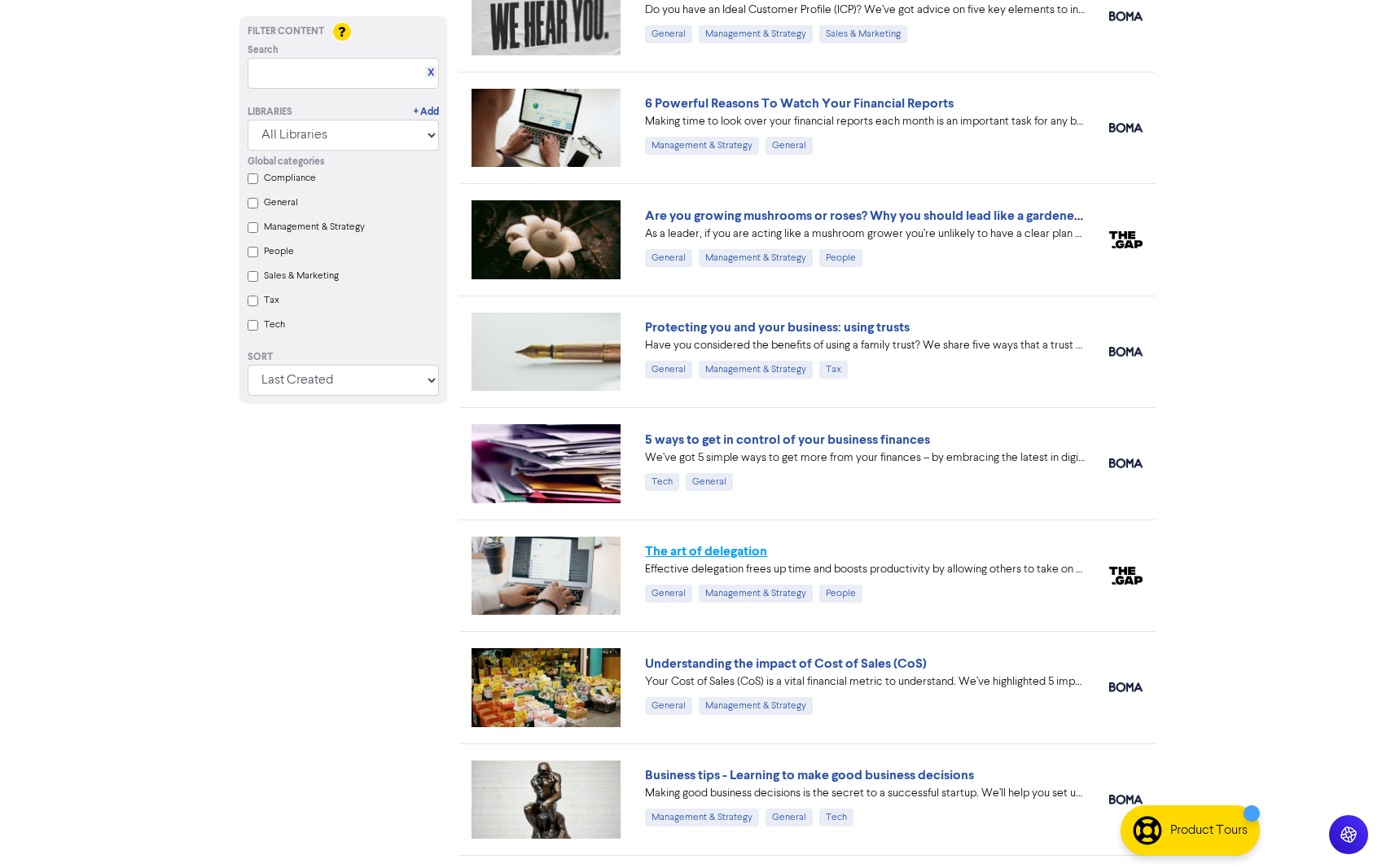
click at [727, 547] on link "The art of delegation" at bounding box center [707, 551] width 122 height 17
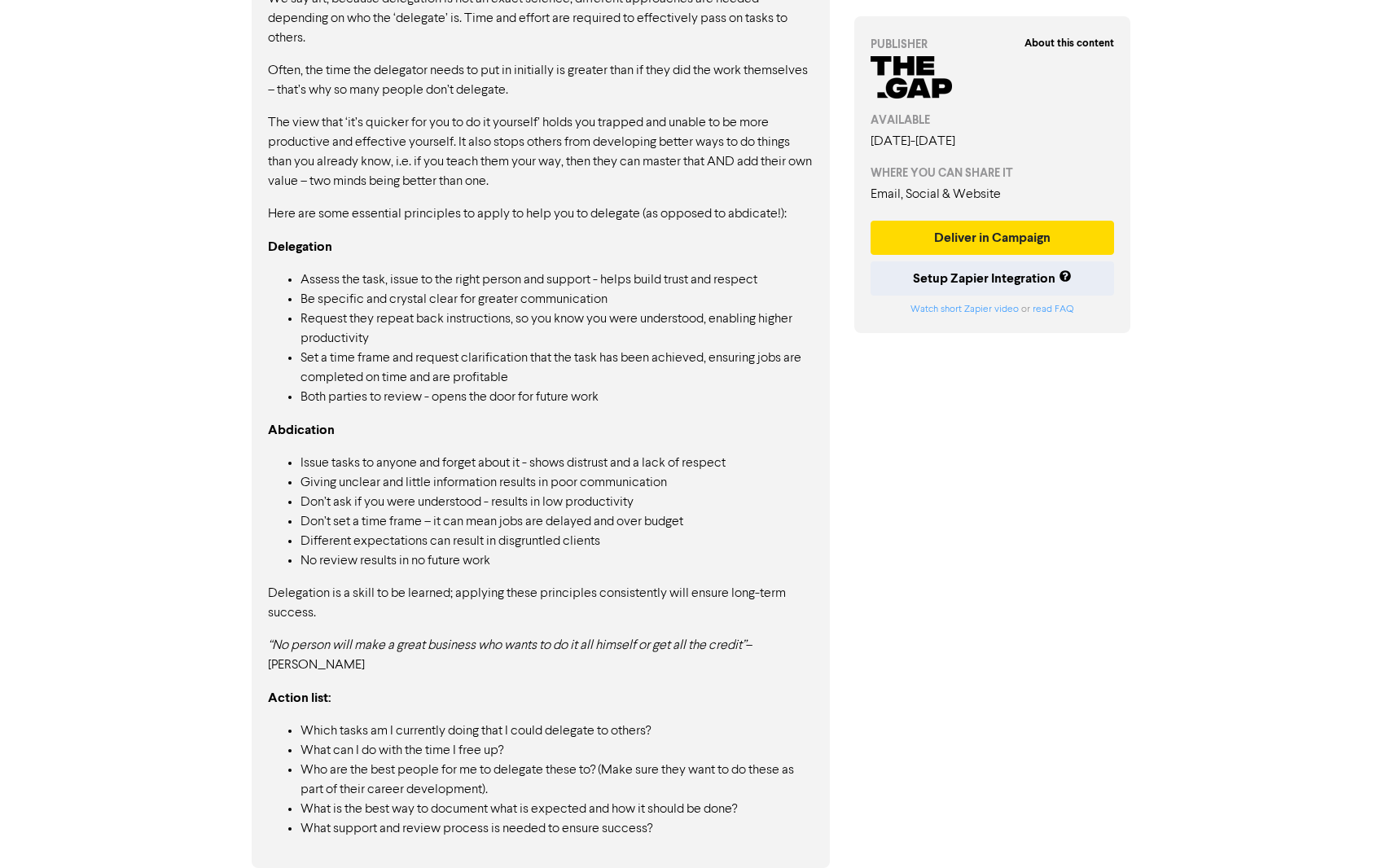
scroll to position [1136, 0]
click at [953, 245] on button "Deliver in Campaign" at bounding box center [992, 237] width 244 height 34
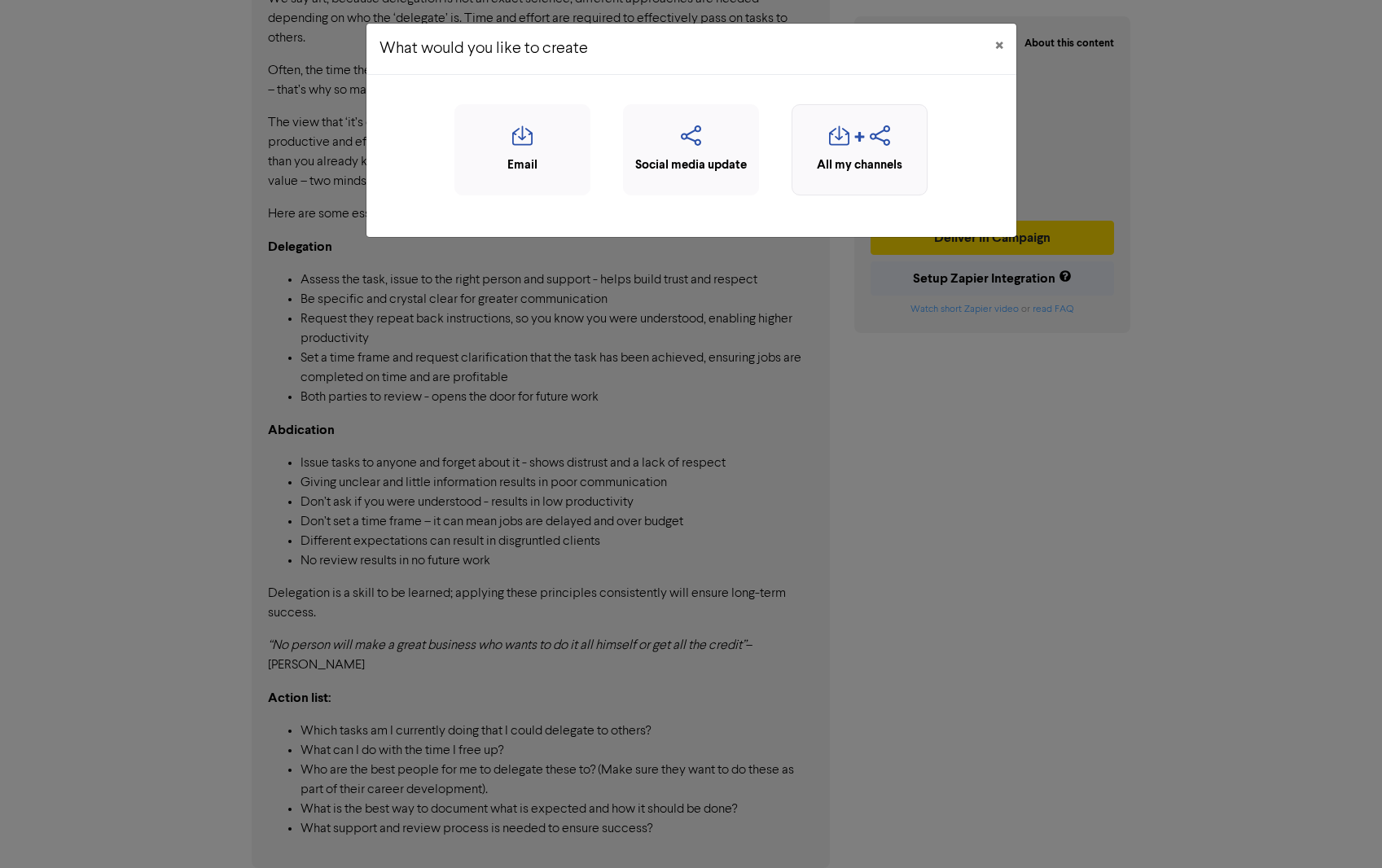
click at [843, 143] on icon "button" at bounding box center [839, 141] width 20 height 31
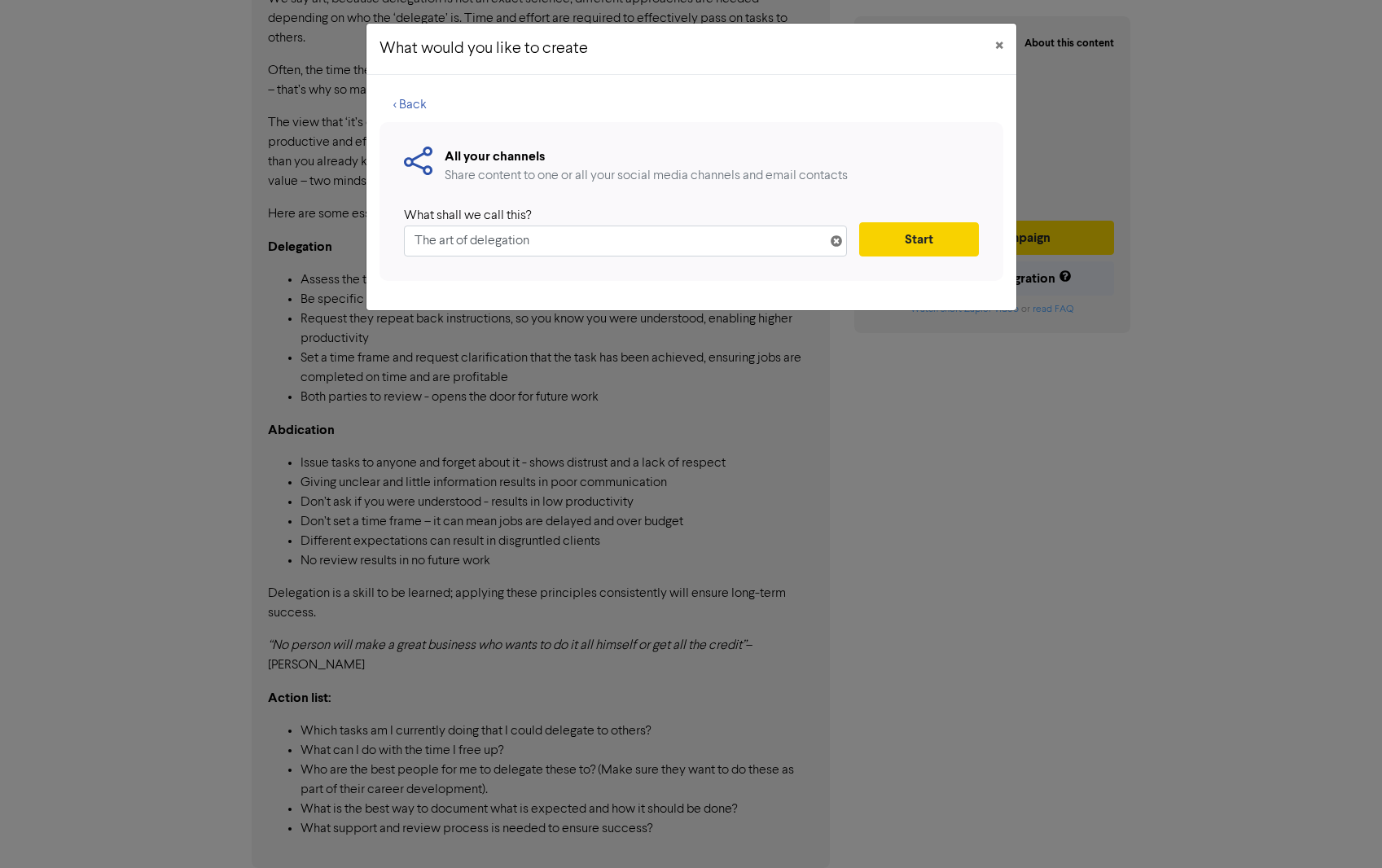
click at [922, 239] on button "Start" at bounding box center [918, 239] width 119 height 34
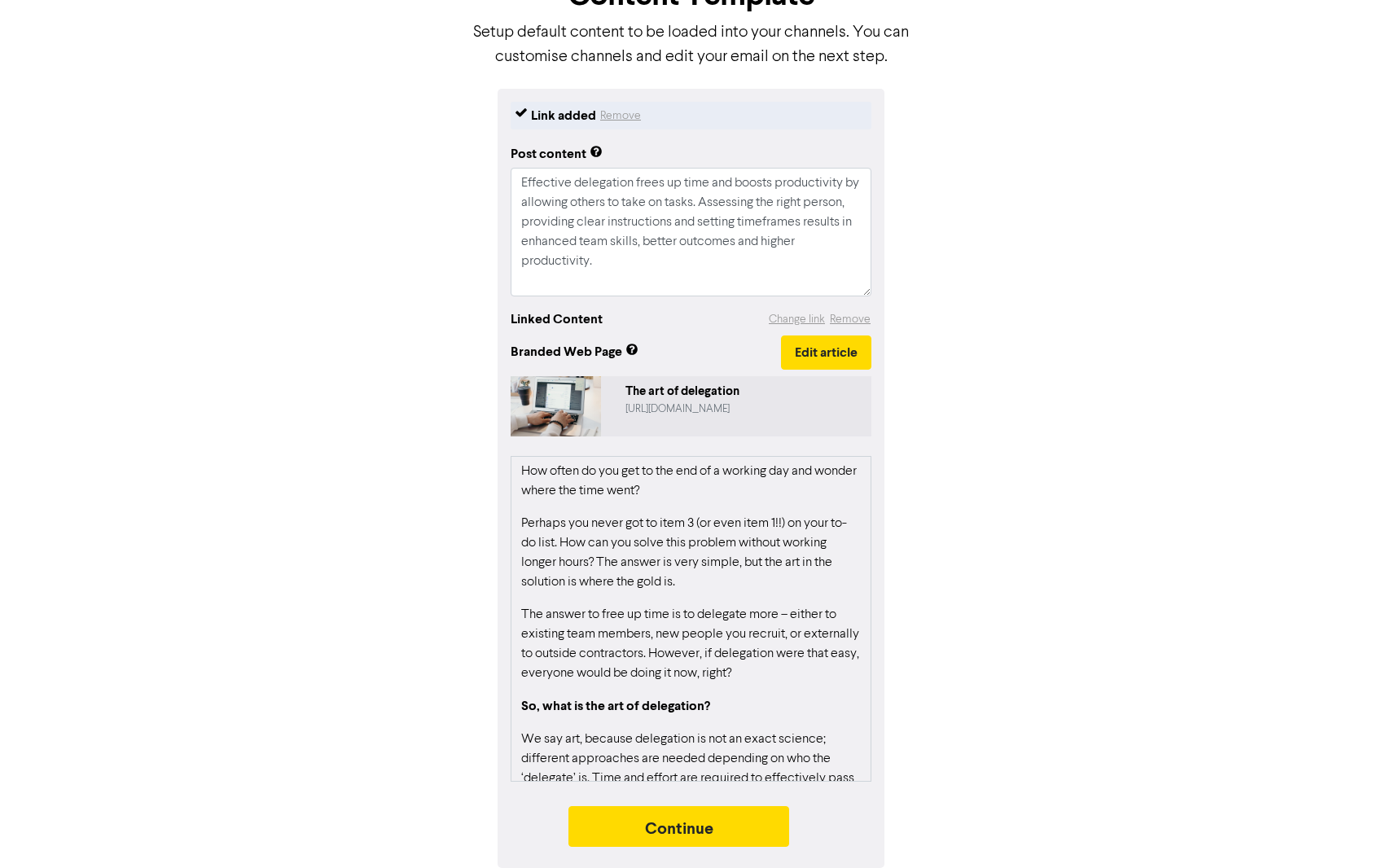
scroll to position [115, 0]
click at [672, 816] on button "Continue" at bounding box center [679, 827] width 222 height 41
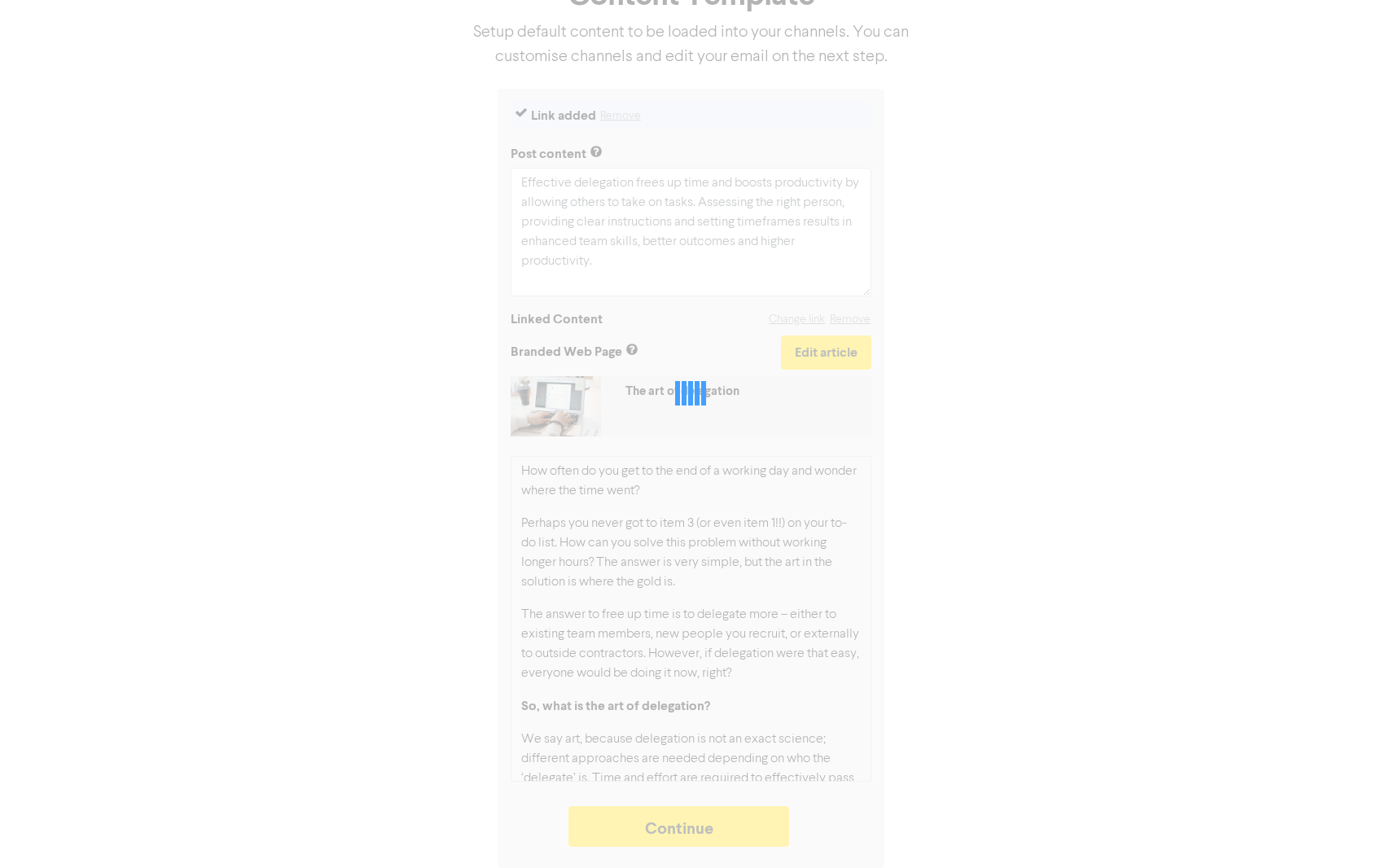
type textarea "x"
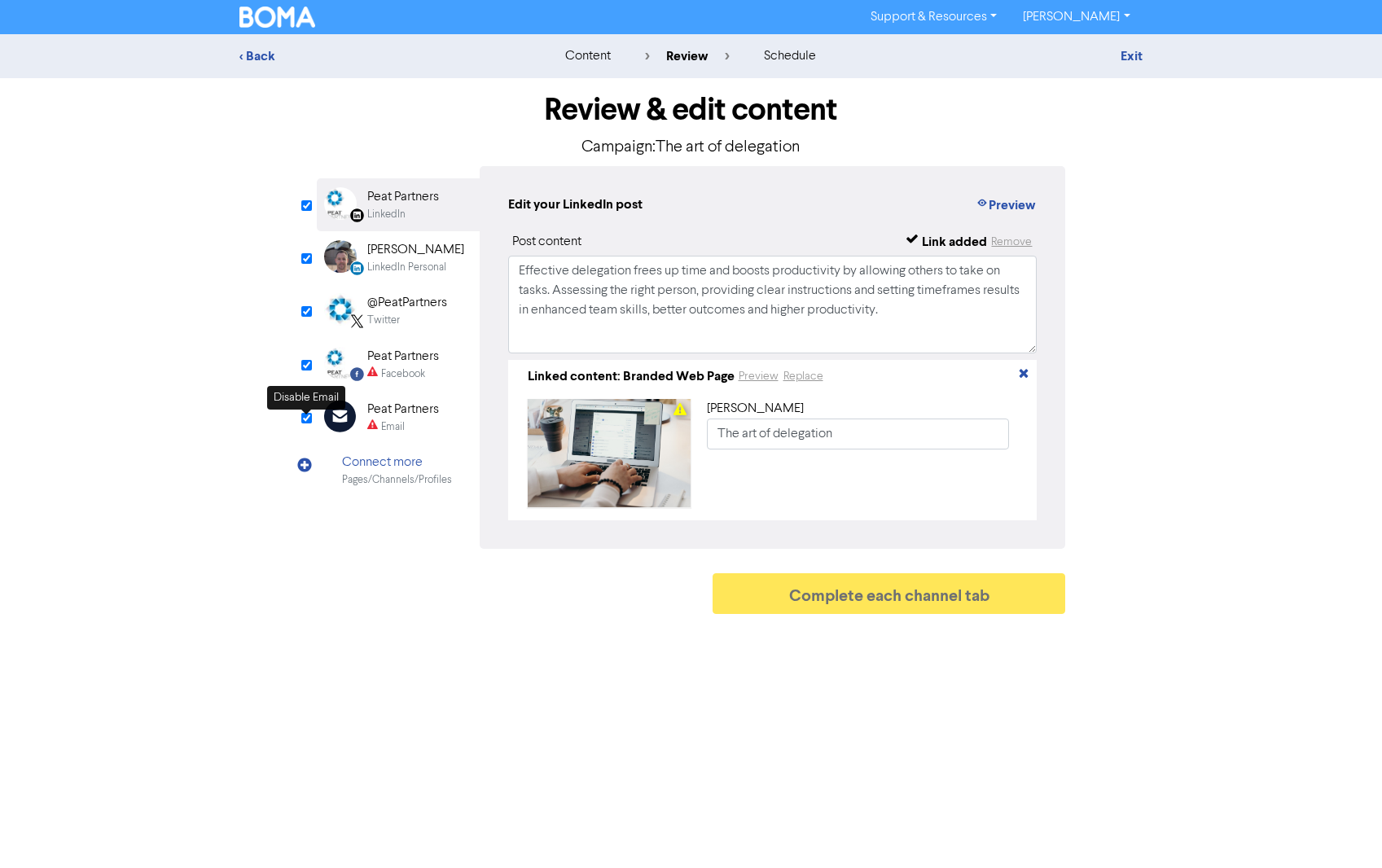
click at [303, 421] on input "checkbox" at bounding box center [306, 418] width 11 height 11
checkbox input "true"
type input "Effective delegation frees up time and boosts productivity by allowing others t…"
checkbox input "false"
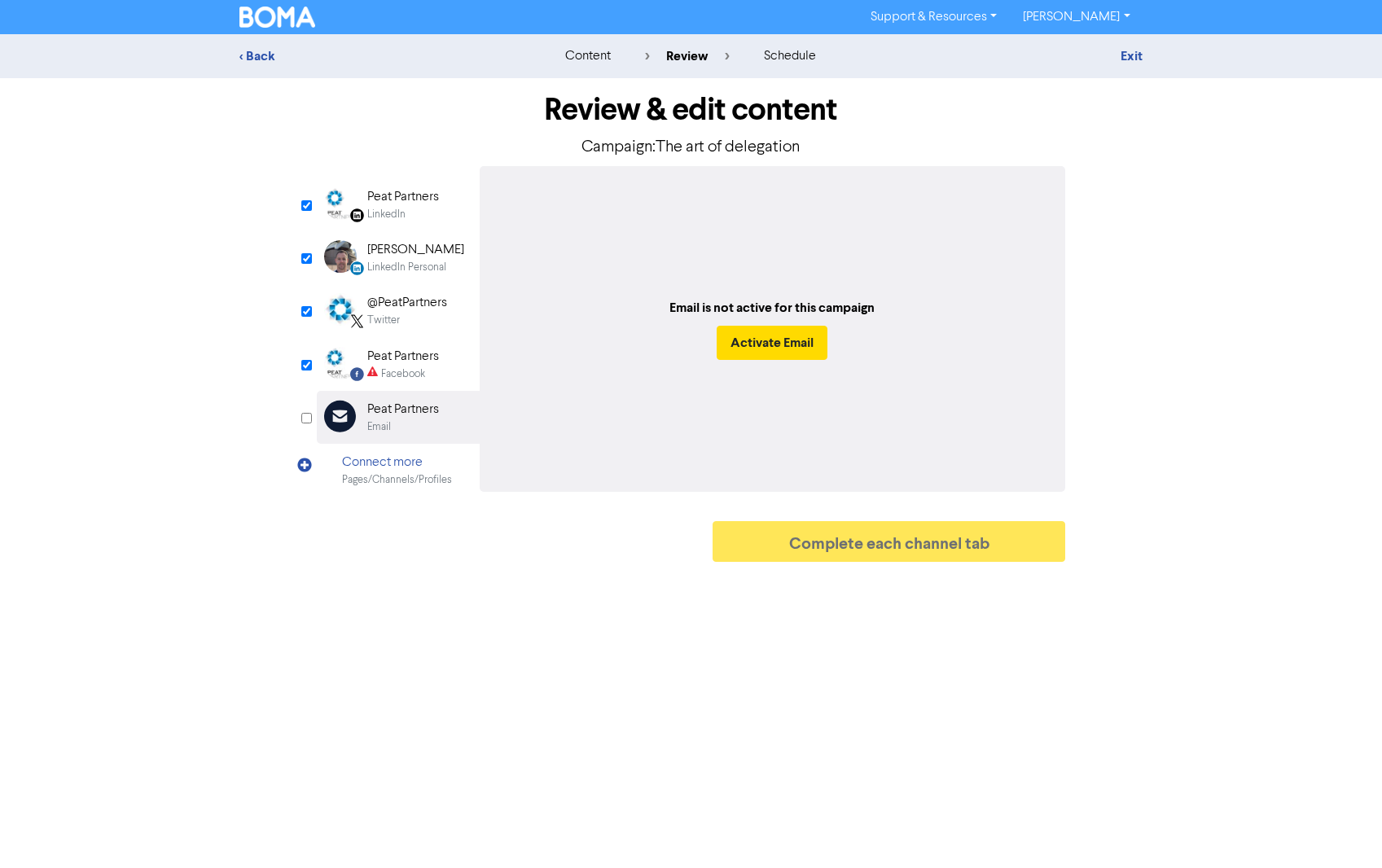
click at [390, 191] on div "Peat Partners" at bounding box center [403, 197] width 72 height 19
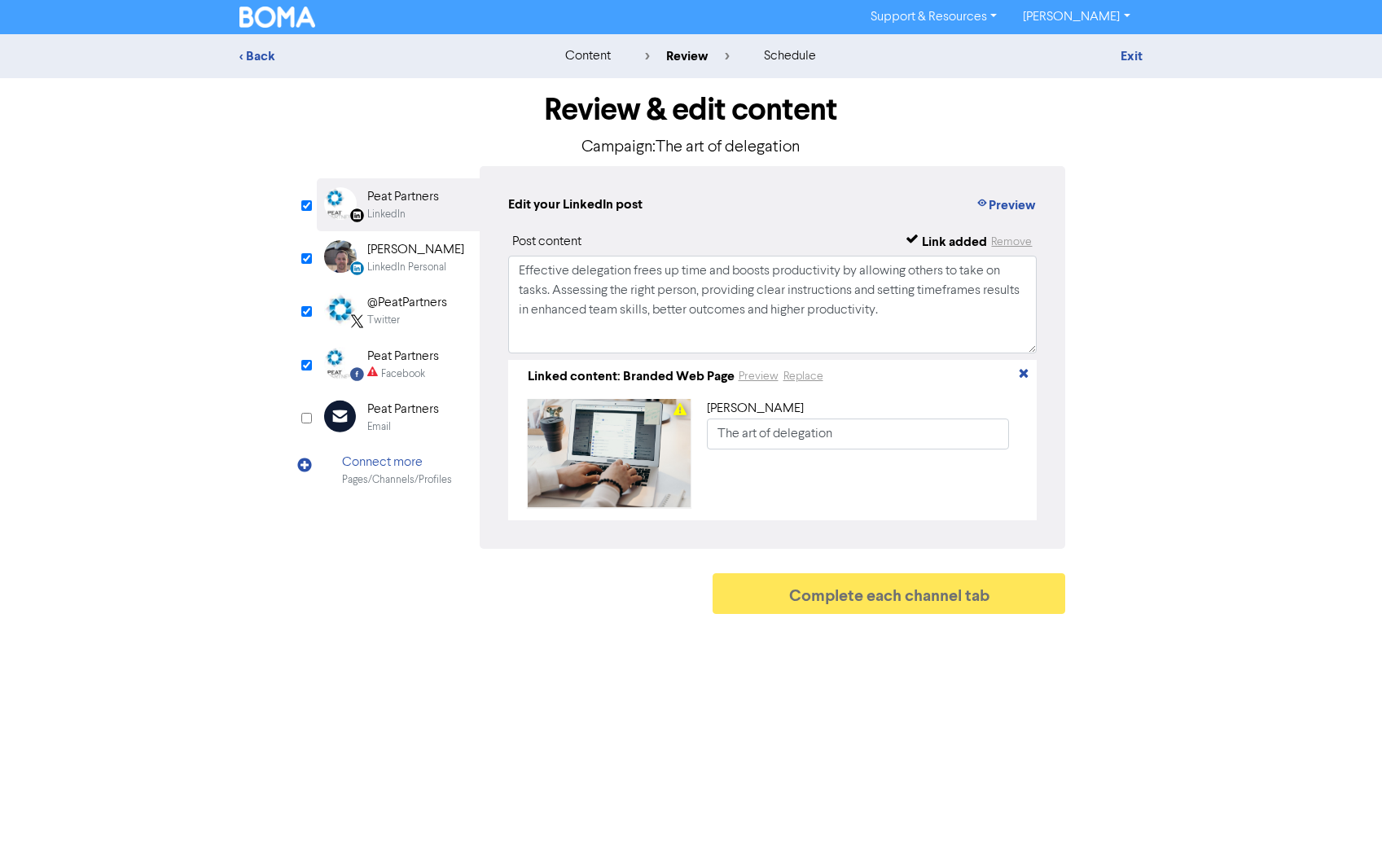
click at [392, 263] on div "LinkedIn Personal" at bounding box center [406, 267] width 79 height 16
click at [393, 309] on div "@PeatPartners" at bounding box center [407, 303] width 80 height 19
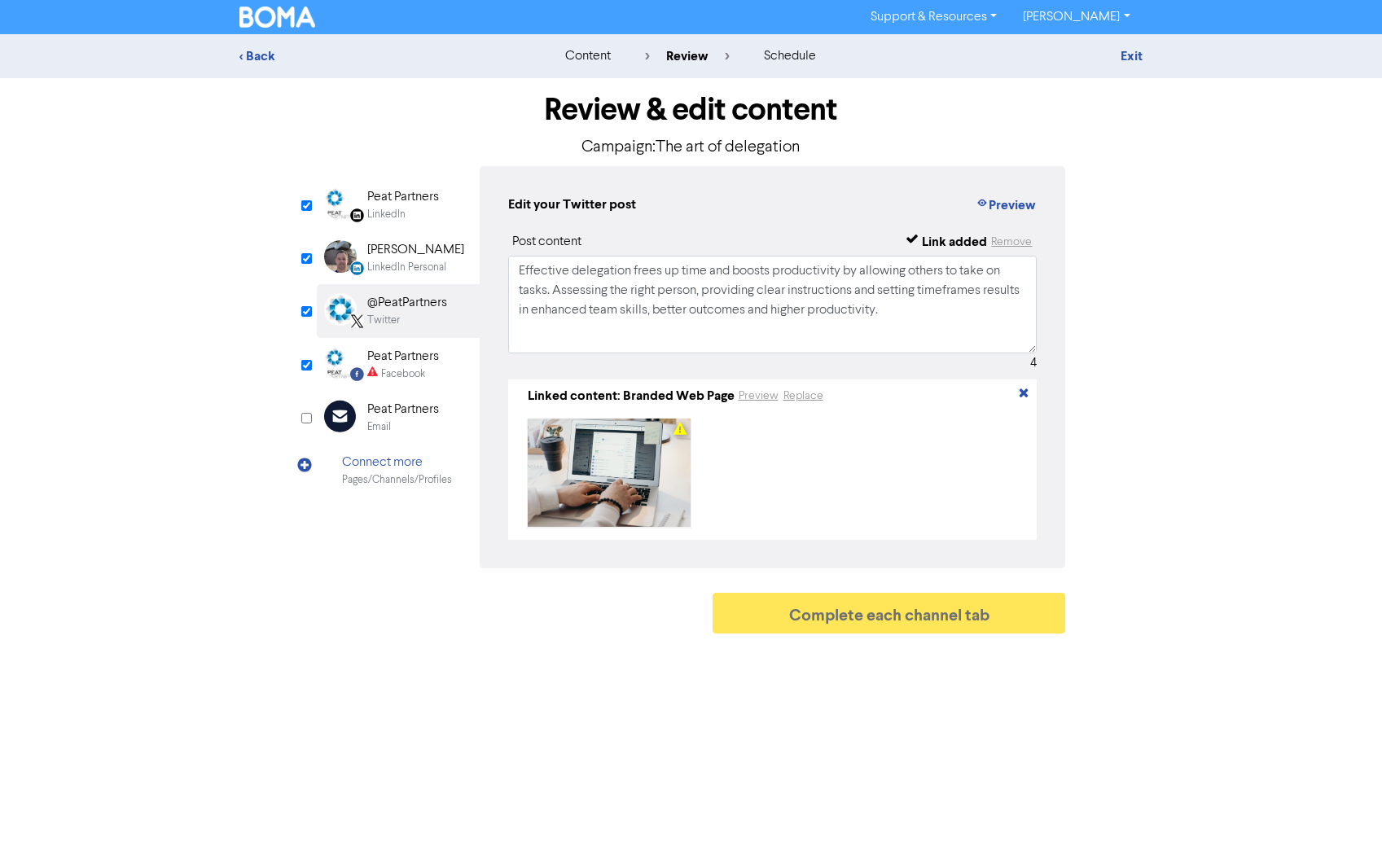
click at [395, 354] on div "Peat Partners" at bounding box center [403, 357] width 72 height 19
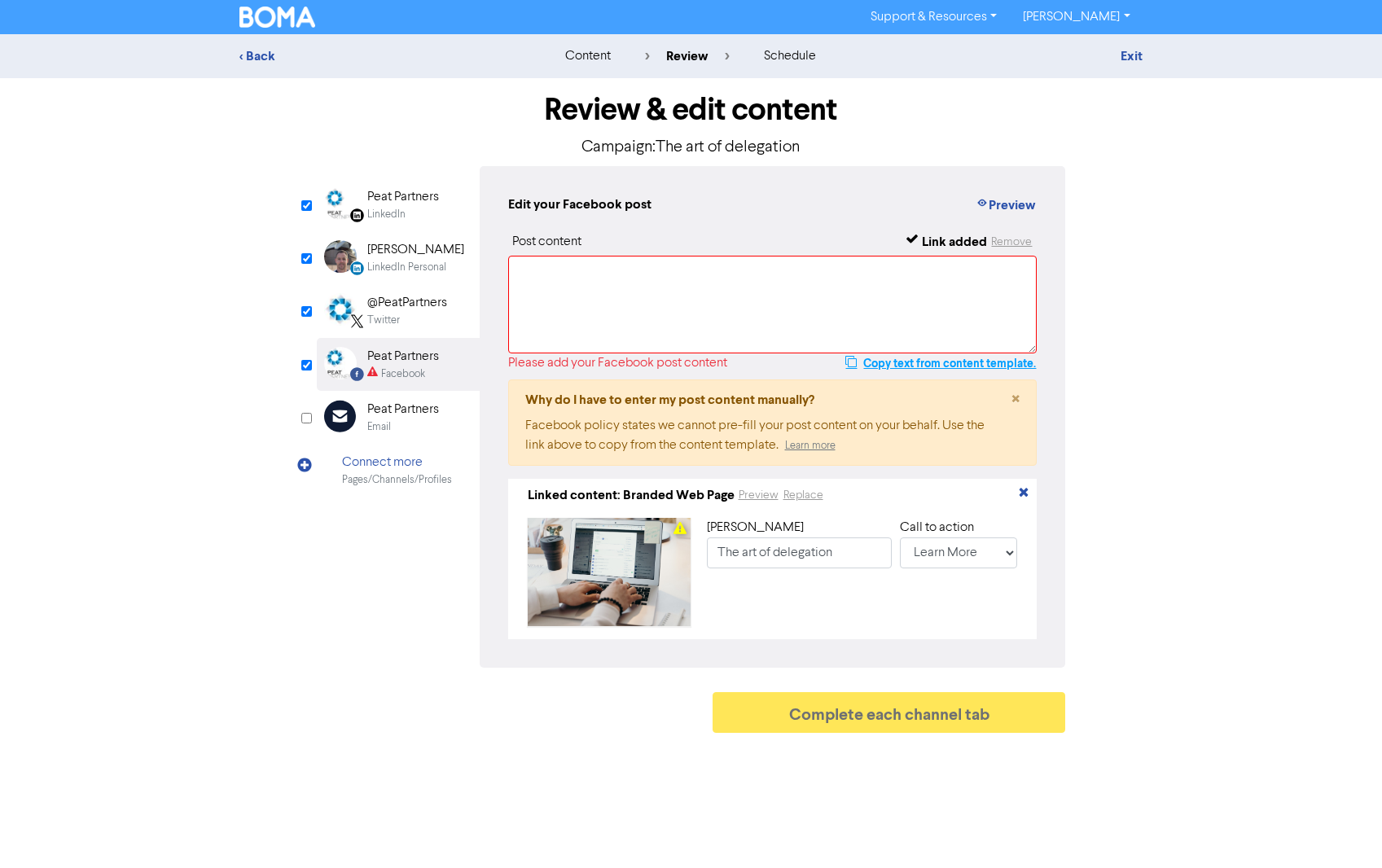
click at [902, 369] on button "Copy text from content template." at bounding box center [941, 364] width 192 height 19
click at [574, 268] on textarea at bounding box center [773, 304] width 530 height 98
paste textarea "Effective delegation frees up time and boosts productivity by allowing others t…"
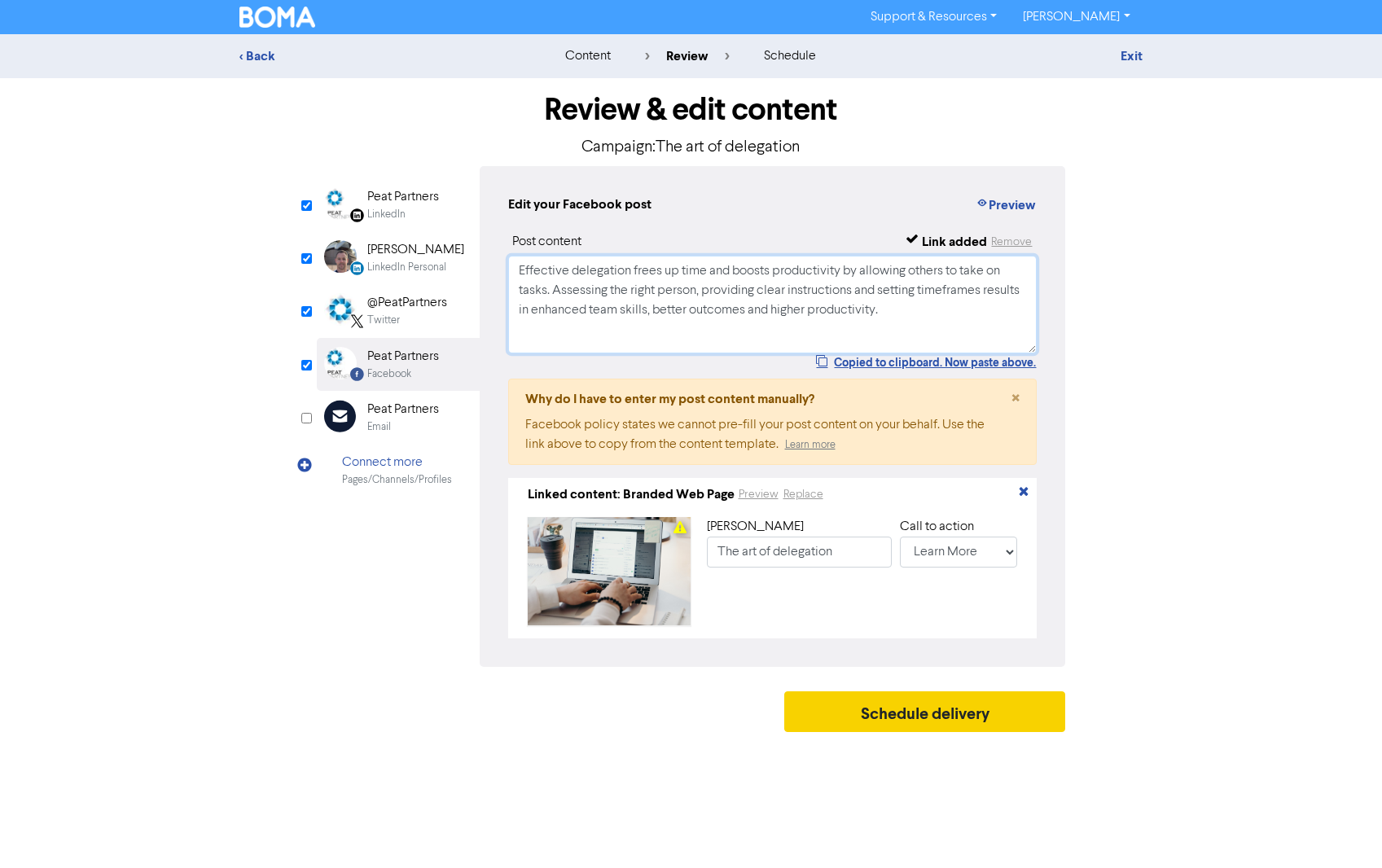
type textarea "Effective delegation frees up time and boosts productivity by allowing others t…"
click at [917, 724] on button "Schedule delivery" at bounding box center [925, 712] width 282 height 41
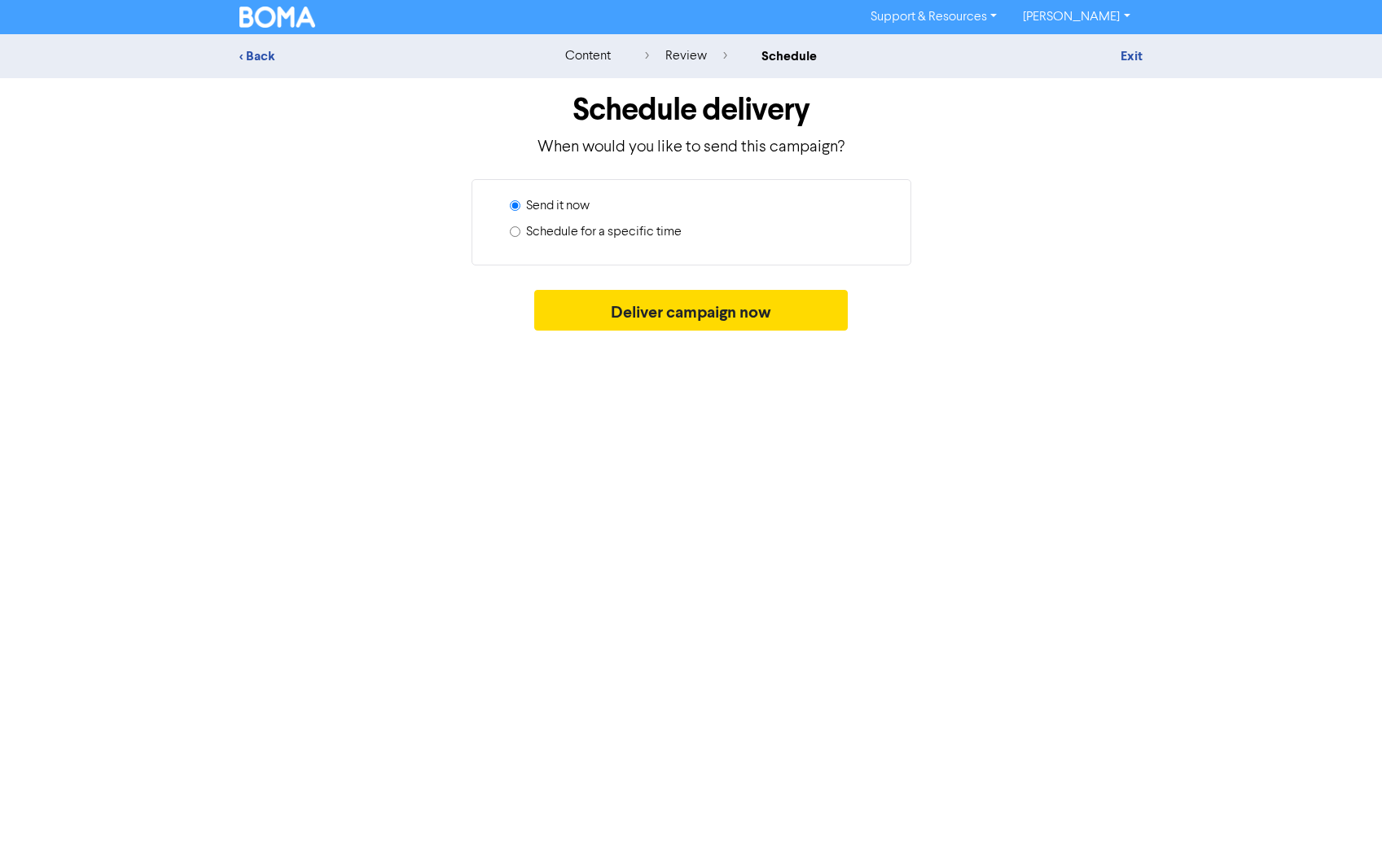
click at [644, 231] on label "Schedule for a specific time" at bounding box center [604, 232] width 155 height 19
click at [520, 231] on input "Schedule for a specific time" at bounding box center [515, 231] width 11 height 11
radio input "true"
radio input "false"
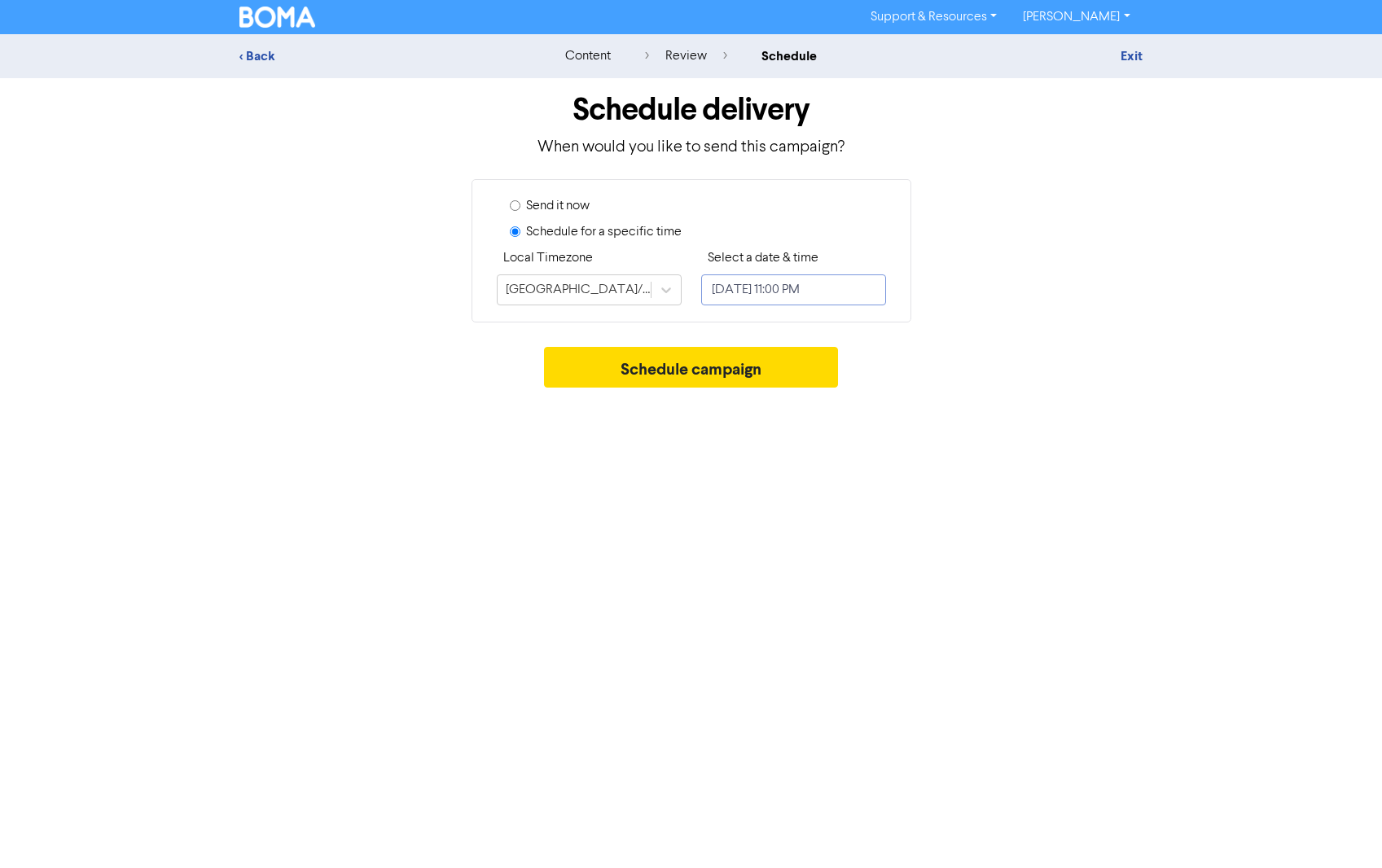
select select "7"
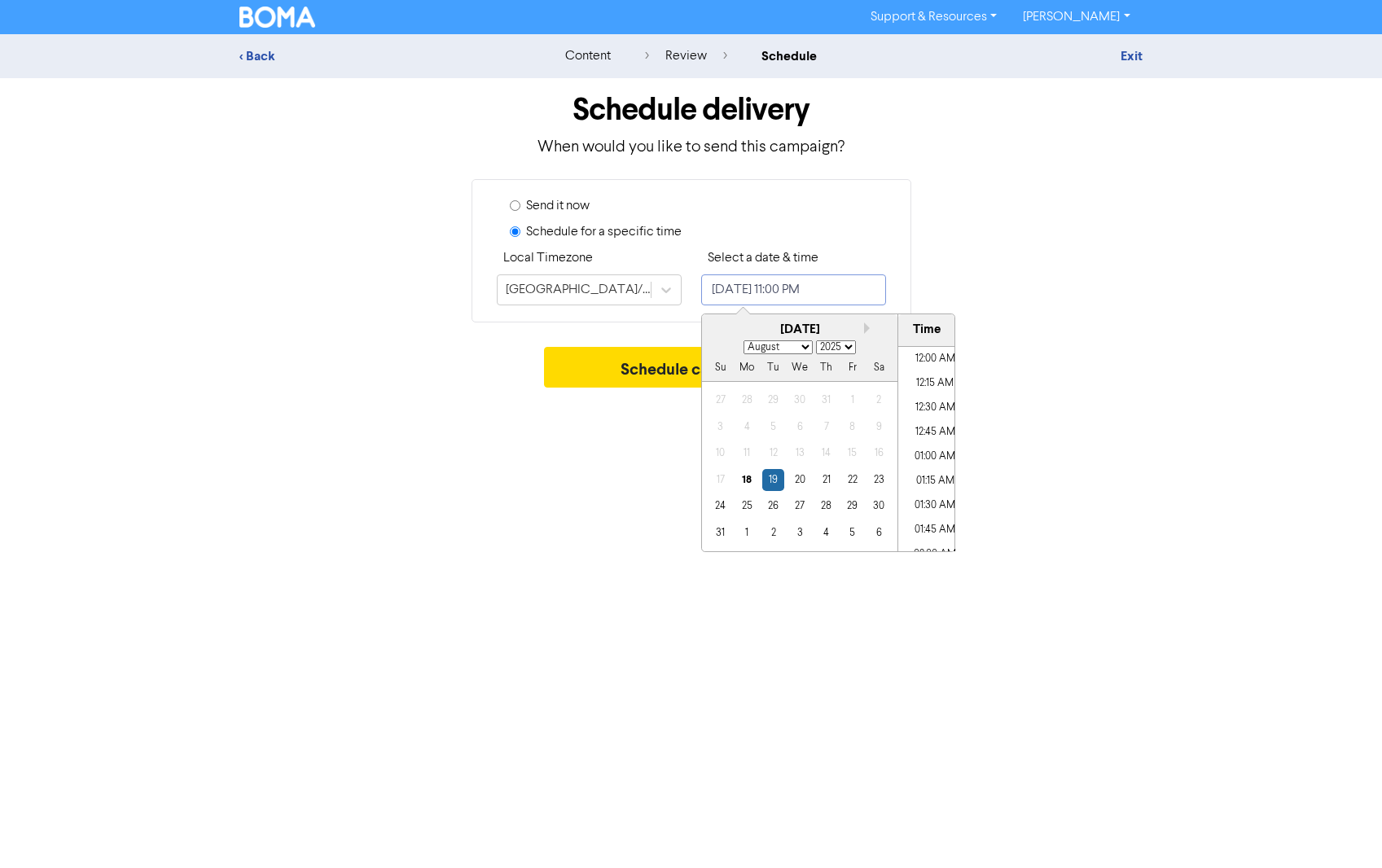
click at [740, 276] on input "[DATE] 11:00 PM" at bounding box center [793, 290] width 185 height 31
click at [881, 503] on div "30" at bounding box center [878, 505] width 22 height 22
click at [928, 380] on li "11:00 AM" at bounding box center [934, 379] width 73 height 24
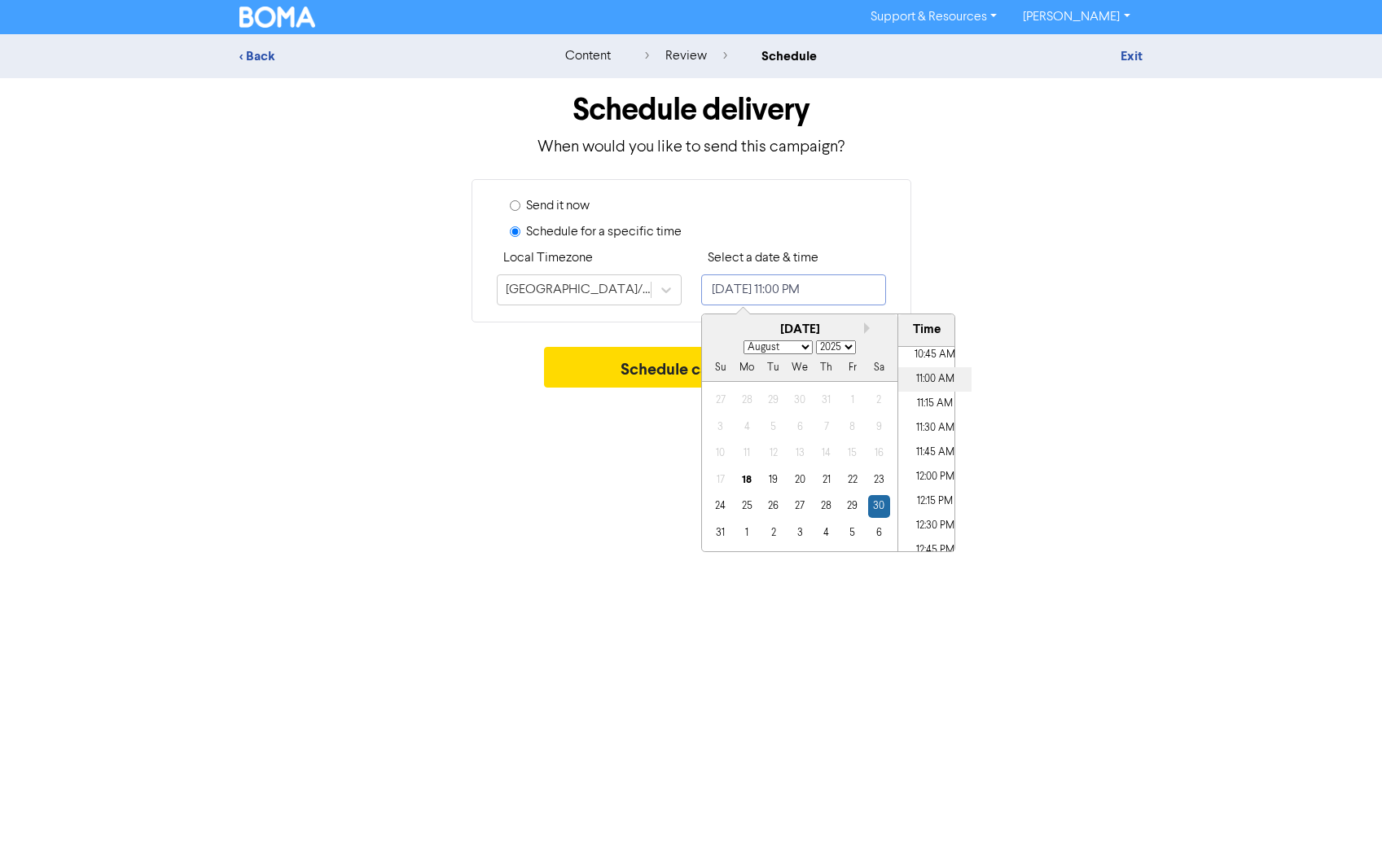
type input "[DATE] 11:00 AM"
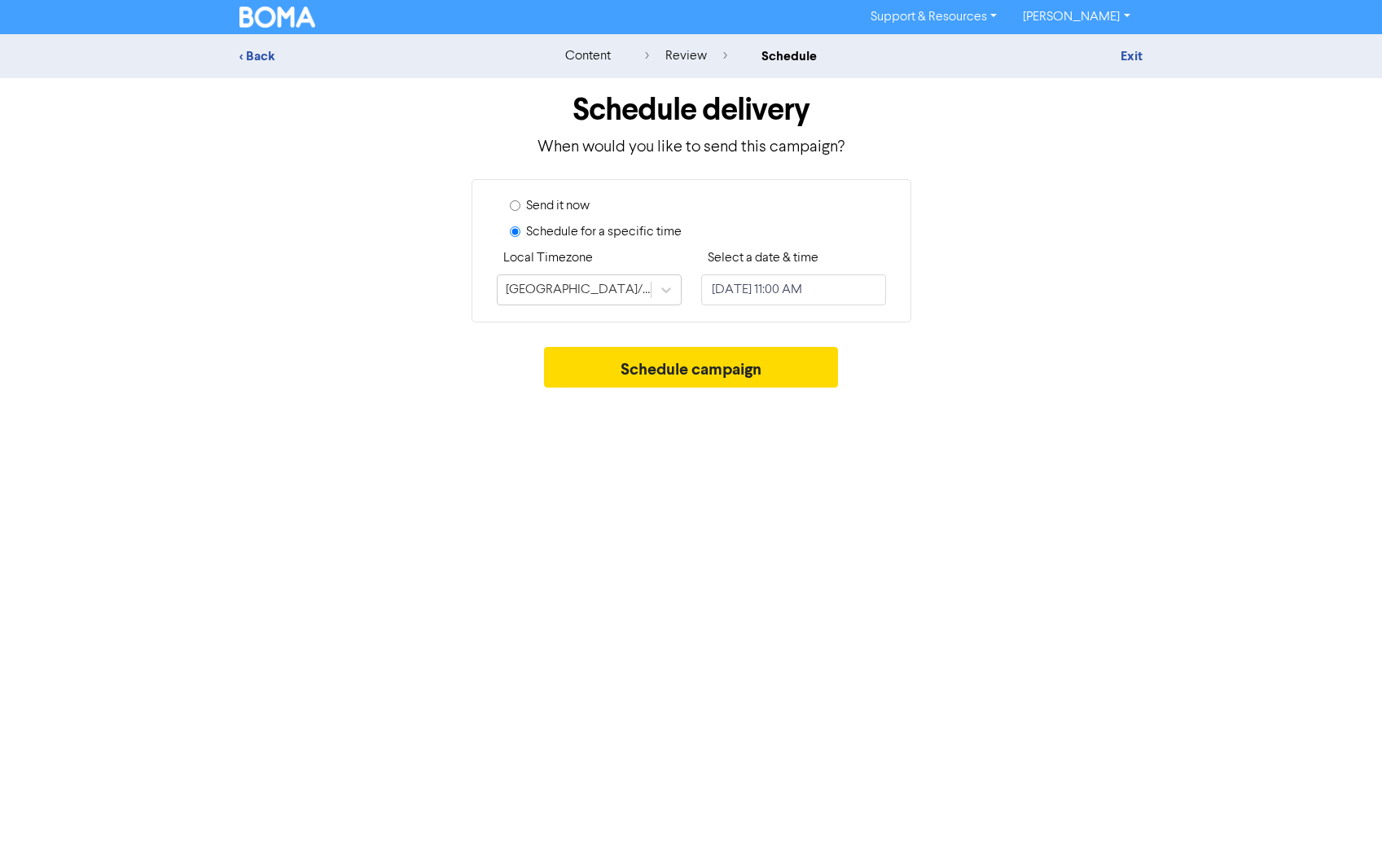
click at [636, 460] on div "Support & Resources Video Tutorials FAQ & Guides Marketing Education [PERSON_NA…" at bounding box center [691, 434] width 1382 height 868
click at [691, 365] on button "Schedule campaign" at bounding box center [691, 367] width 294 height 41
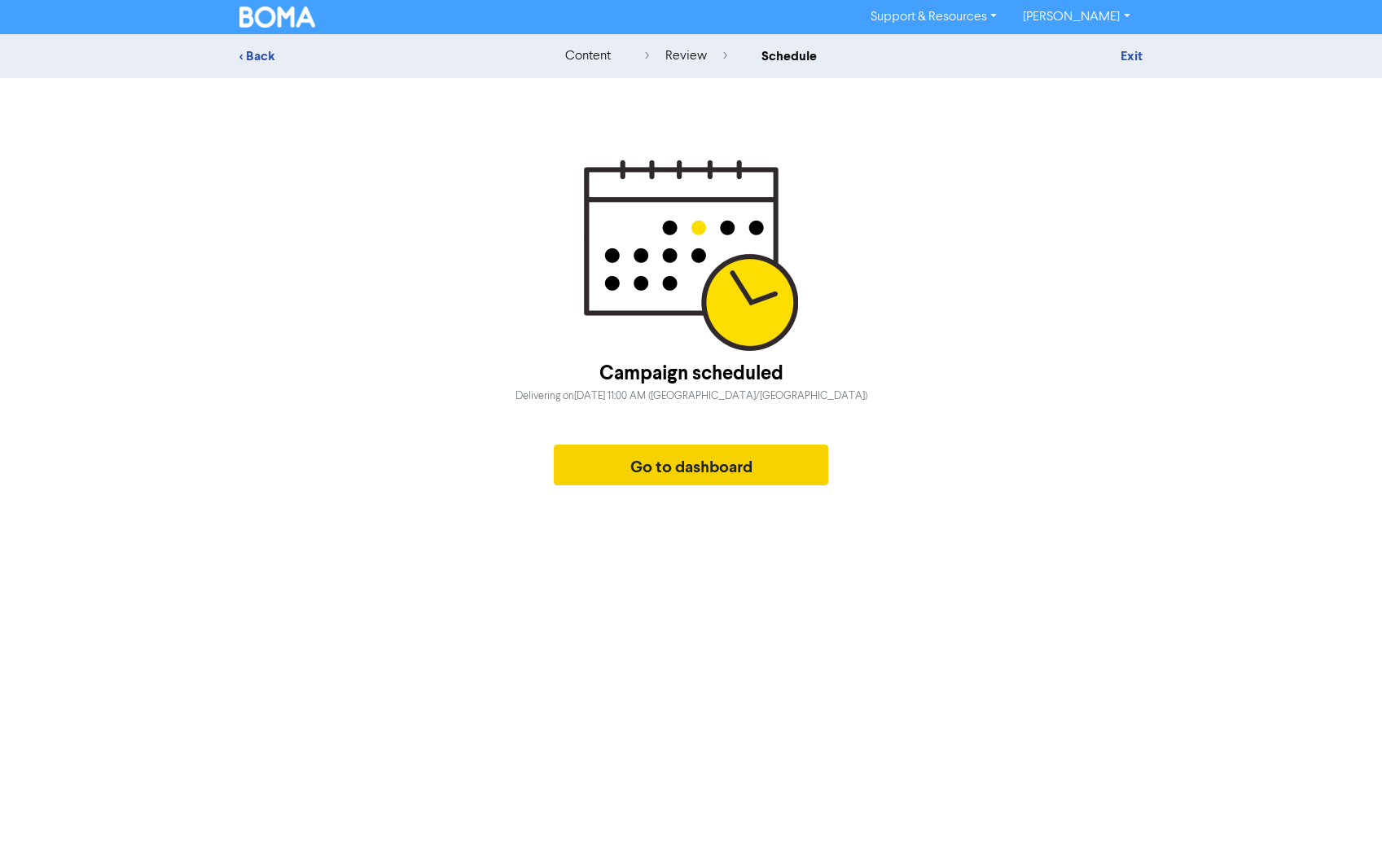
click at [643, 446] on button "Go to dashboard" at bounding box center [691, 466] width 275 height 41
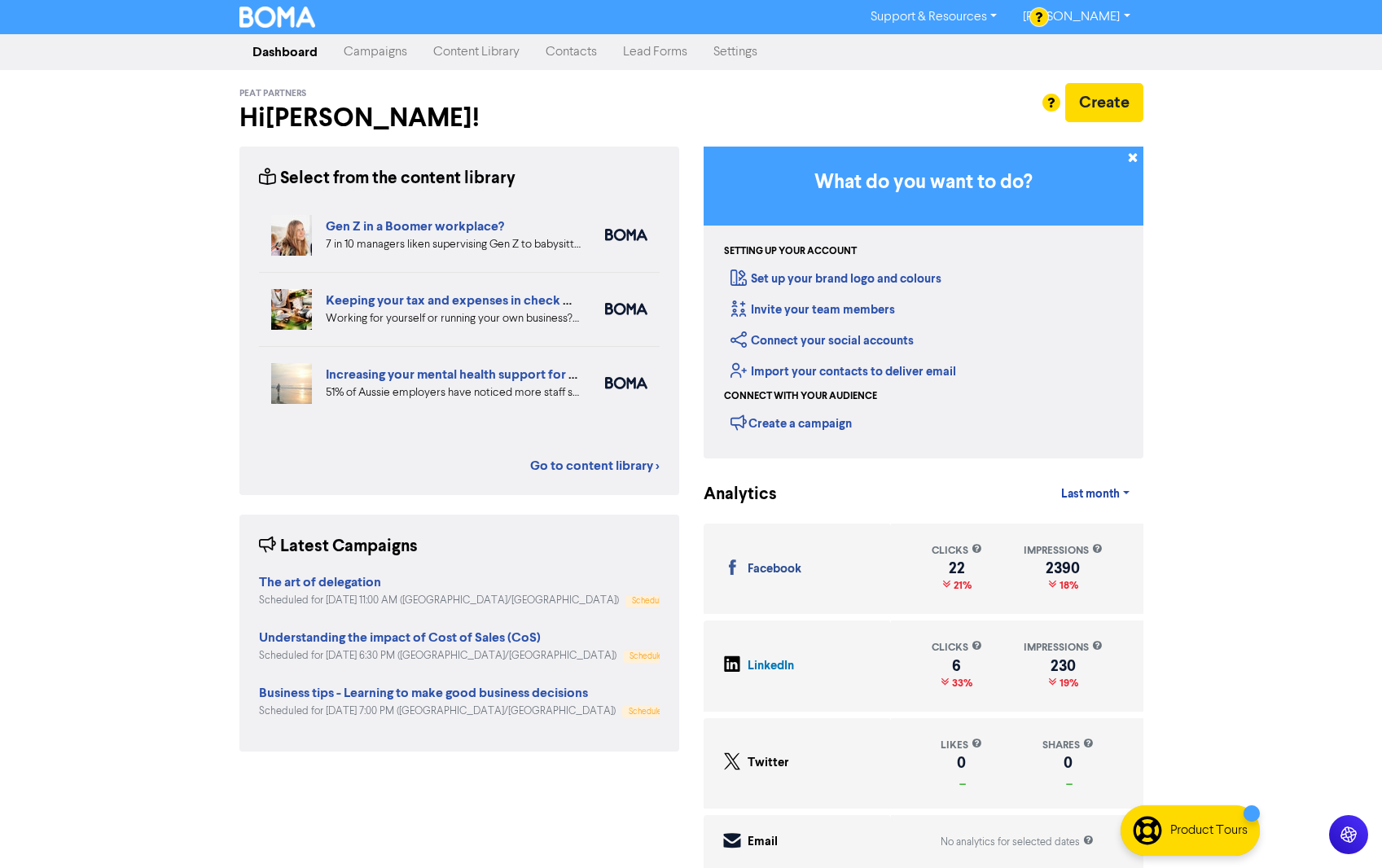
click at [378, 49] on link "Campaigns" at bounding box center [375, 52] width 89 height 33
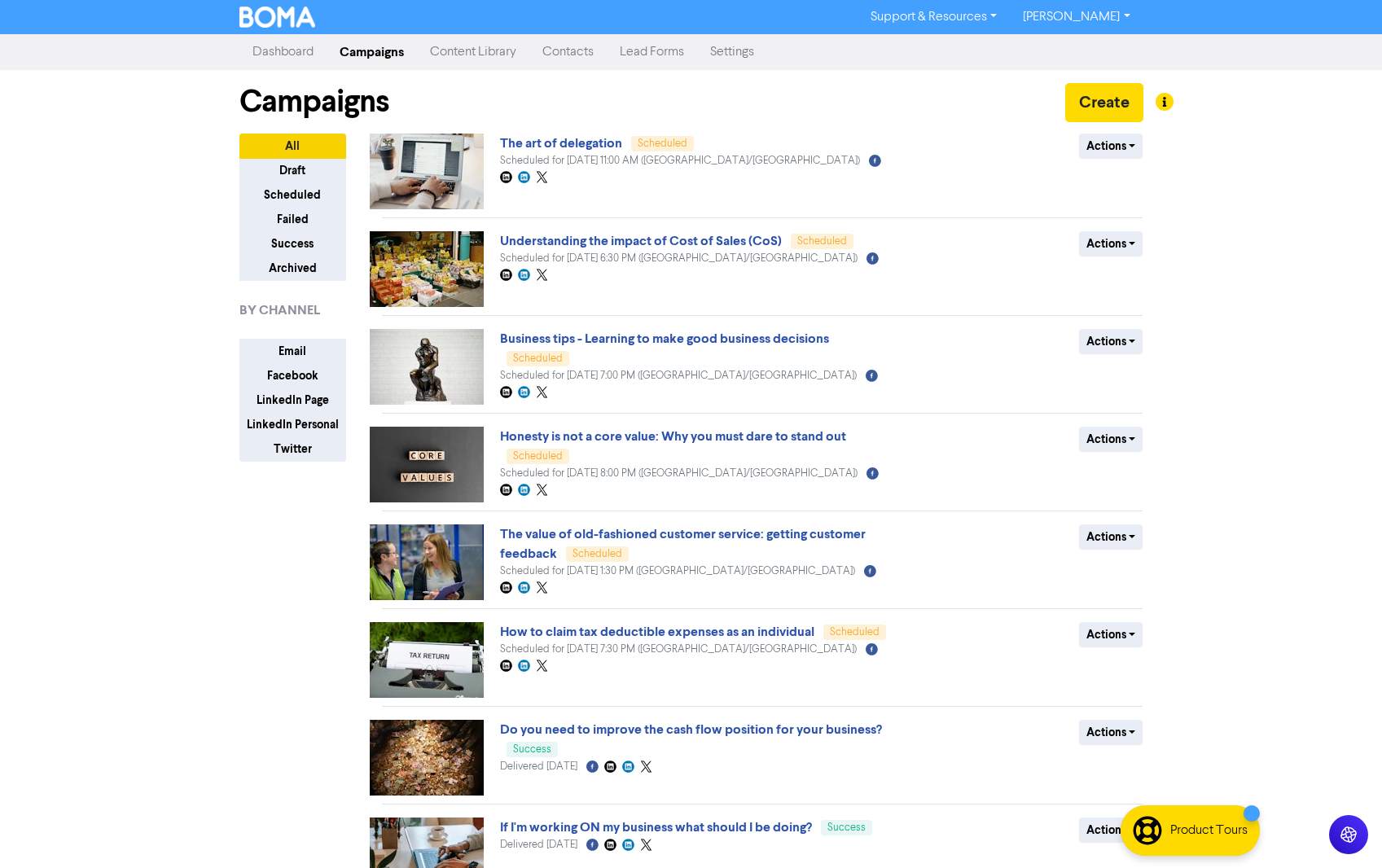
click at [478, 51] on link "Content Library" at bounding box center [473, 52] width 113 height 33
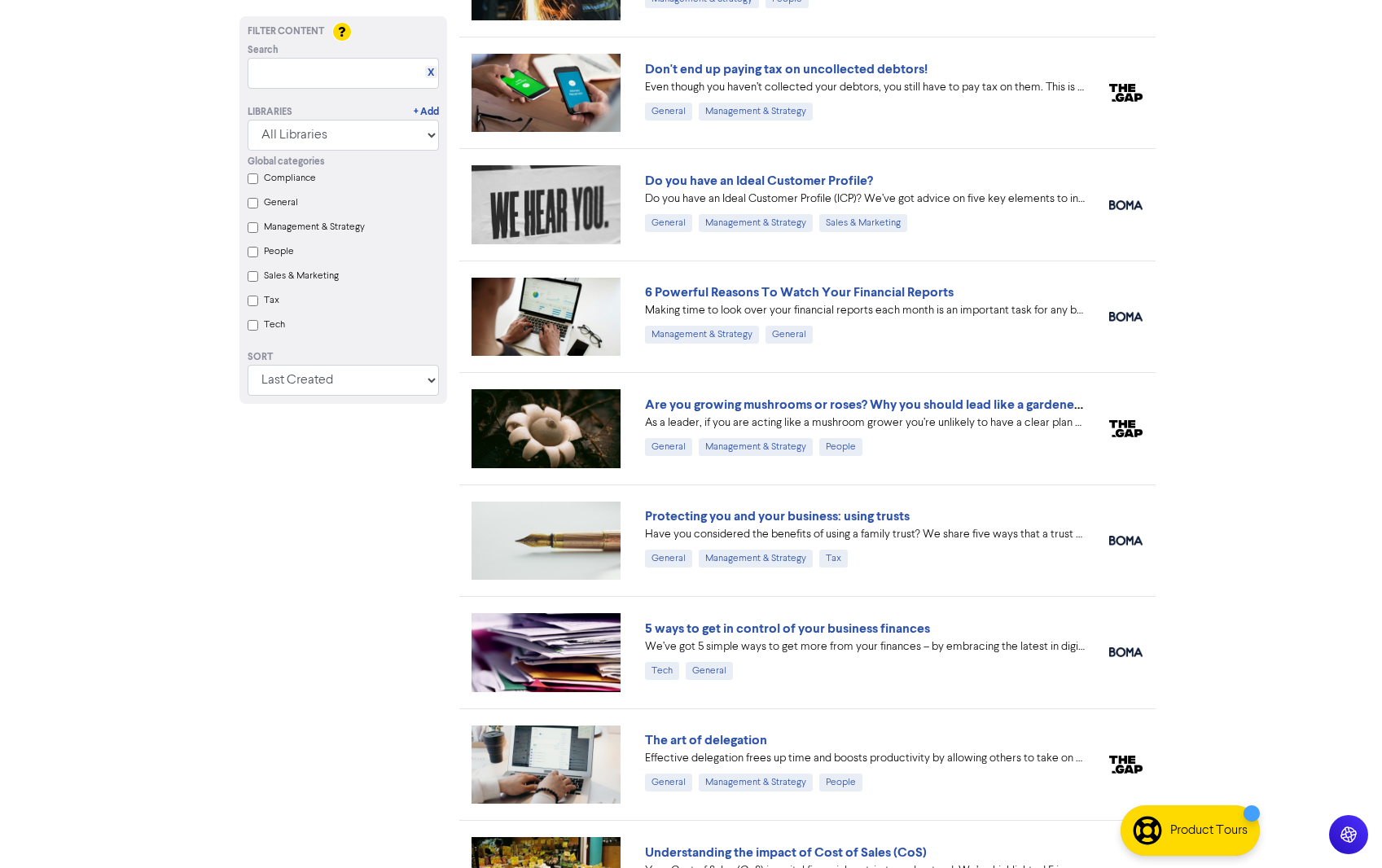
scroll to position [750, 0]
click at [815, 630] on link "5 ways to get in control of your business finances" at bounding box center [787, 628] width 285 height 17
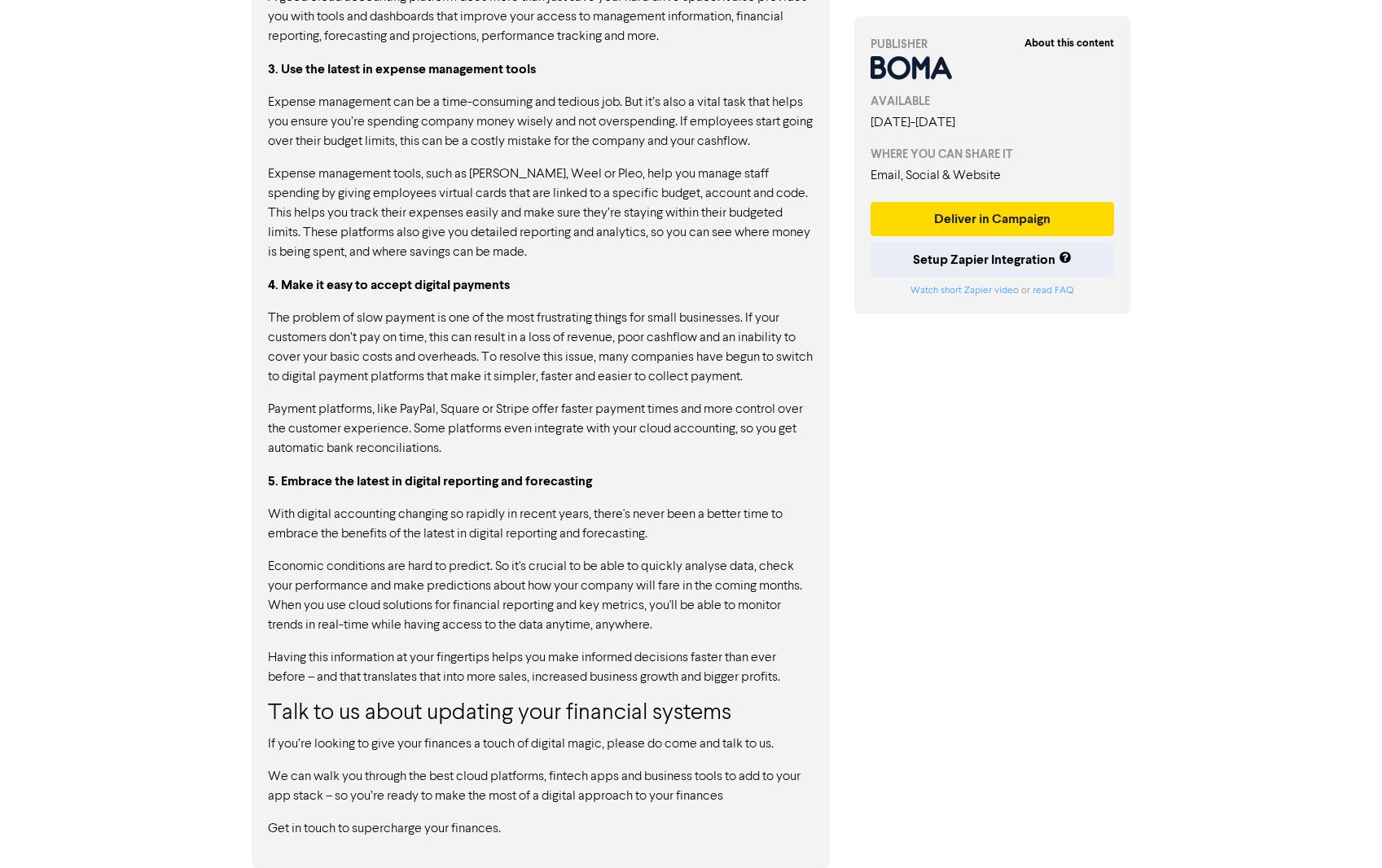
scroll to position [1438, 0]
click at [954, 220] on button "Deliver in Campaign" at bounding box center [992, 219] width 244 height 34
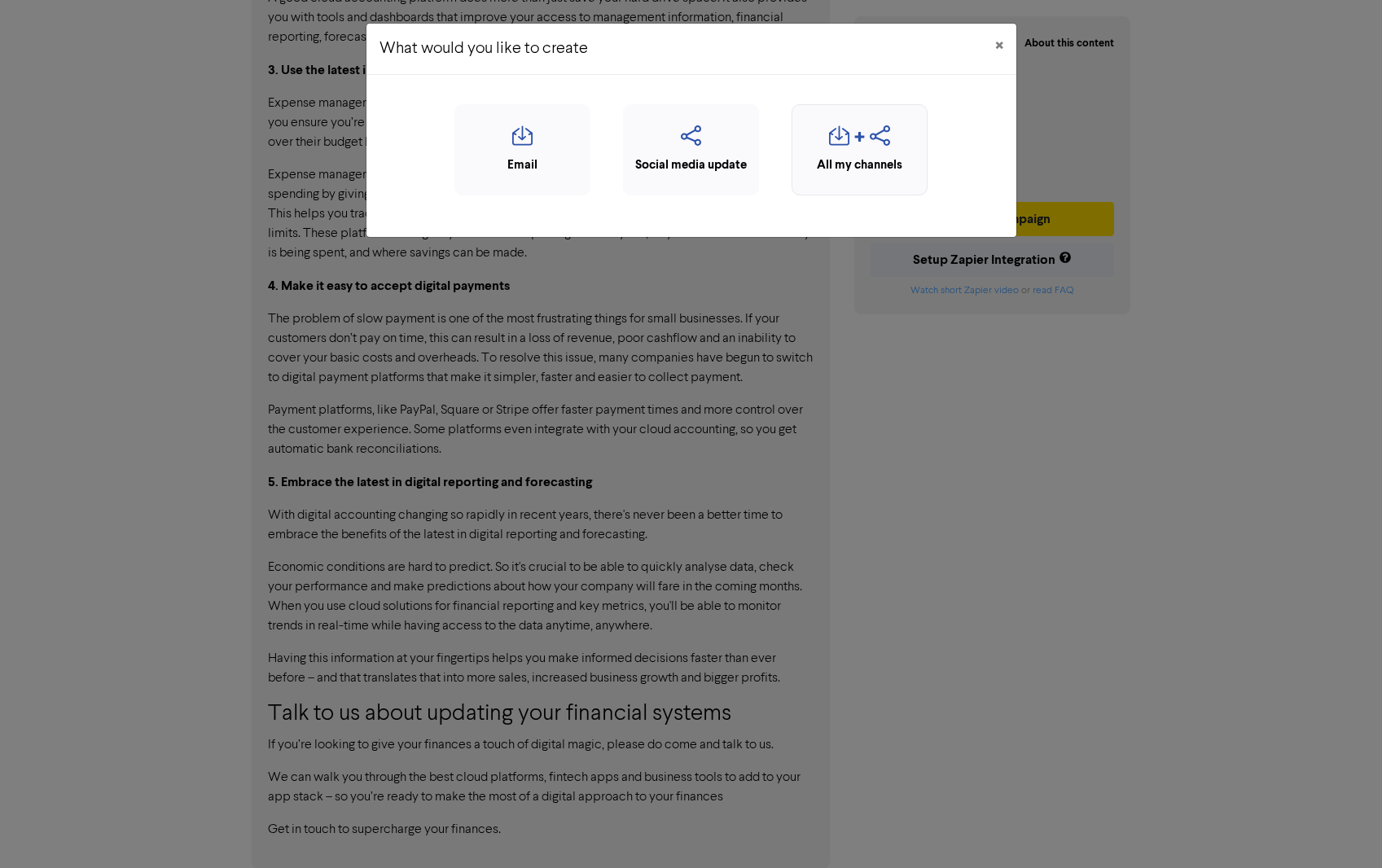
click at [865, 156] on div "All my channels" at bounding box center [860, 165] width 119 height 18
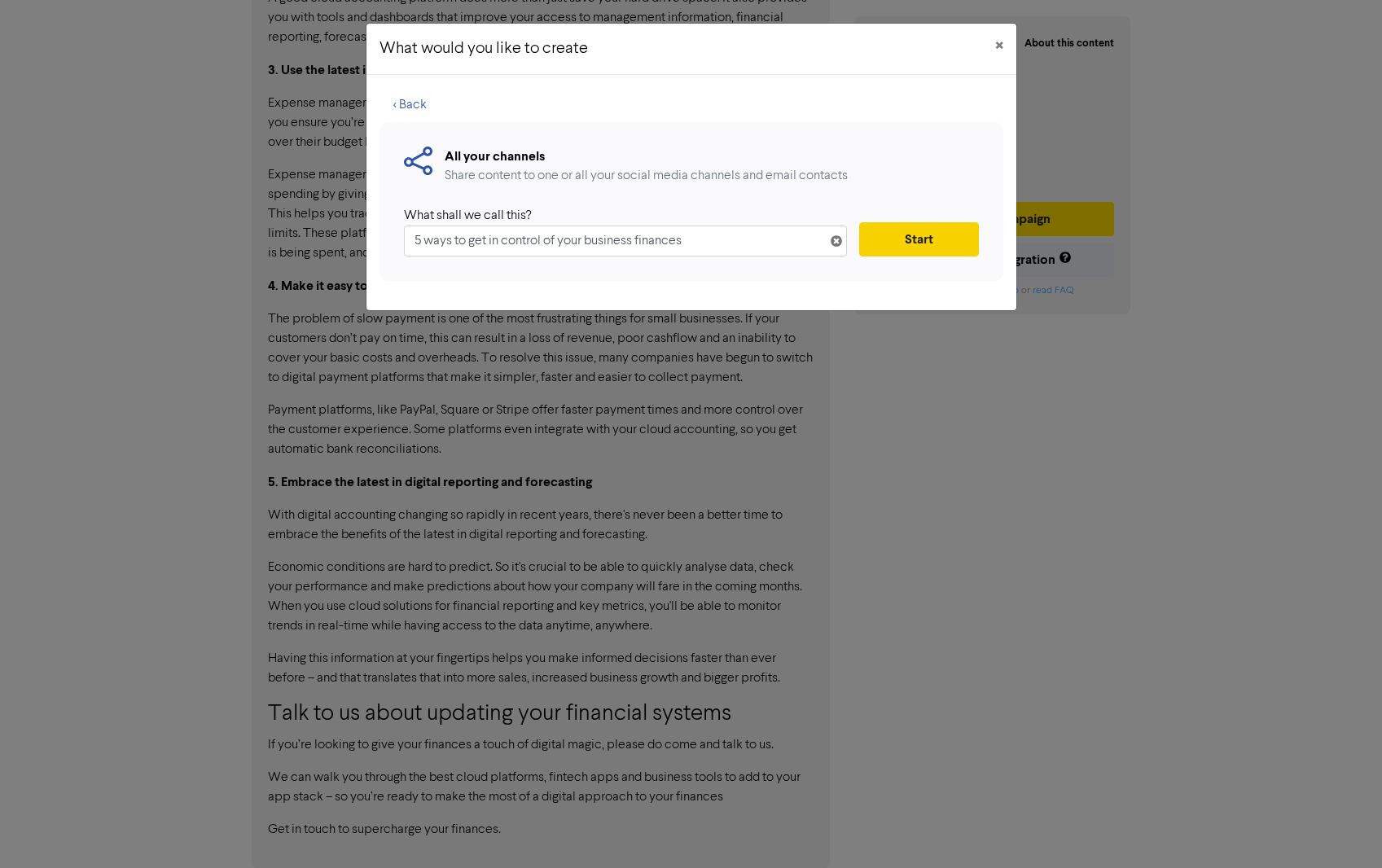
click at [912, 239] on button "Start" at bounding box center [918, 239] width 119 height 34
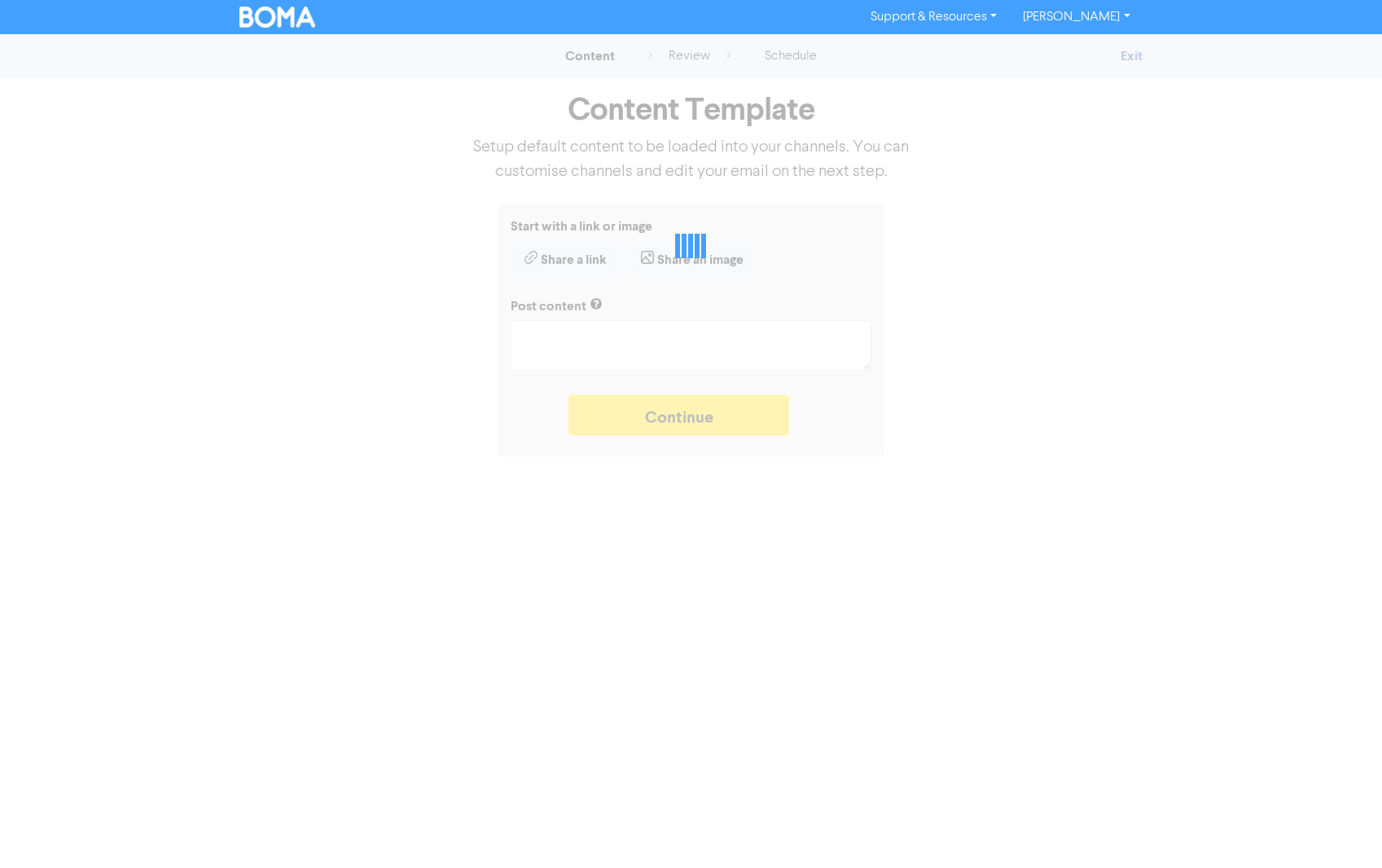
type textarea "x"
type textarea "We’ve got 5 simple ways to get more from your finances – by embracing the lates…"
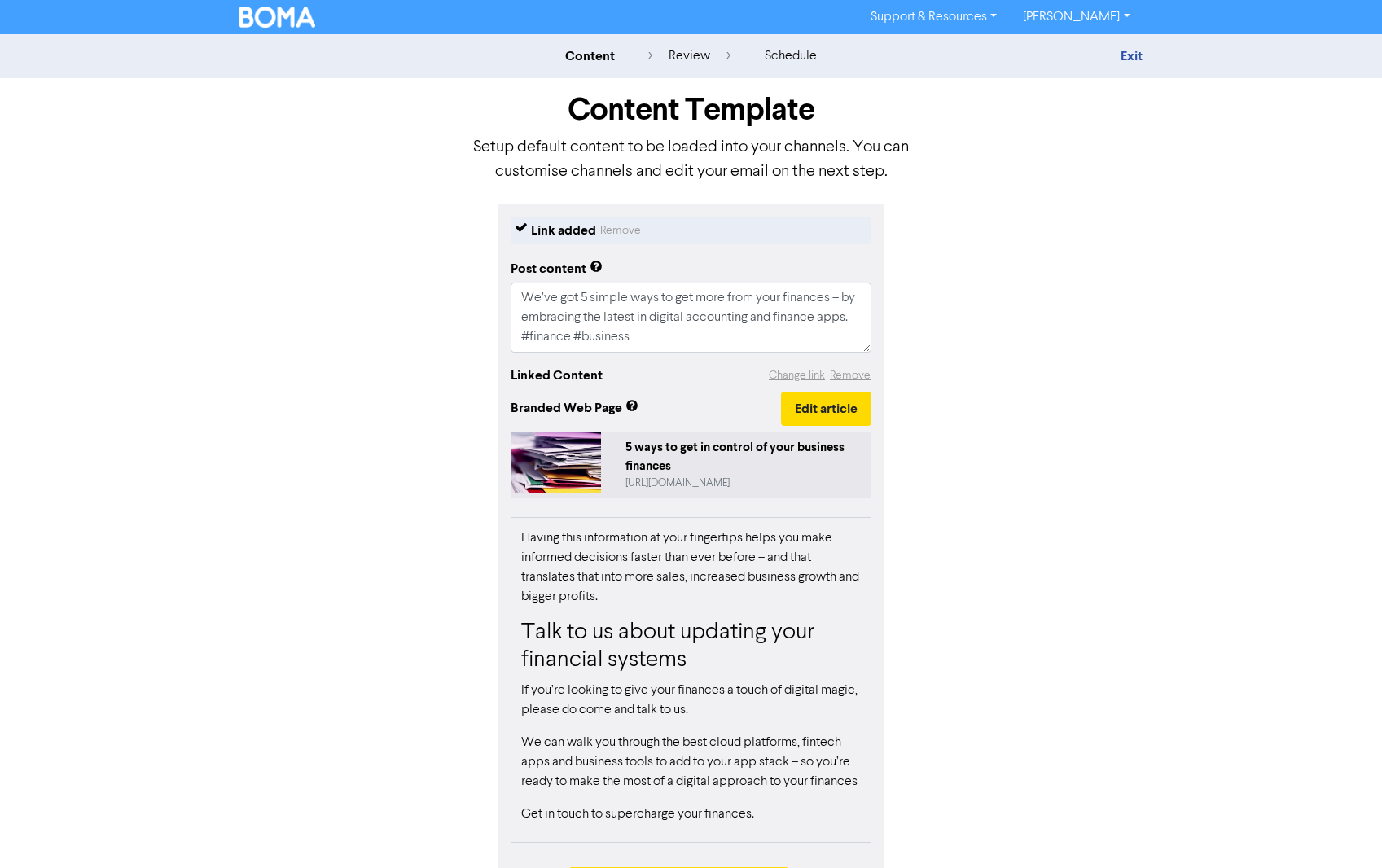
scroll to position [1691, 0]
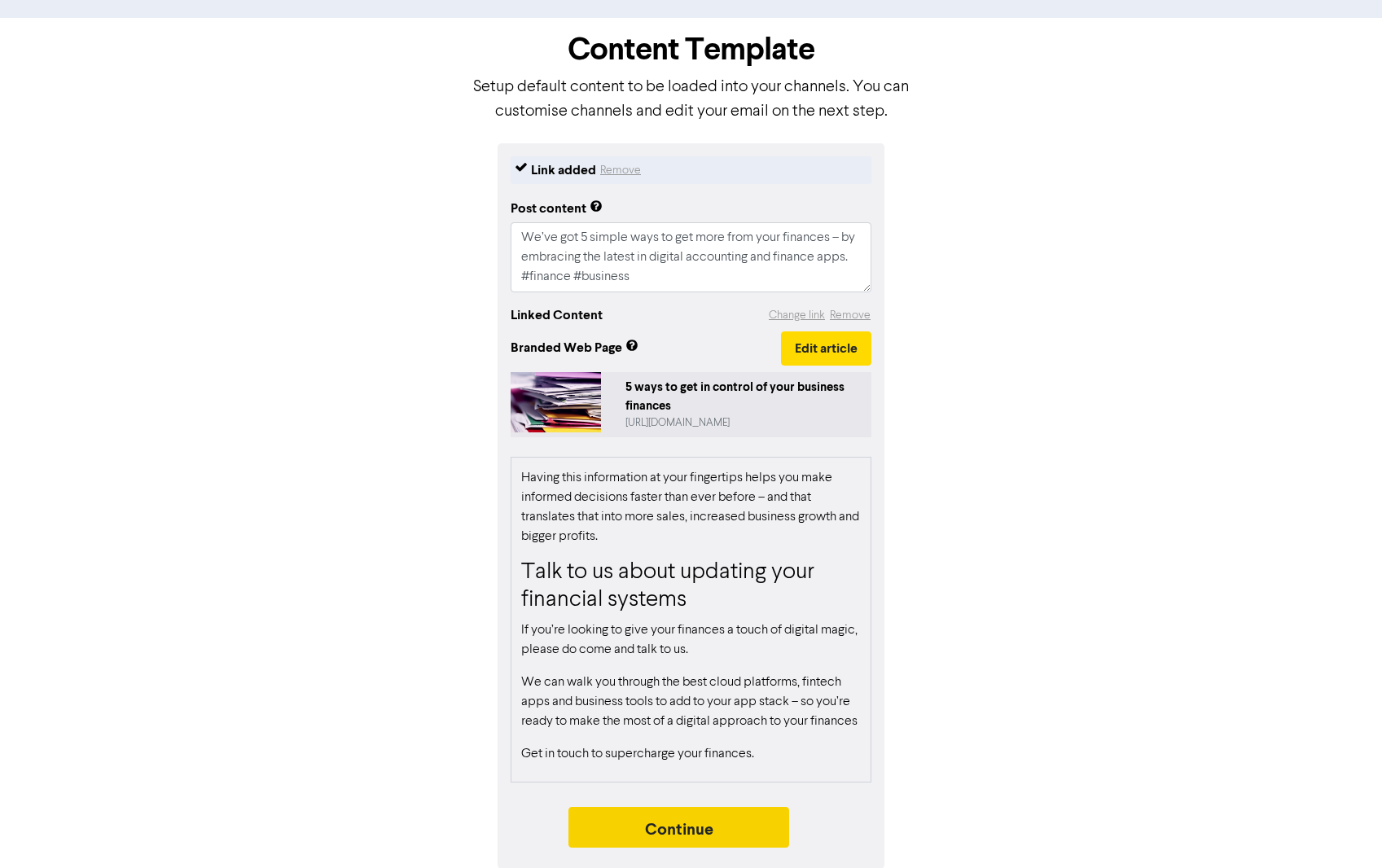
click at [654, 818] on button "Continue" at bounding box center [679, 827] width 222 height 41
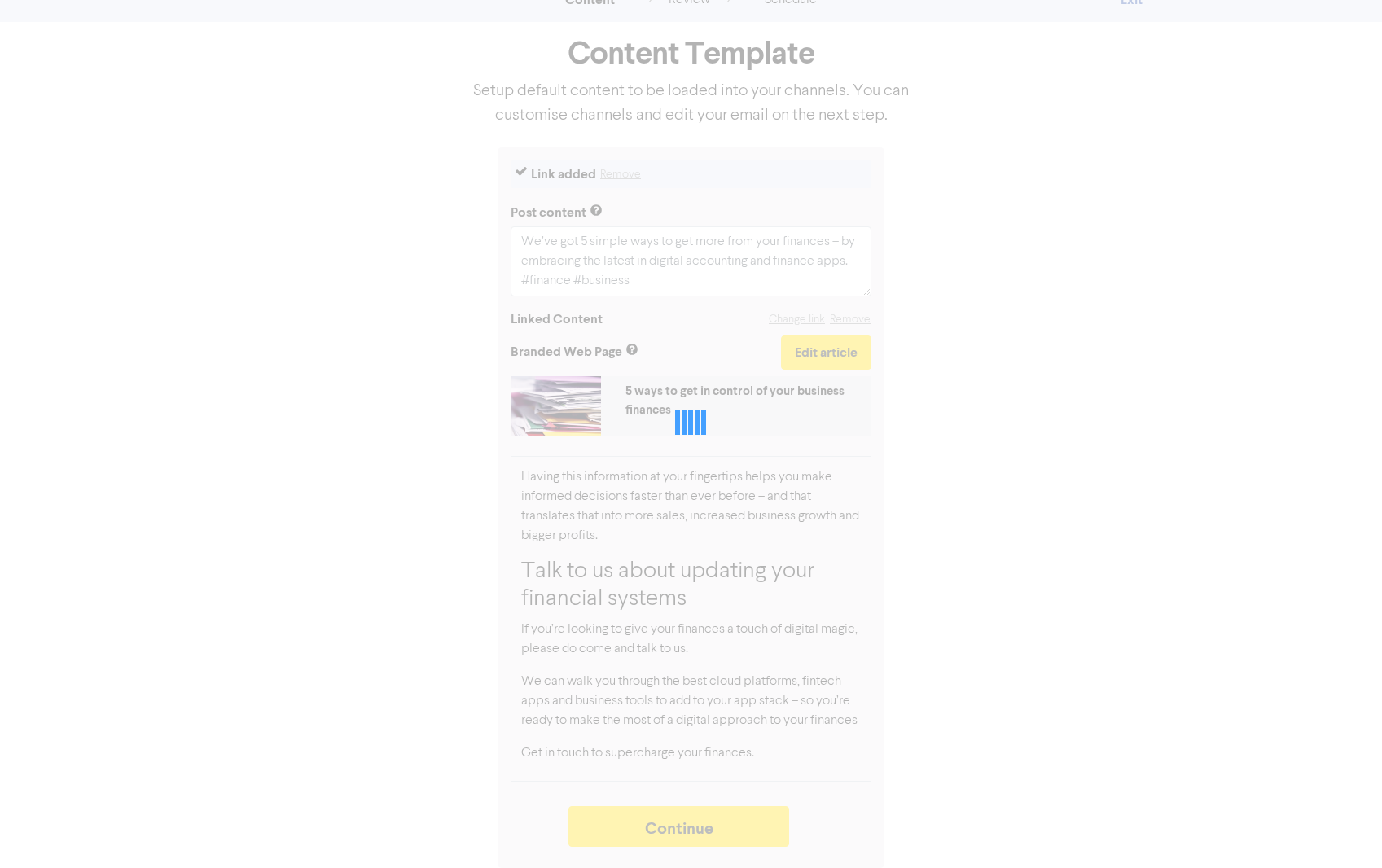
type textarea "x"
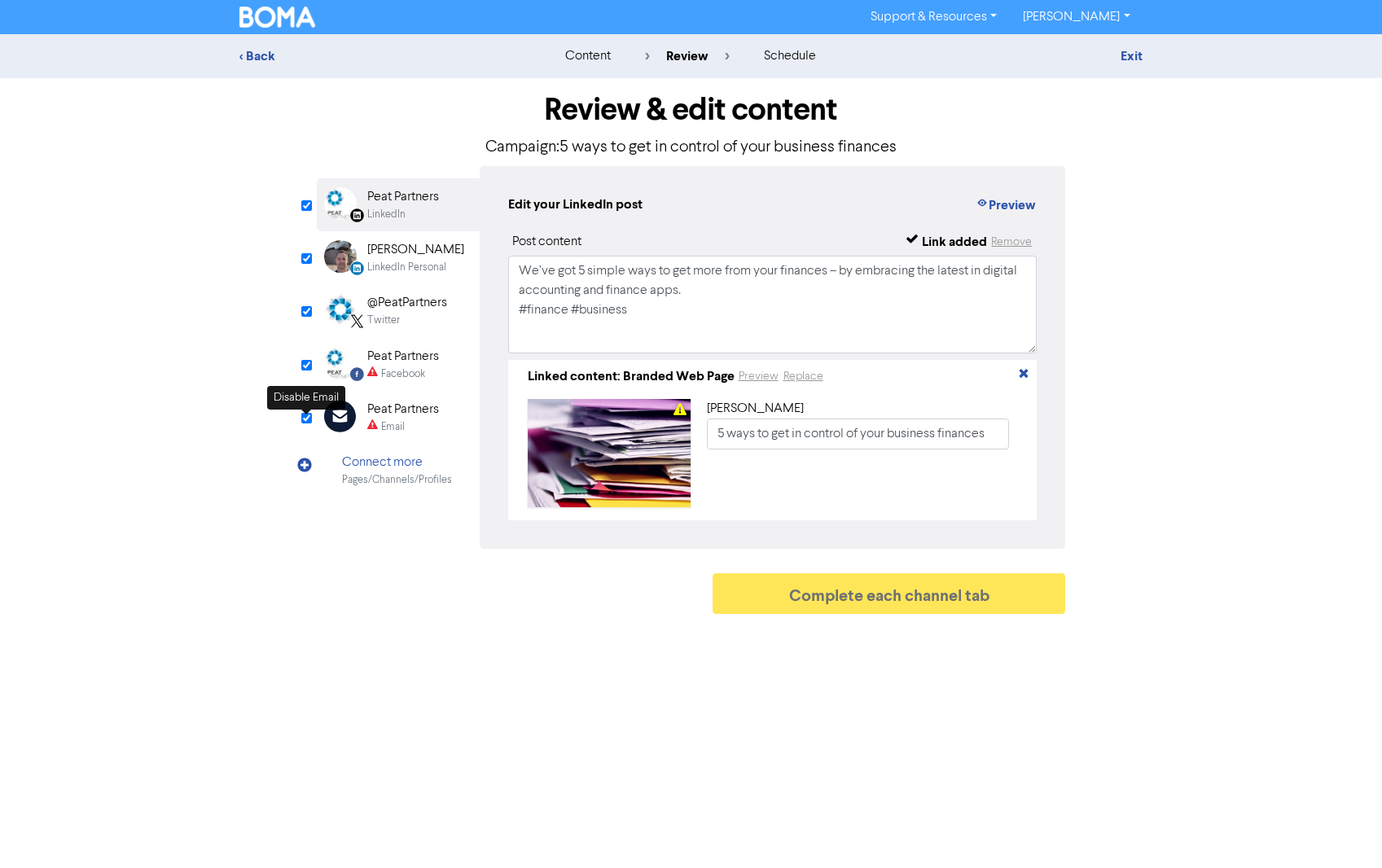
click at [307, 420] on input "checkbox" at bounding box center [306, 418] width 11 height 11
checkbox input "true"
type input "We’ve got 5 simple ways to get more from your finances – by embracing the lates…"
checkbox input "false"
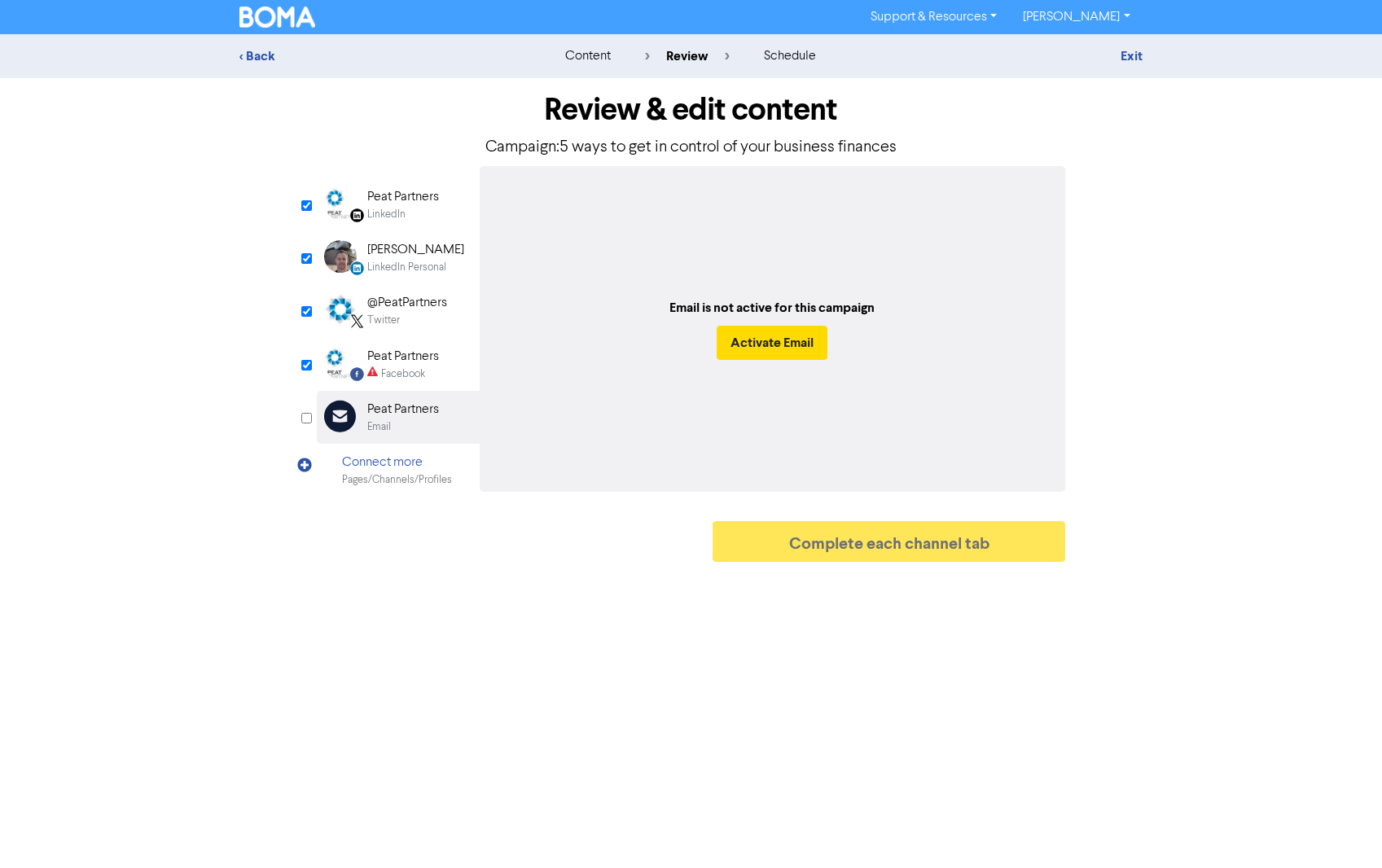
click at [394, 209] on div "LinkedIn" at bounding box center [386, 215] width 38 height 16
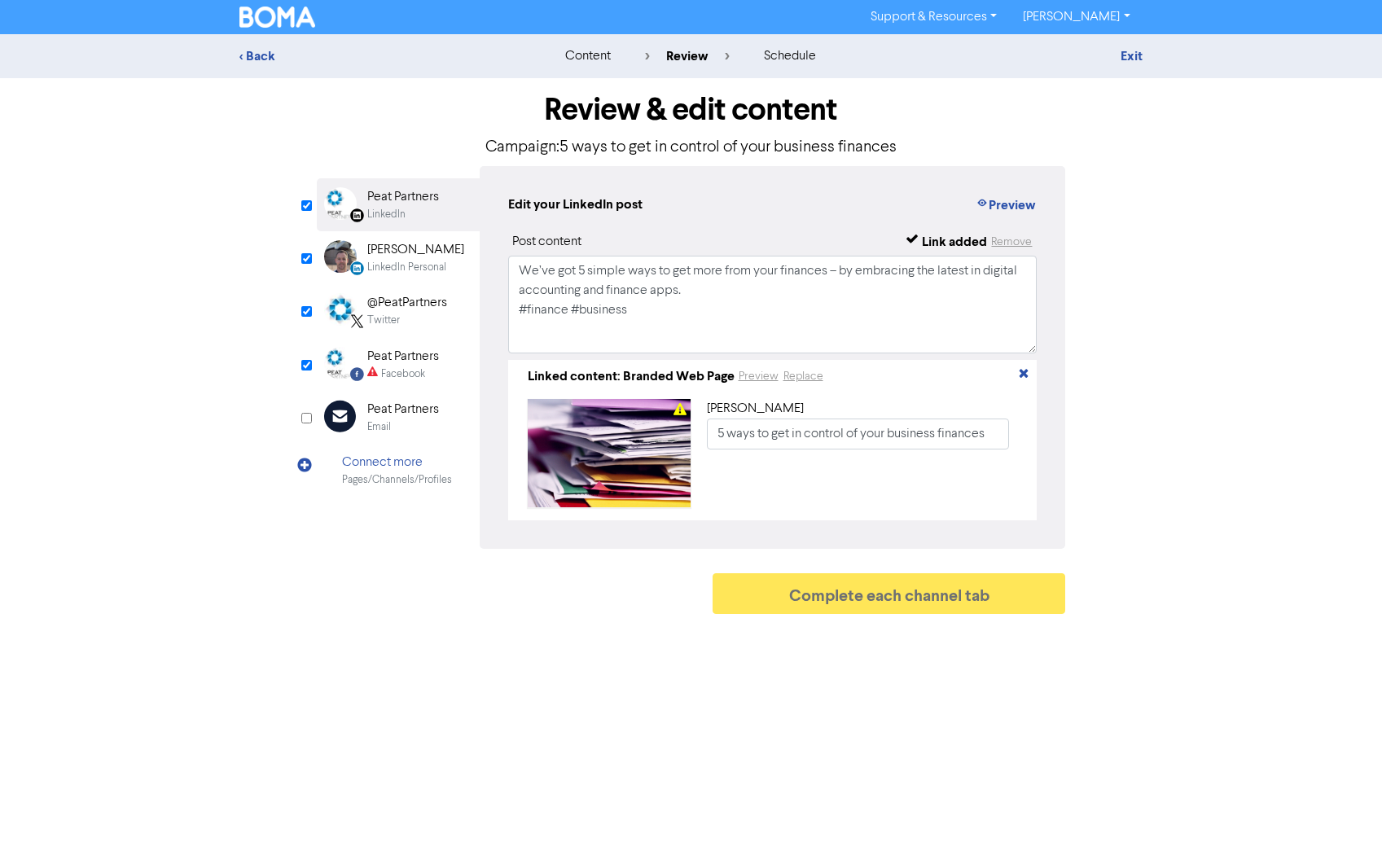
click at [396, 254] on div "[PERSON_NAME]" at bounding box center [416, 250] width 97 height 19
click at [393, 311] on div "@PeatPartners" at bounding box center [407, 303] width 80 height 19
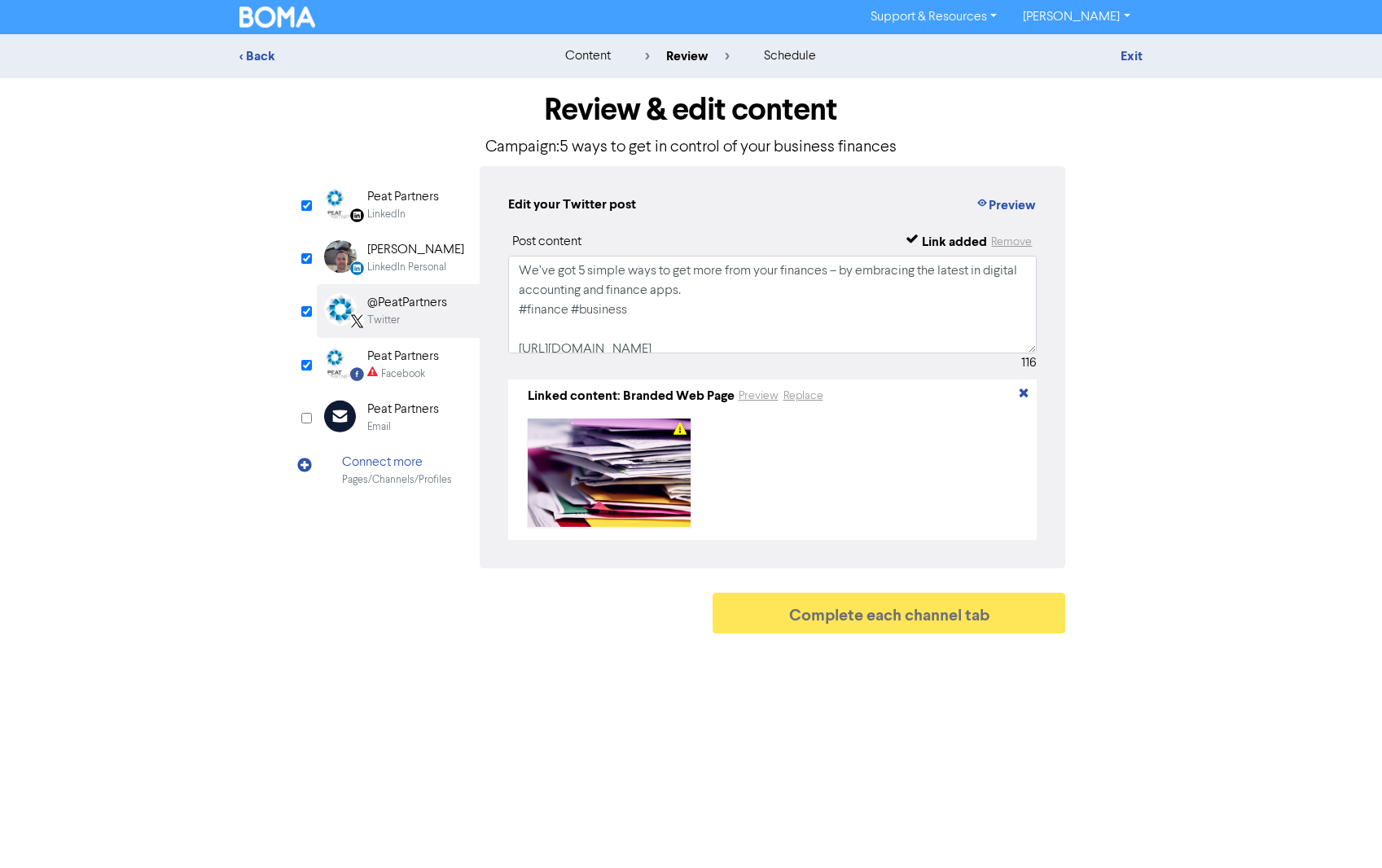
click at [393, 367] on div "Facebook" at bounding box center [402, 374] width 44 height 16
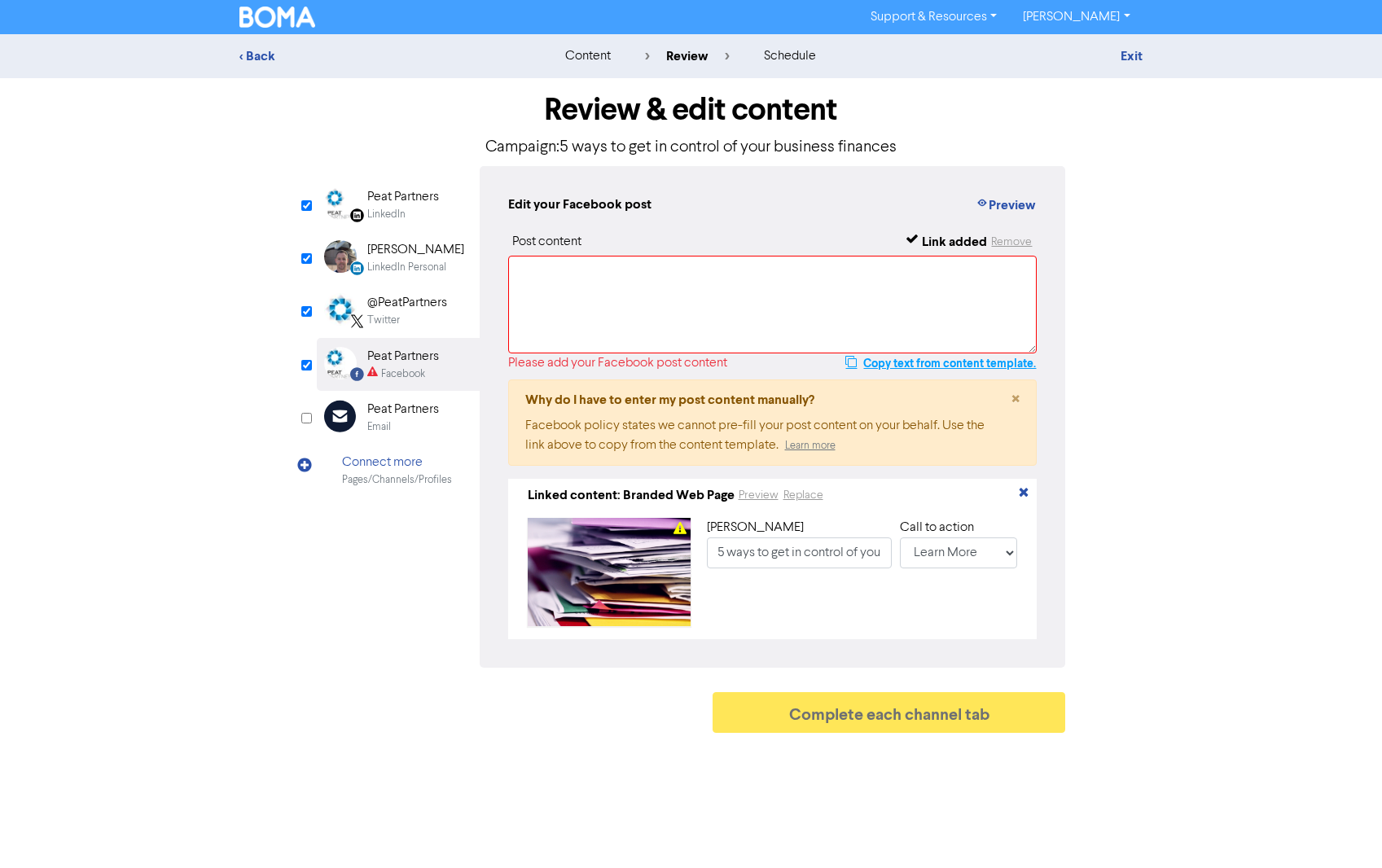
click at [902, 361] on button "Copy text from content template." at bounding box center [941, 364] width 192 height 19
click at [594, 304] on textarea at bounding box center [773, 304] width 530 height 98
paste textarea "We’ve got 5 simple ways to get more from your finances – by embracing the lates…"
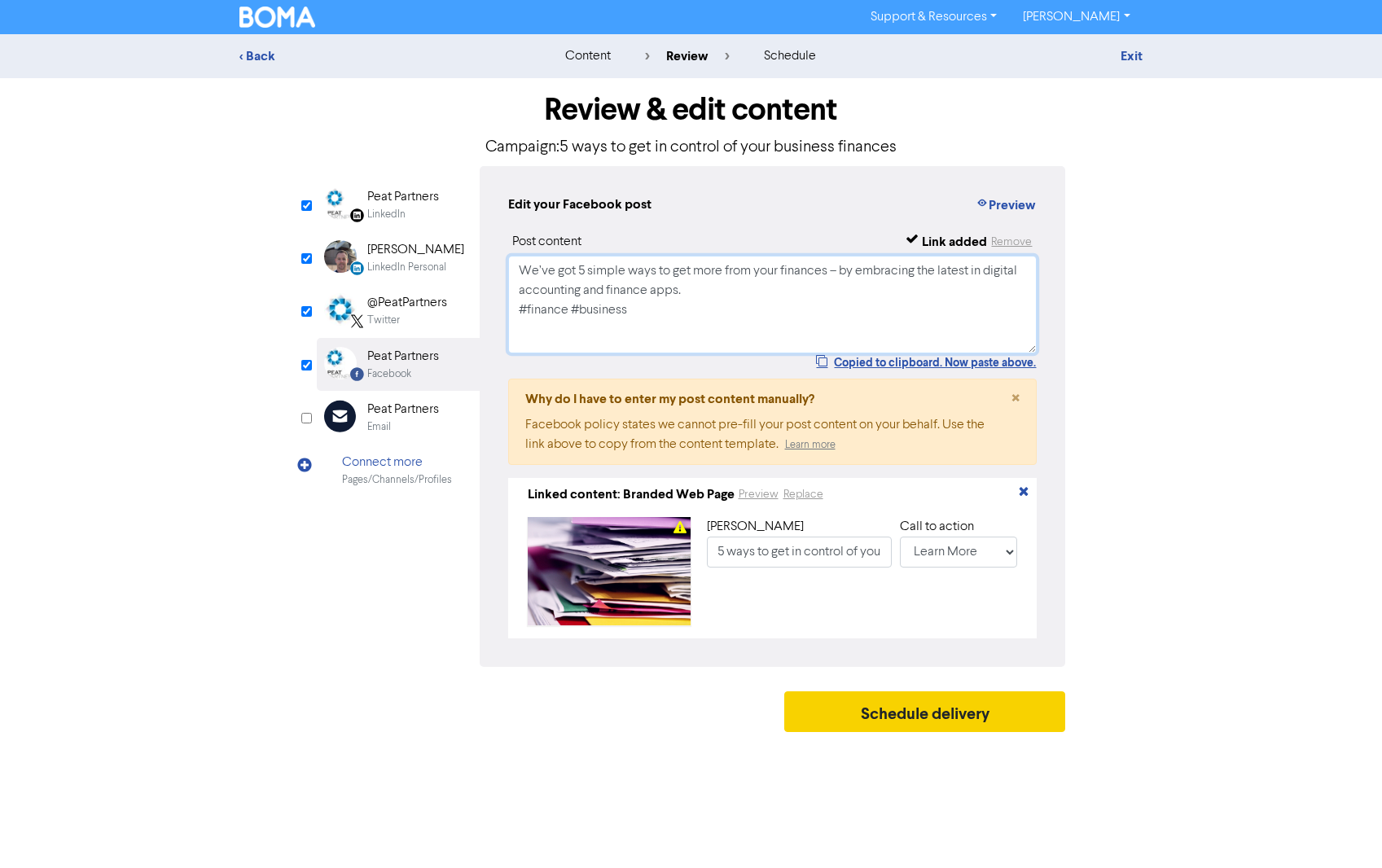
type textarea "We’ve got 5 simple ways to get more from your finances – by embracing the lates…"
click at [919, 716] on button "Schedule delivery" at bounding box center [925, 712] width 282 height 41
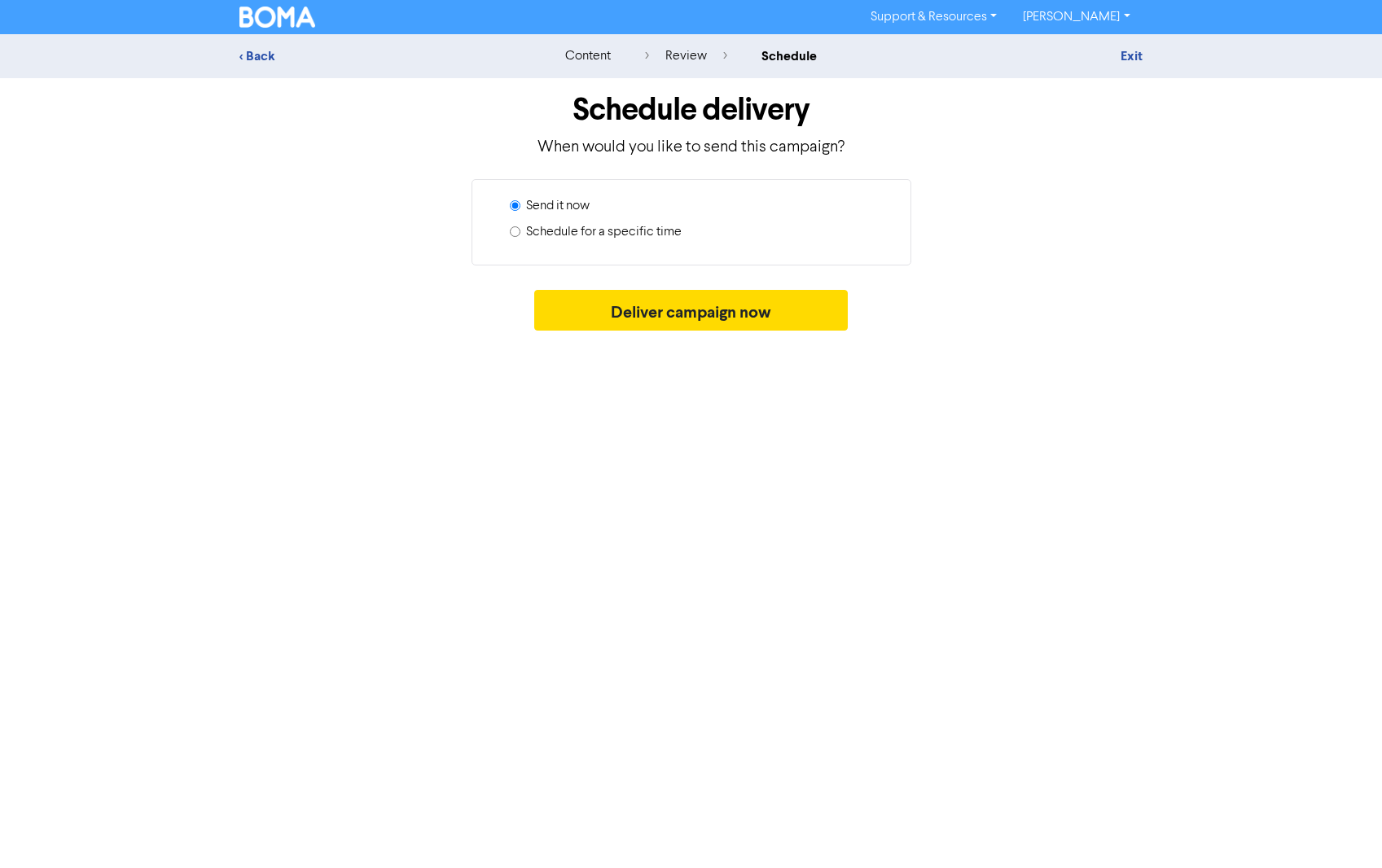
click at [570, 237] on label "Schedule for a specific time" at bounding box center [604, 232] width 155 height 19
click at [520, 237] on input "Schedule for a specific time" at bounding box center [515, 231] width 11 height 11
radio input "true"
radio input "false"
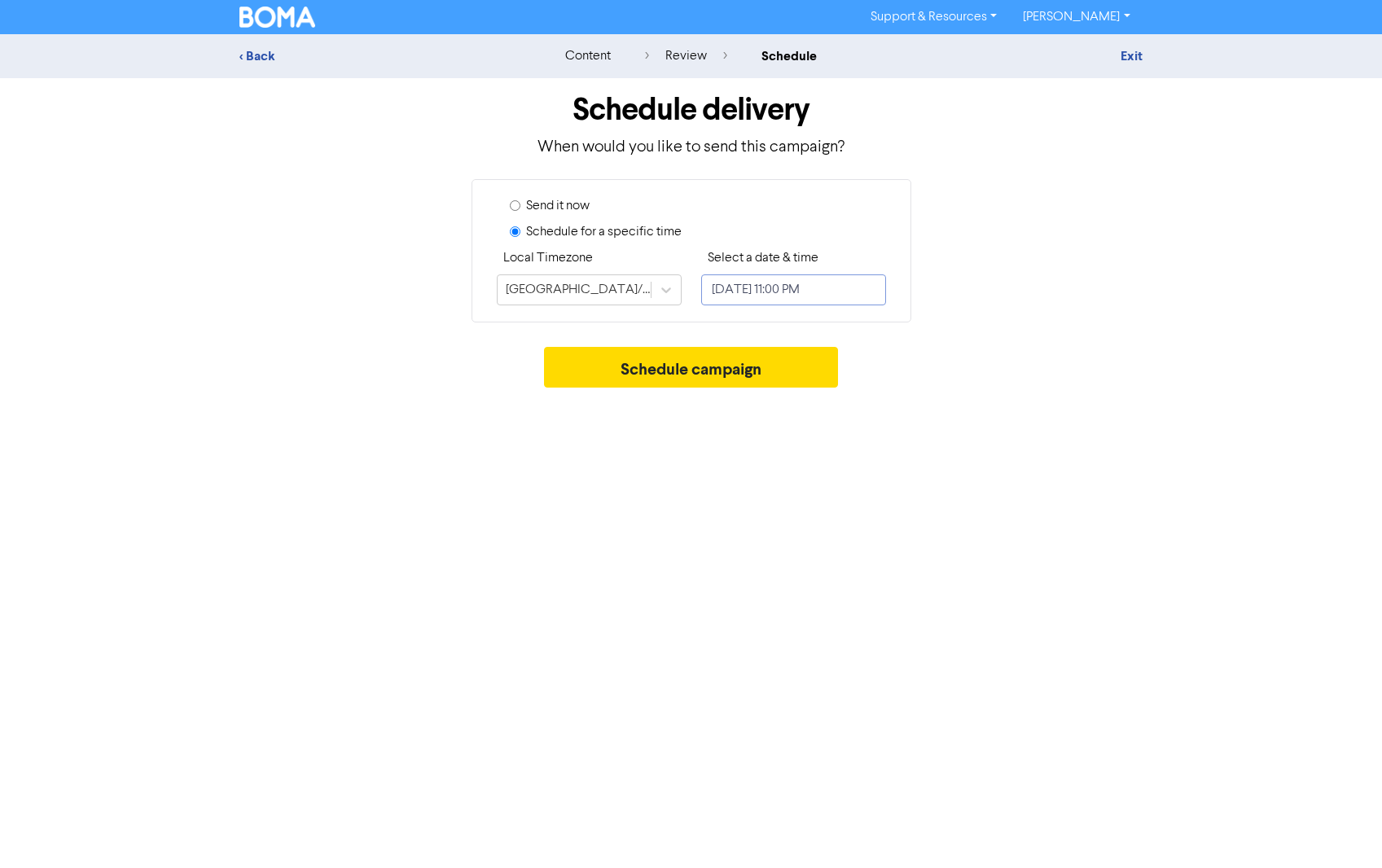
click at [722, 277] on input "[DATE] 11:00 PM" at bounding box center [793, 290] width 185 height 31
select select "7"
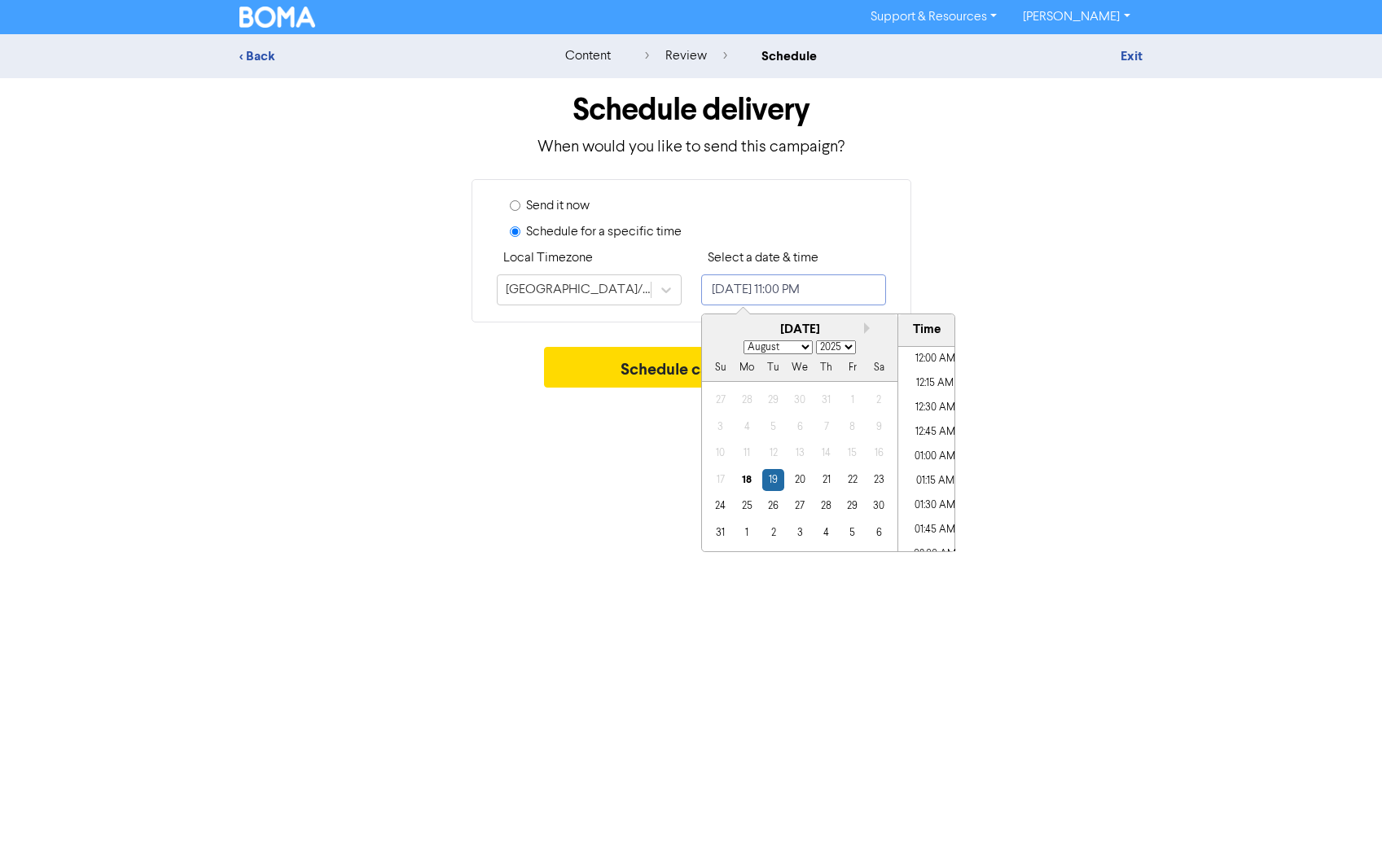
scroll to position [2141, 0]
click at [742, 531] on div "1" at bounding box center [746, 533] width 22 height 22
type input "[DATE] 11:00 PM"
select select "8"
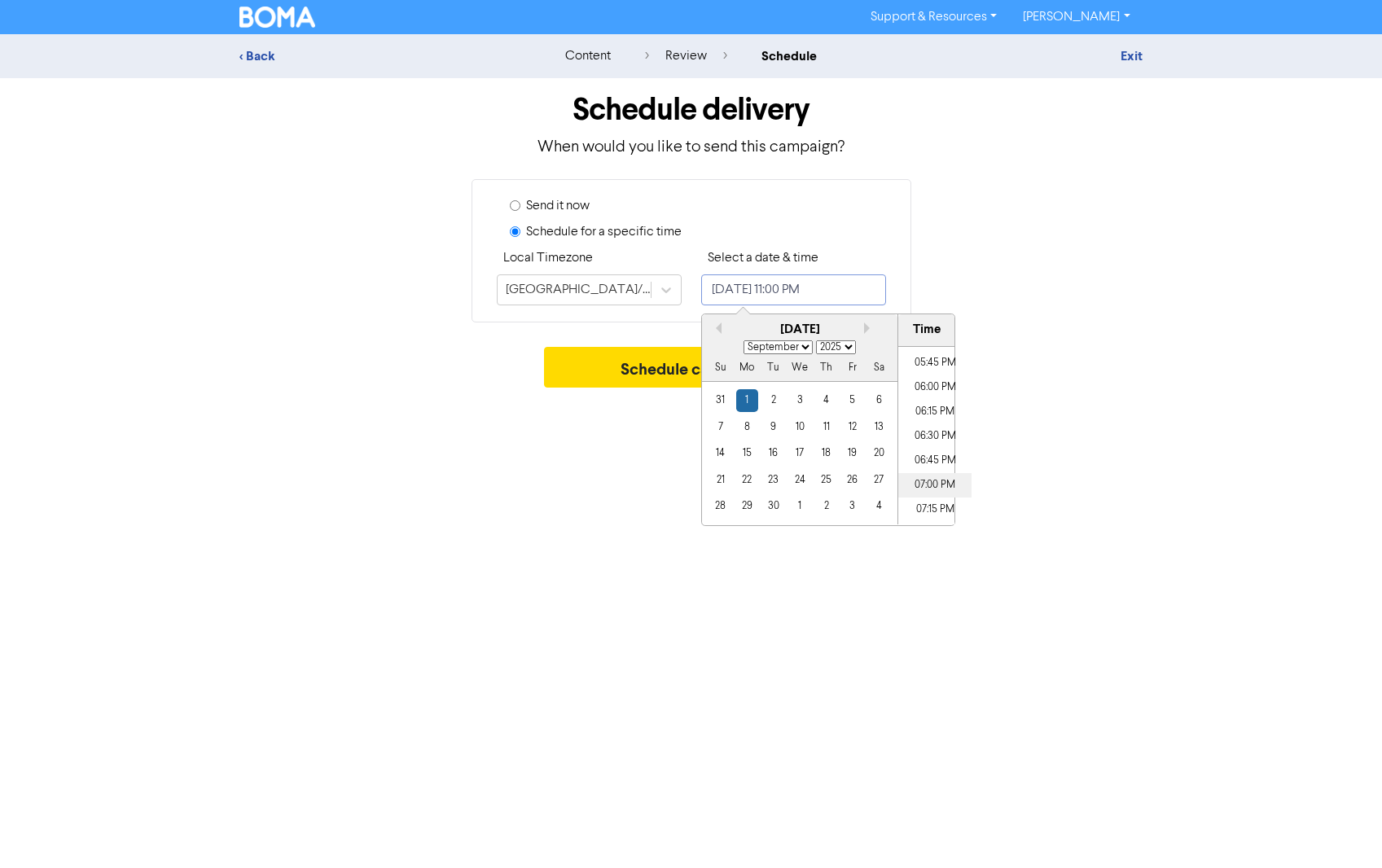
click at [936, 482] on li "07:00 PM" at bounding box center [934, 485] width 73 height 24
type input "[DATE] 7:00 PM"
click at [609, 450] on div "Support & Resources Video Tutorials FAQ & Guides Marketing Education [PERSON_NA…" at bounding box center [691, 434] width 1382 height 868
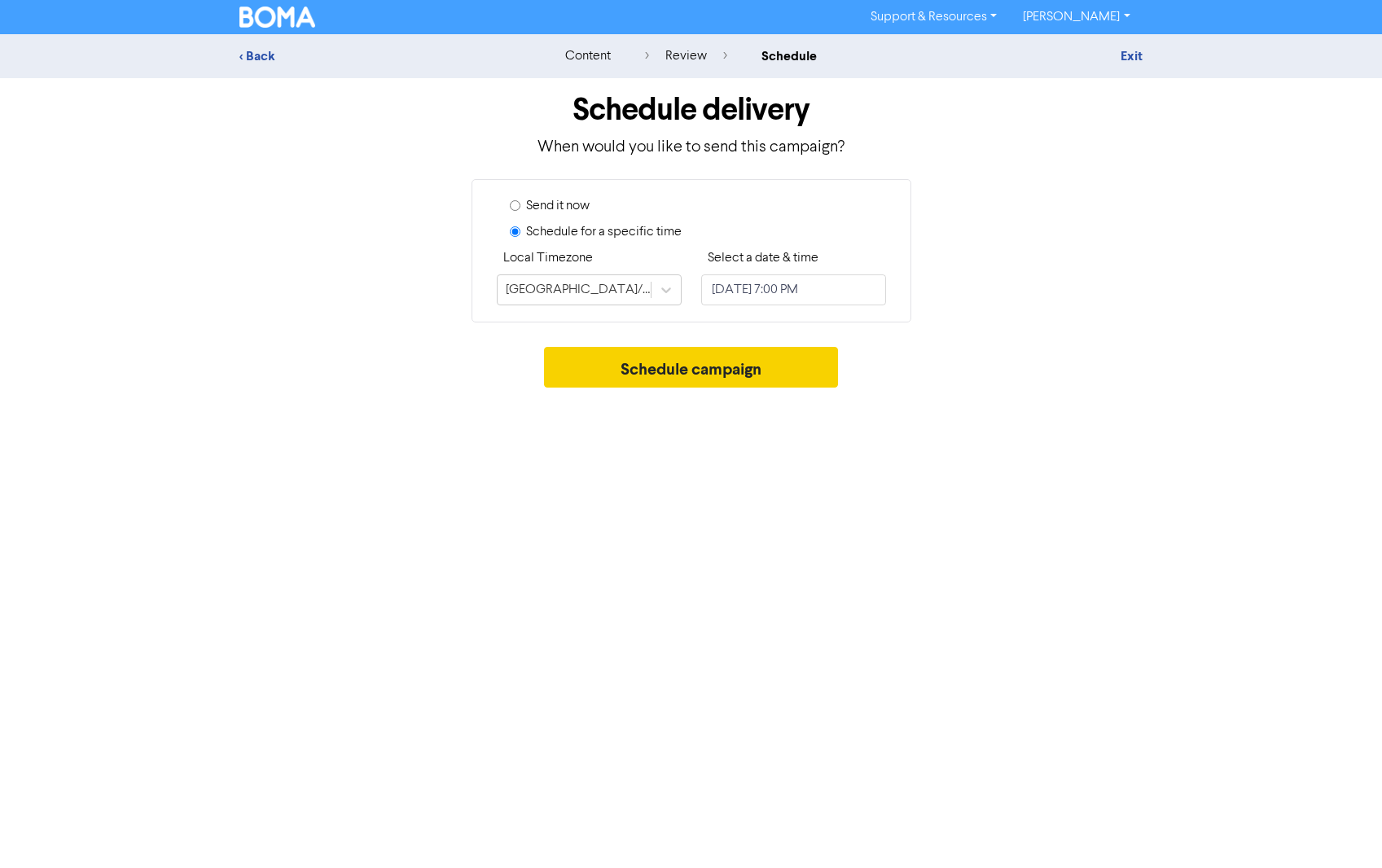
click at [698, 369] on button "Schedule campaign" at bounding box center [691, 367] width 294 height 41
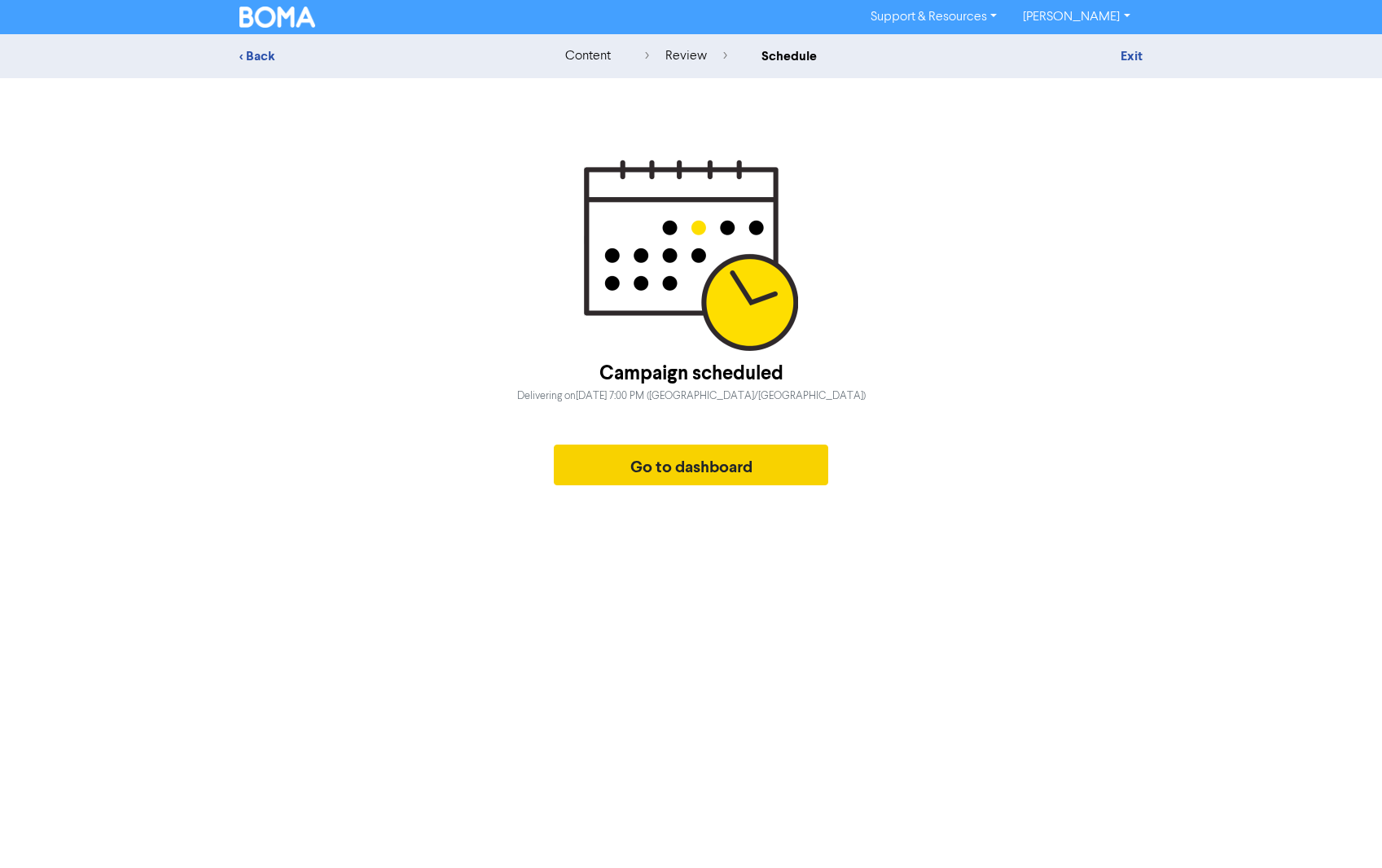
click at [681, 479] on button "Go to dashboard" at bounding box center [691, 466] width 275 height 41
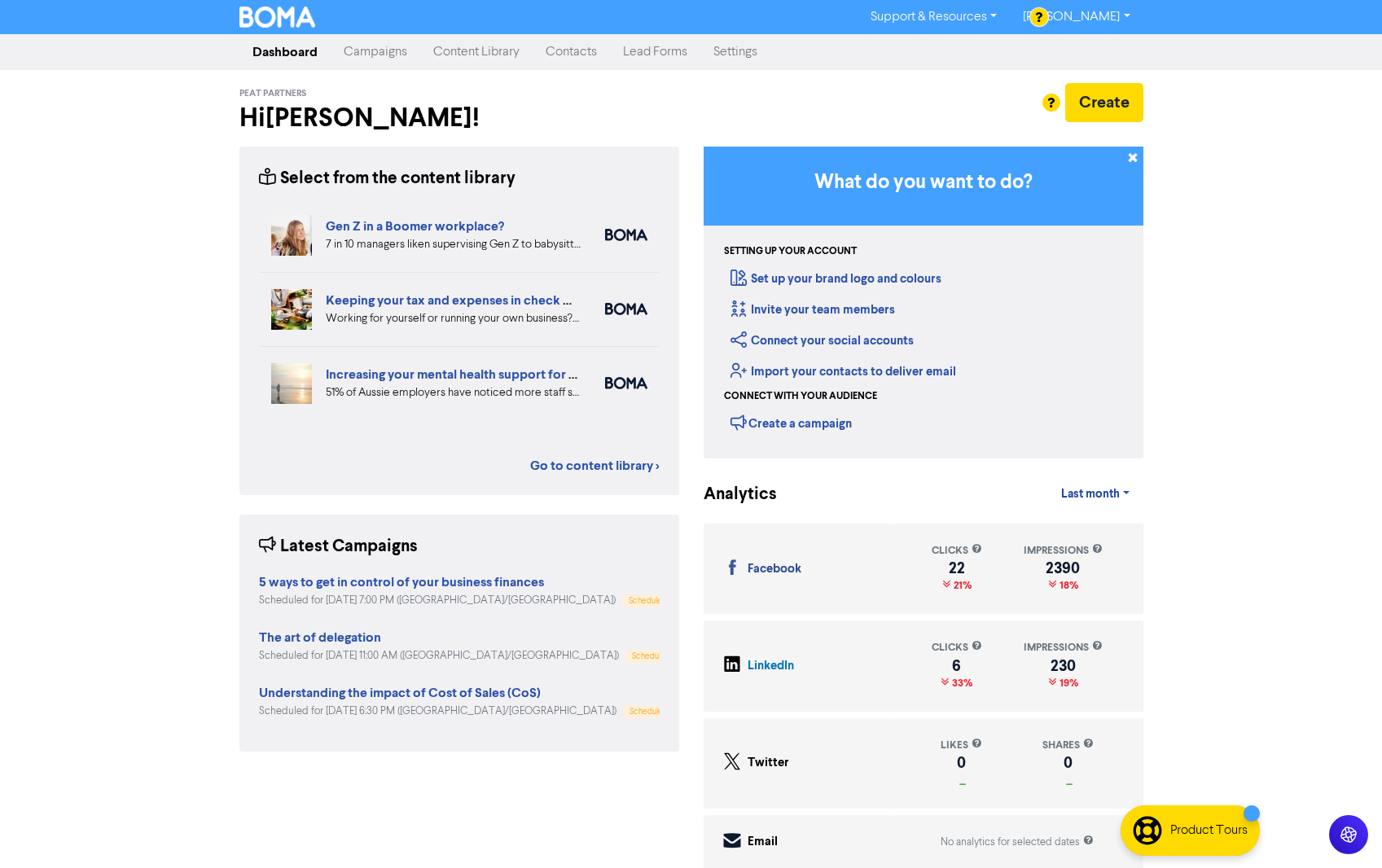
click at [377, 53] on link "Campaigns" at bounding box center [375, 52] width 89 height 33
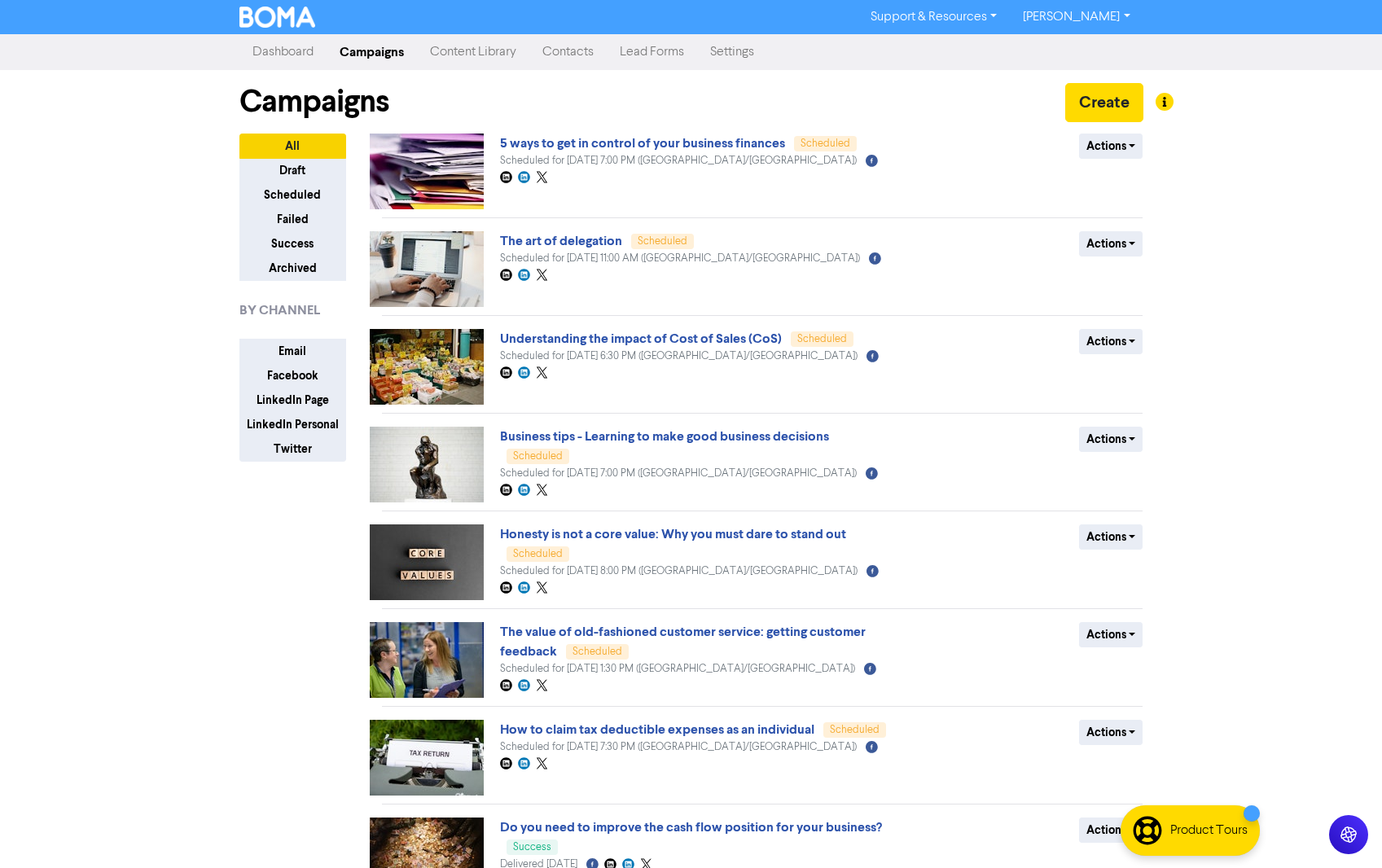
click at [468, 53] on link "Content Library" at bounding box center [473, 52] width 113 height 33
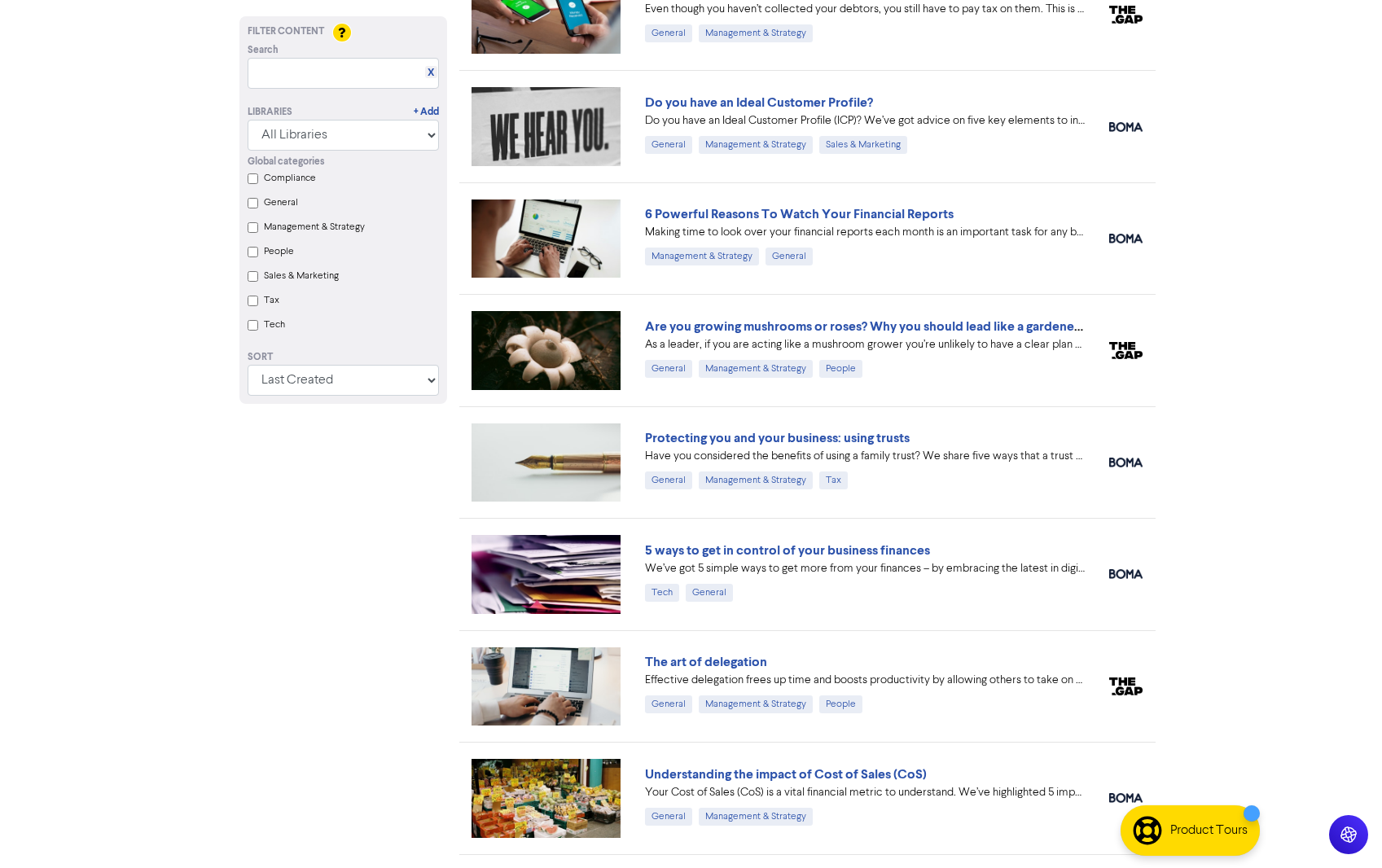
scroll to position [828, 0]
click at [786, 440] on link "Protecting you and your business: using trusts" at bounding box center [777, 437] width 264 height 17
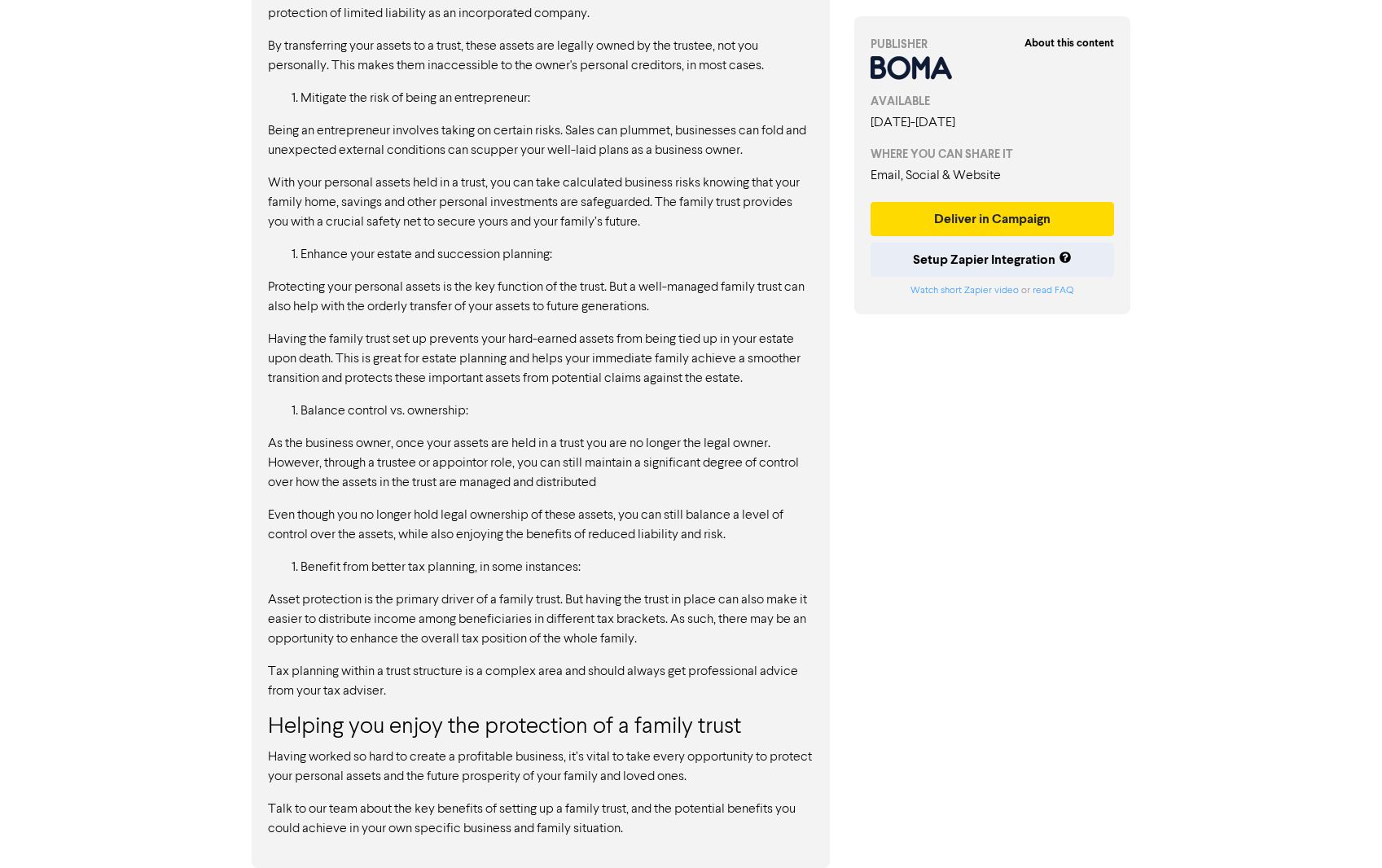
scroll to position [1932, 0]
click at [1001, 226] on button "Deliver in Campaign" at bounding box center [992, 219] width 244 height 34
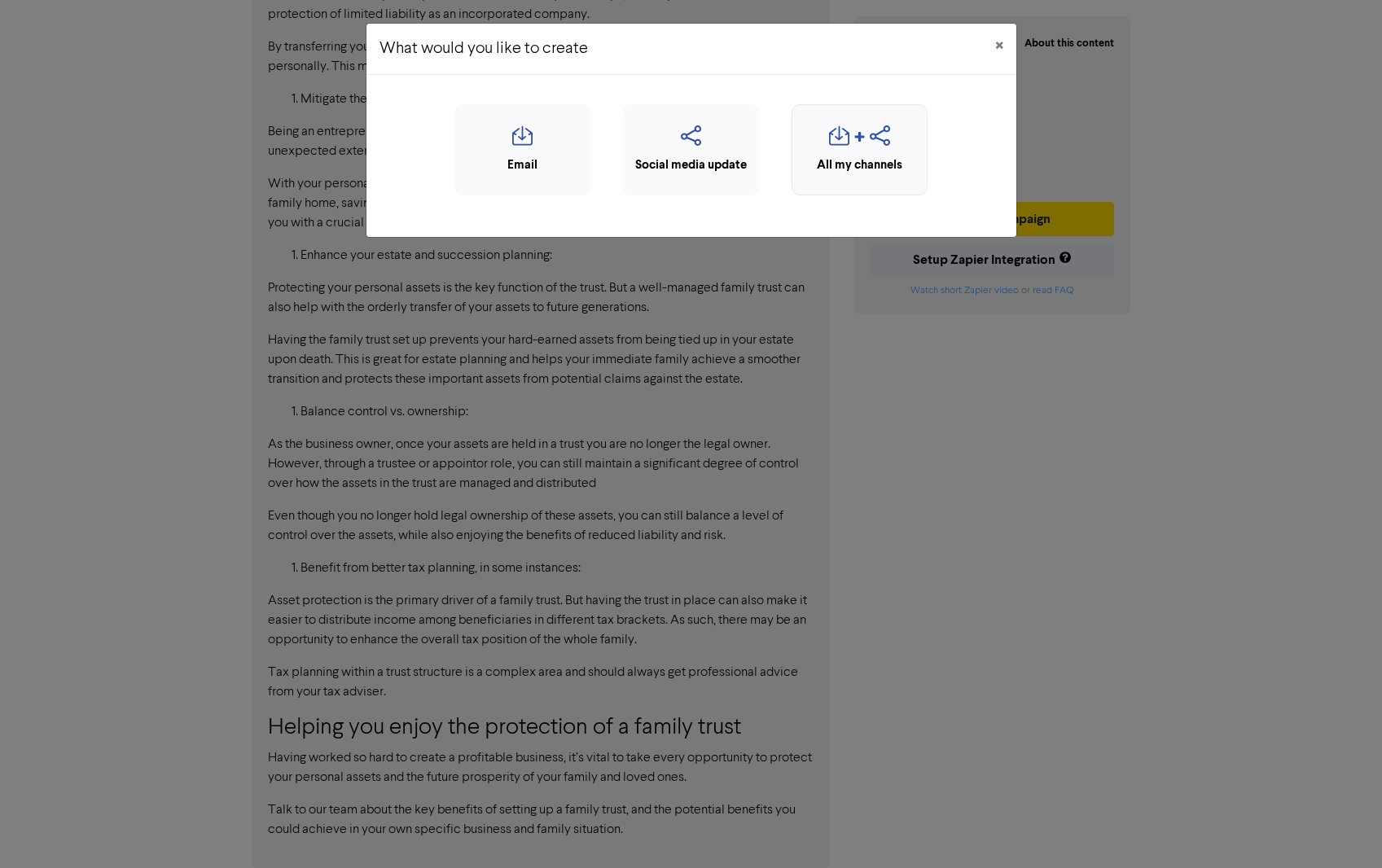
click at [853, 140] on icon "button" at bounding box center [859, 141] width 13 height 19
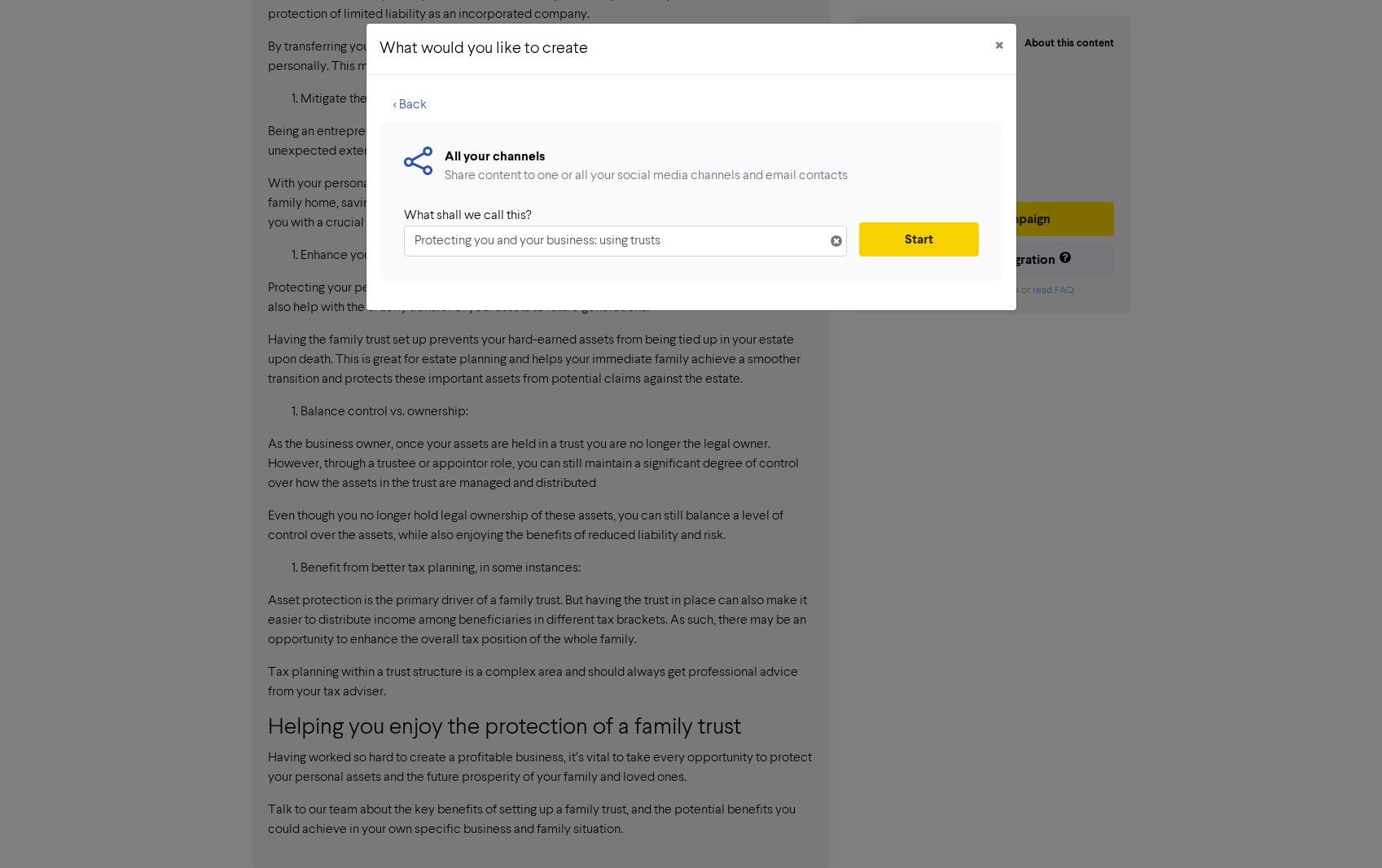
click at [925, 240] on button "Start" at bounding box center [918, 239] width 119 height 34
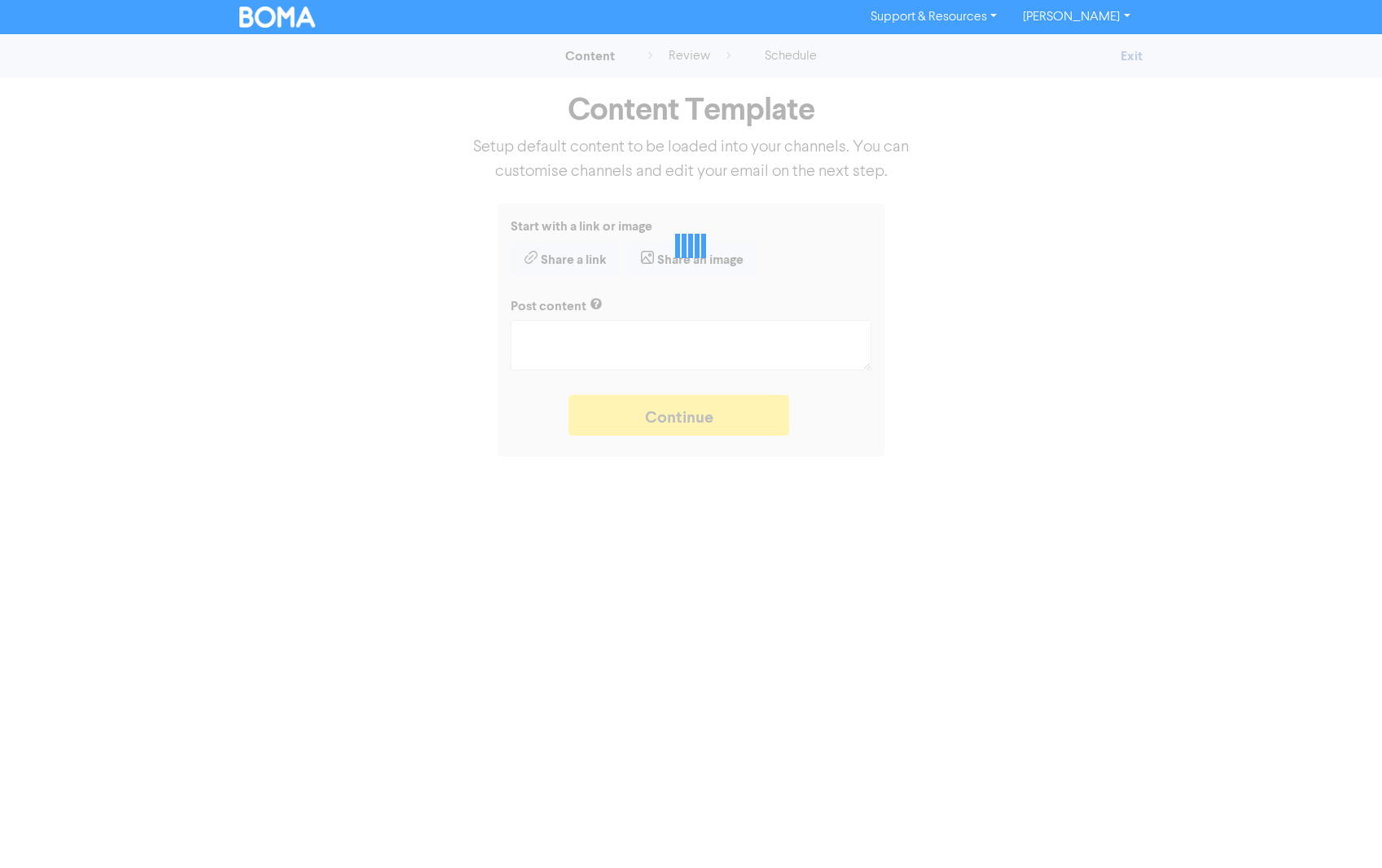
type textarea "x"
type textarea "Have you considered the benefits of using a family trust? We share five ways th…"
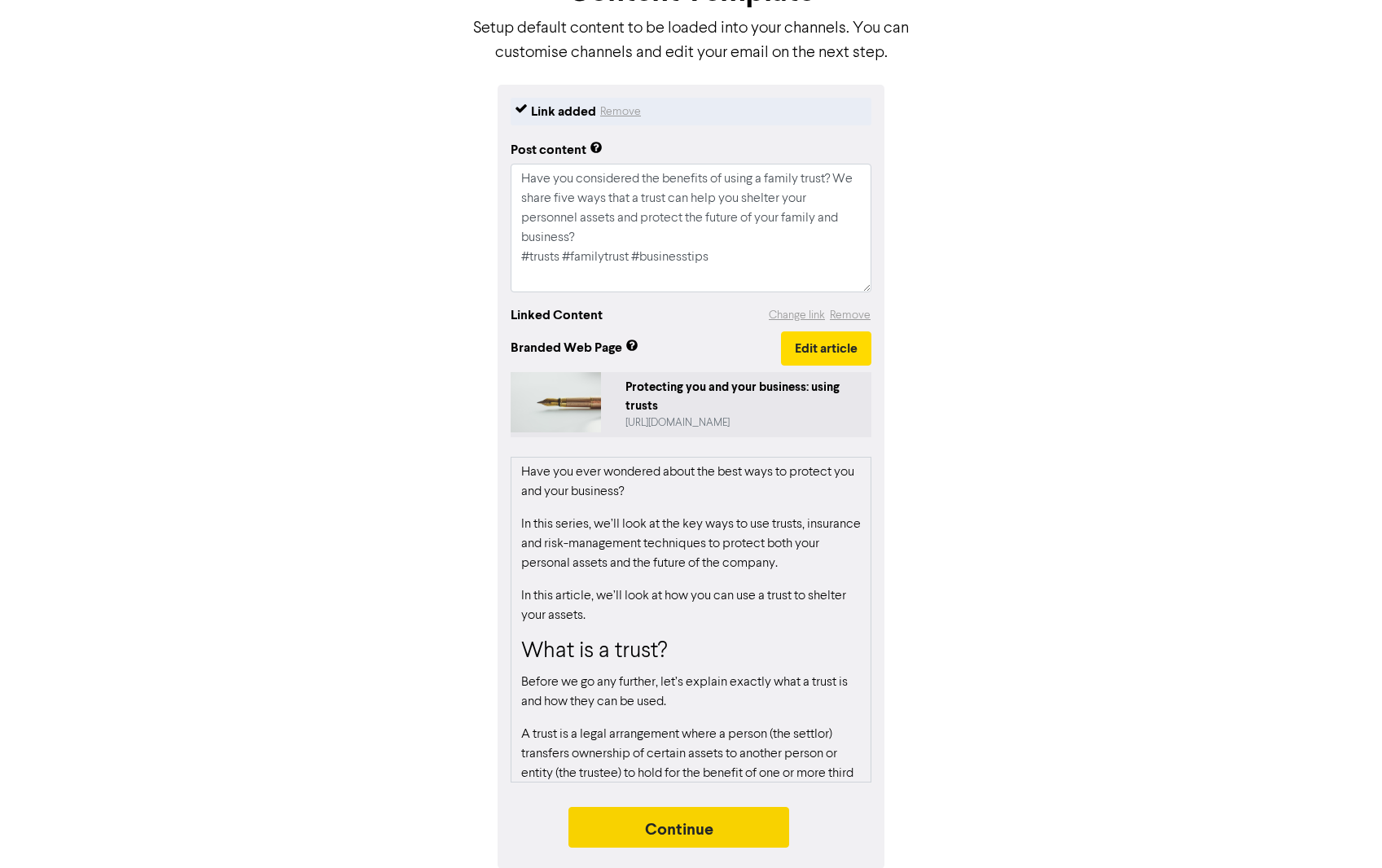
click at [656, 826] on button "Continue" at bounding box center [679, 827] width 222 height 41
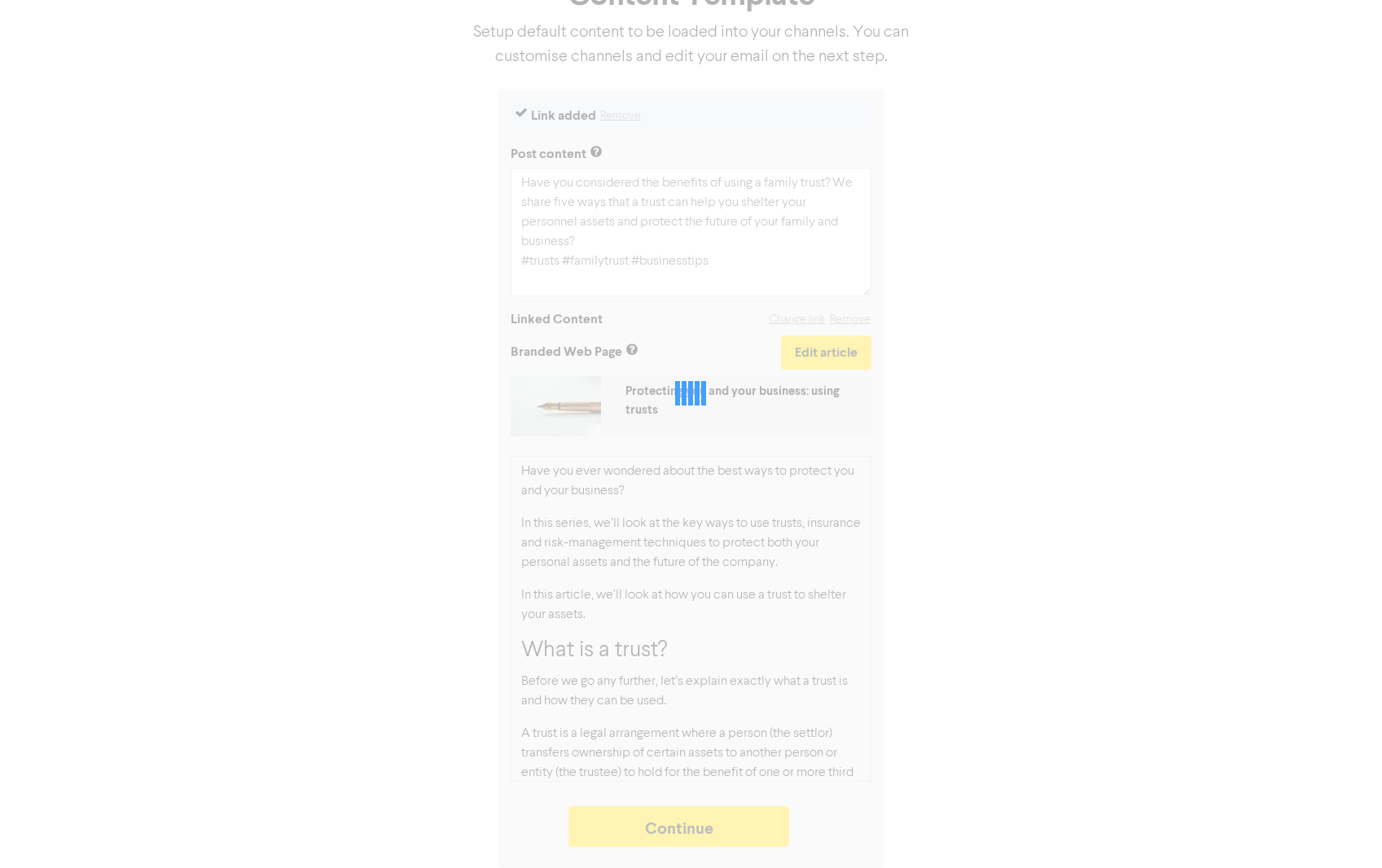
type textarea "x"
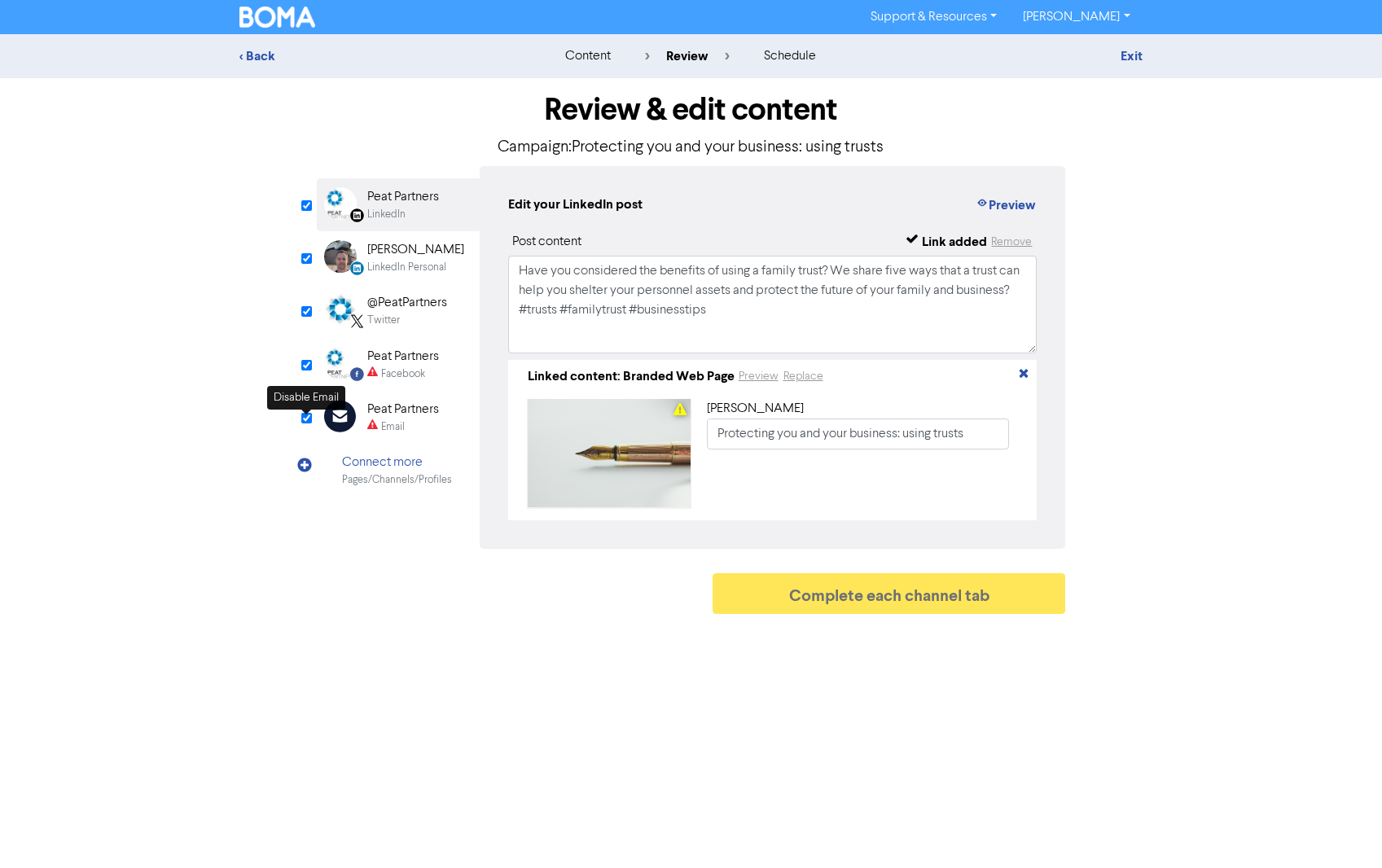
click at [304, 415] on input "checkbox" at bounding box center [306, 418] width 11 height 11
checkbox input "true"
type input "Have you considered the benefits of using a family trust? We share five ways th…"
checkbox input "false"
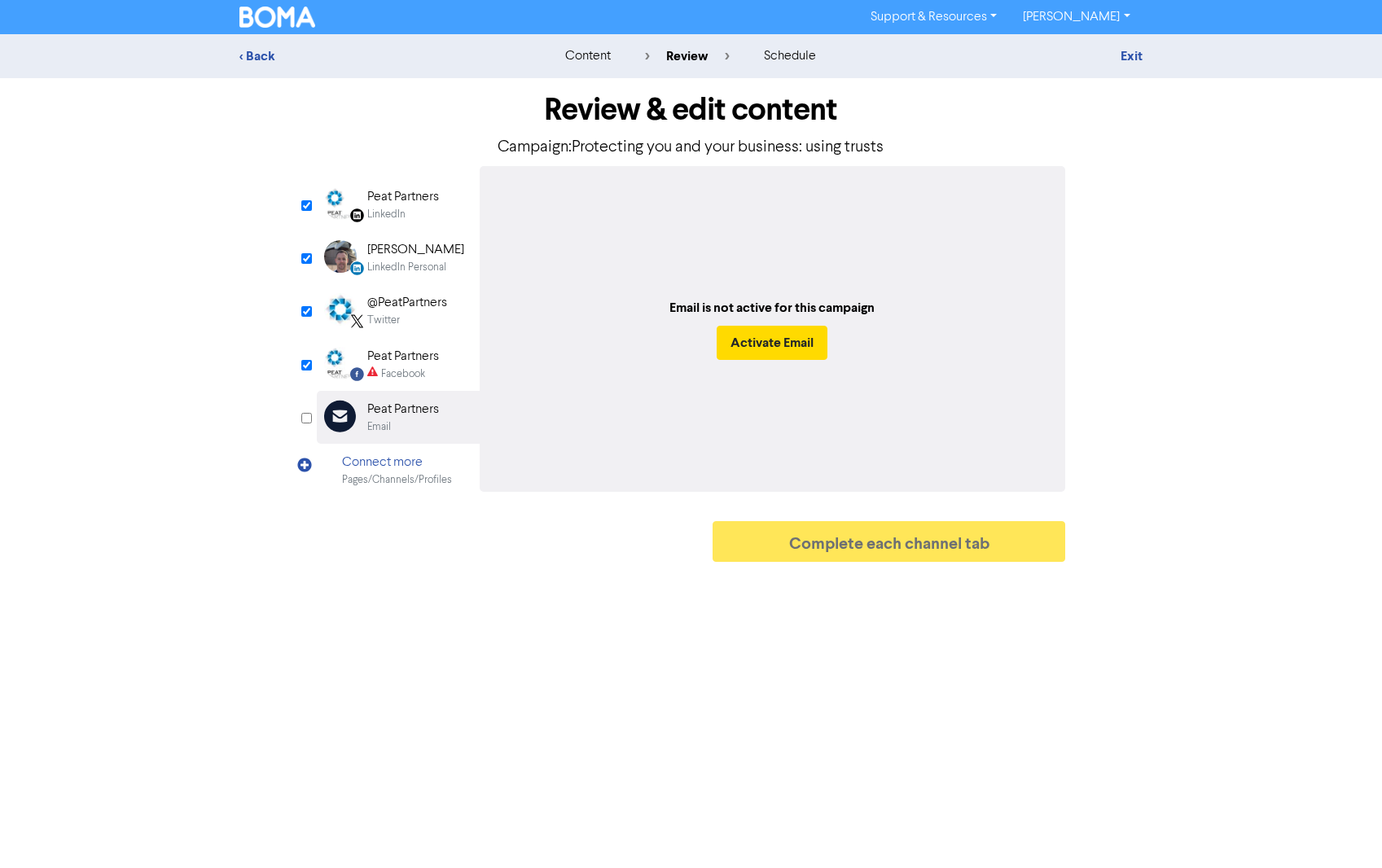
click at [397, 200] on div "Peat Partners" at bounding box center [403, 197] width 72 height 19
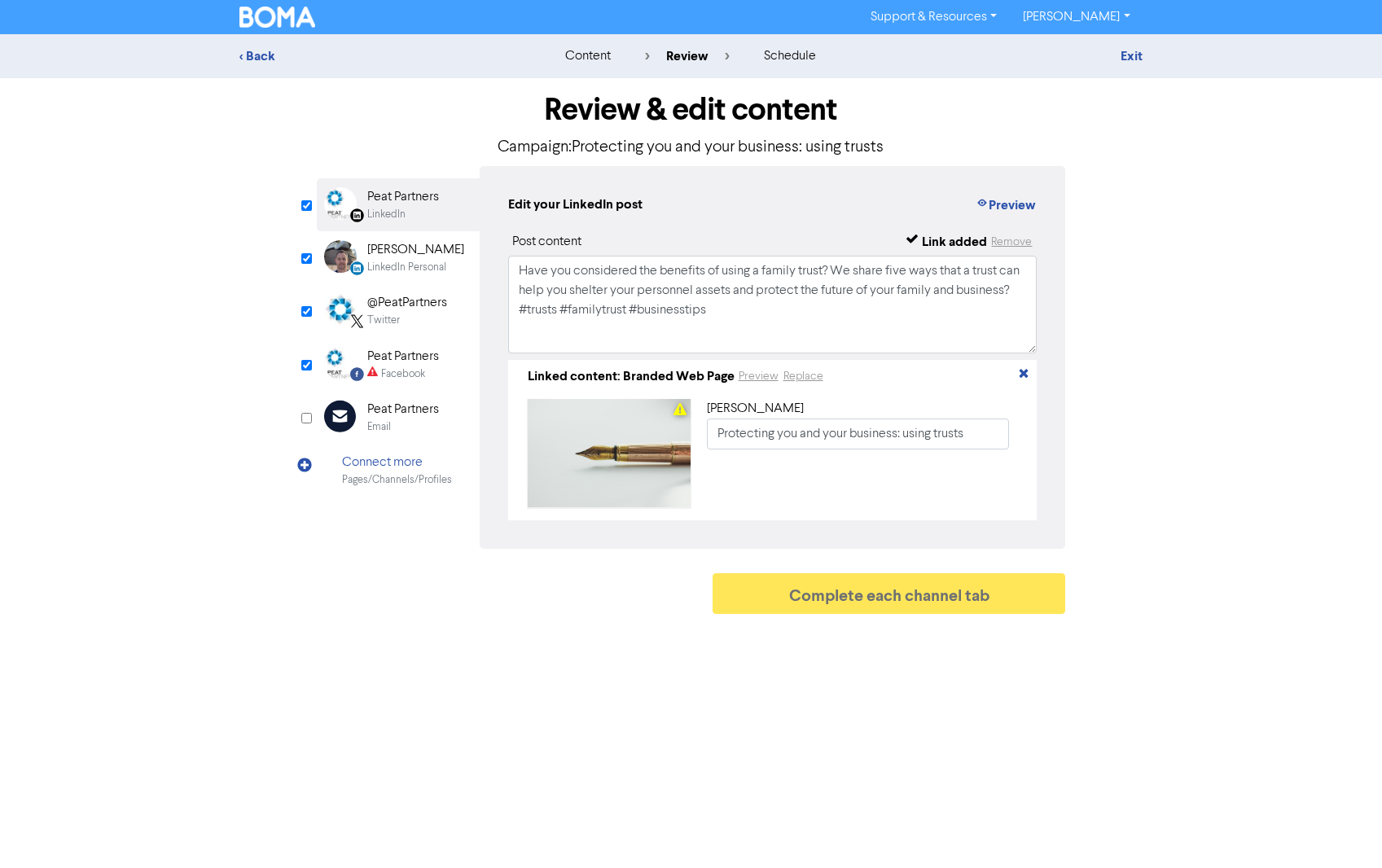
click at [396, 247] on div "[PERSON_NAME]" at bounding box center [416, 250] width 97 height 19
click at [397, 298] on div "@PeatPartners" at bounding box center [407, 303] width 80 height 19
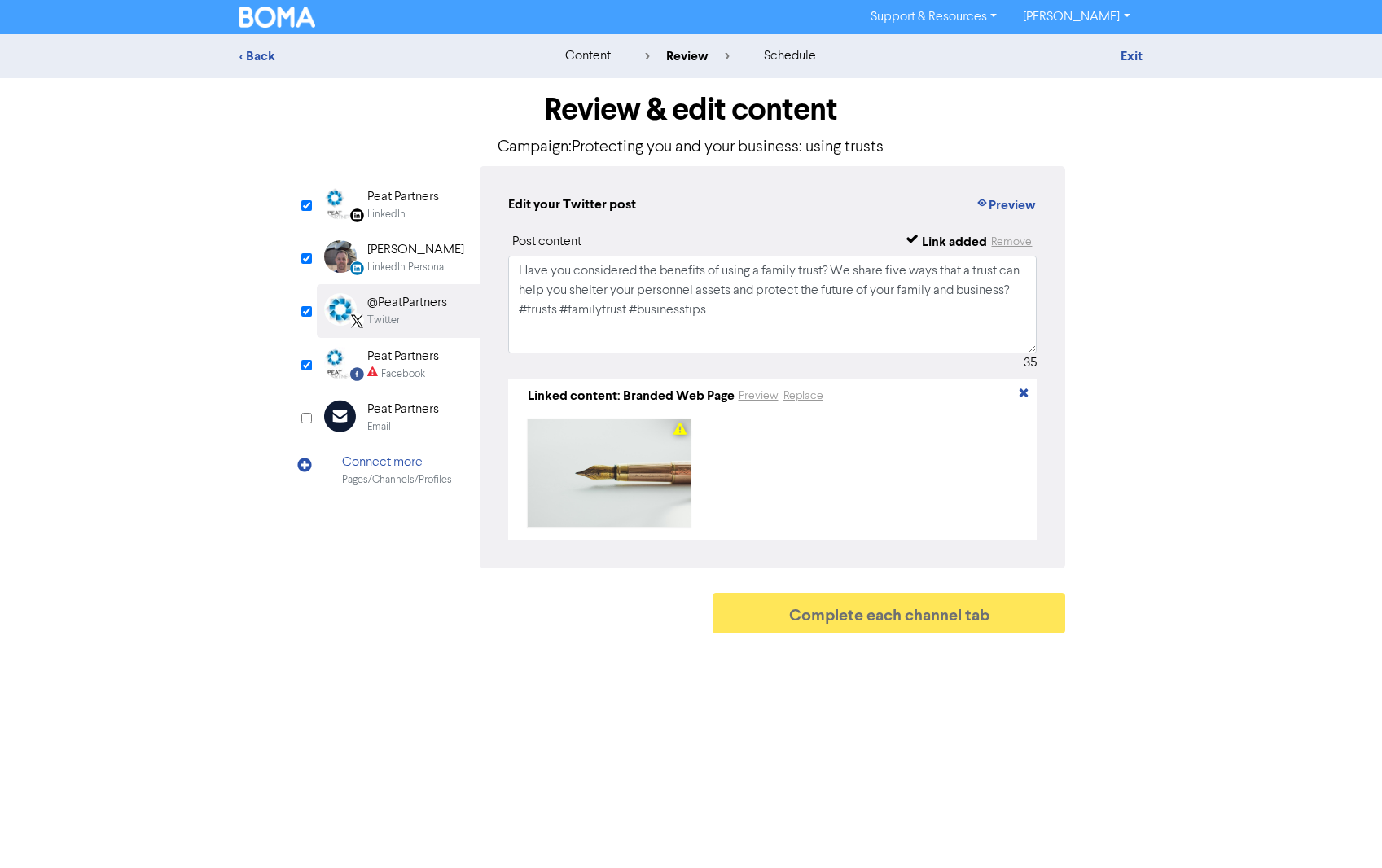
click at [404, 351] on div "Peat Partners" at bounding box center [403, 357] width 72 height 19
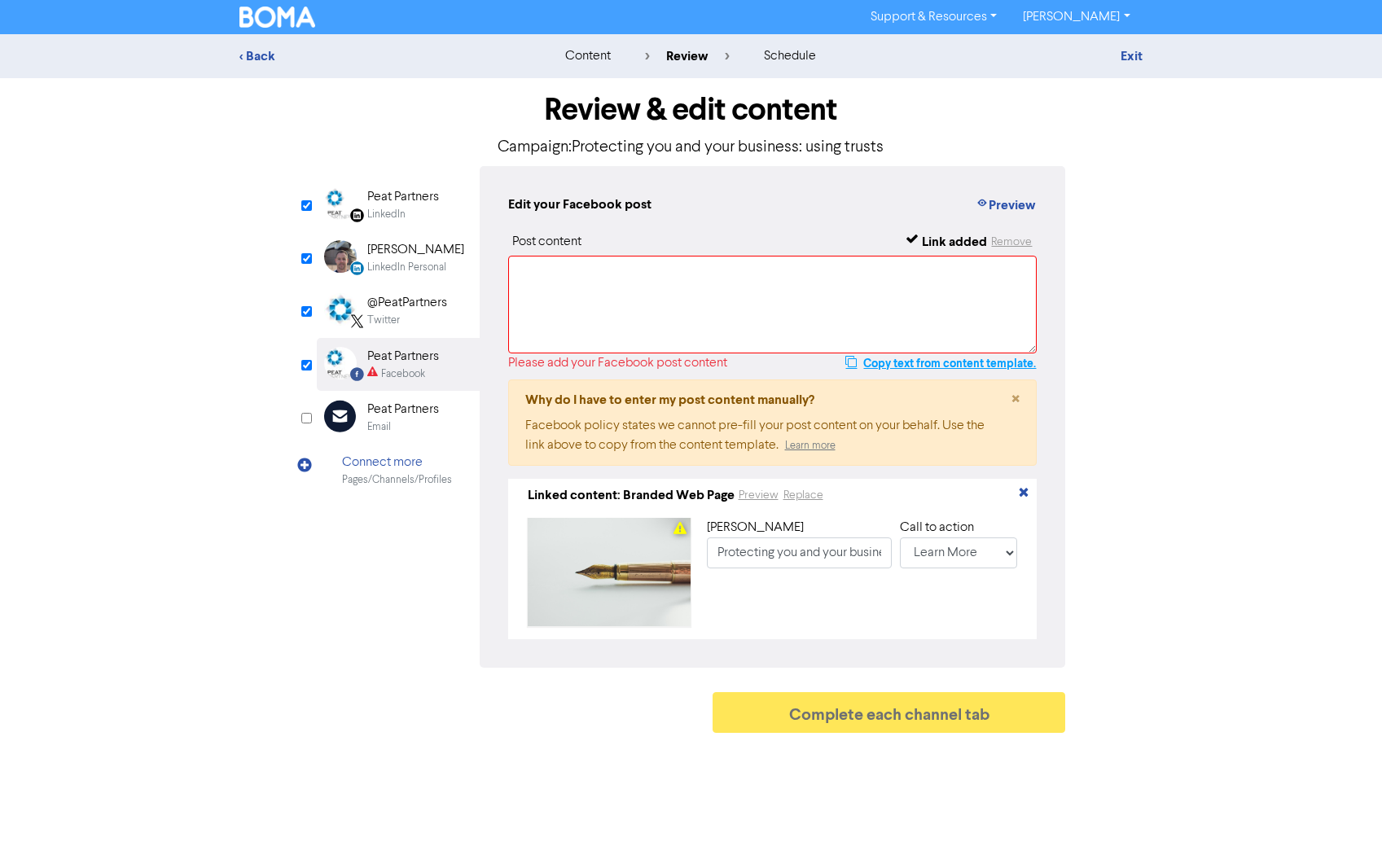
click at [897, 365] on button "Copy text from content template." at bounding box center [941, 364] width 192 height 19
click at [618, 279] on textarea at bounding box center [773, 304] width 530 height 98
paste textarea "Have you considered the benefits of using a family trust? We share five ways th…"
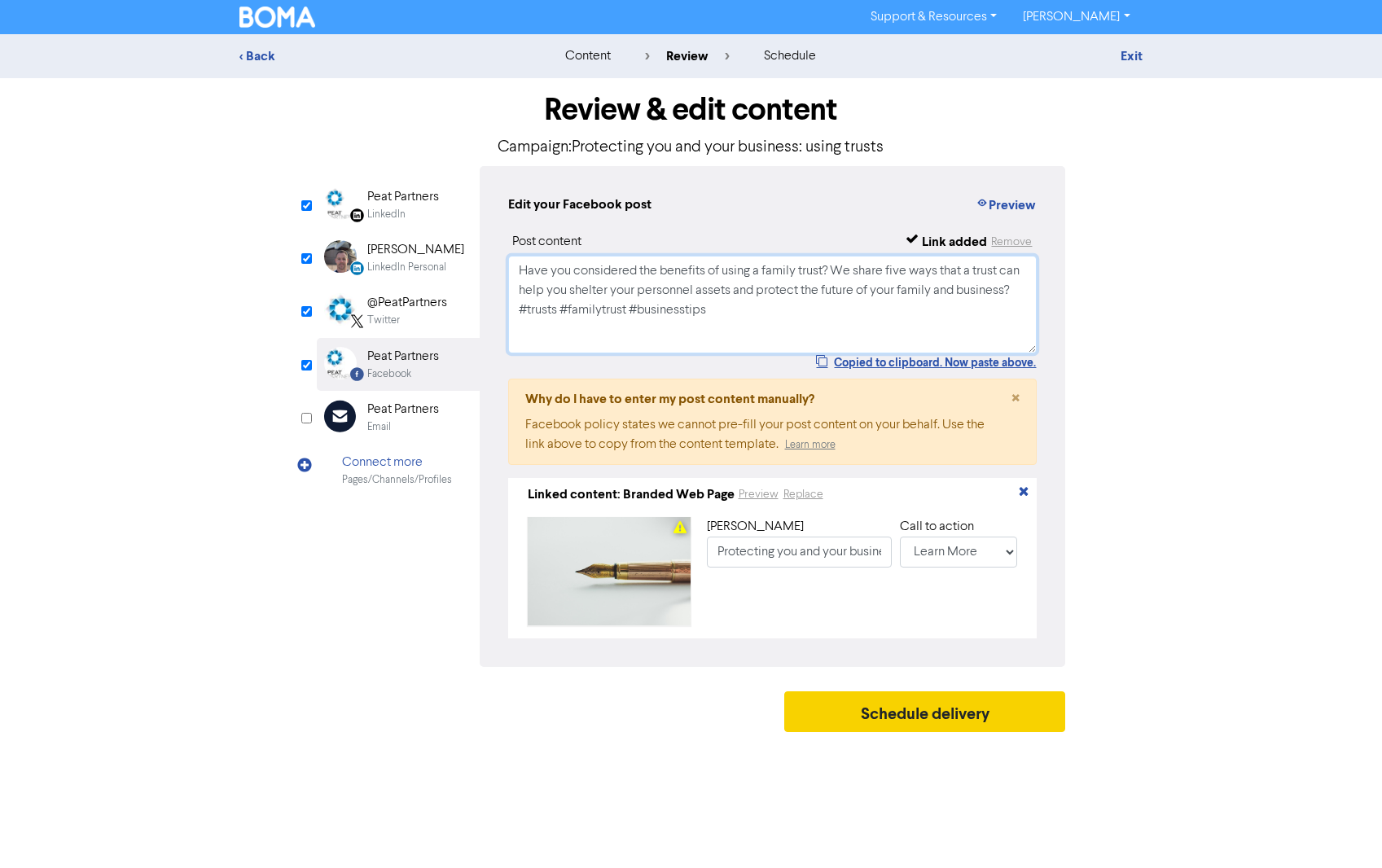
type textarea "Have you considered the benefits of using a family trust? We share five ways th…"
click at [897, 714] on button "Schedule delivery" at bounding box center [925, 712] width 282 height 41
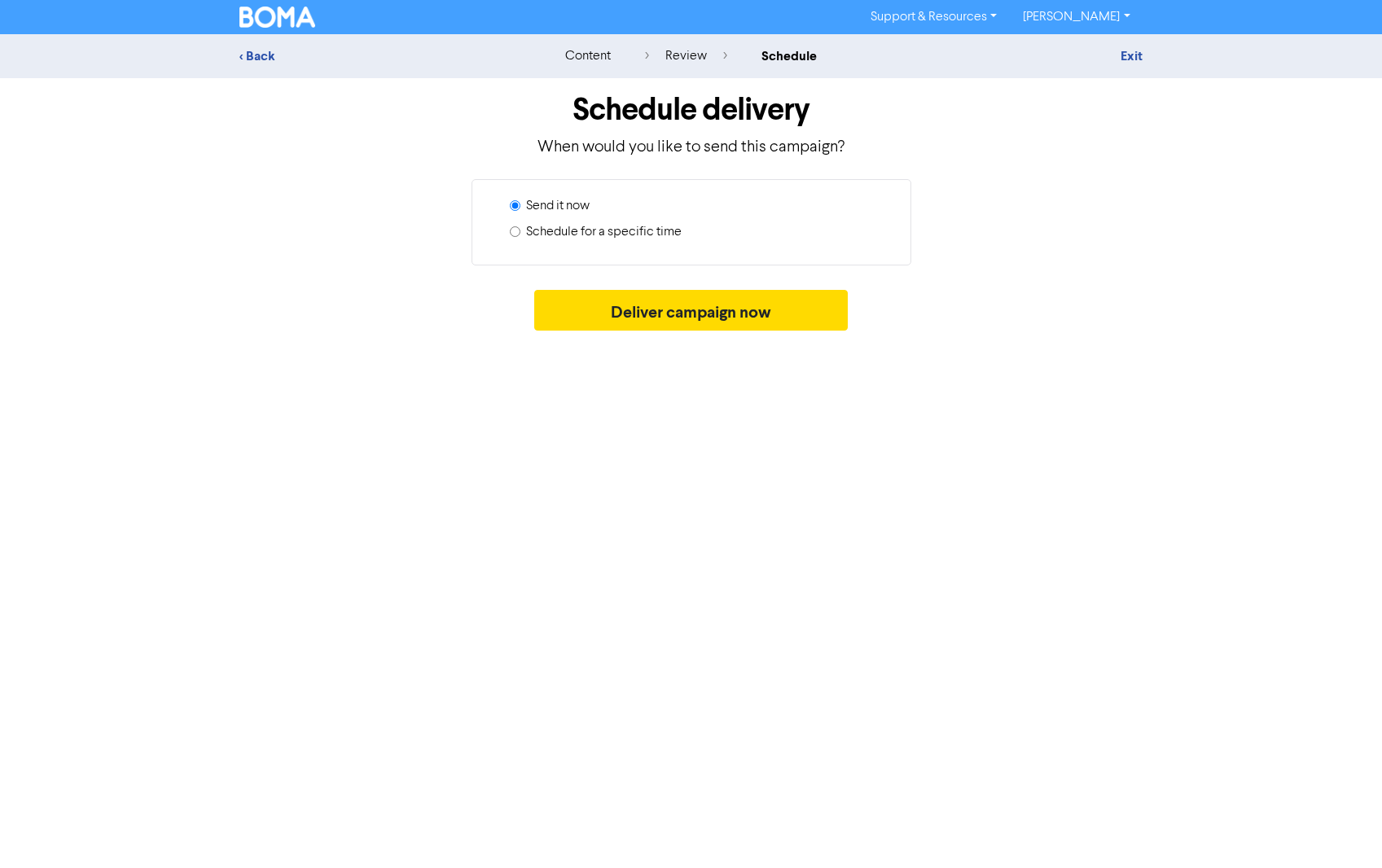
click at [585, 233] on label "Schedule for a specific time" at bounding box center [604, 232] width 155 height 19
click at [520, 233] on input "Schedule for a specific time" at bounding box center [515, 231] width 11 height 11
radio input "true"
radio input "false"
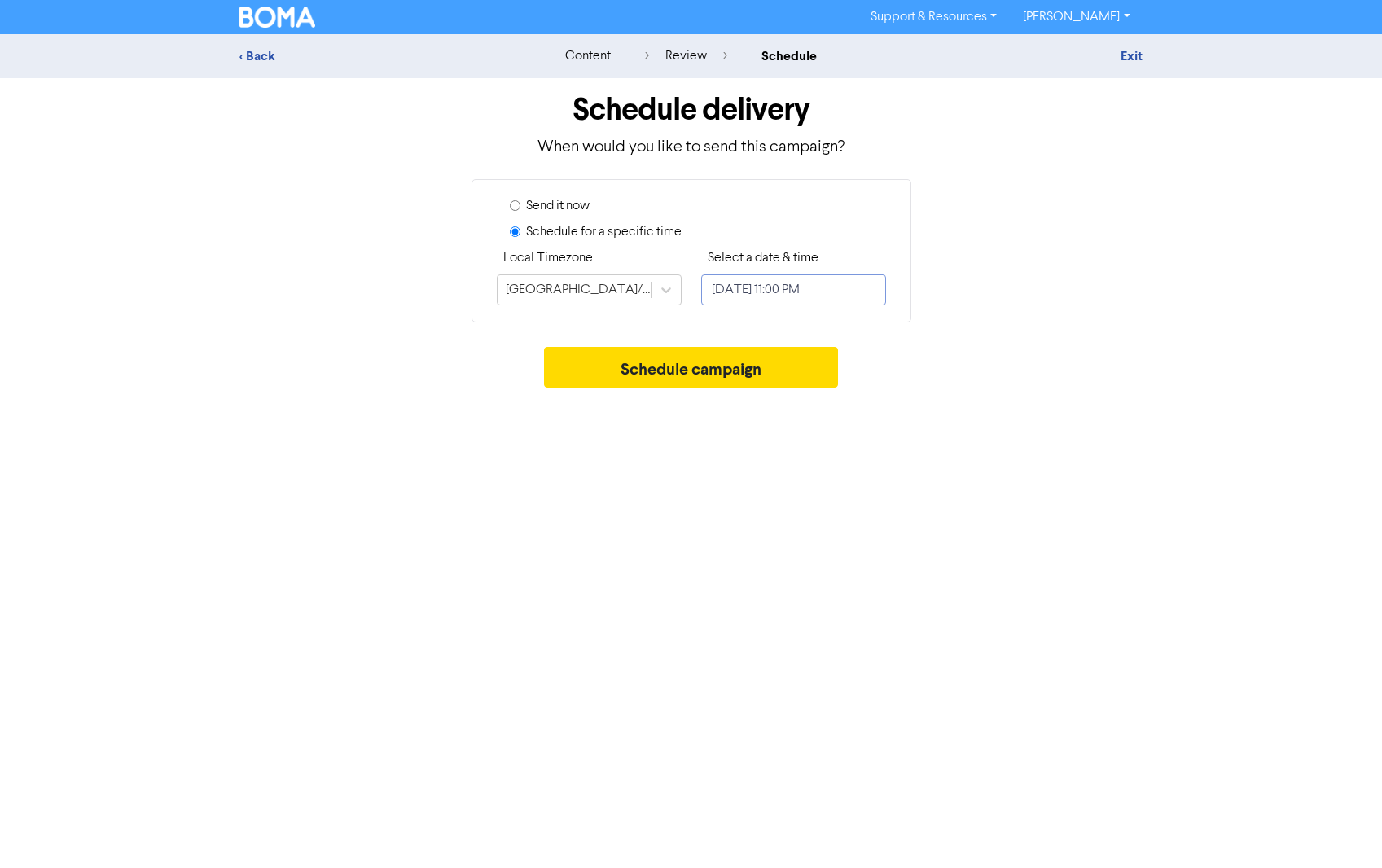
select select "7"
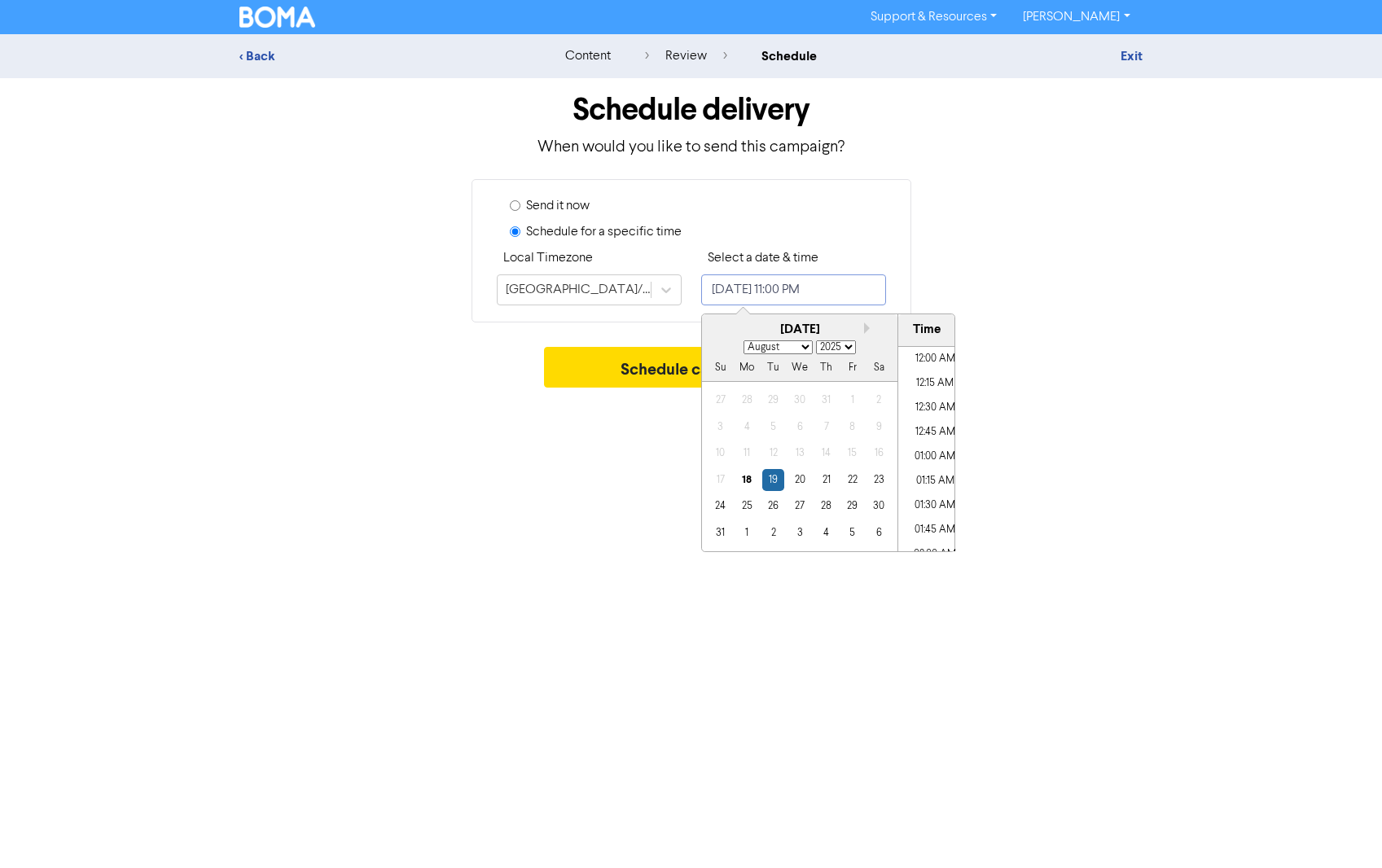
click at [756, 291] on input "[DATE] 11:00 PM" at bounding box center [793, 290] width 185 height 31
click at [800, 535] on div "3" at bounding box center [799, 533] width 22 height 22
type input "[DATE] 11:00 PM"
select select "8"
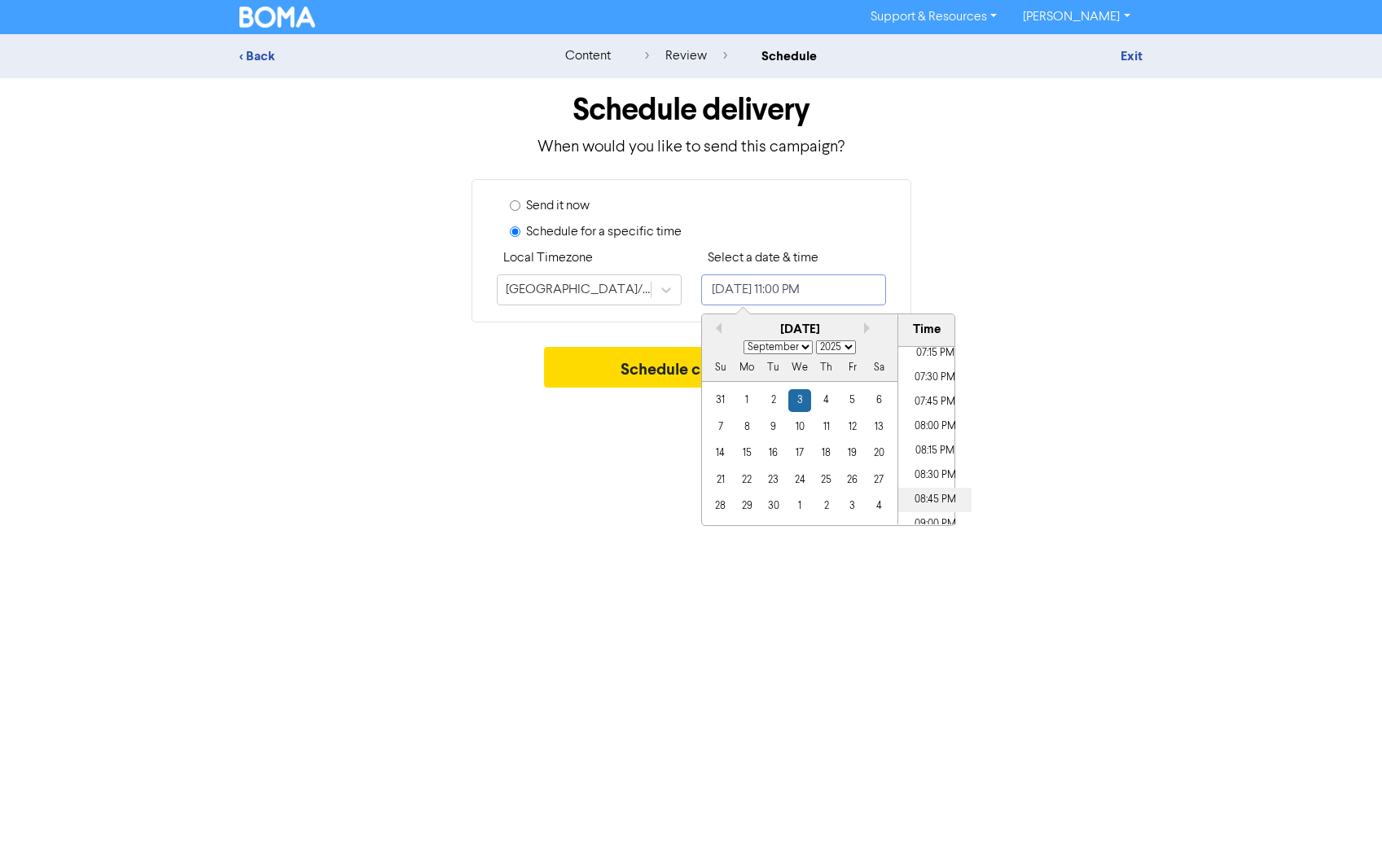
scroll to position [1887, 0]
click at [932, 374] on li "07:30 PM" at bounding box center [934, 378] width 73 height 24
type input "[DATE] 7:30 PM"
click at [605, 434] on div "Support & Resources Video Tutorials FAQ & Guides Marketing Education [PERSON_NA…" at bounding box center [691, 434] width 1382 height 868
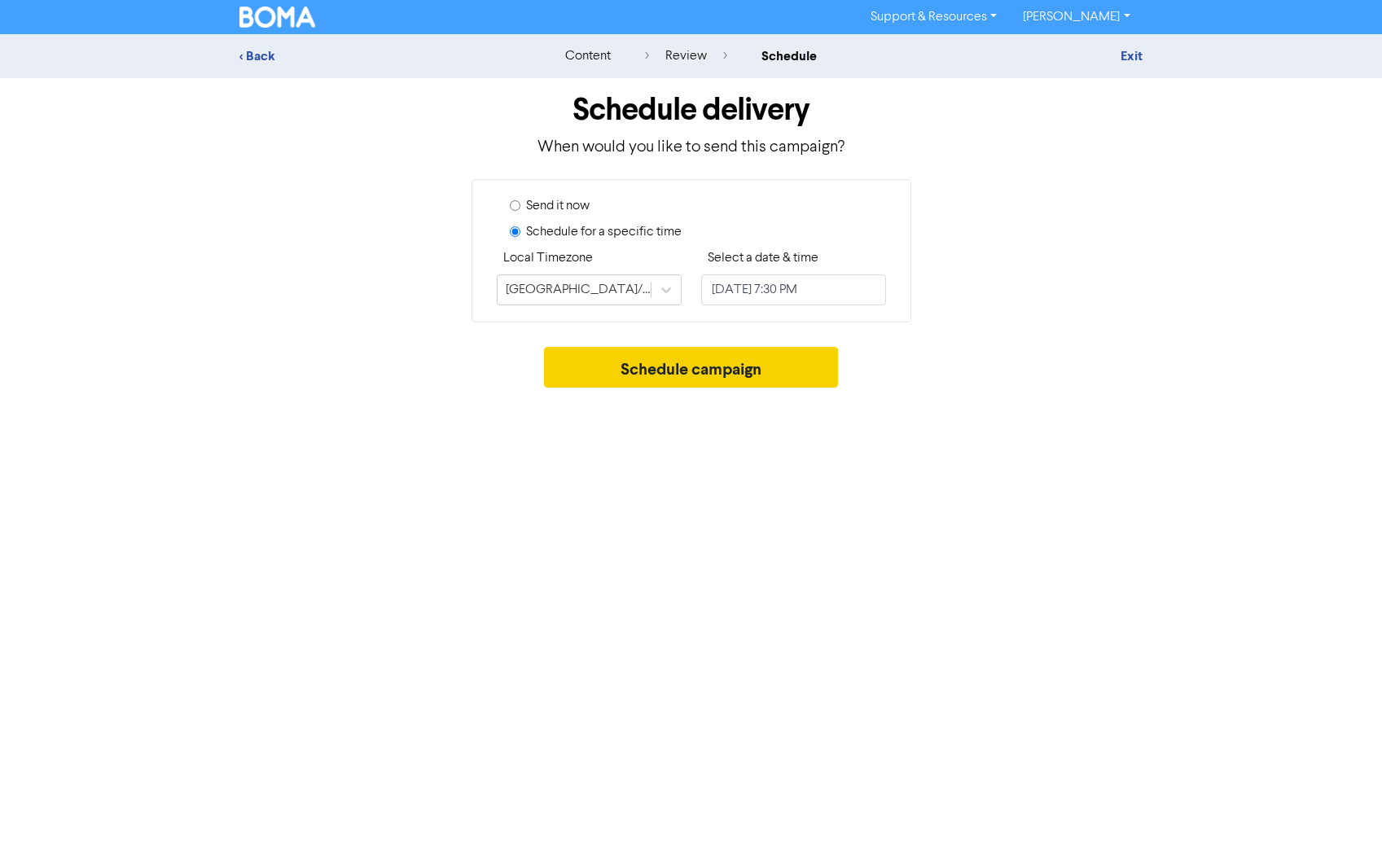
click at [678, 372] on button "Schedule campaign" at bounding box center [691, 367] width 294 height 41
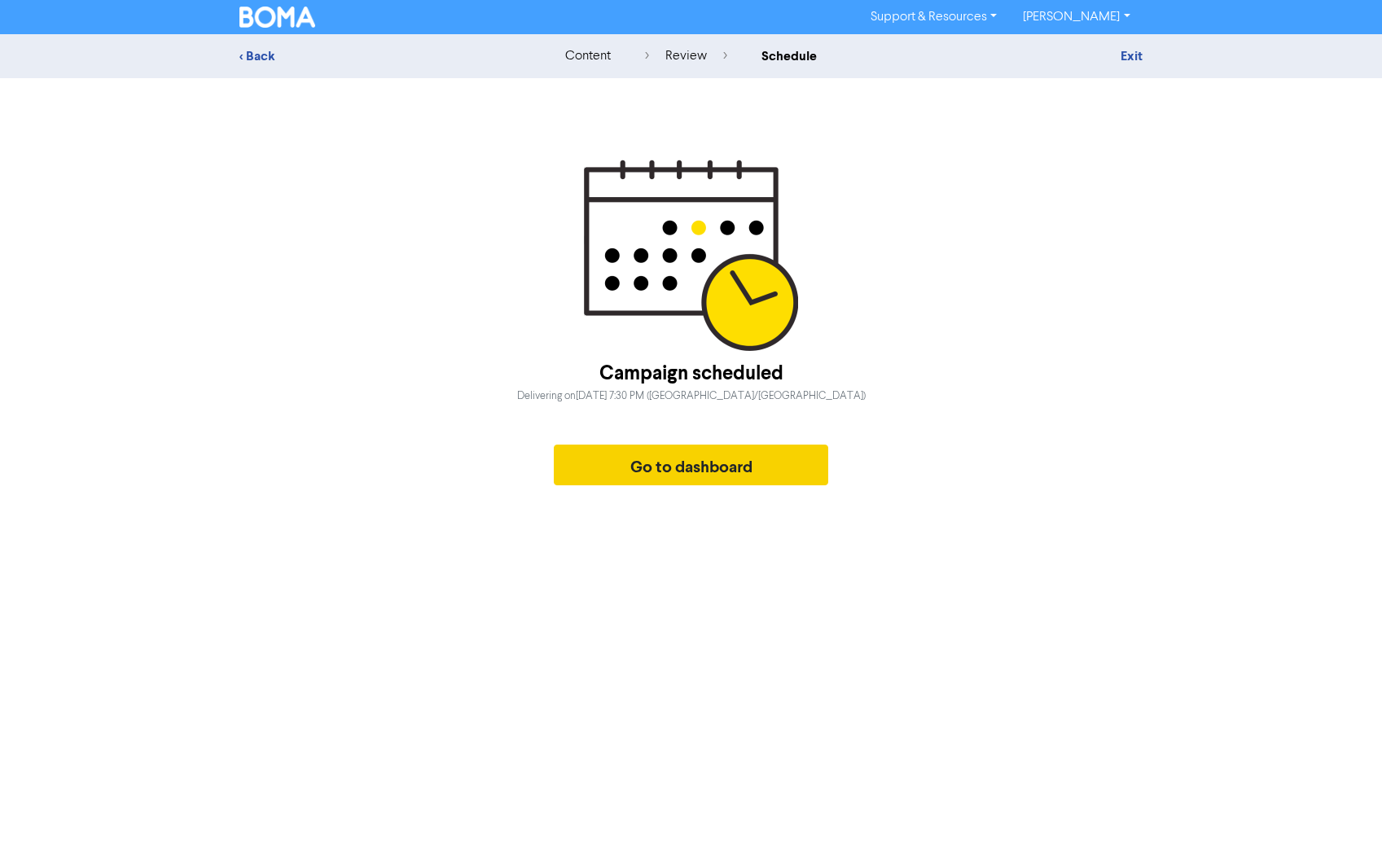
click at [678, 475] on button "Go to dashboard" at bounding box center [691, 466] width 275 height 41
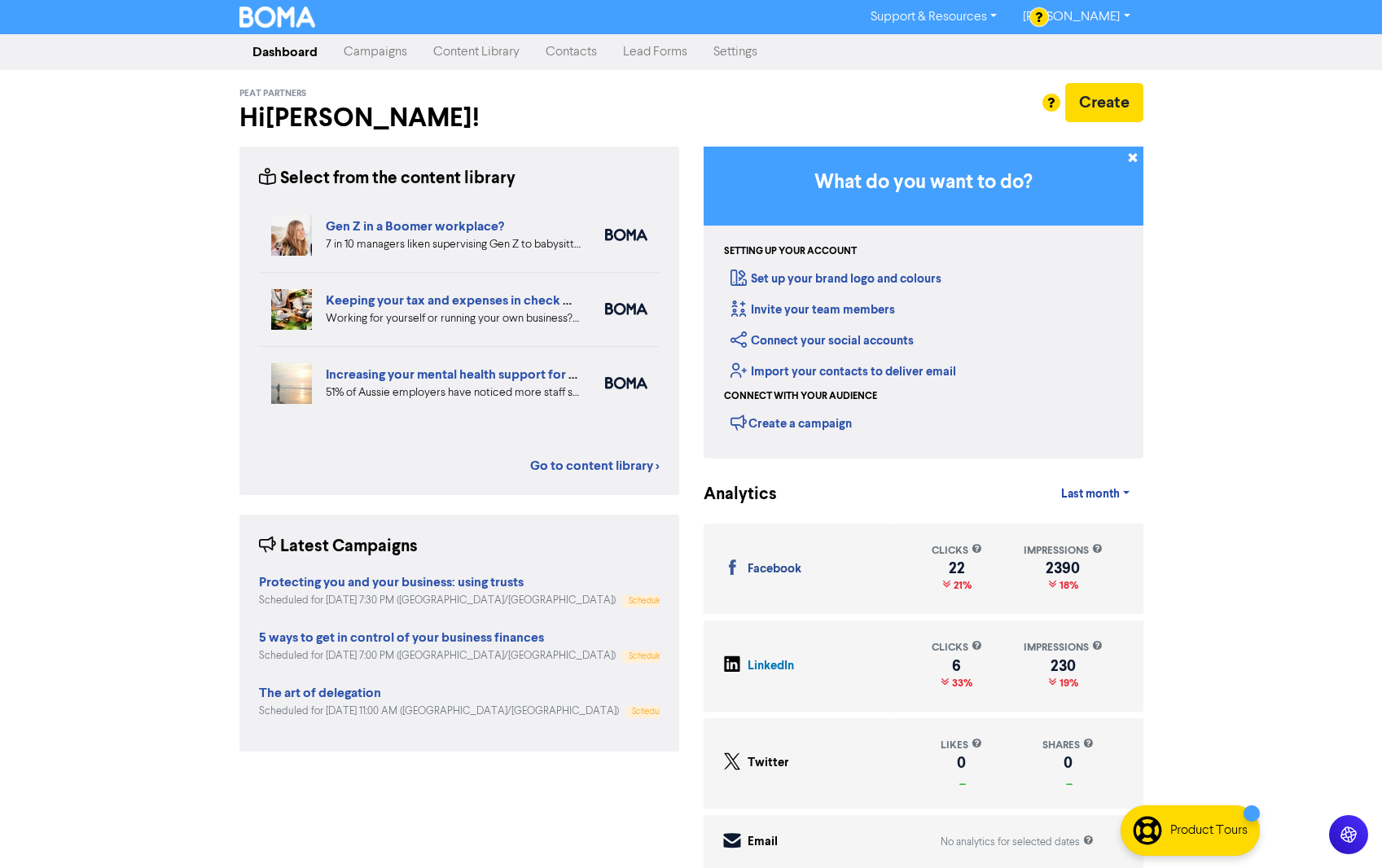
click at [381, 57] on link "Campaigns" at bounding box center [375, 52] width 89 height 33
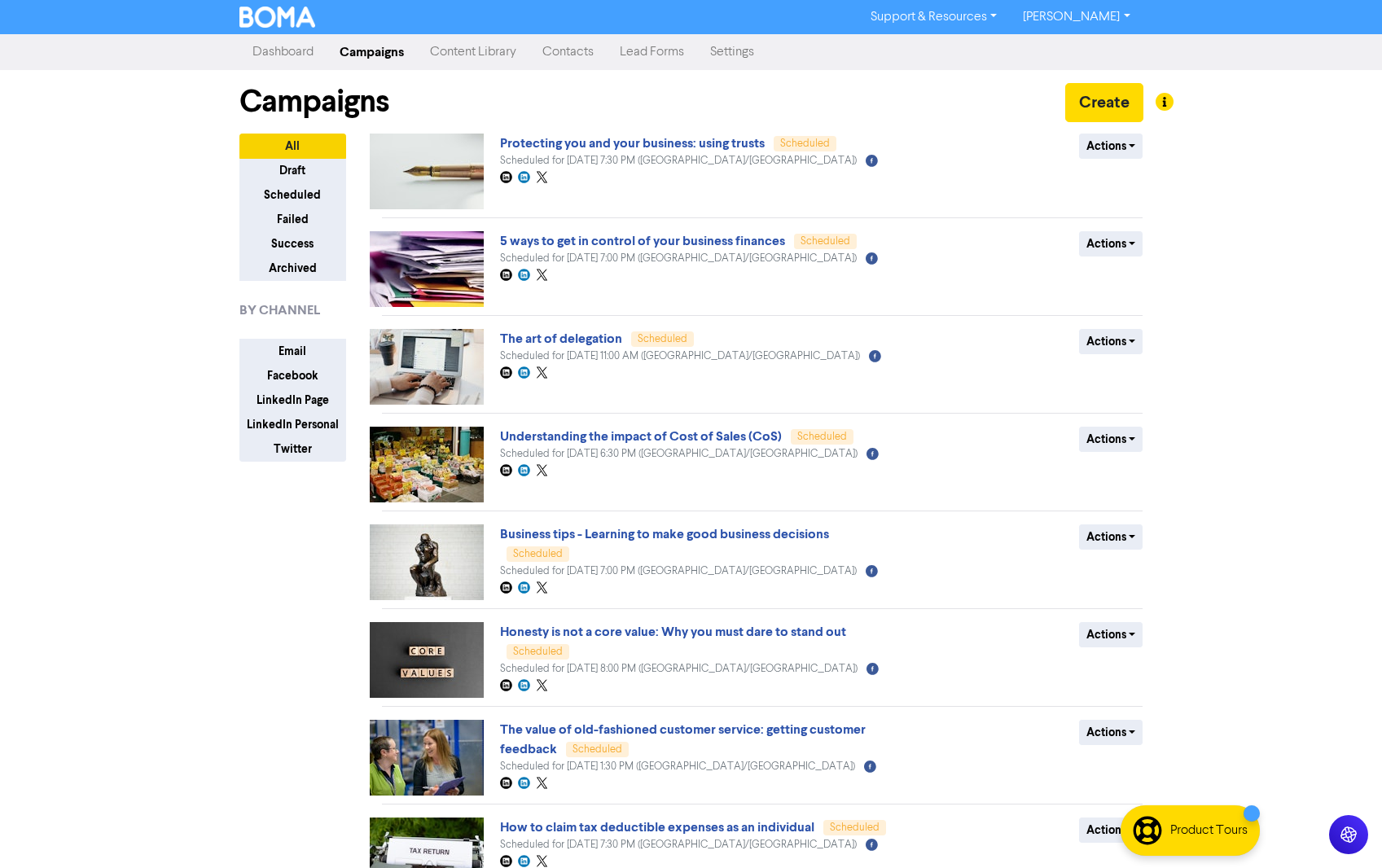
click at [478, 52] on link "Content Library" at bounding box center [473, 52] width 113 height 33
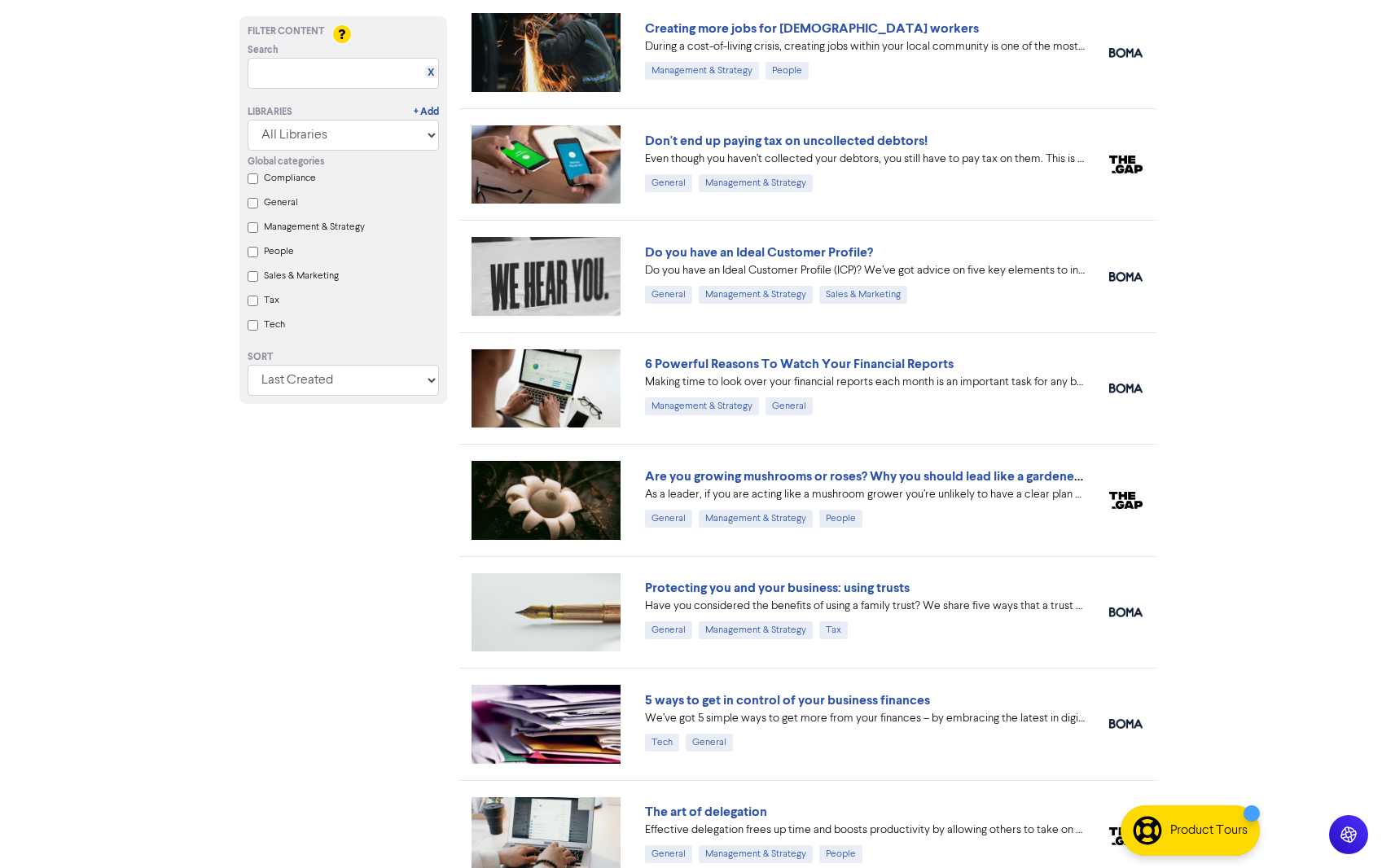
scroll to position [680, 0]
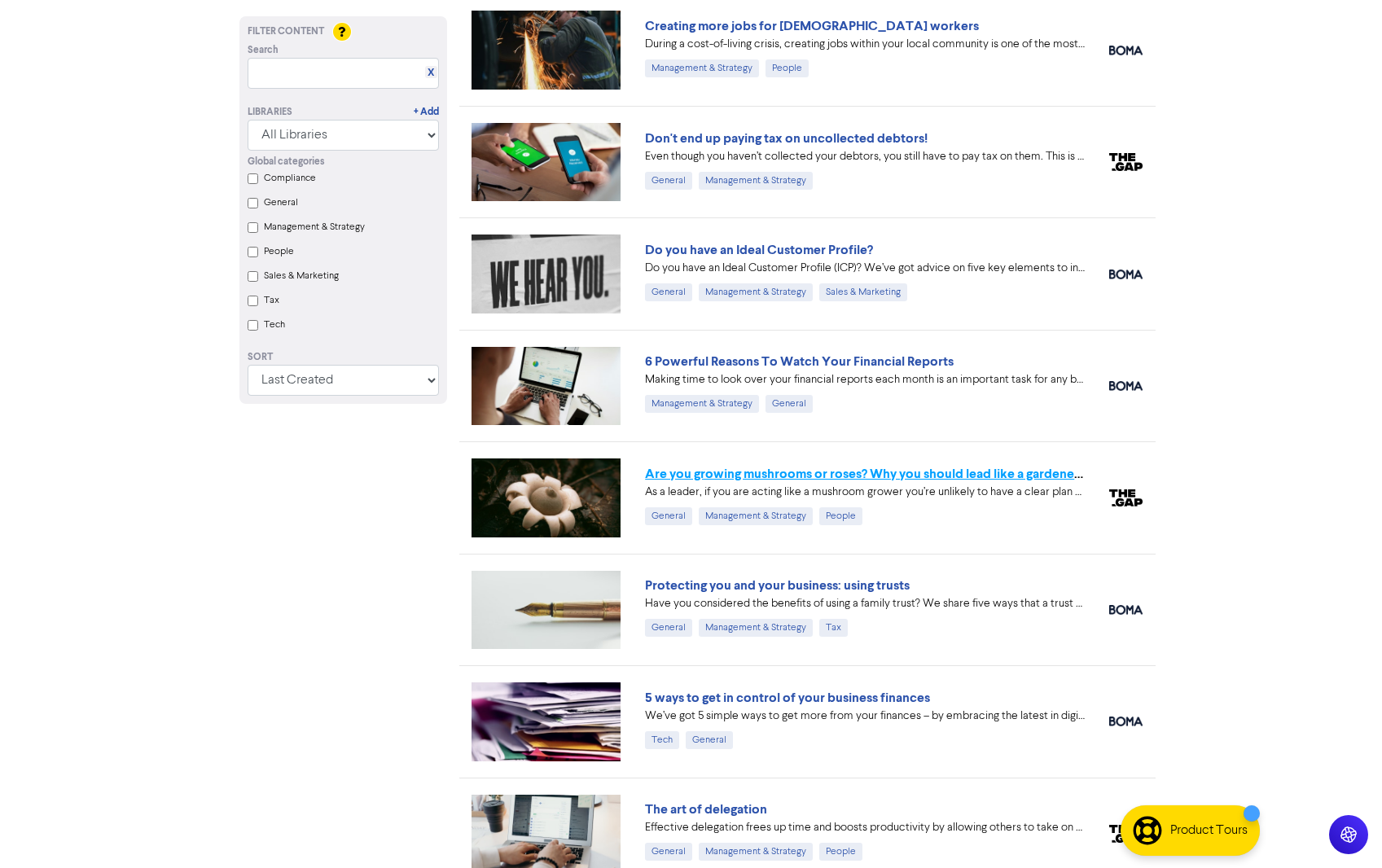
click at [937, 473] on link "Are you growing mushrooms or roses? Why you should lead like a gardener, not a …" at bounding box center [902, 473] width 514 height 17
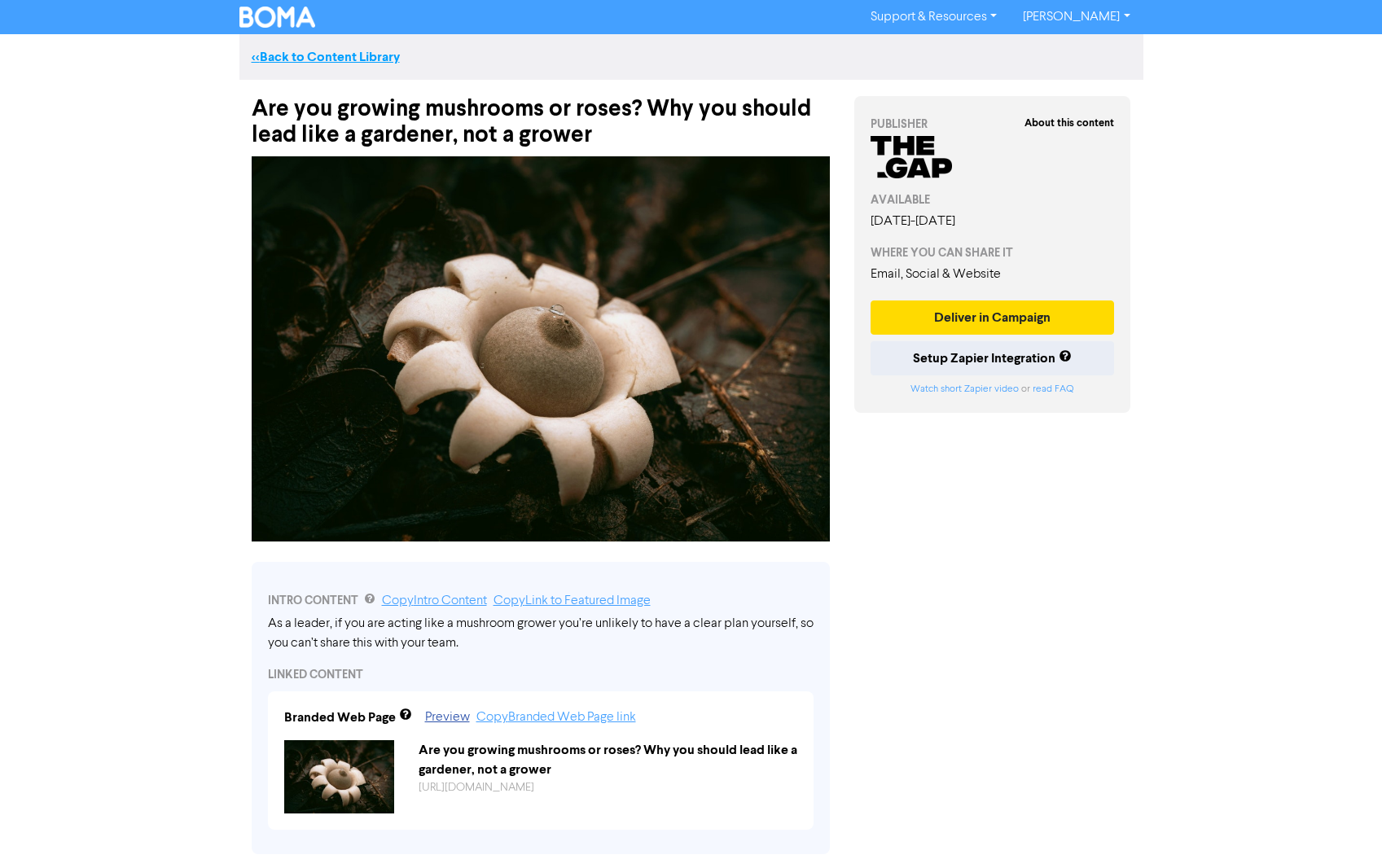
click at [344, 56] on link "<< Back to Content Library" at bounding box center [326, 56] width 149 height 17
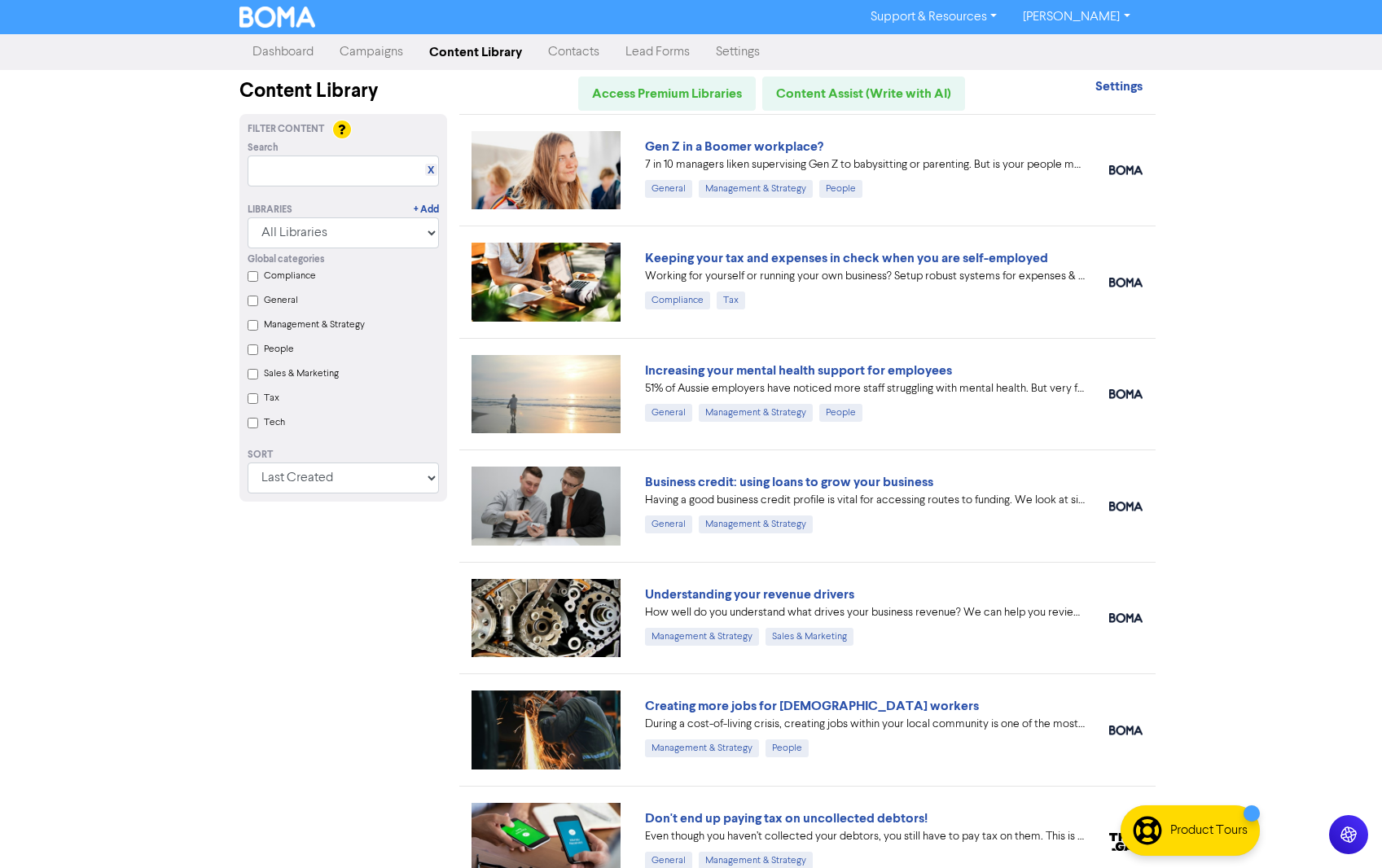
click at [367, 48] on link "Campaigns" at bounding box center [371, 52] width 89 height 33
